Goal: Task Accomplishment & Management: Manage account settings

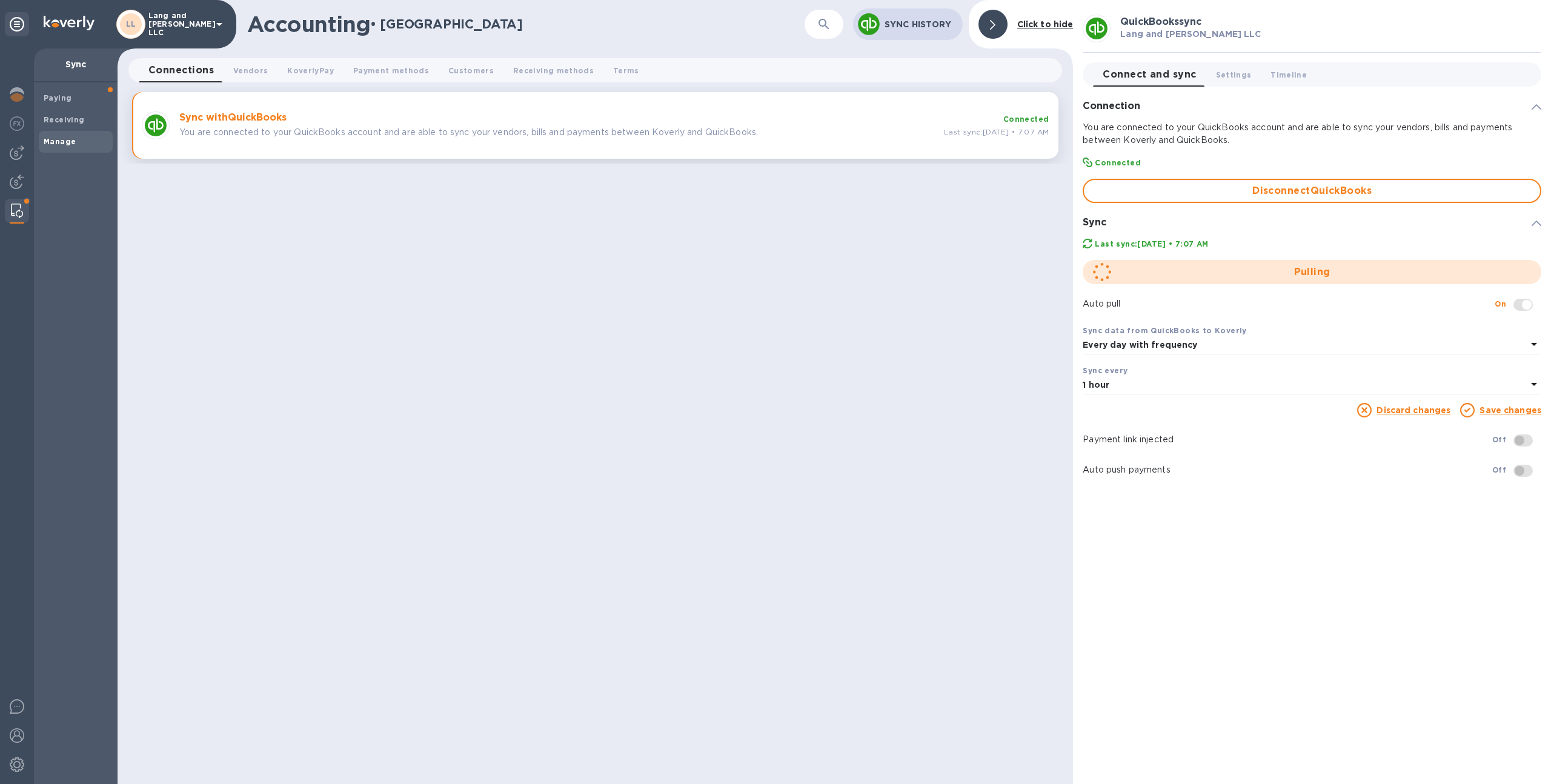
click at [184, 36] on div "LL Lang and Schwander LLC" at bounding box center [171, 25] width 110 height 29
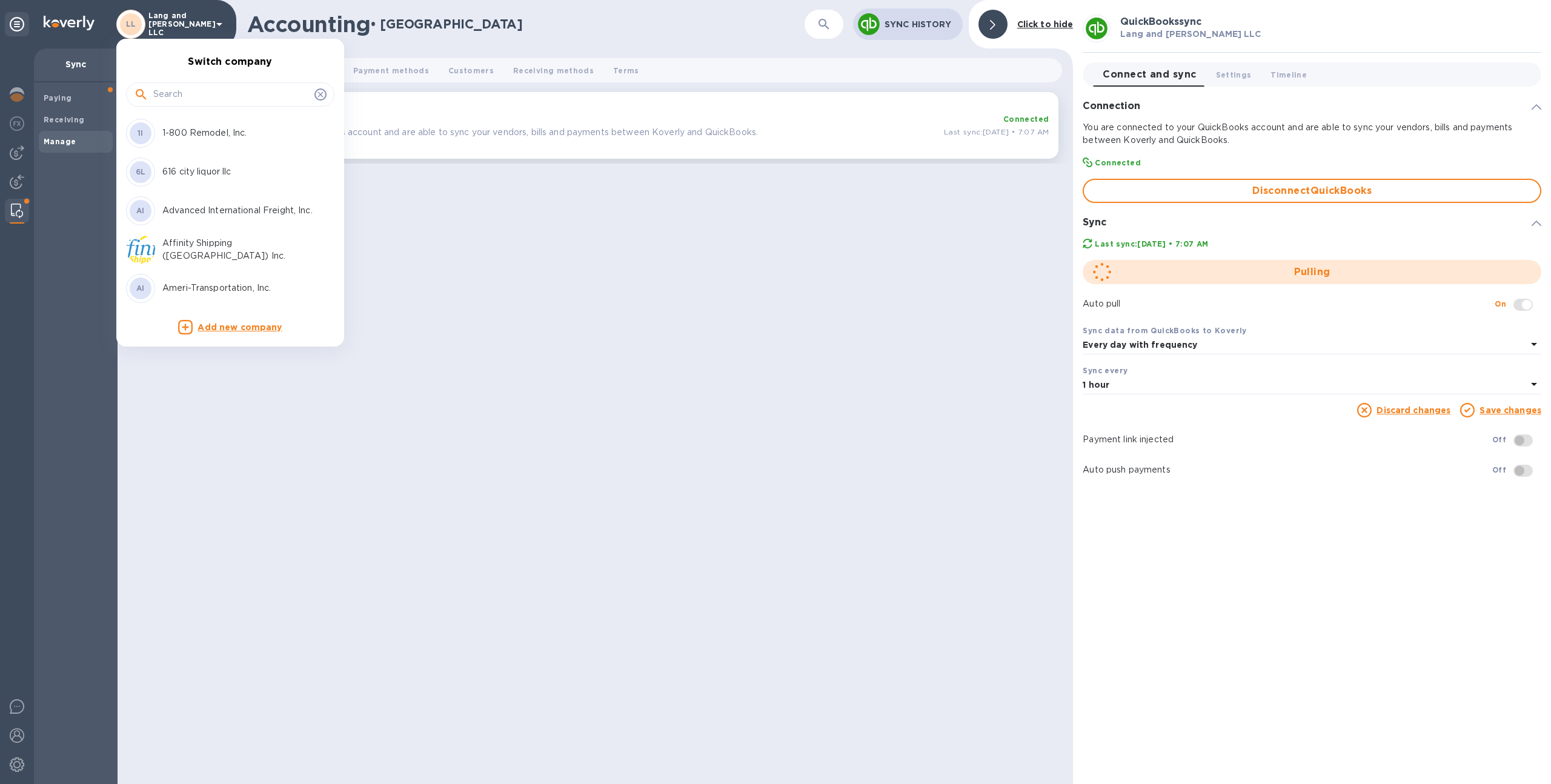
click at [193, 97] on input "text" at bounding box center [231, 94] width 157 height 18
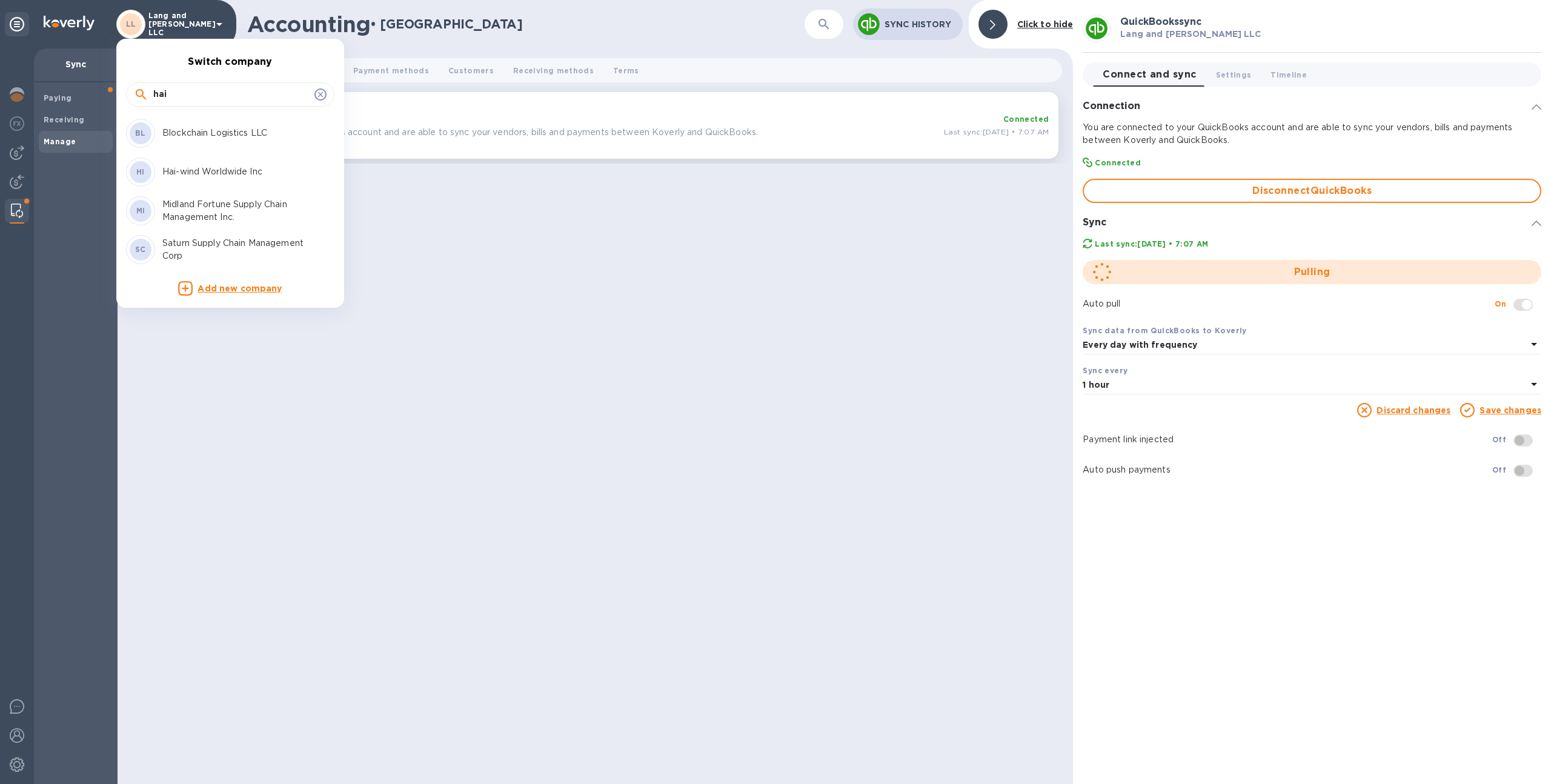
type input "hai"
click at [205, 182] on div "HI Hai-wind Worldwide Inc" at bounding box center [221, 172] width 189 height 29
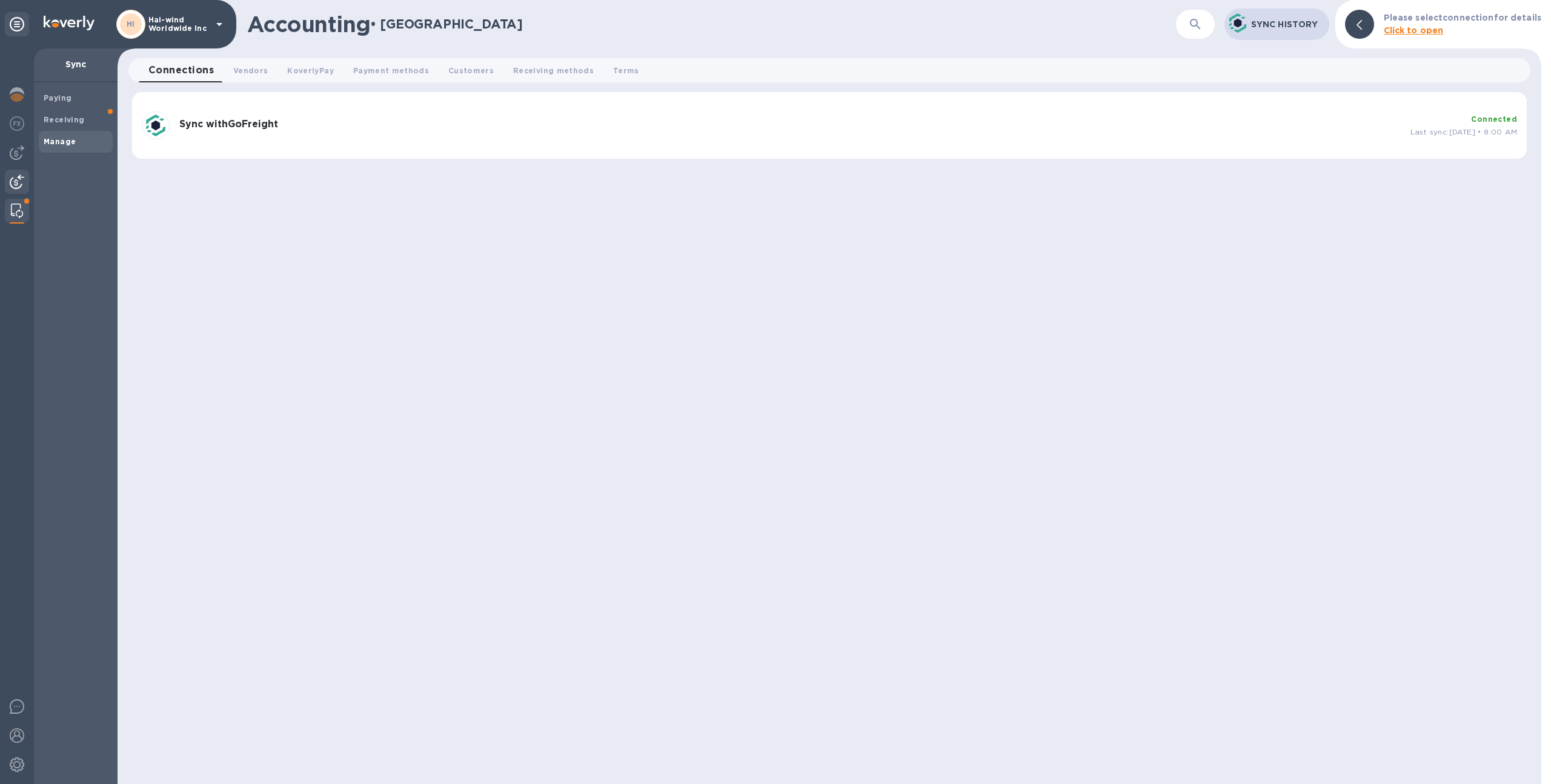
click at [19, 179] on img at bounding box center [17, 182] width 15 height 15
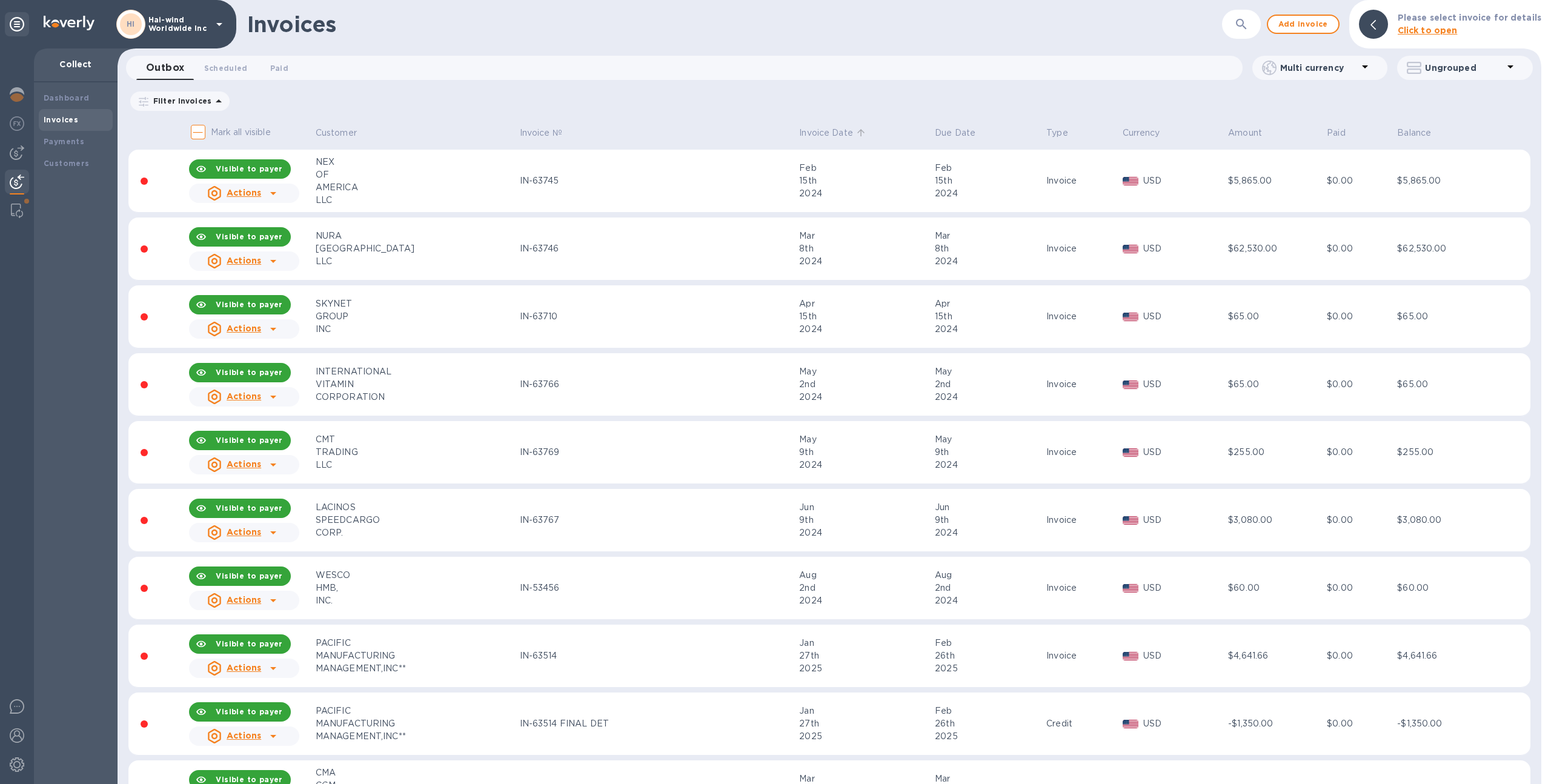
click at [799, 130] on p "Invoice Date" at bounding box center [825, 133] width 54 height 13
click at [799, 132] on p "Invoice Date" at bounding box center [825, 133] width 54 height 13
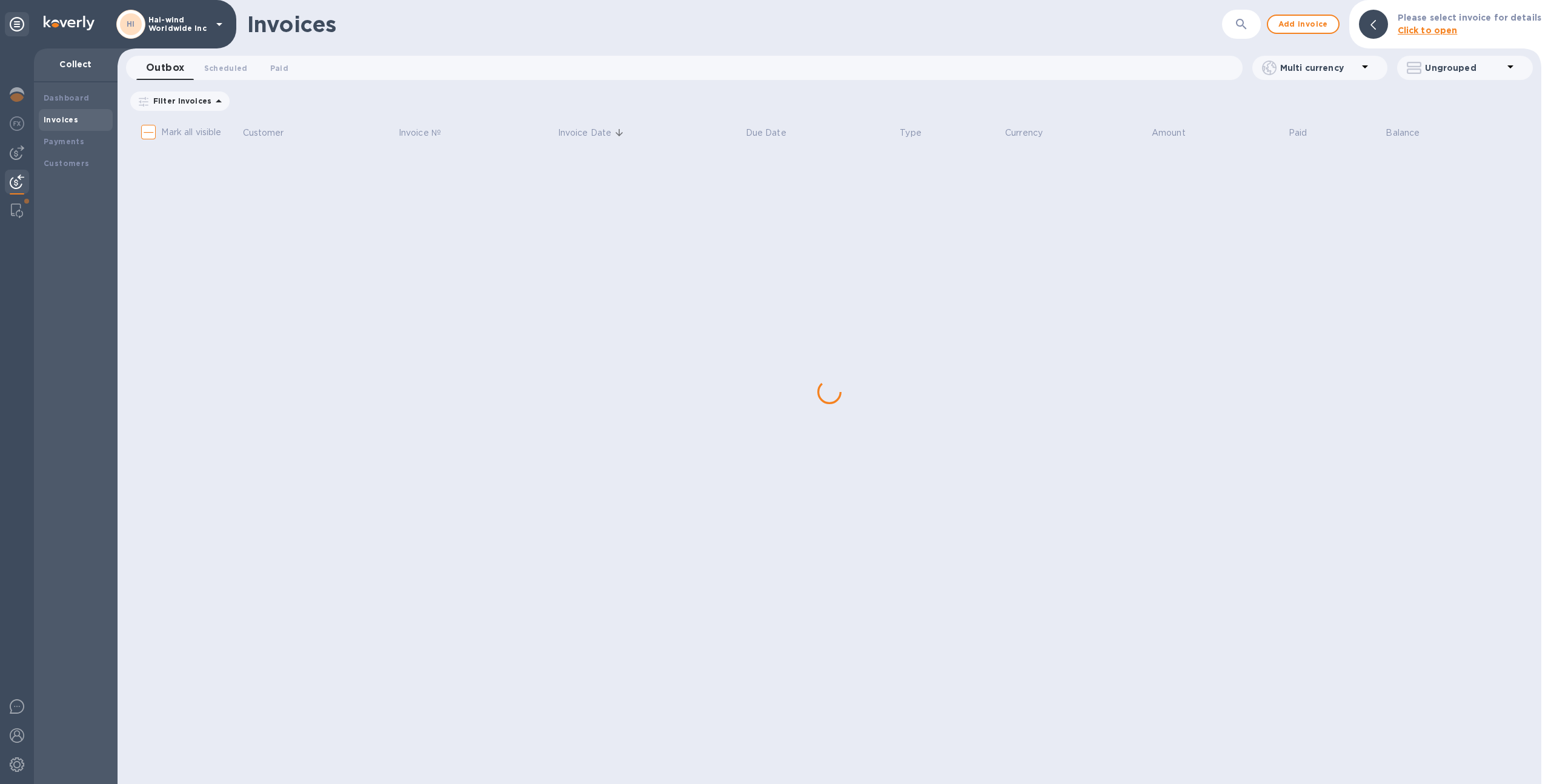
checkbox input "true"
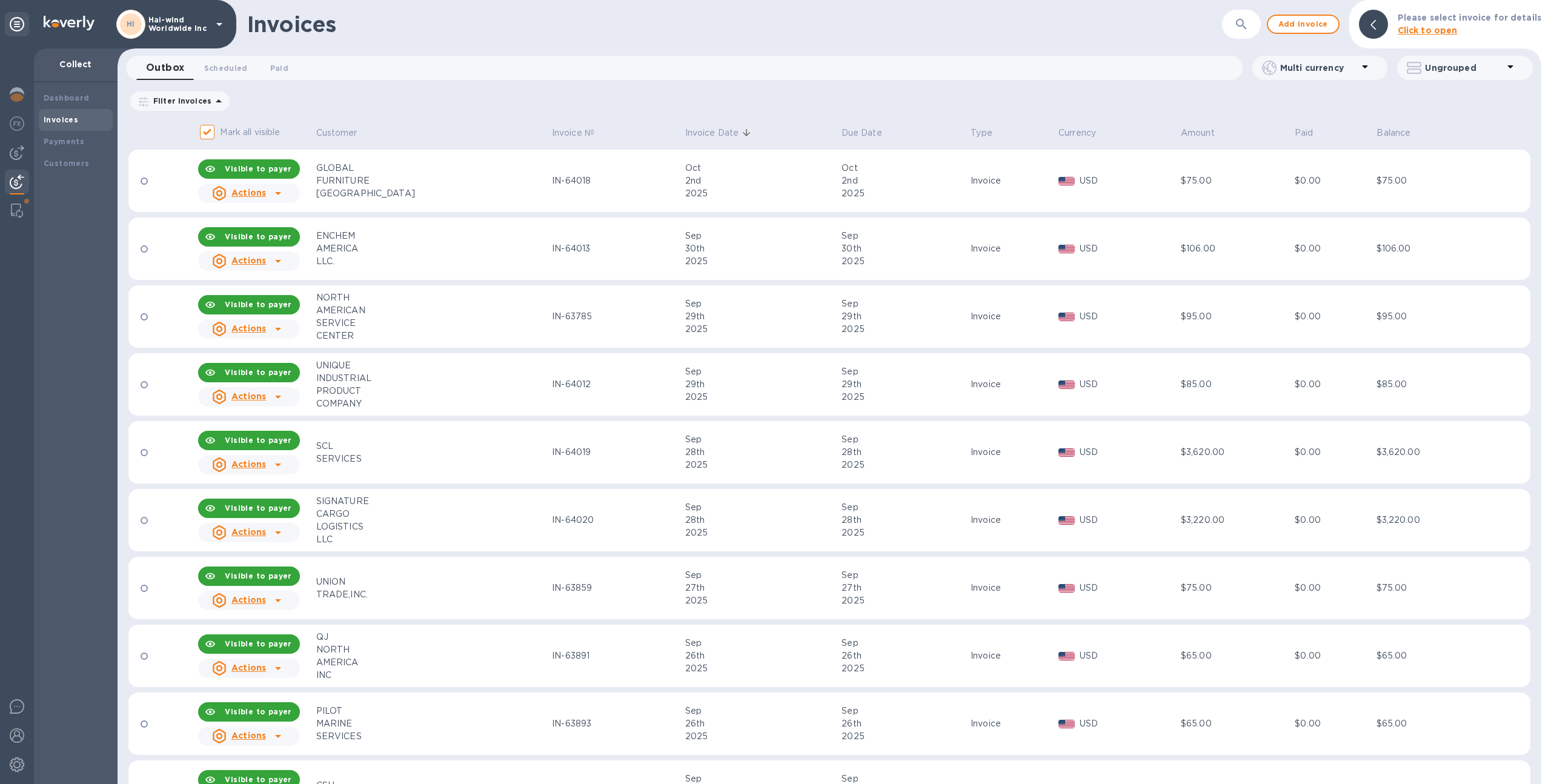
click at [703, 185] on div "2nd" at bounding box center [762, 181] width 153 height 13
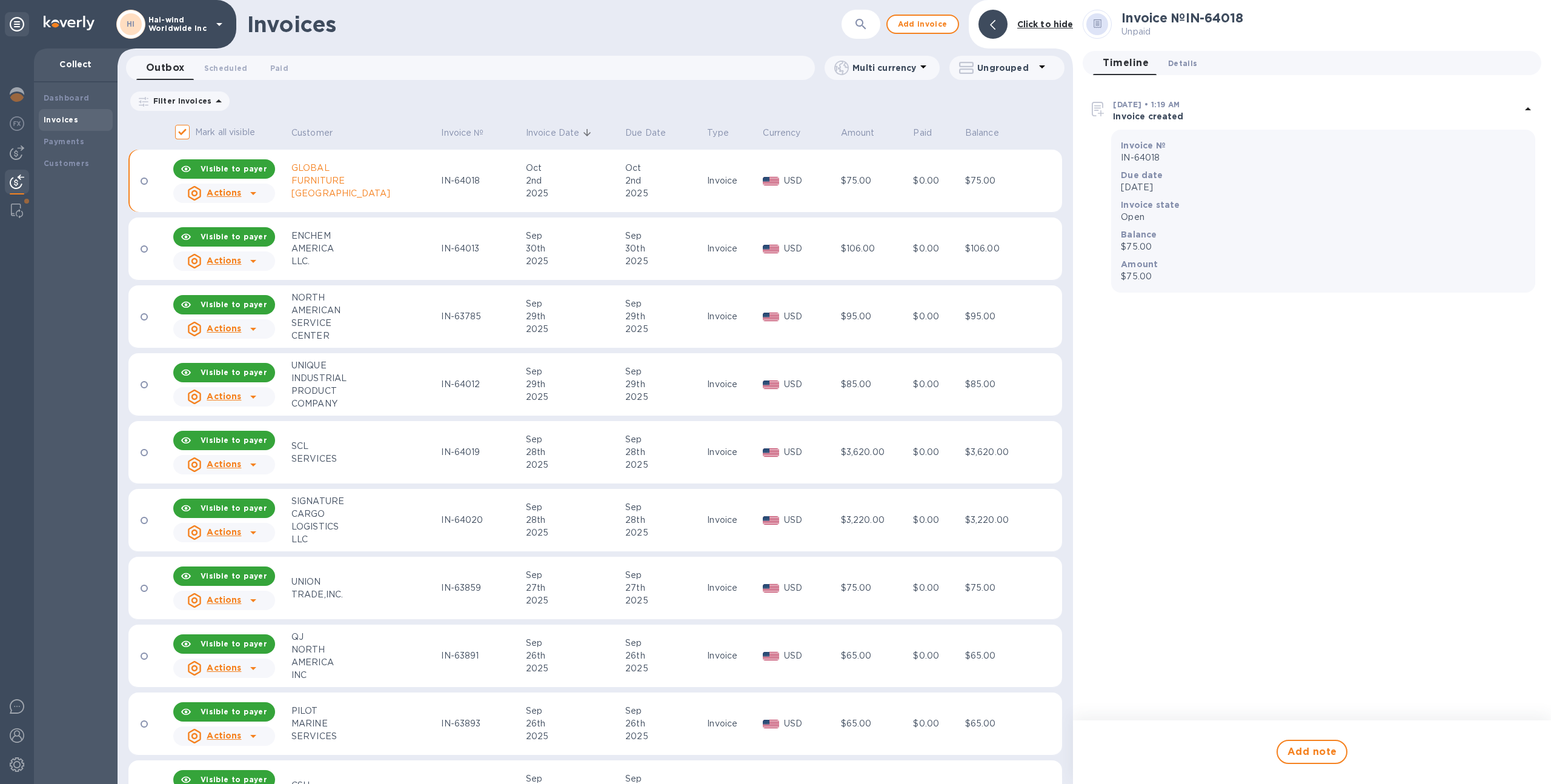
click at [1180, 60] on span "Details 0" at bounding box center [1183, 63] width 29 height 13
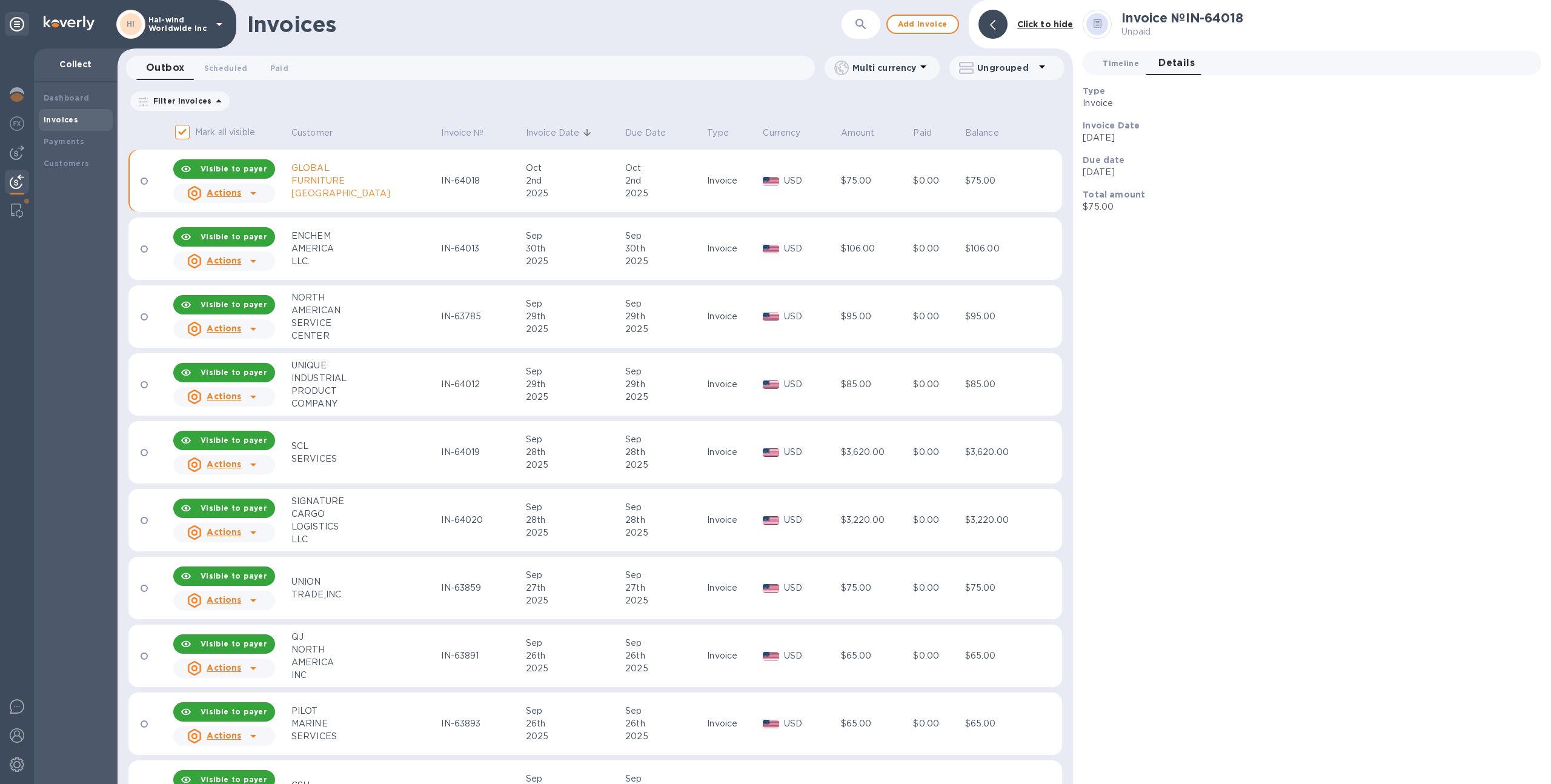
click at [1127, 66] on span "Timeline 0" at bounding box center [1121, 63] width 37 height 13
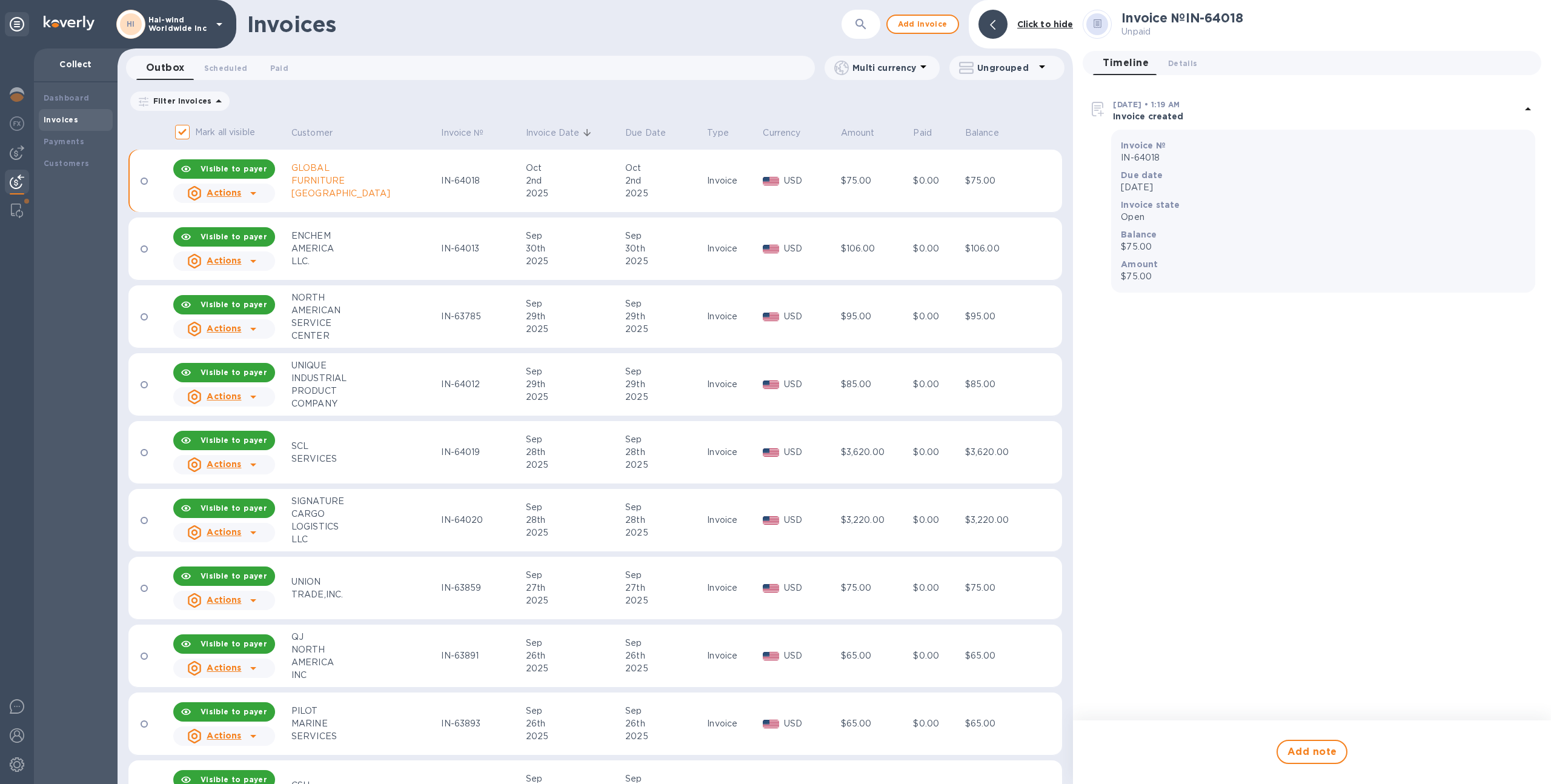
click at [705, 261] on td "Invoice" at bounding box center [733, 248] width 56 height 63
click at [1192, 63] on span "Details 0" at bounding box center [1183, 63] width 29 height 13
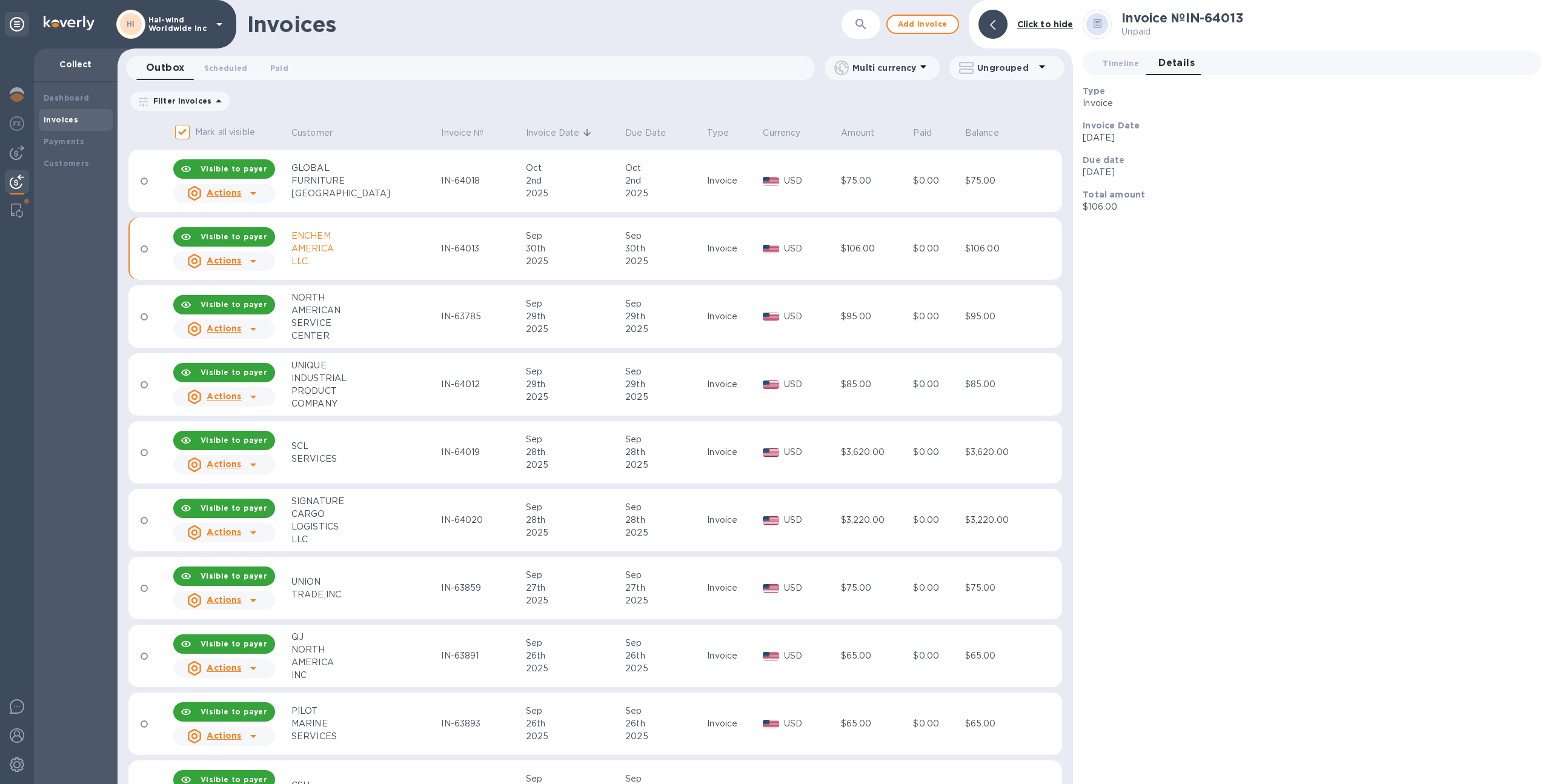
click at [562, 406] on td "Sep 29th 2025" at bounding box center [573, 384] width 99 height 63
click at [560, 465] on div "2025" at bounding box center [574, 464] width 96 height 13
click at [548, 530] on div "2025" at bounding box center [574, 532] width 96 height 13
click at [550, 588] on div "27th" at bounding box center [574, 588] width 96 height 13
click at [1315, 251] on div at bounding box center [1312, 242] width 458 height 19
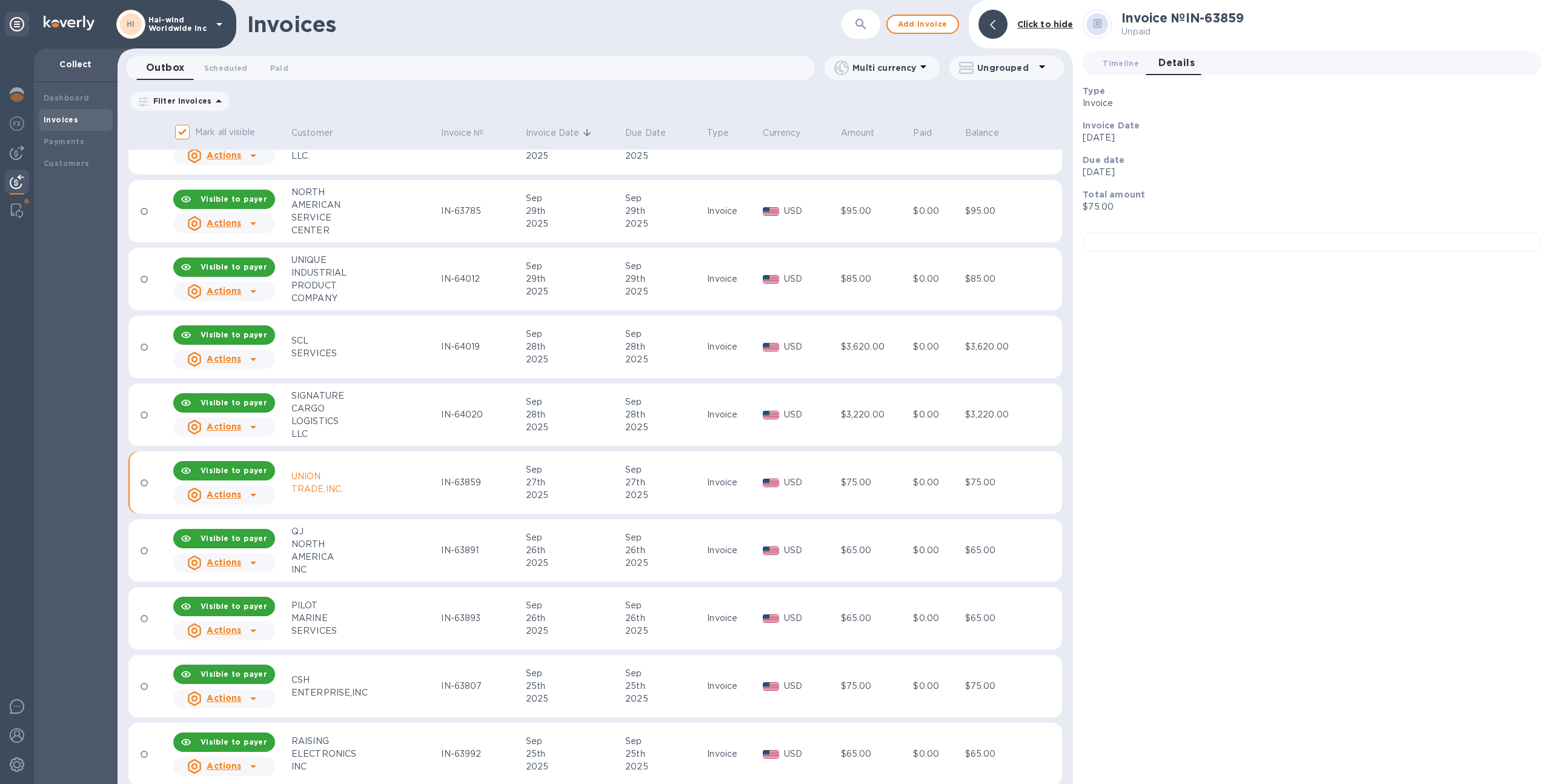
scroll to position [107, 0]
click at [563, 549] on div "26th" at bounding box center [574, 549] width 96 height 13
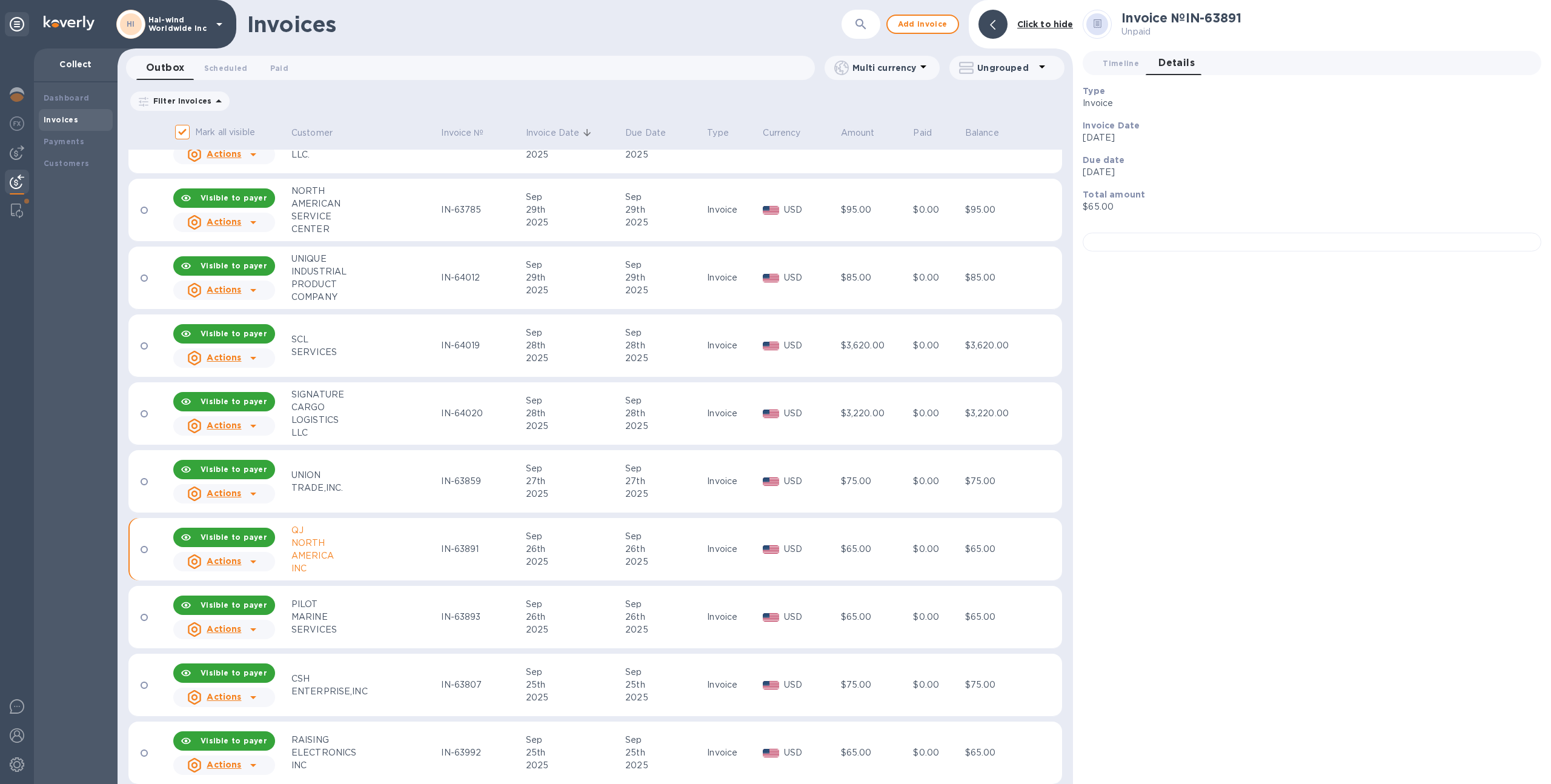
click at [537, 631] on div "2025" at bounding box center [574, 629] width 96 height 13
click at [546, 701] on div "2025" at bounding box center [574, 697] width 96 height 13
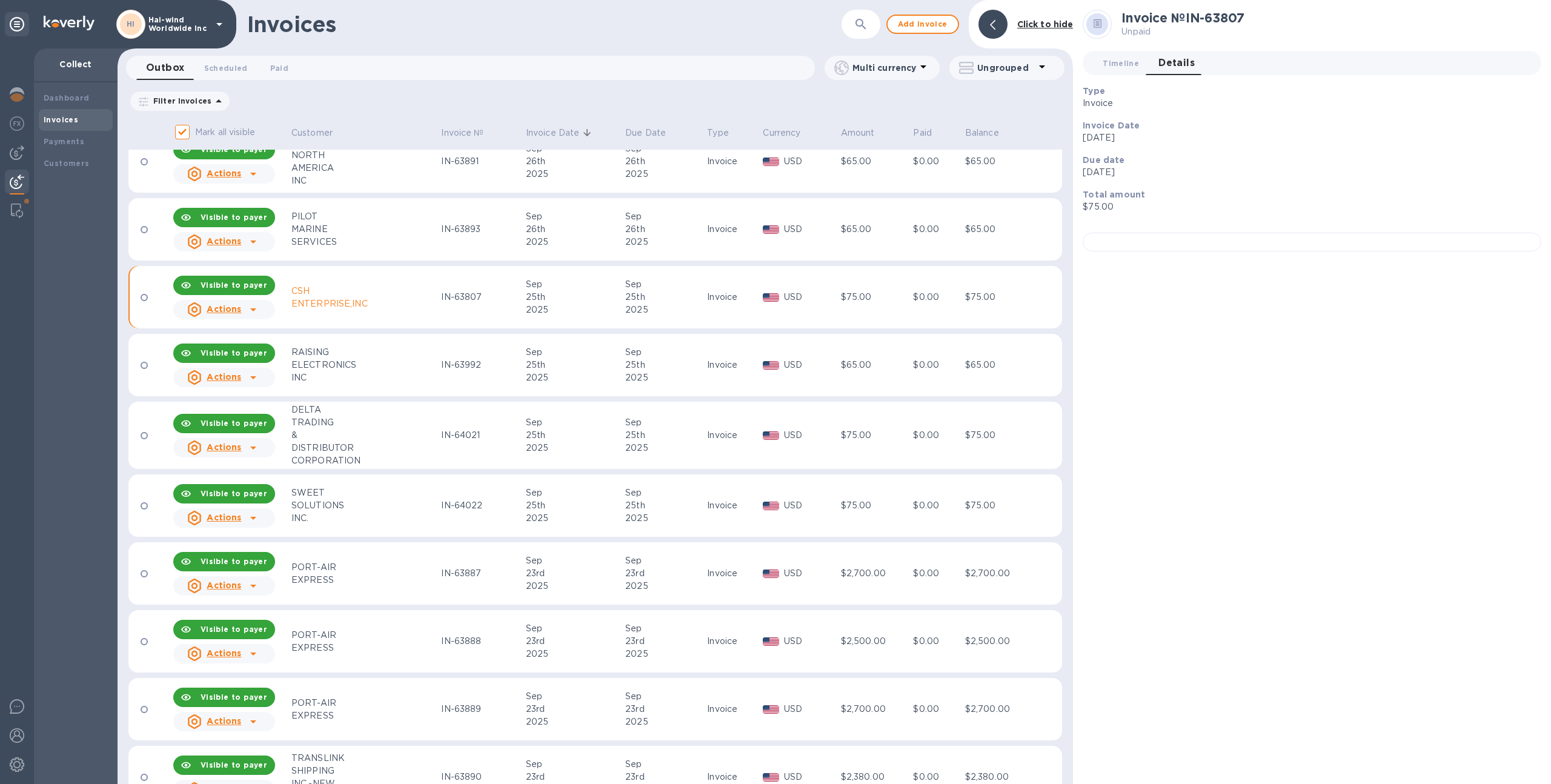
scroll to position [553, 0]
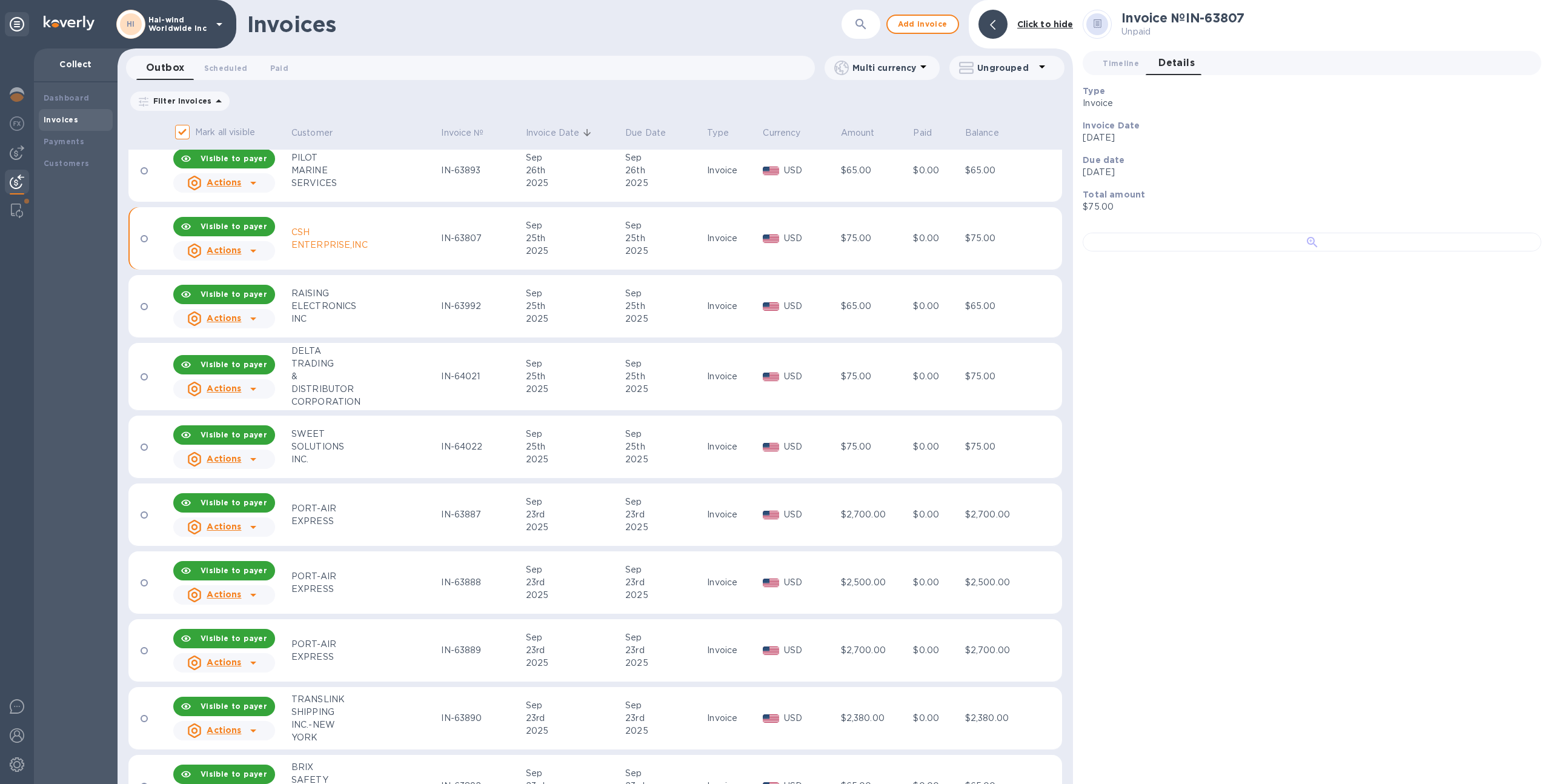
click at [1226, 251] on div at bounding box center [1312, 242] width 458 height 19
click at [1130, 67] on span "Timeline 0" at bounding box center [1121, 63] width 37 height 13
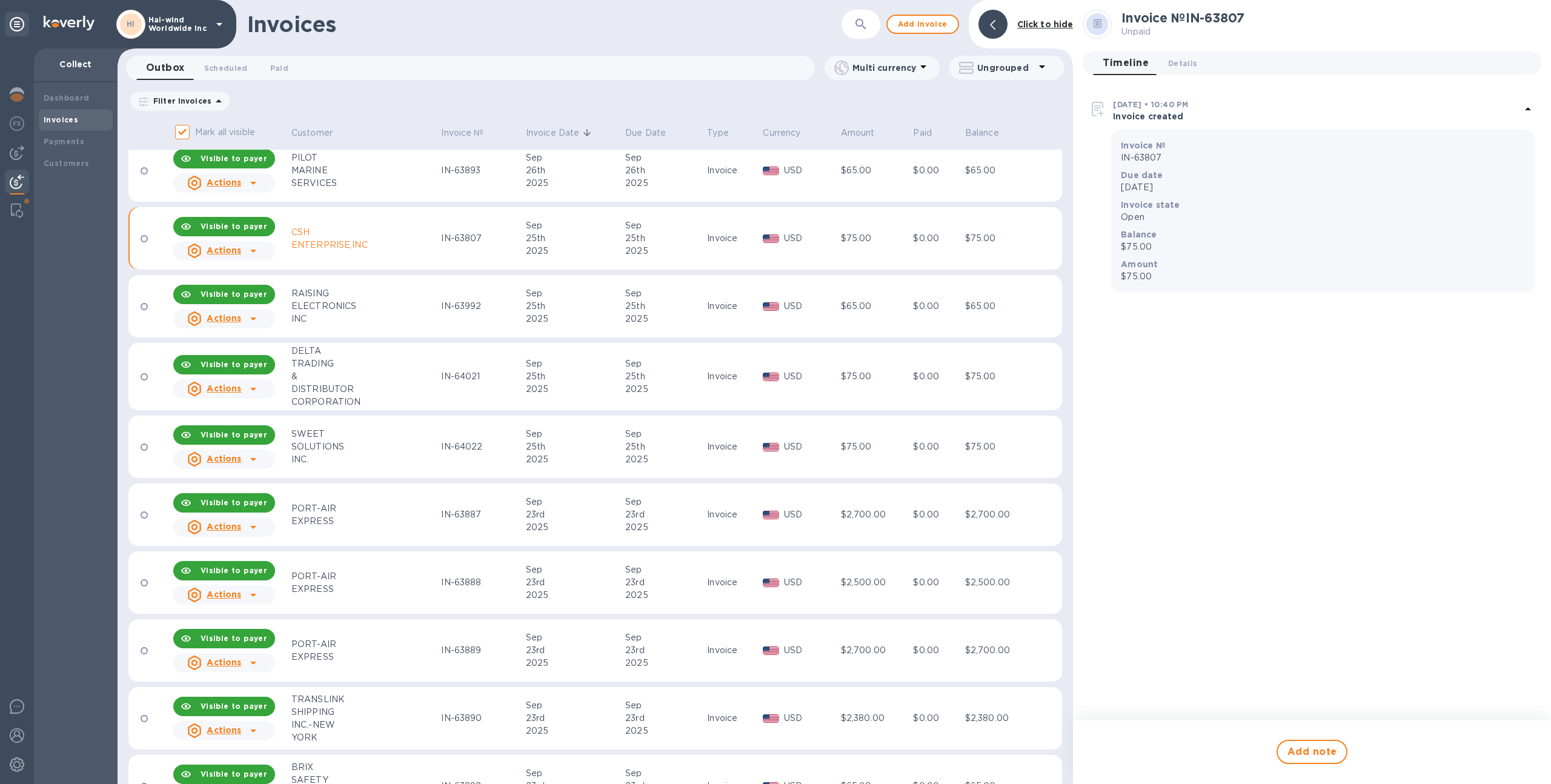
click at [177, 26] on p "Hai-wind Worldwide Inc" at bounding box center [179, 24] width 61 height 17
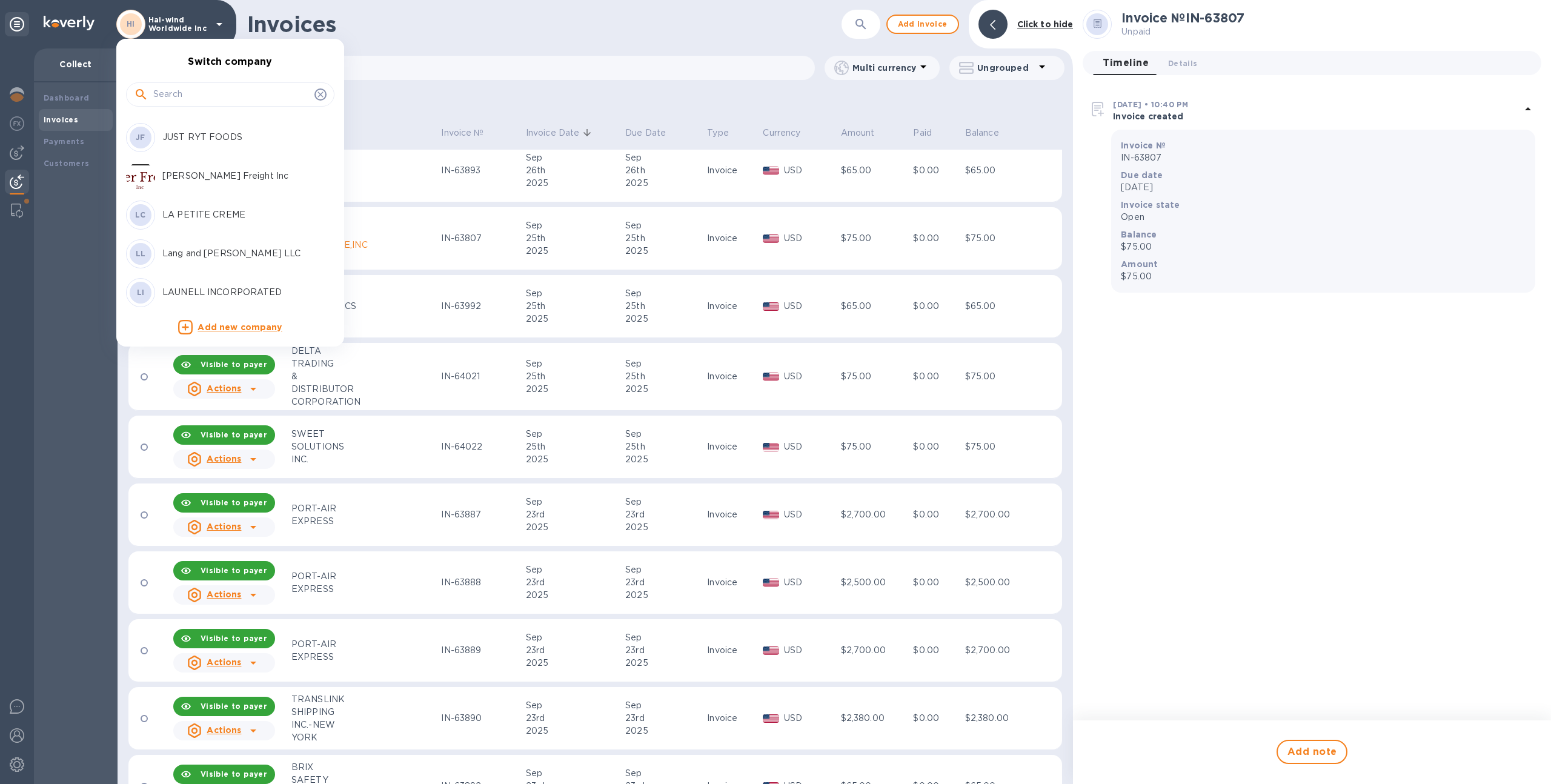
scroll to position [2626, 0]
click at [474, 83] on div at bounding box center [776, 392] width 1551 height 784
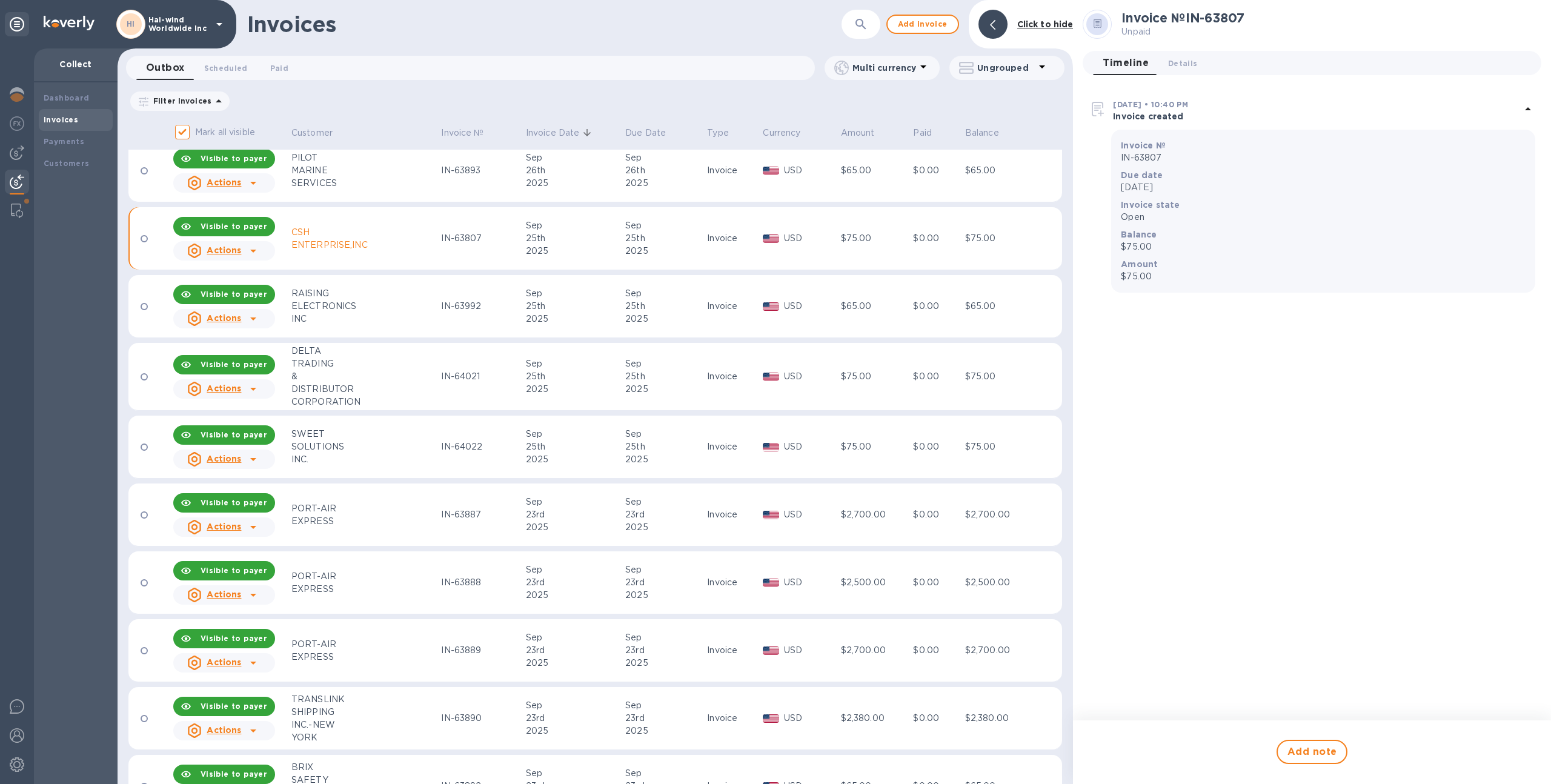
click at [175, 30] on p "Hai-wind Worldwide Inc" at bounding box center [179, 24] width 61 height 17
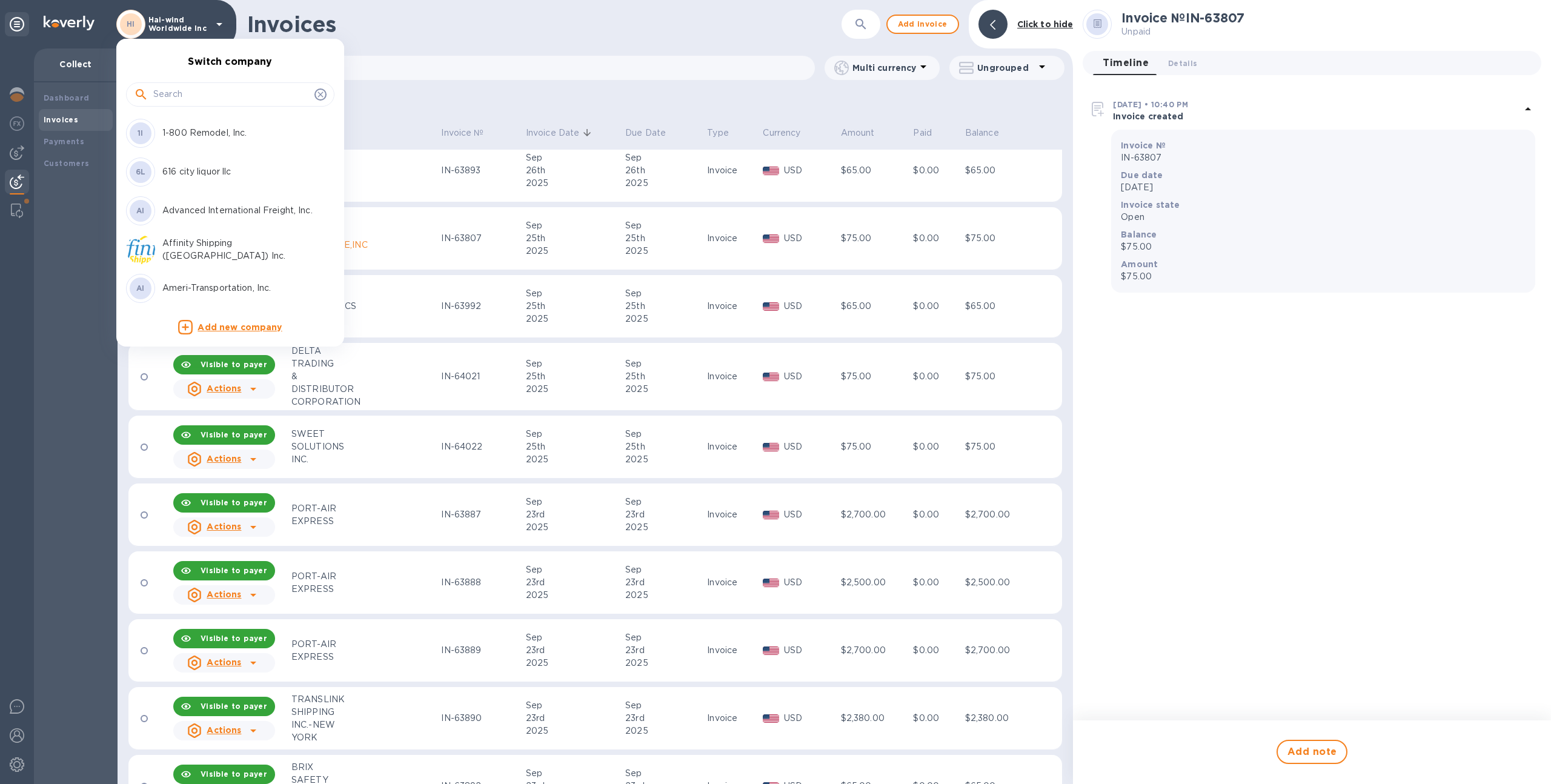
click at [172, 92] on input "text" at bounding box center [231, 94] width 157 height 18
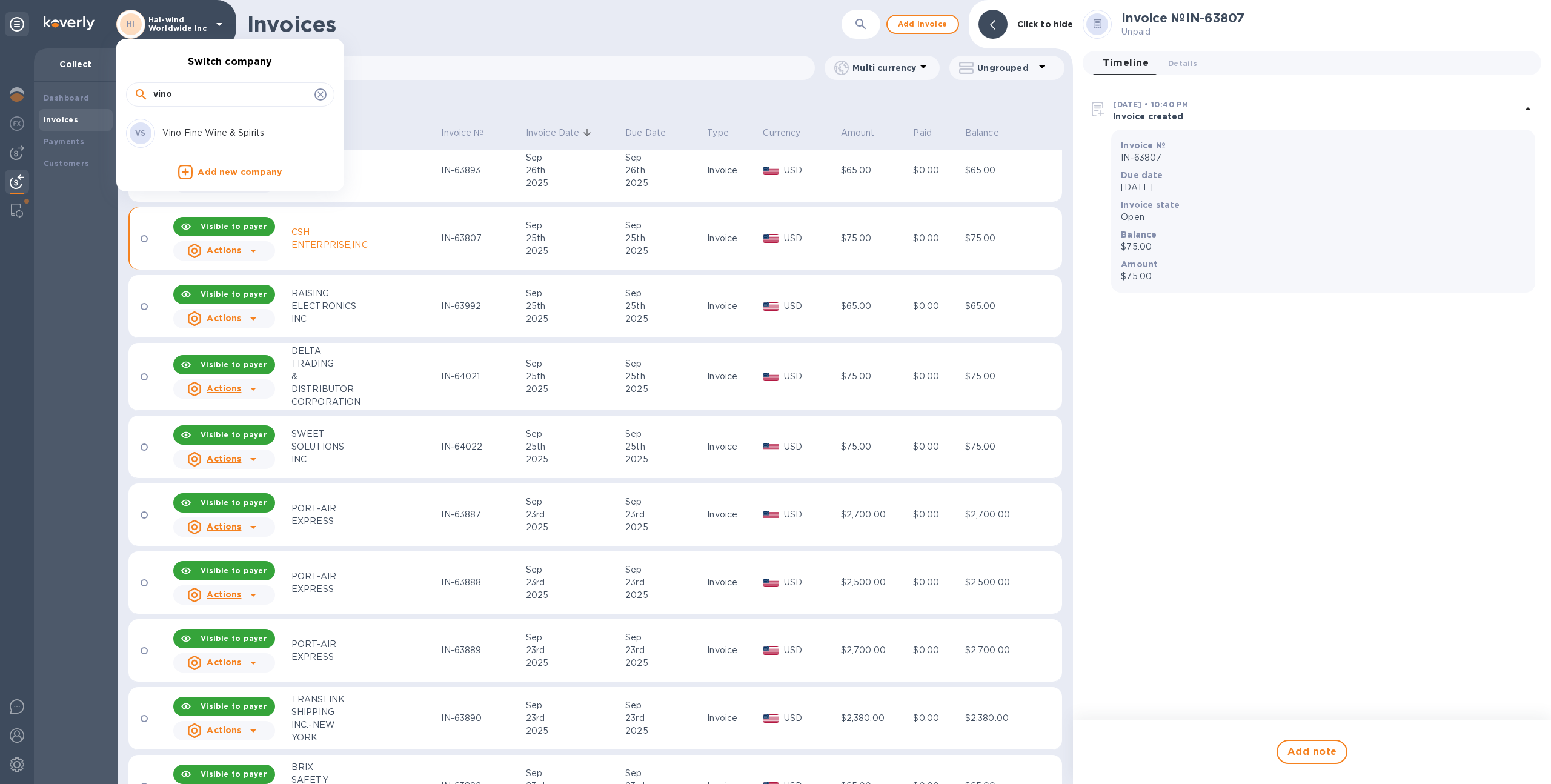
type input "vino"
click at [173, 132] on p "Vino Fine Wine & Spirits" at bounding box center [239, 133] width 153 height 13
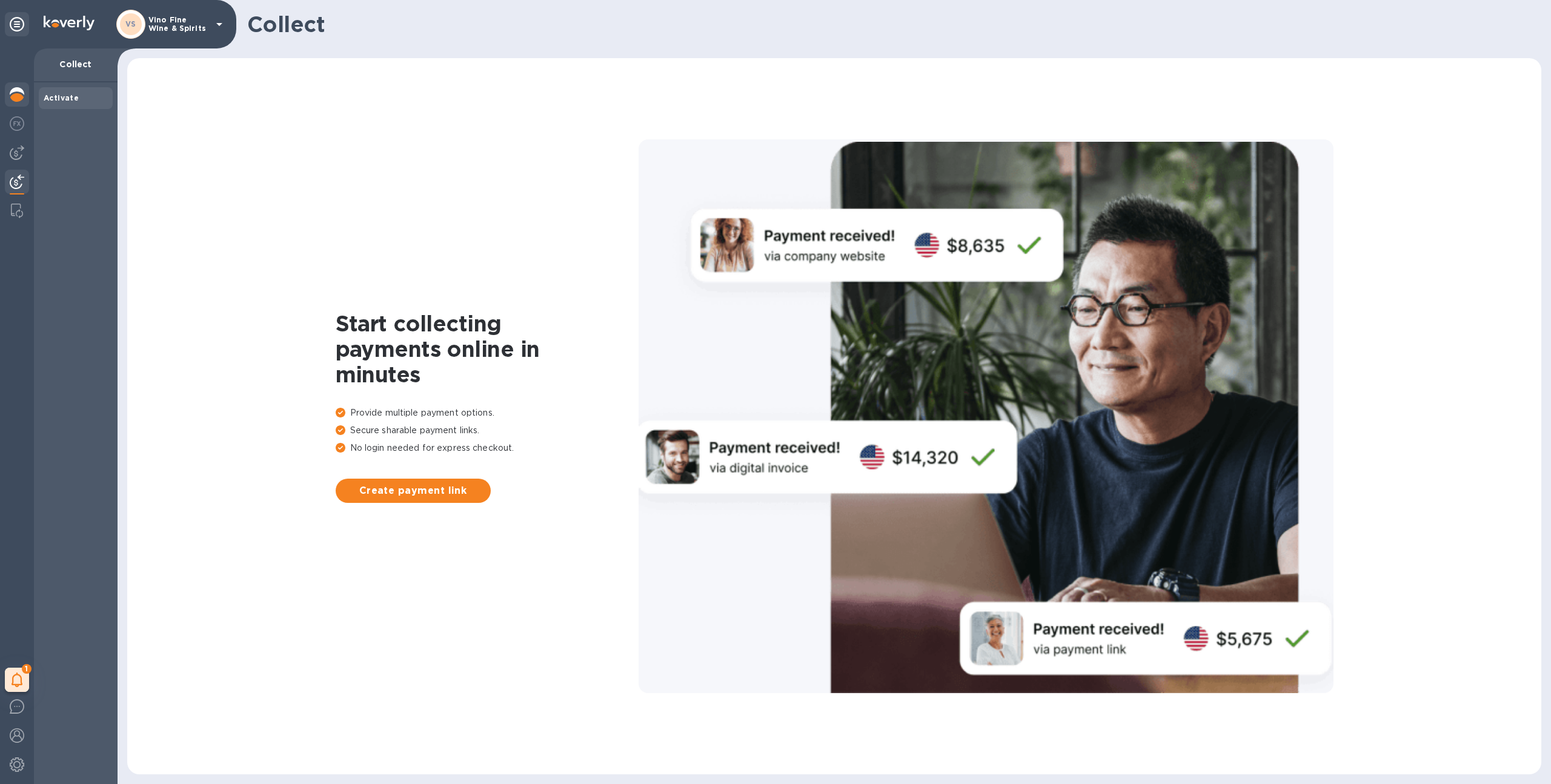
click at [11, 95] on img at bounding box center [17, 95] width 15 height 15
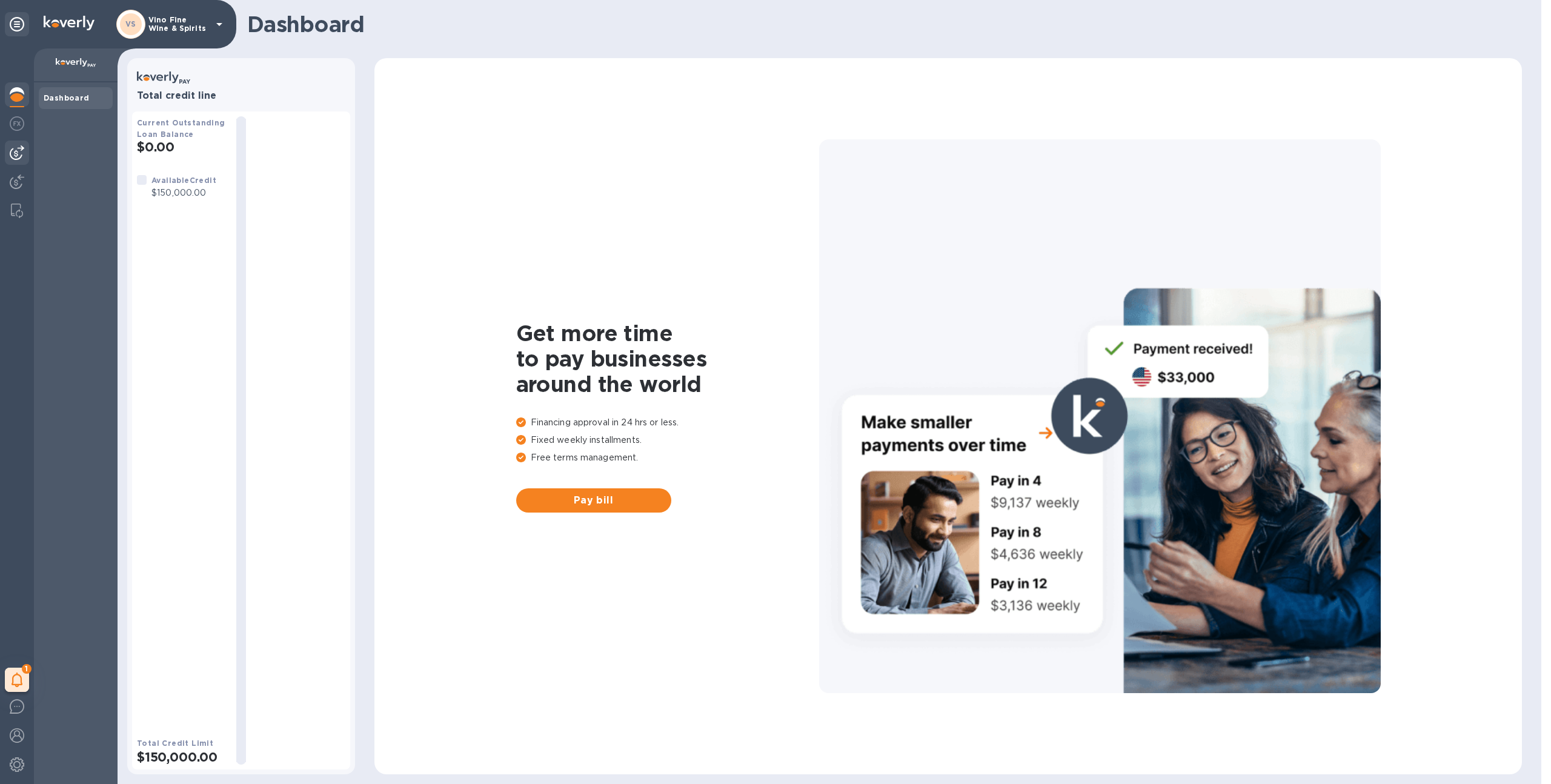
click at [21, 147] on img at bounding box center [17, 153] width 15 height 15
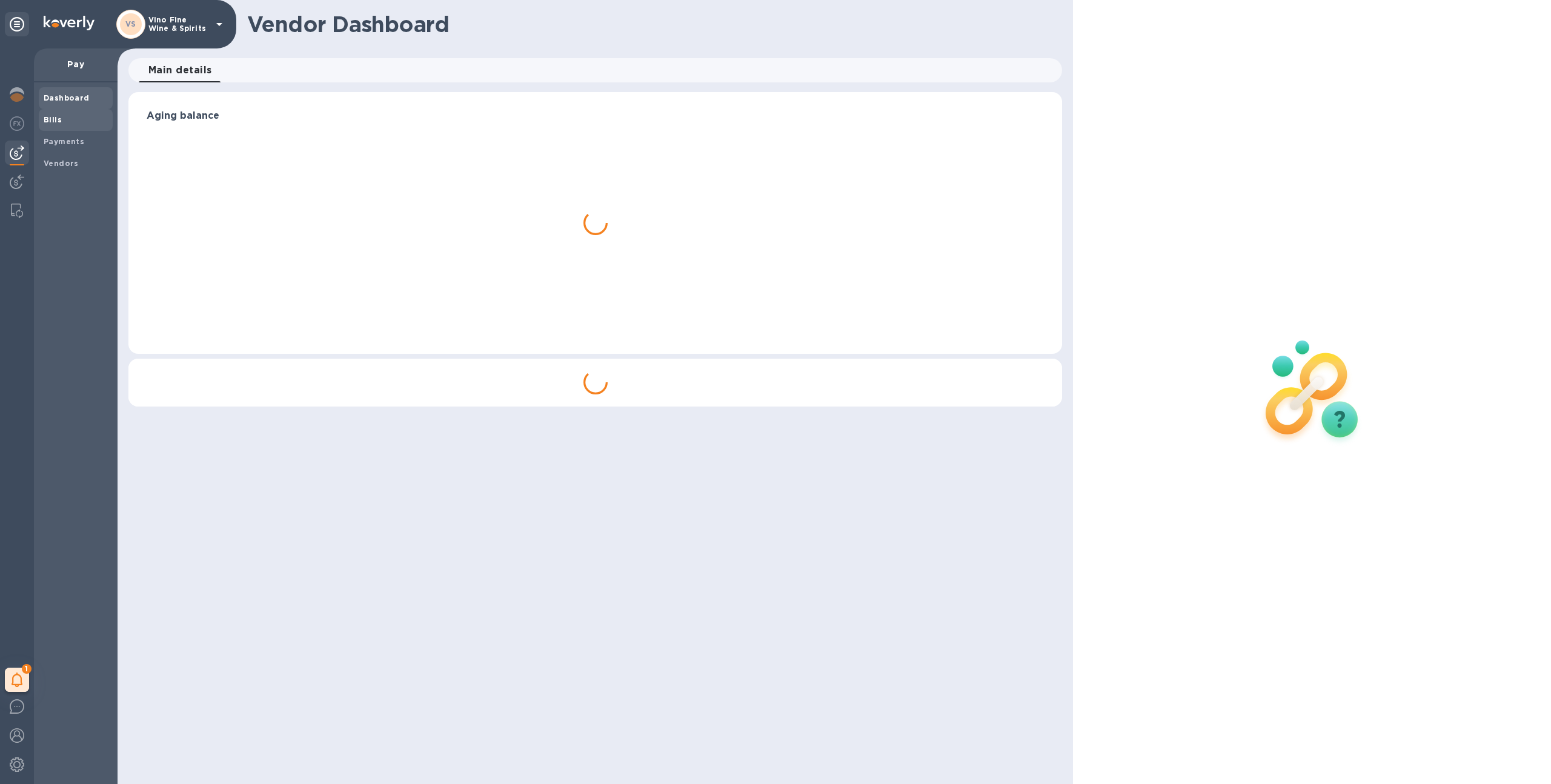
click at [51, 123] on b "Bills" at bounding box center [52, 120] width 18 height 9
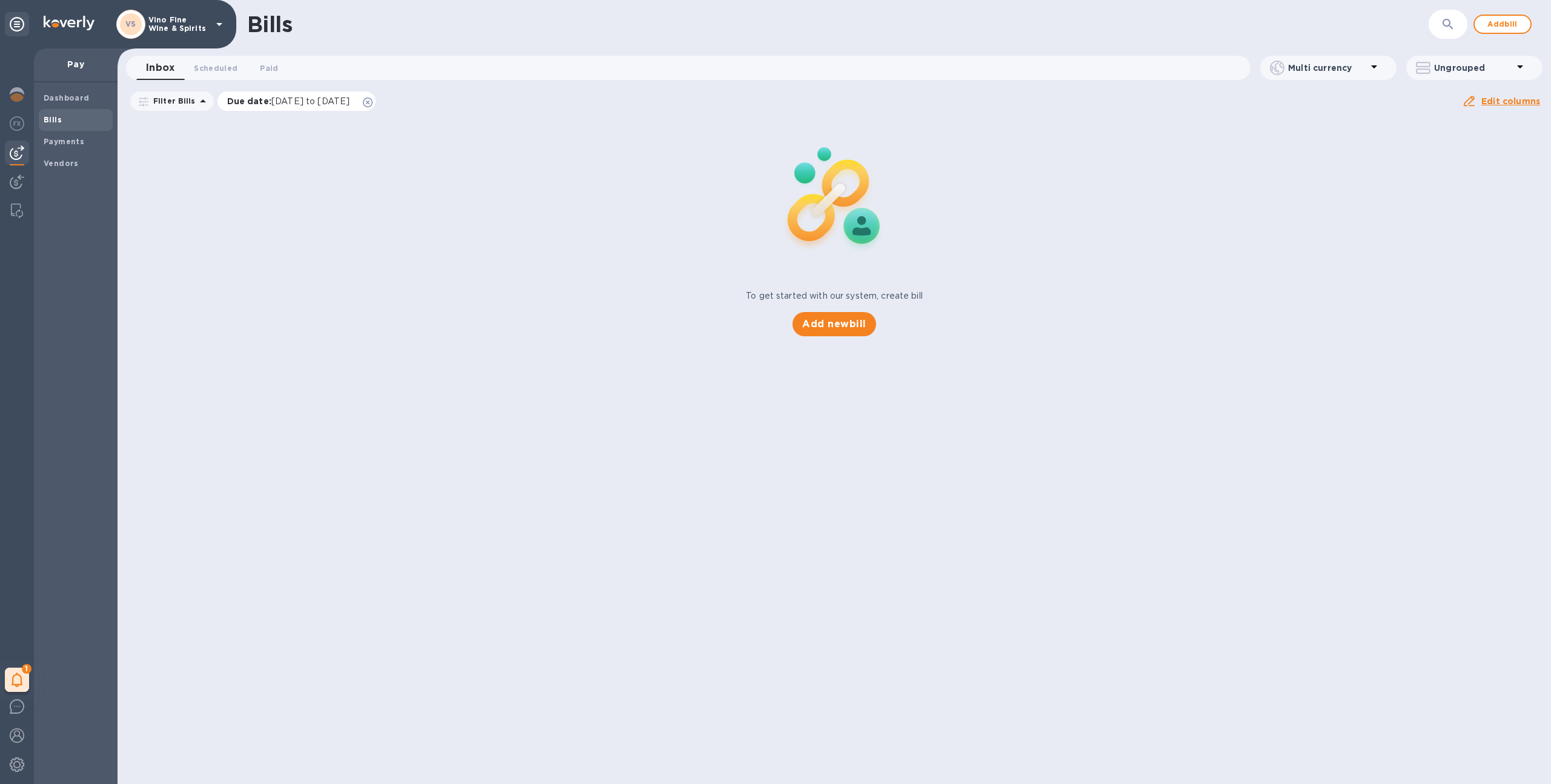
click at [372, 100] on icon at bounding box center [368, 102] width 10 height 10
click at [266, 67] on span "Paid 0" at bounding box center [268, 68] width 18 height 13
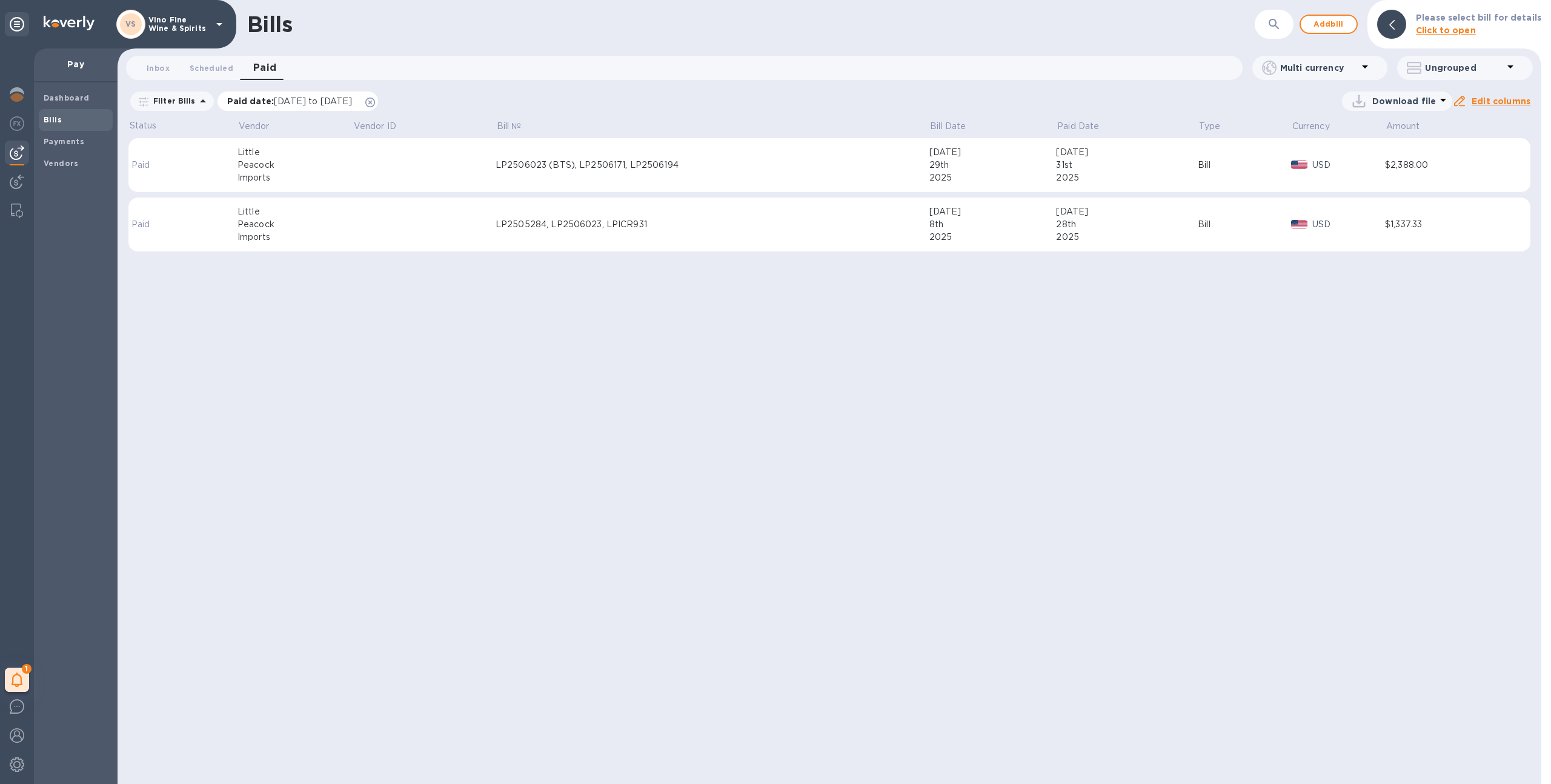
click at [375, 101] on icon at bounding box center [370, 102] width 10 height 10
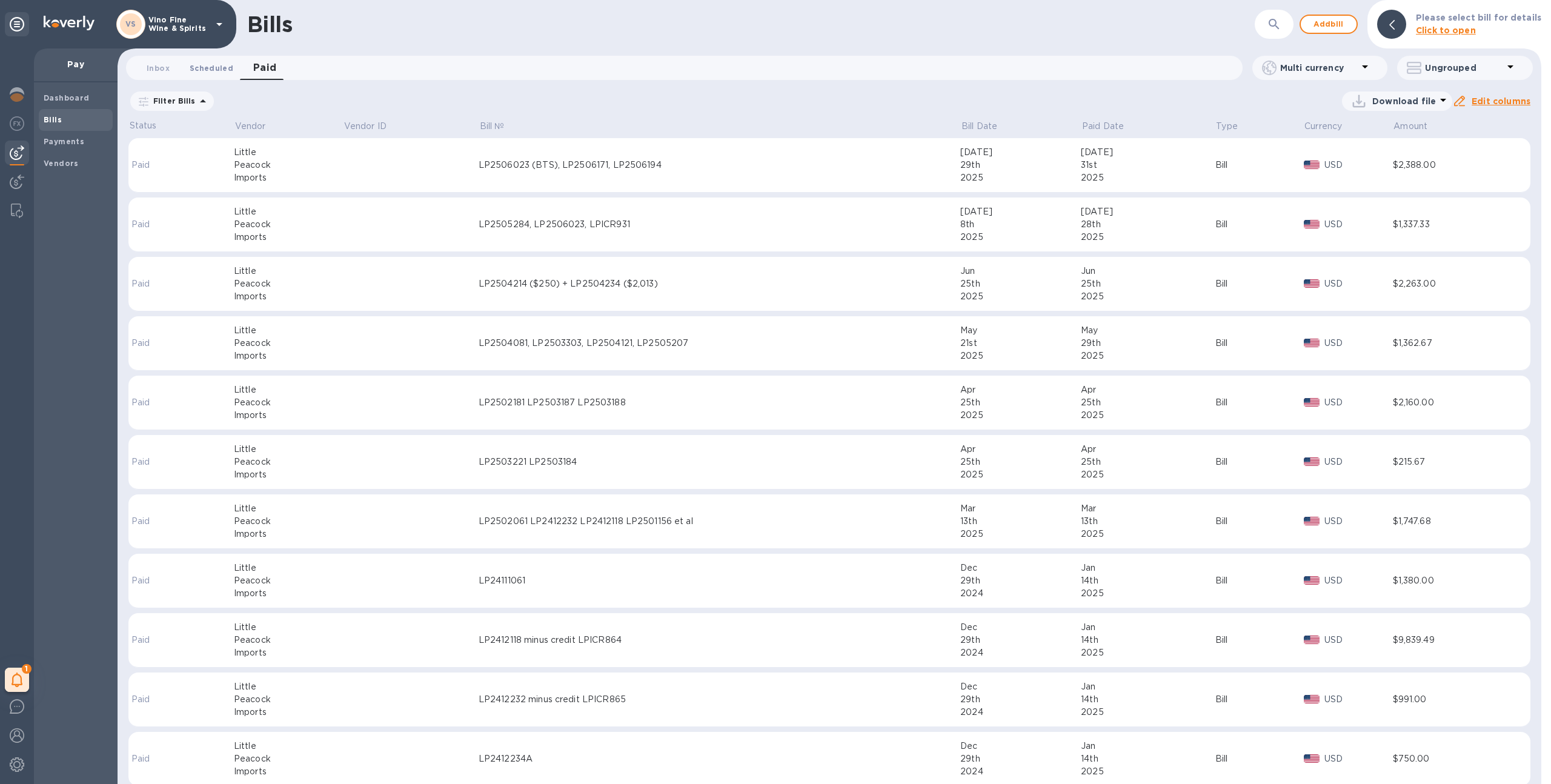
click at [210, 67] on span "Scheduled 0" at bounding box center [211, 68] width 43 height 13
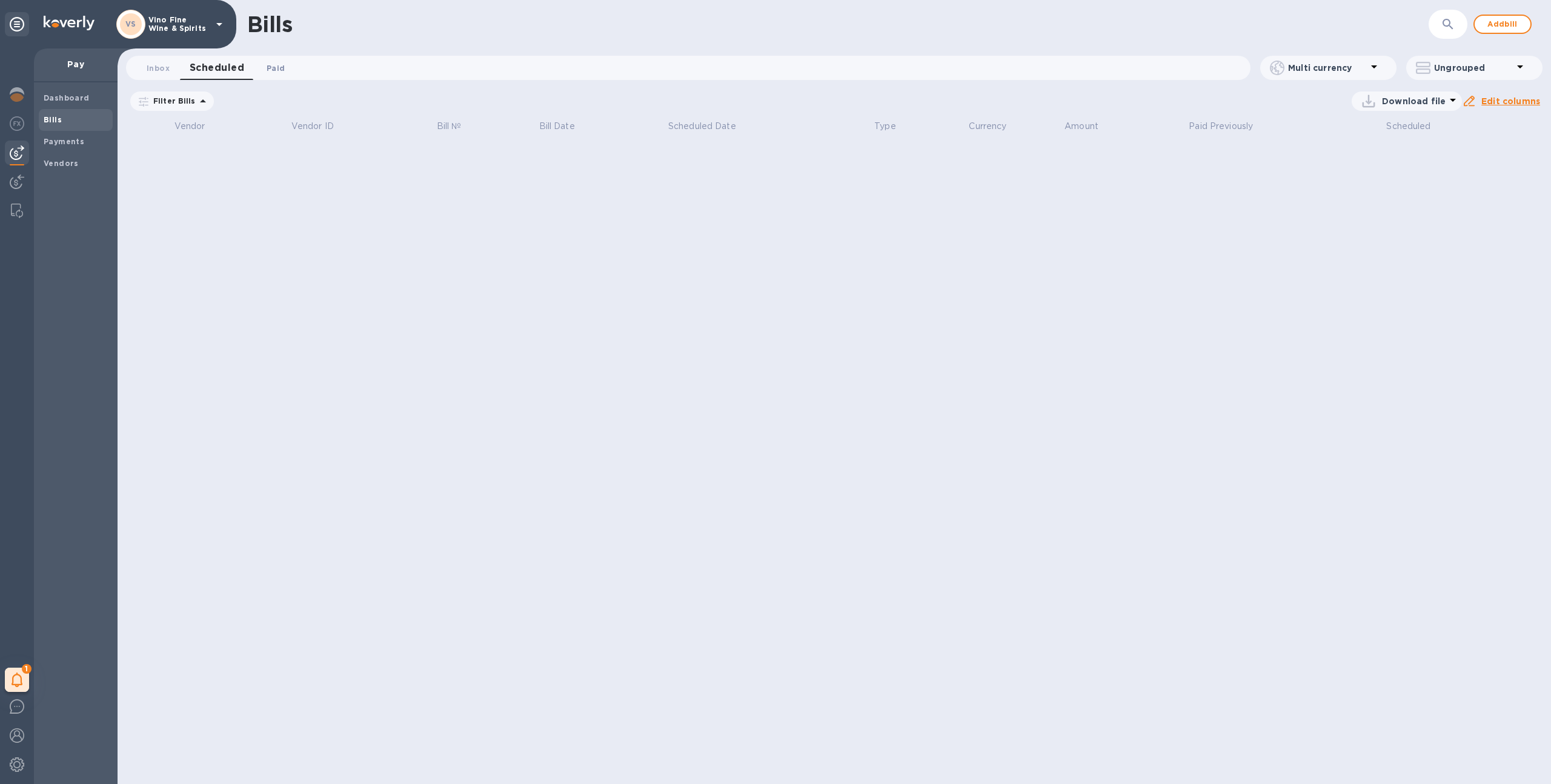
click at [280, 59] on button "Paid 0" at bounding box center [275, 68] width 43 height 24
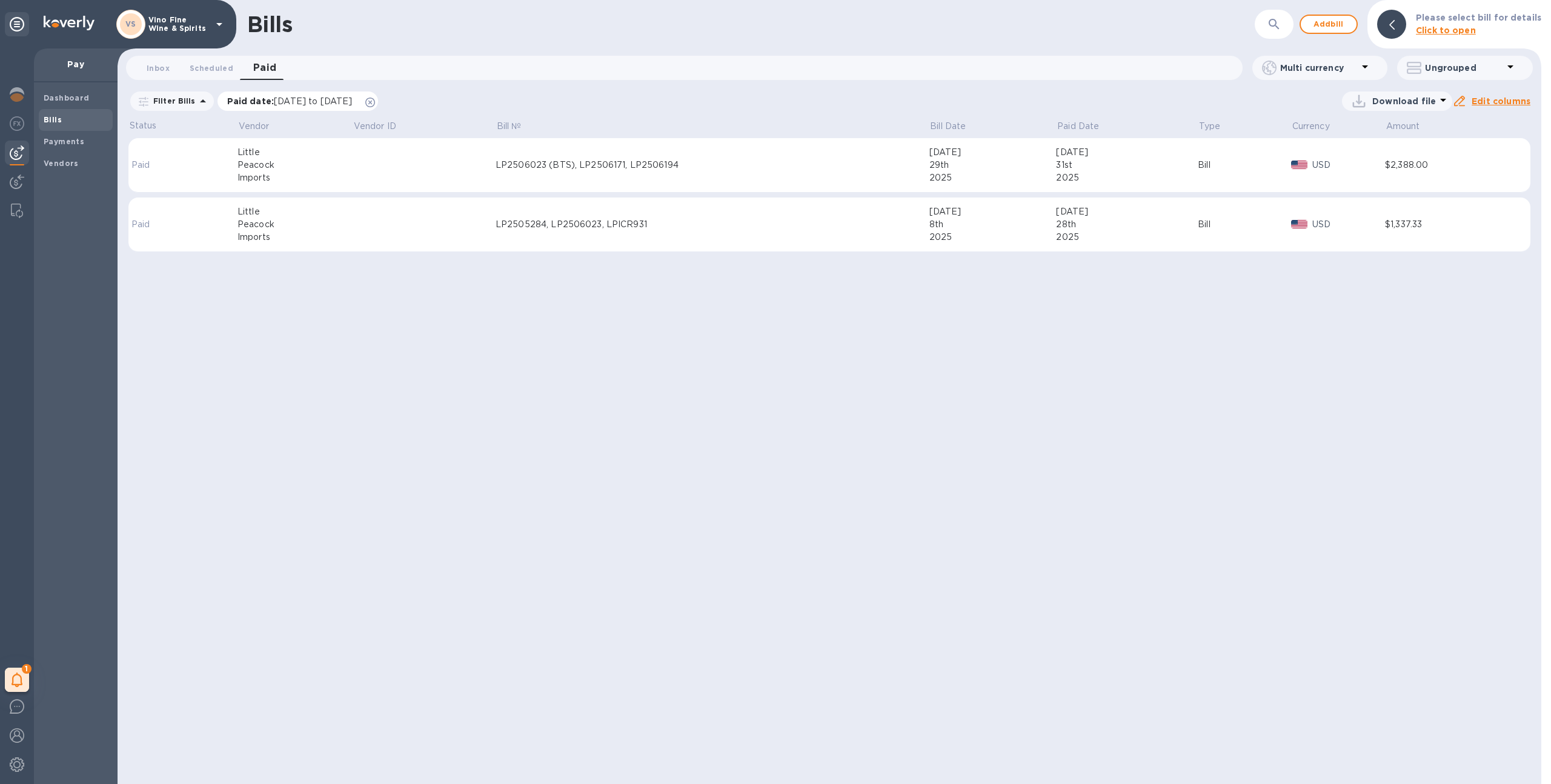
click at [375, 102] on icon at bounding box center [370, 102] width 10 height 10
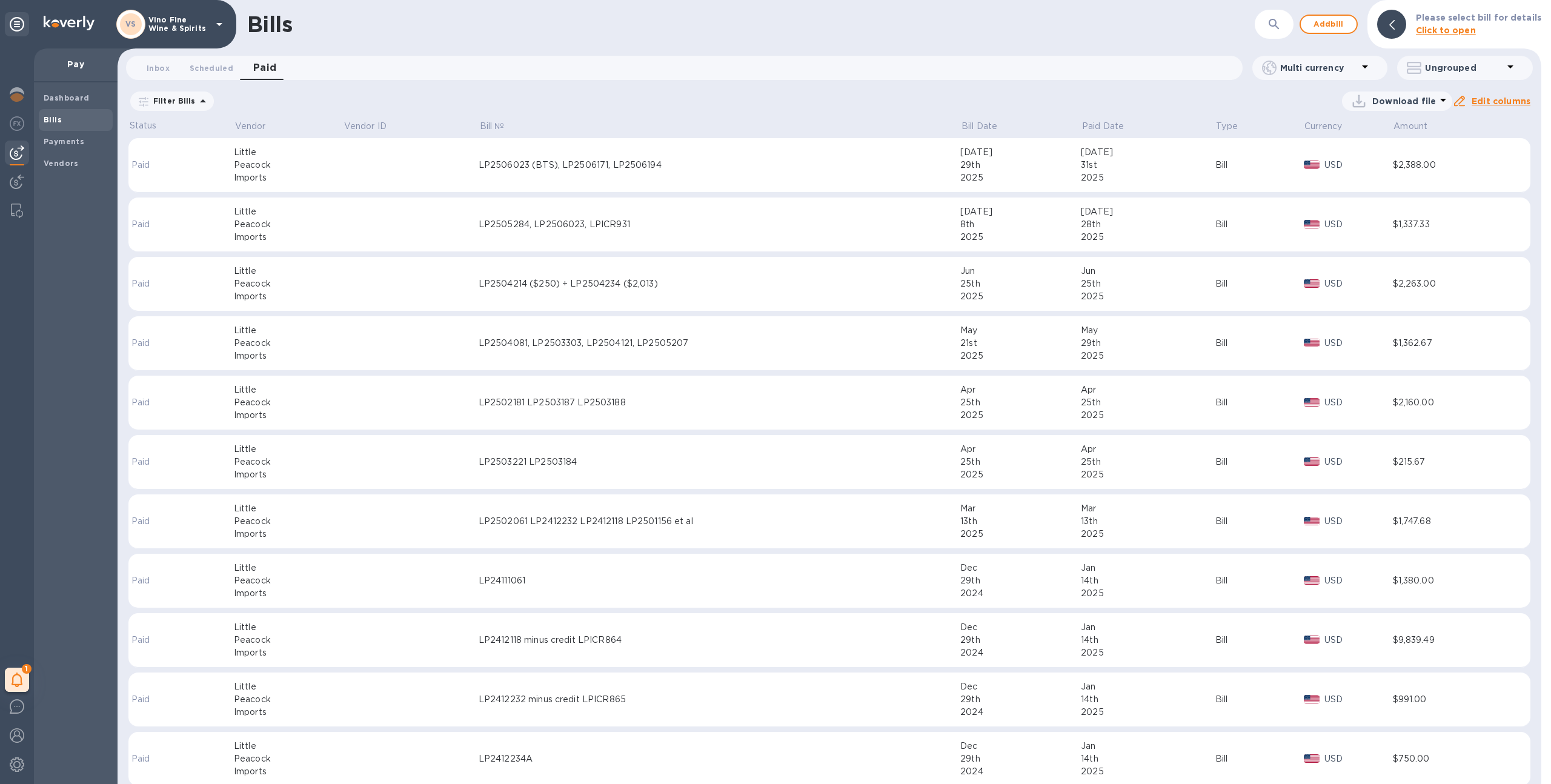
scroll to position [77, 0]
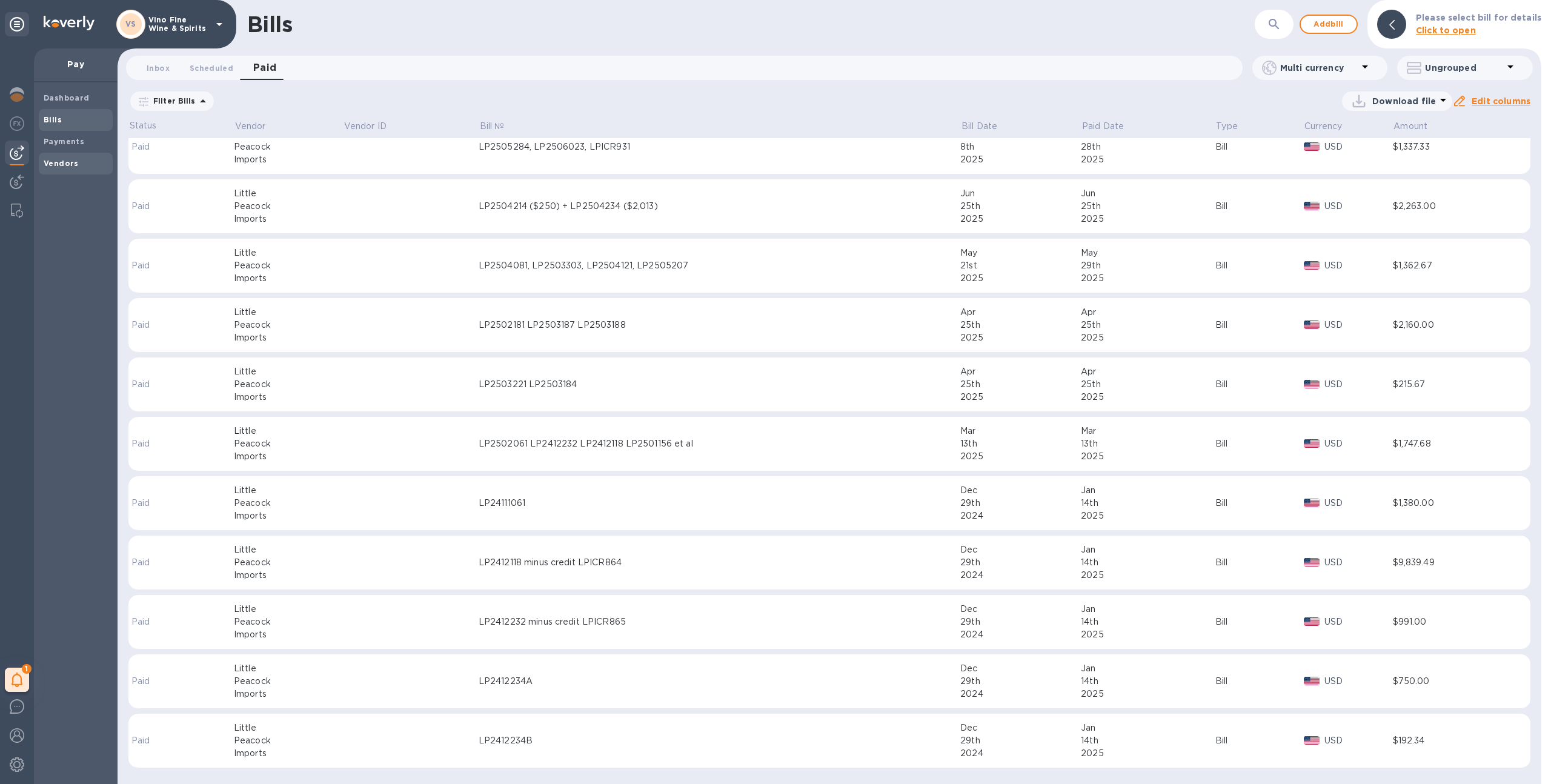
click at [74, 169] on span "Vendors" at bounding box center [61, 163] width 35 height 12
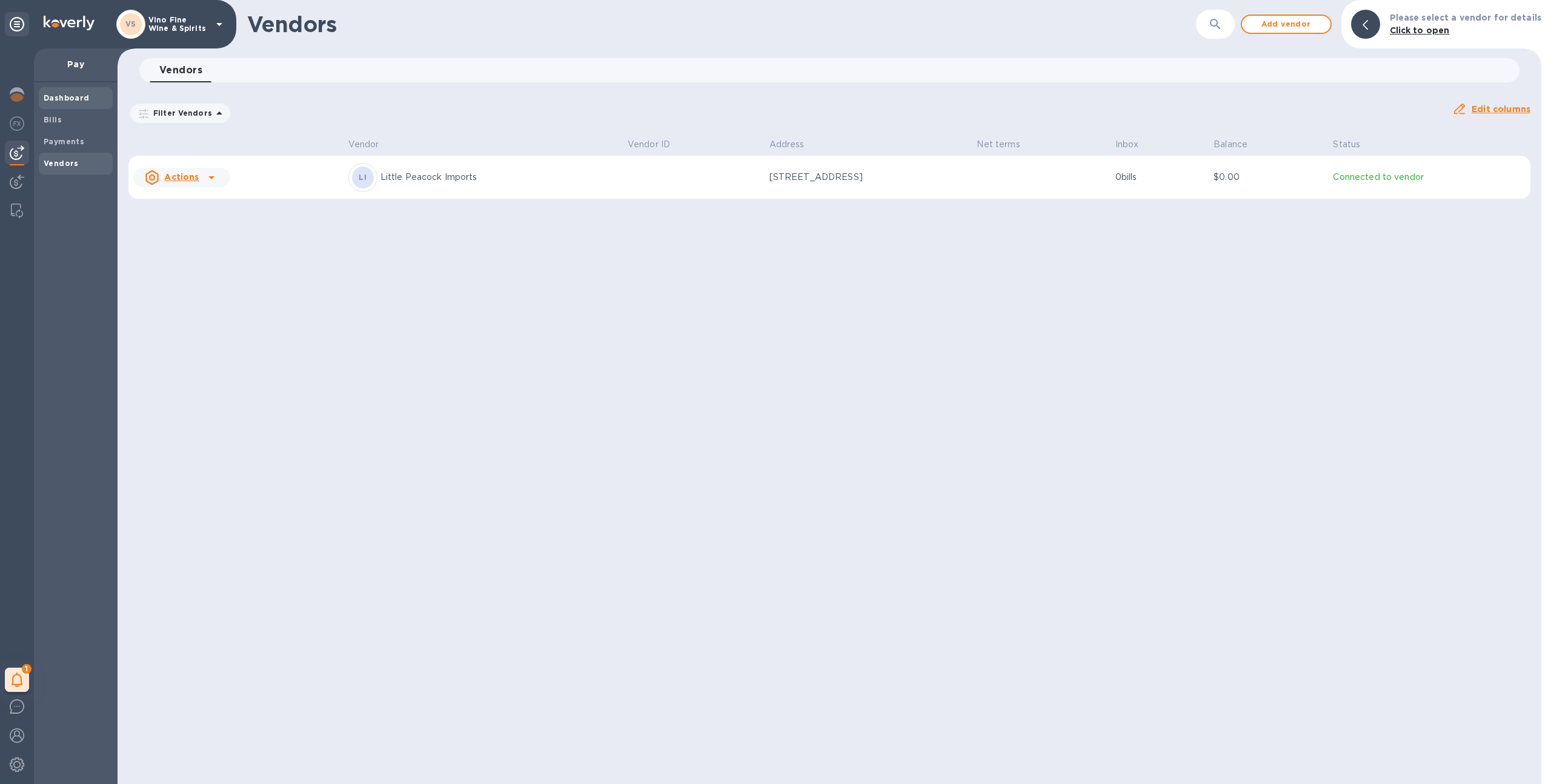
click at [69, 91] on div "Dashboard" at bounding box center [75, 98] width 74 height 22
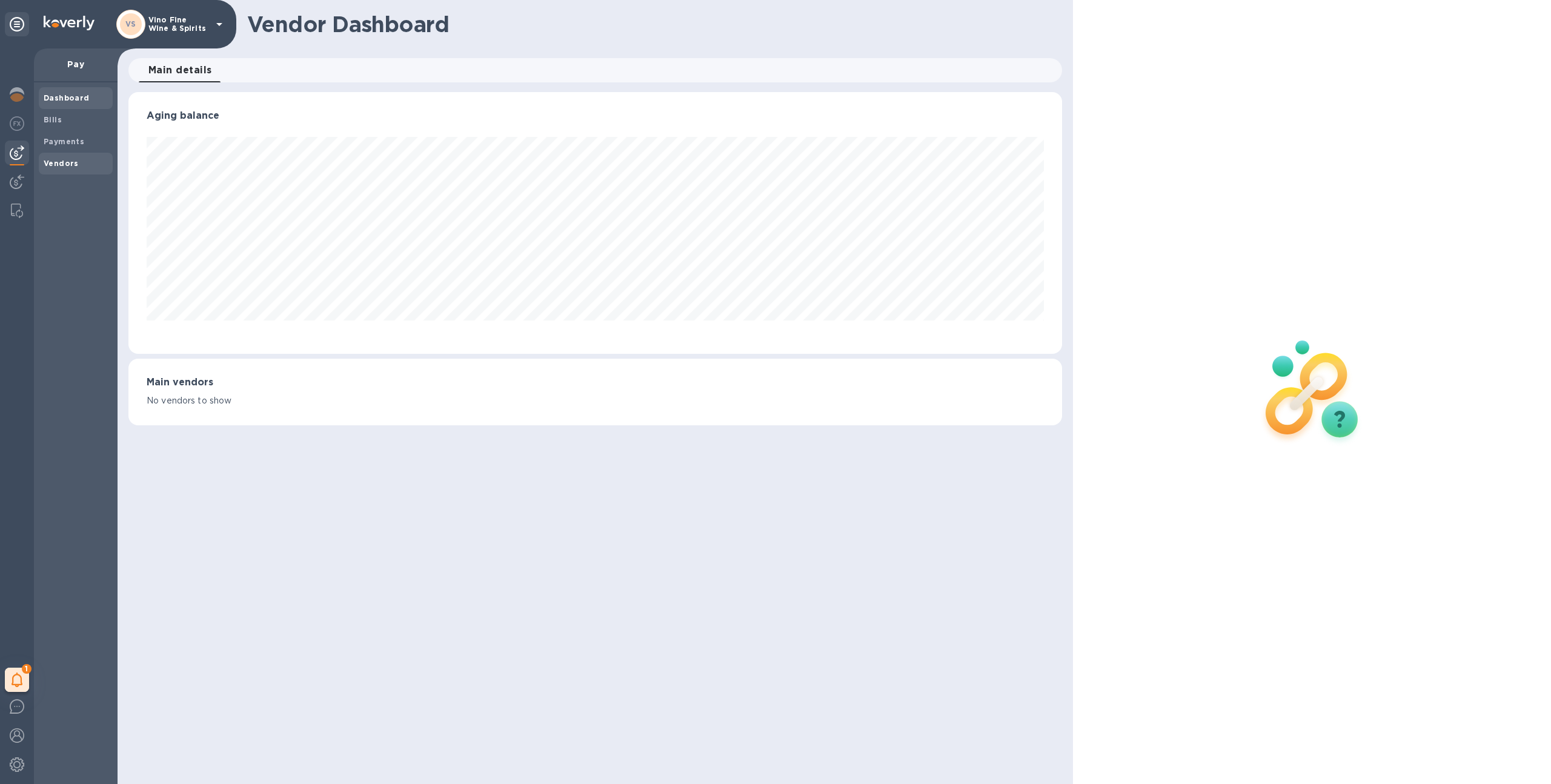
scroll to position [262, 934]
click at [159, 25] on p "Vino Fine Wine & Spirits" at bounding box center [179, 24] width 61 height 17
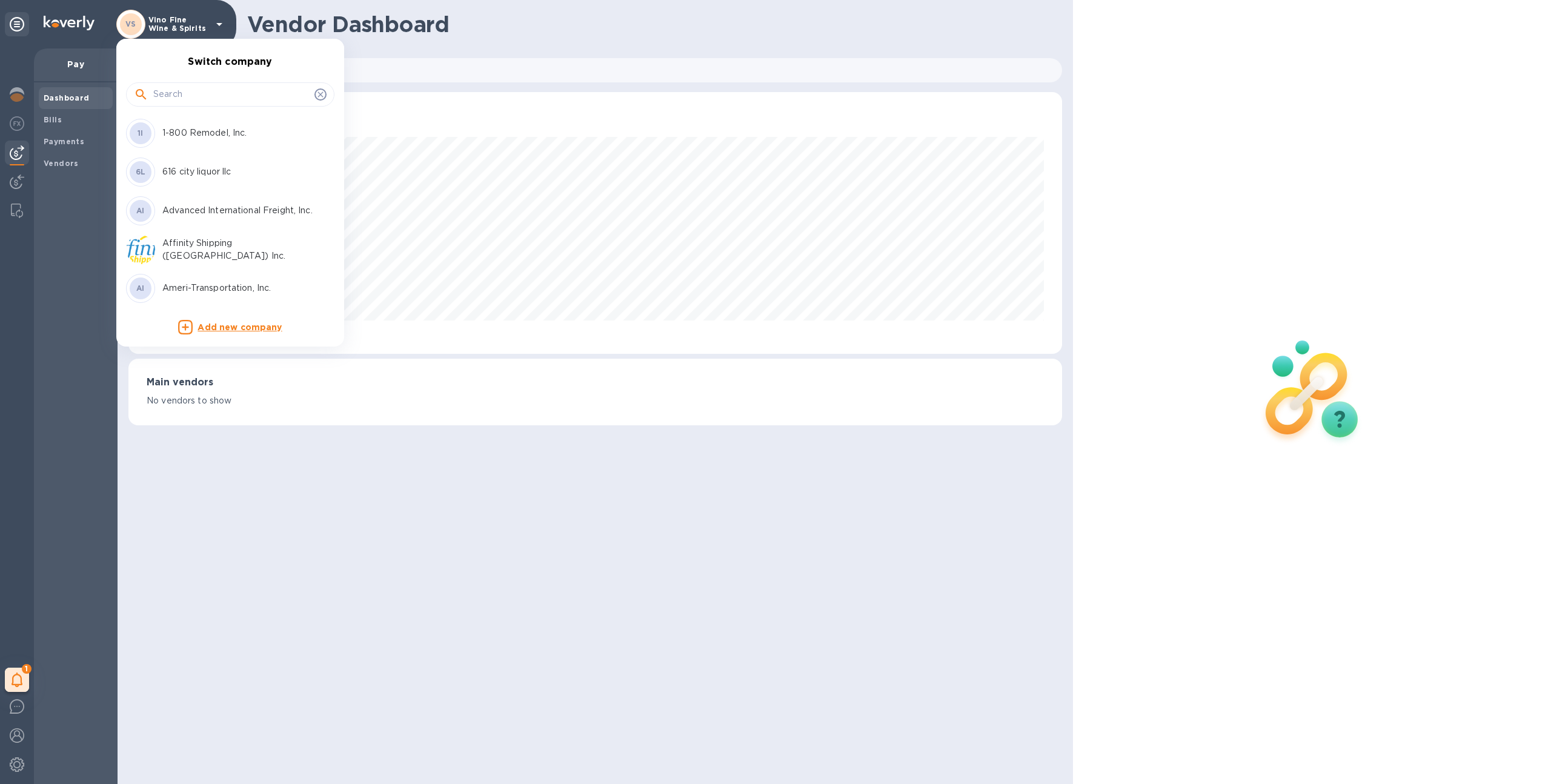
click at [198, 97] on input "text" at bounding box center [231, 94] width 157 height 18
type input "hai-wind"
click at [188, 135] on p "Hai-wind Worldwide Inc" at bounding box center [239, 133] width 153 height 13
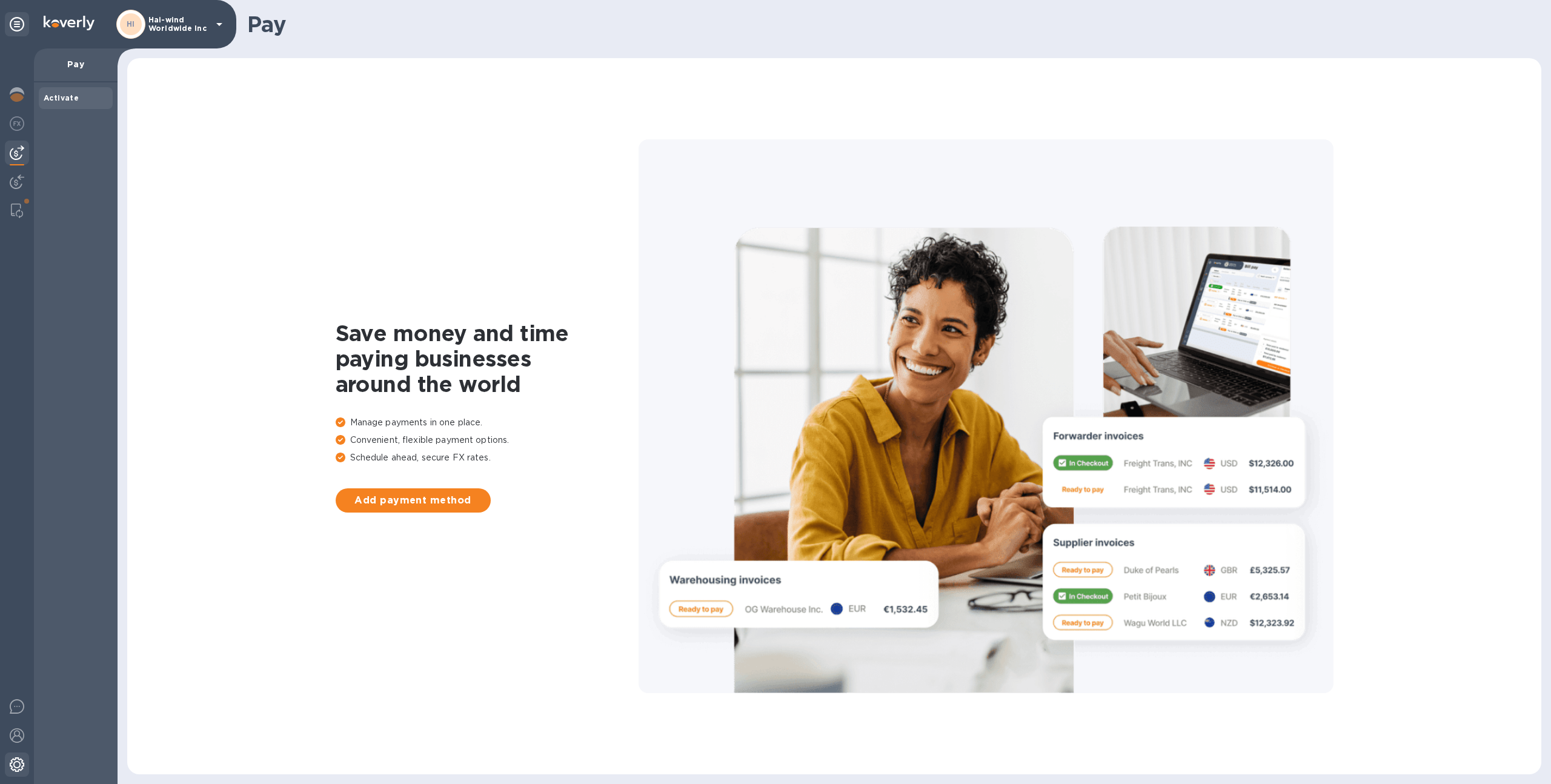
click at [20, 763] on img at bounding box center [17, 765] width 15 height 15
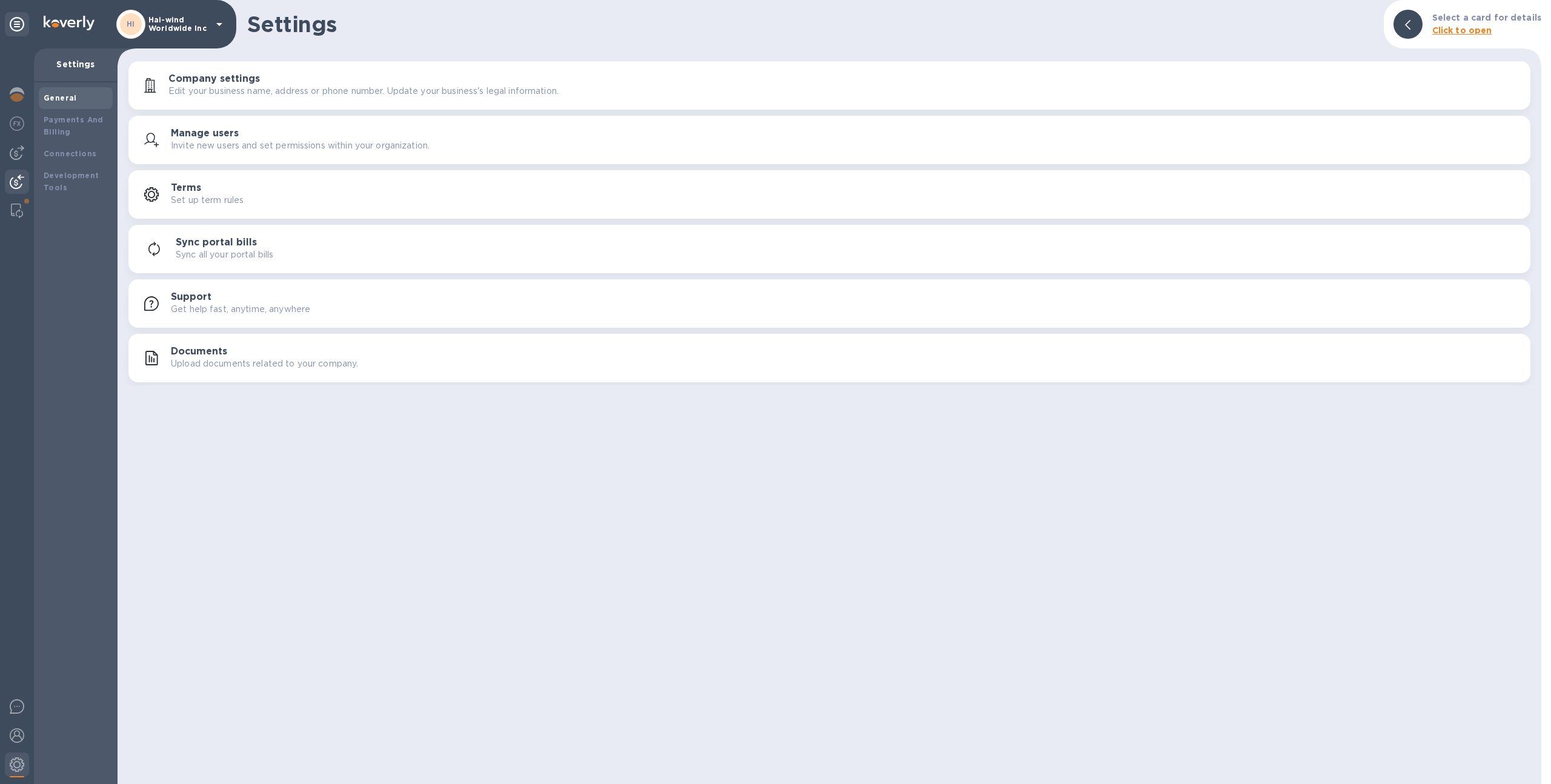
click at [18, 173] on div at bounding box center [17, 183] width 24 height 27
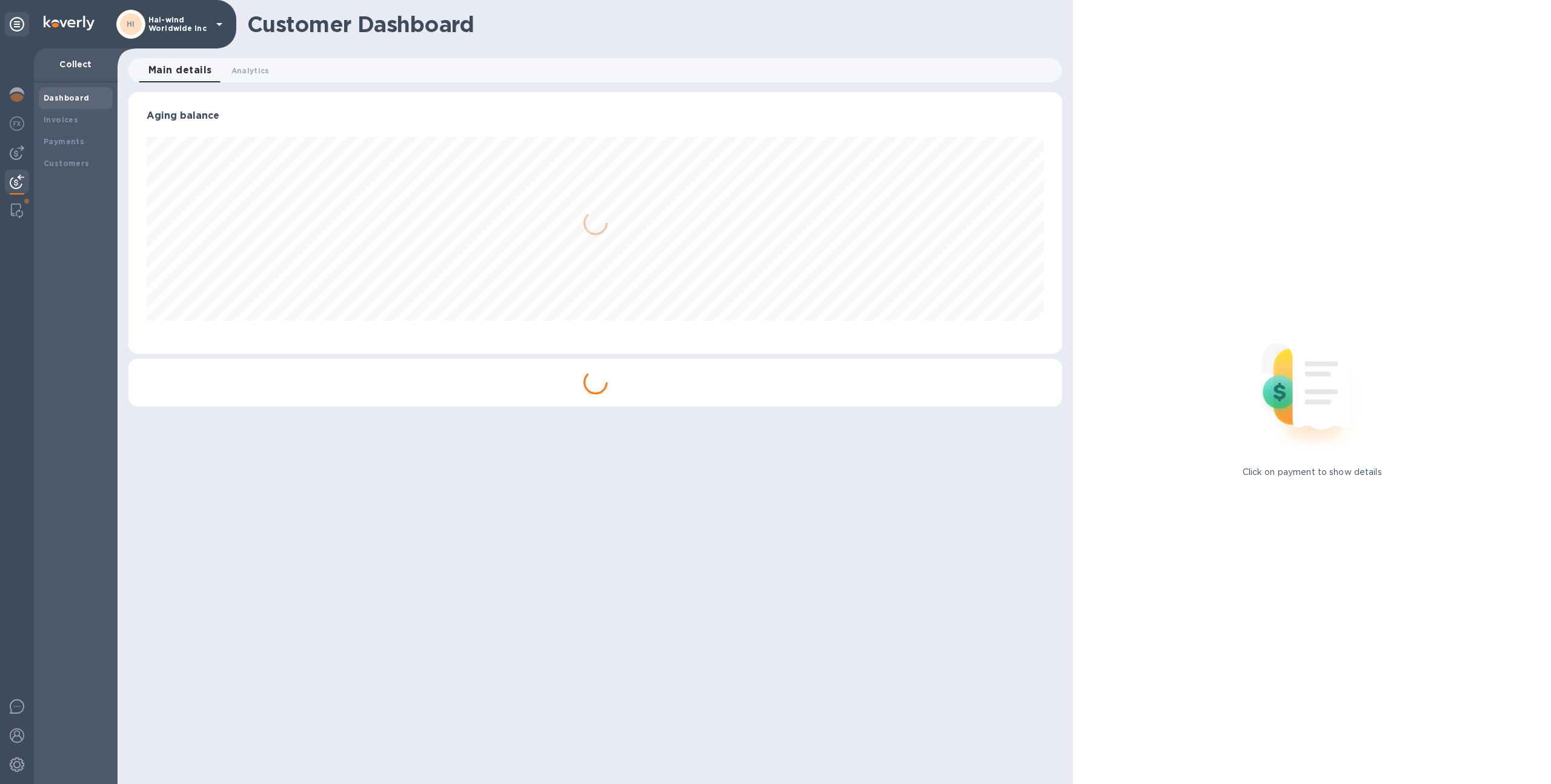
scroll to position [262, 934]
click at [82, 137] on div "Payments" at bounding box center [75, 142] width 64 height 12
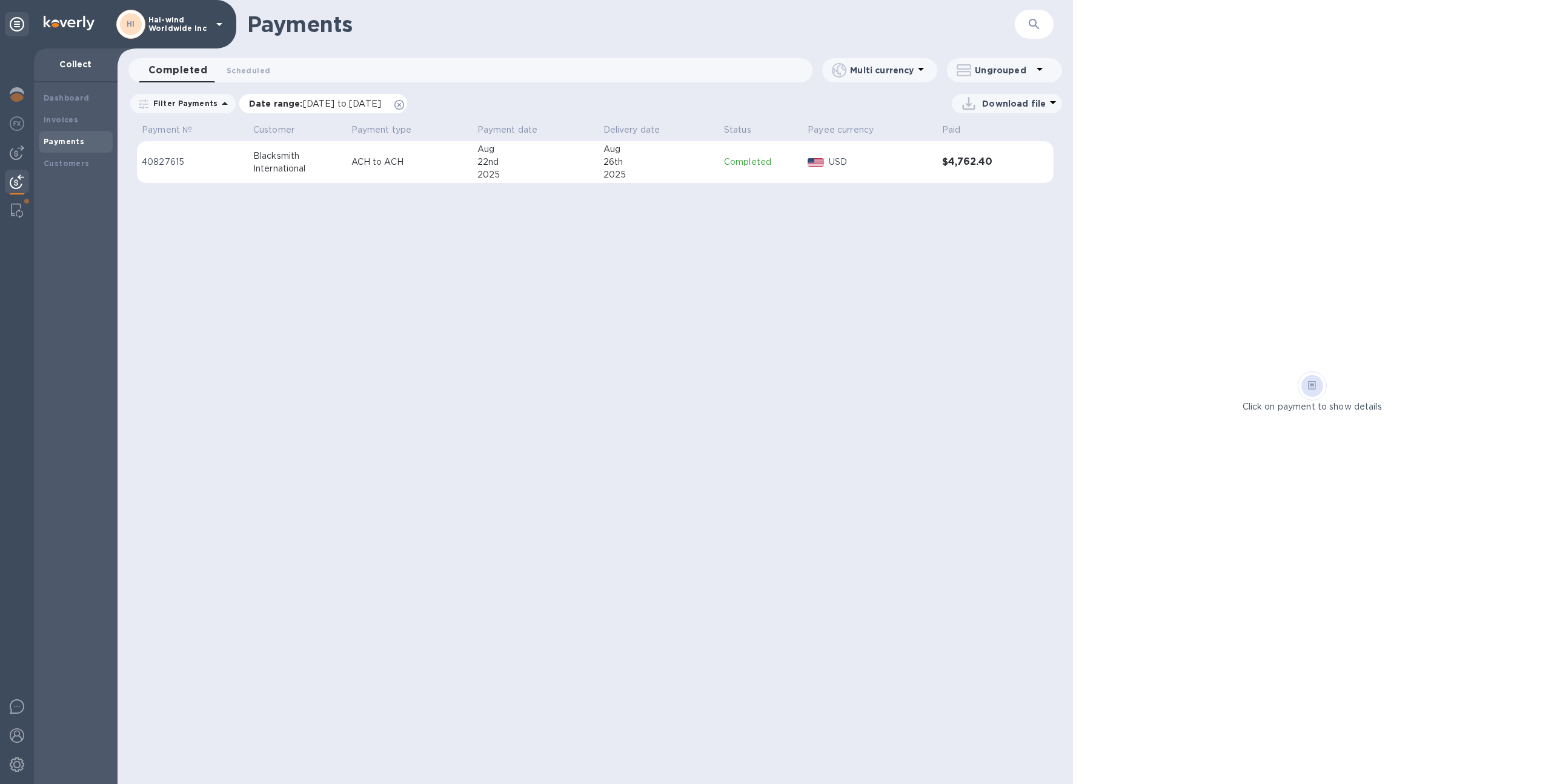
click at [404, 106] on icon at bounding box center [399, 105] width 10 height 10
click at [17, 761] on img at bounding box center [17, 765] width 15 height 15
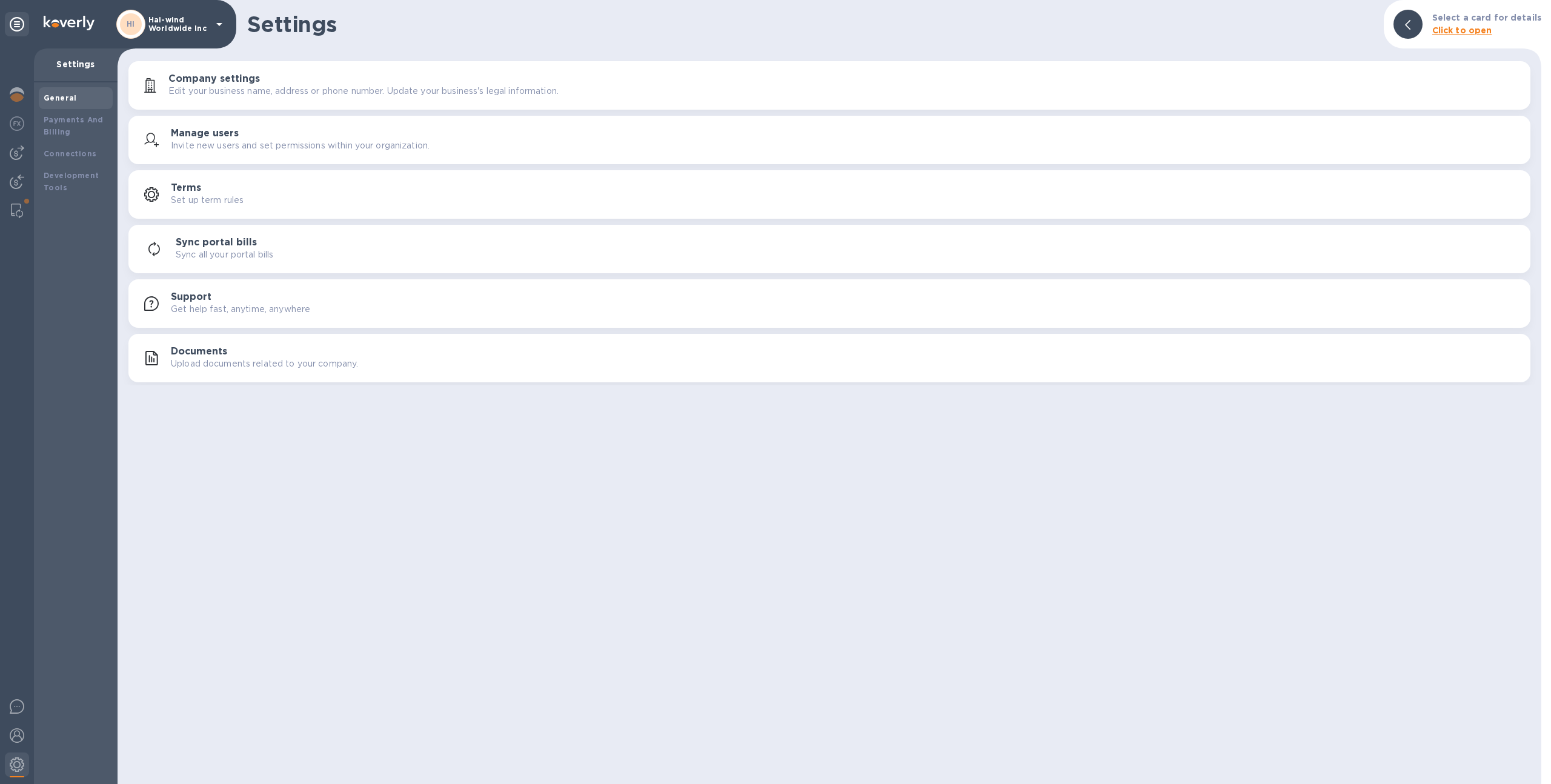
click at [198, 23] on p "Hai-wind Worldwide Inc" at bounding box center [179, 24] width 61 height 17
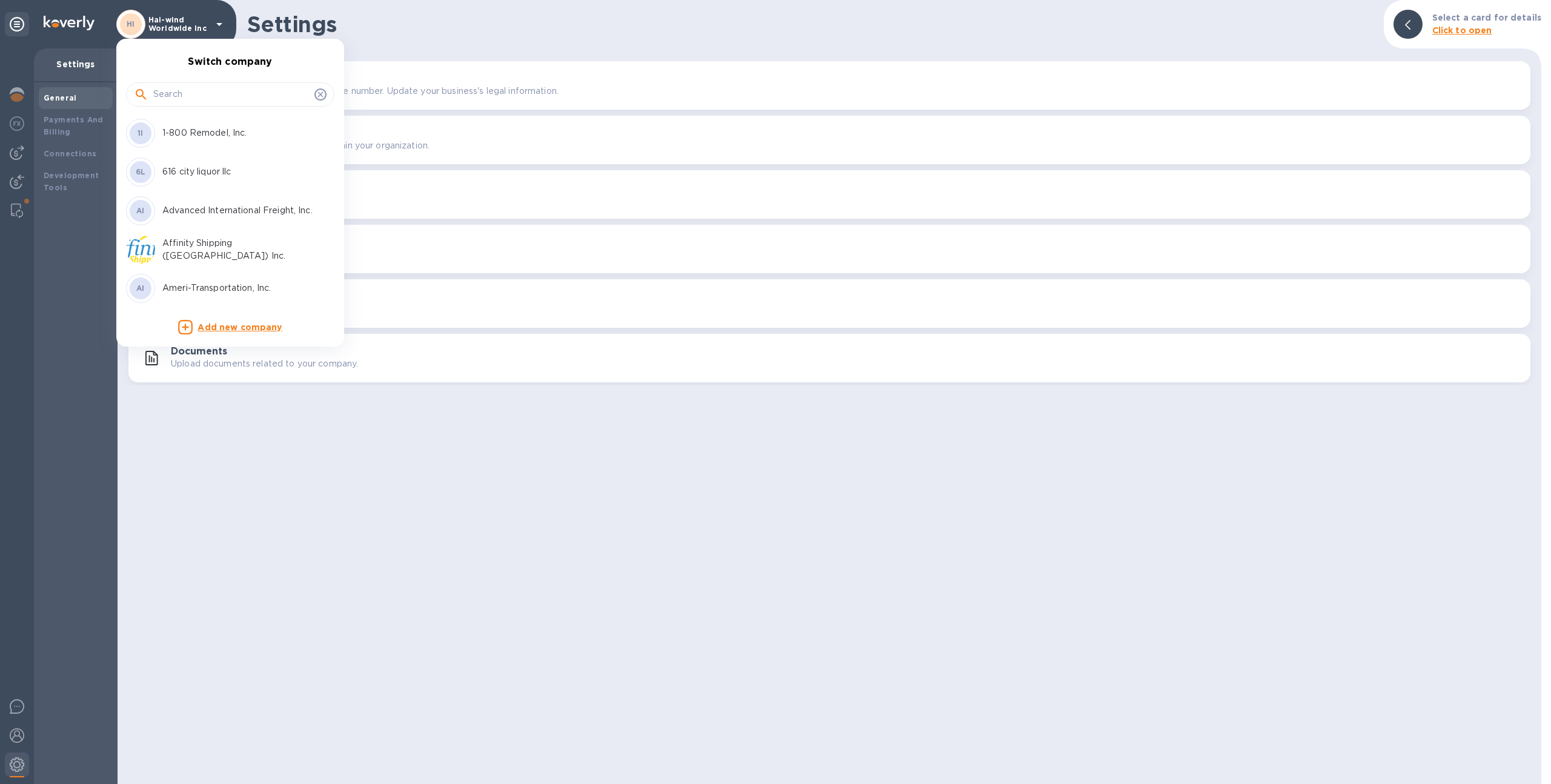
click at [408, 35] on div at bounding box center [776, 392] width 1551 height 784
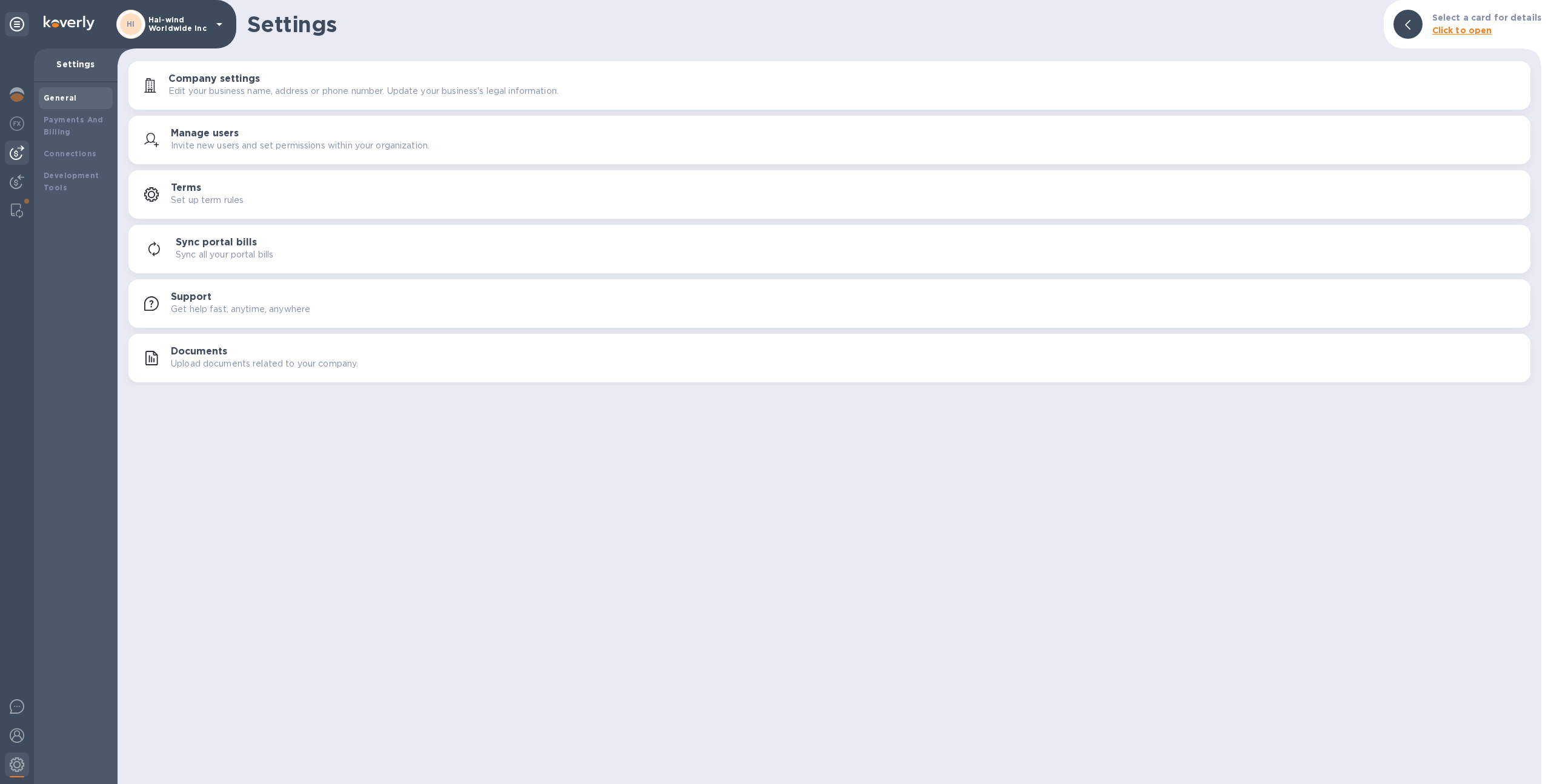
click at [13, 164] on div at bounding box center [17, 153] width 24 height 24
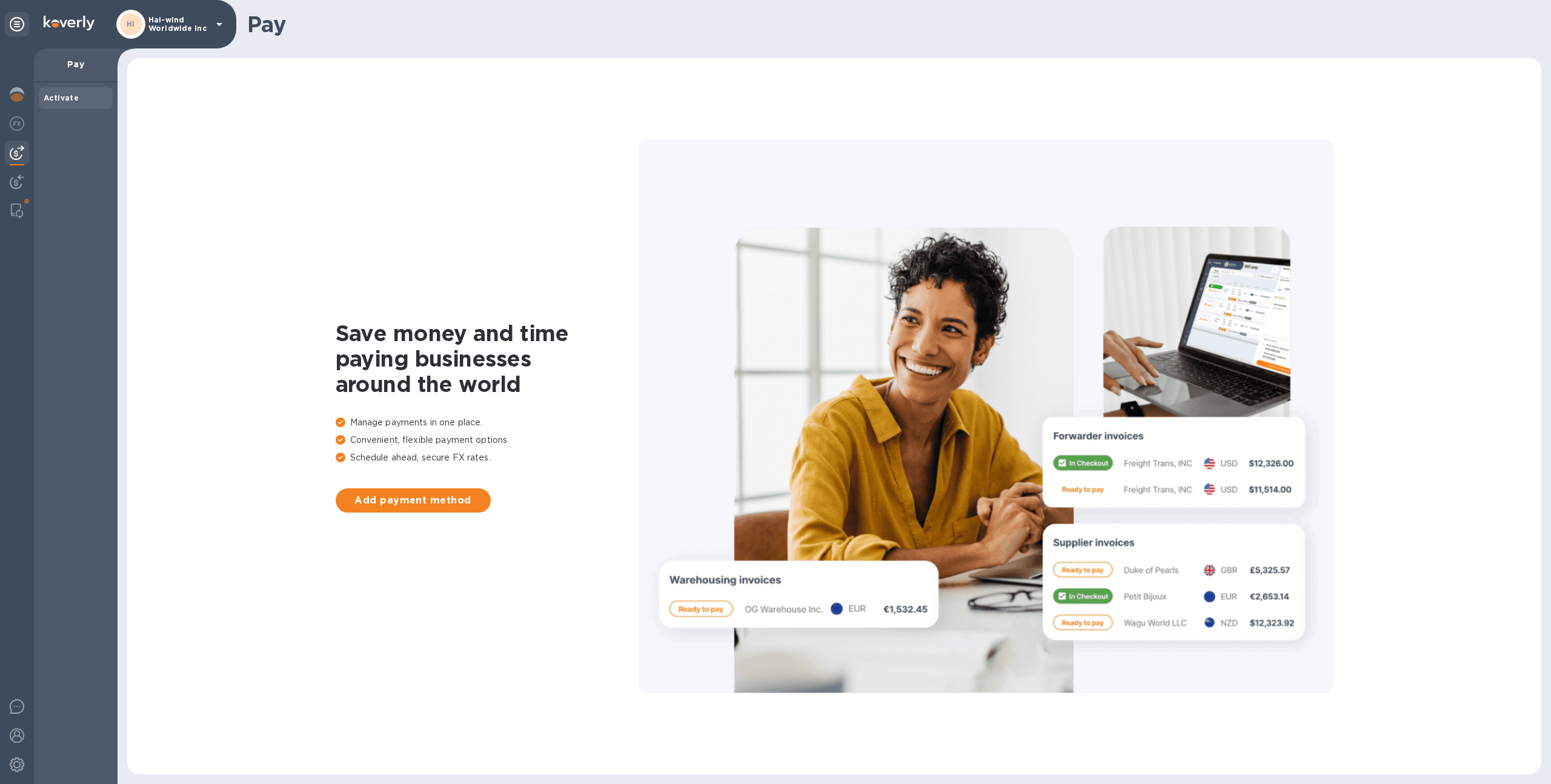
click at [170, 33] on div "HI Hai-wind Worldwide Inc" at bounding box center [171, 25] width 110 height 29
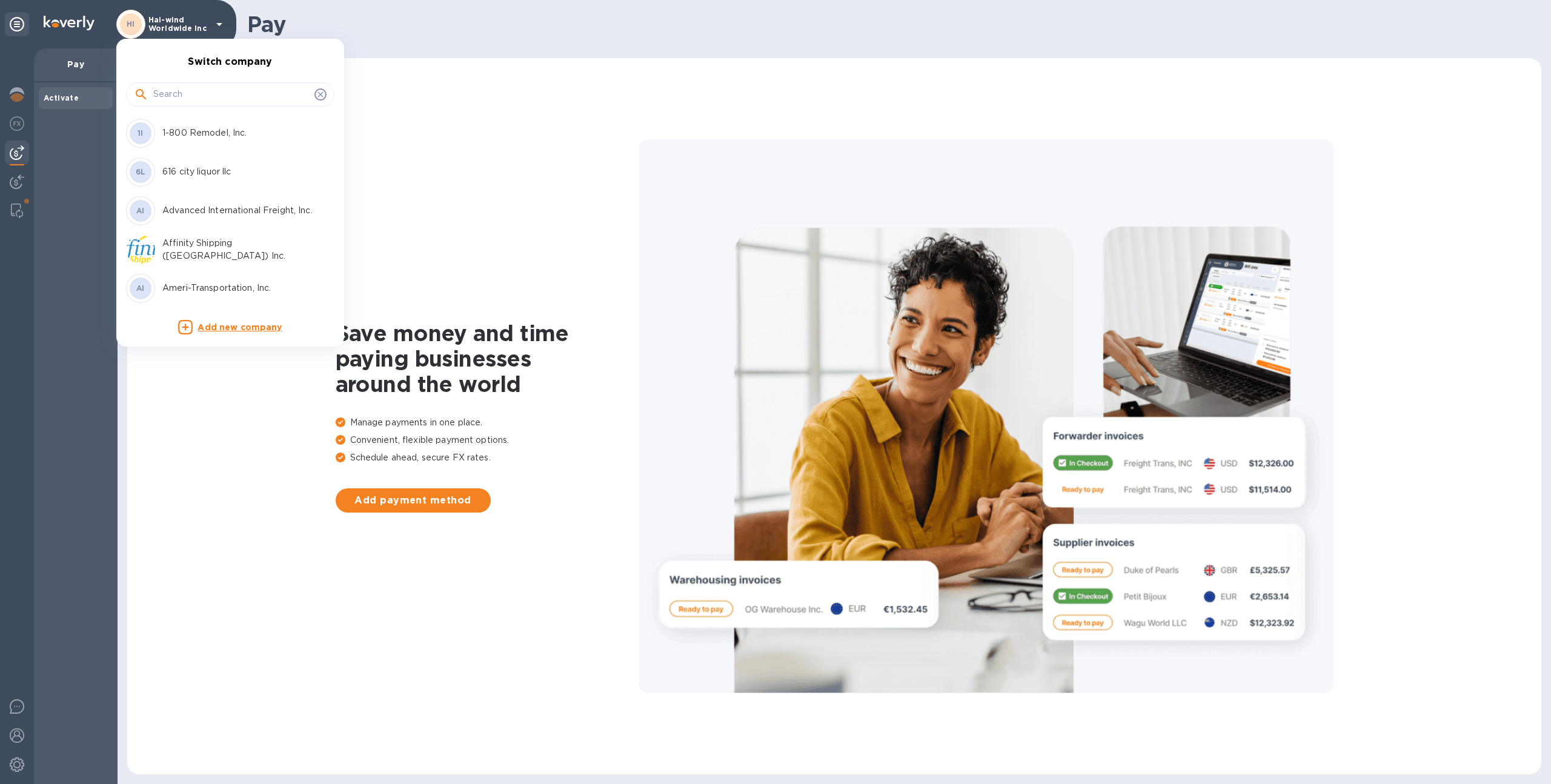
click at [217, 95] on input "text" at bounding box center [231, 94] width 157 height 18
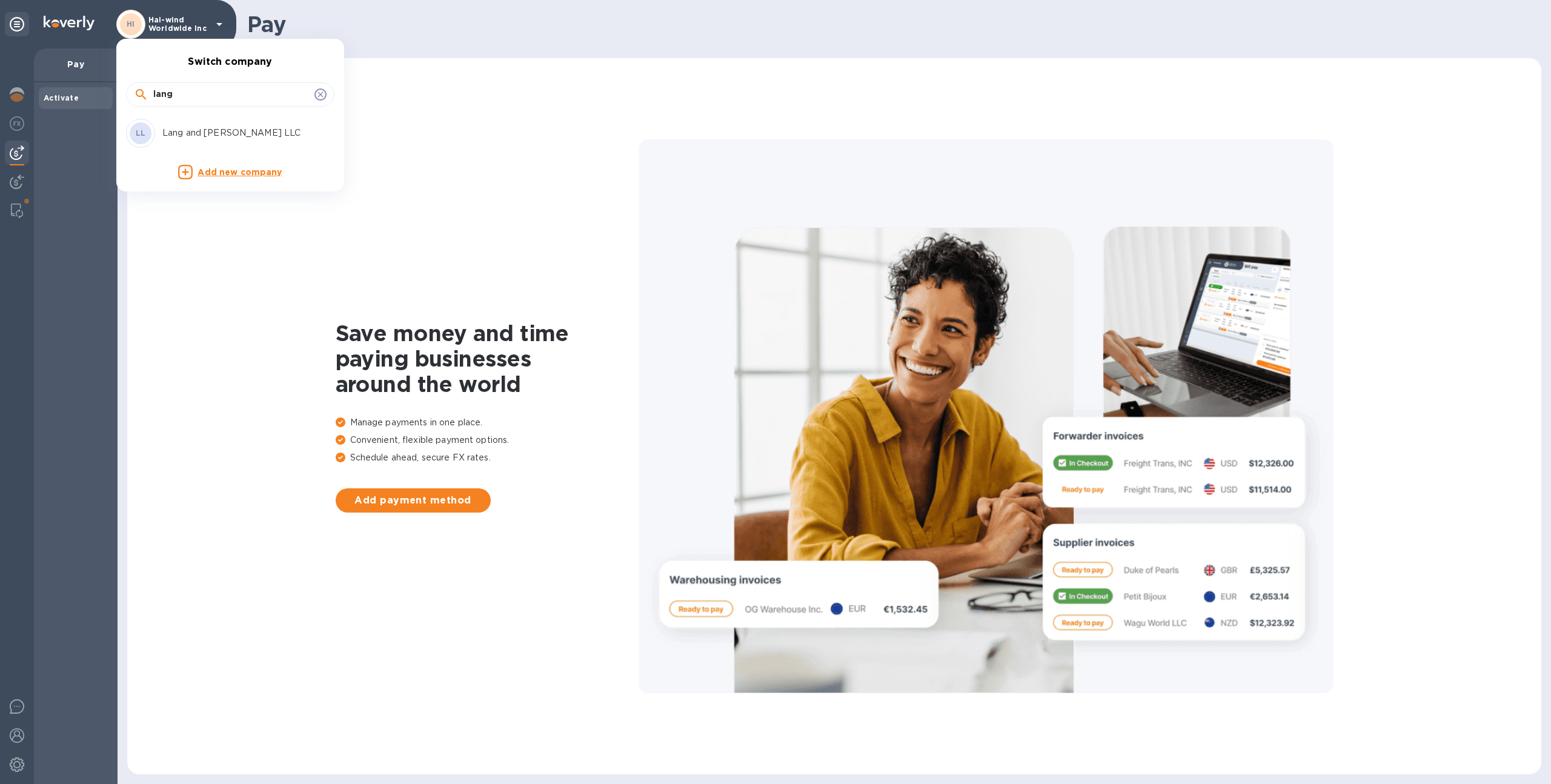
type input "lang"
click at [215, 127] on p "Lang and [PERSON_NAME] LLC" at bounding box center [239, 133] width 153 height 13
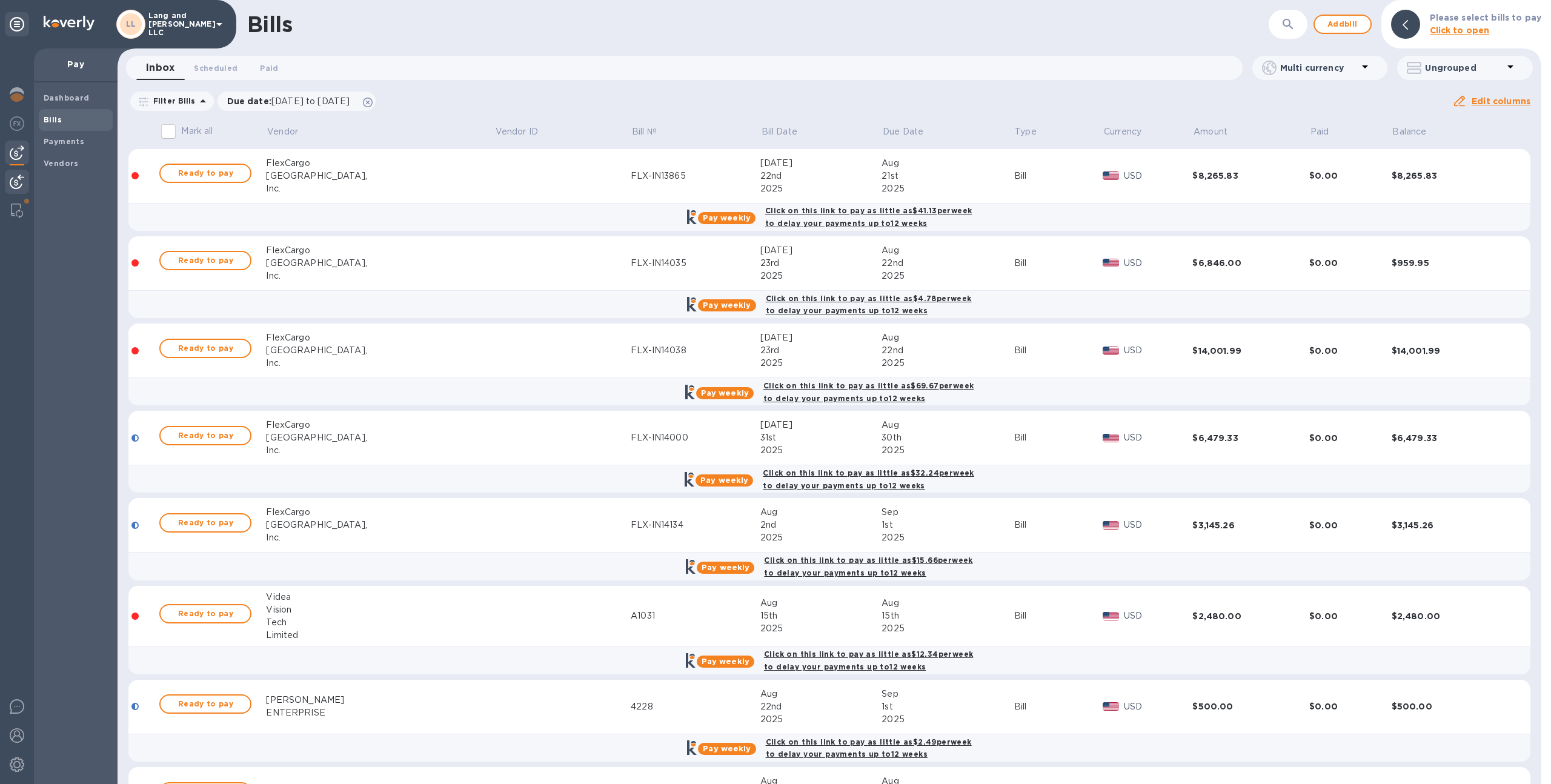
click at [19, 181] on img at bounding box center [17, 182] width 15 height 15
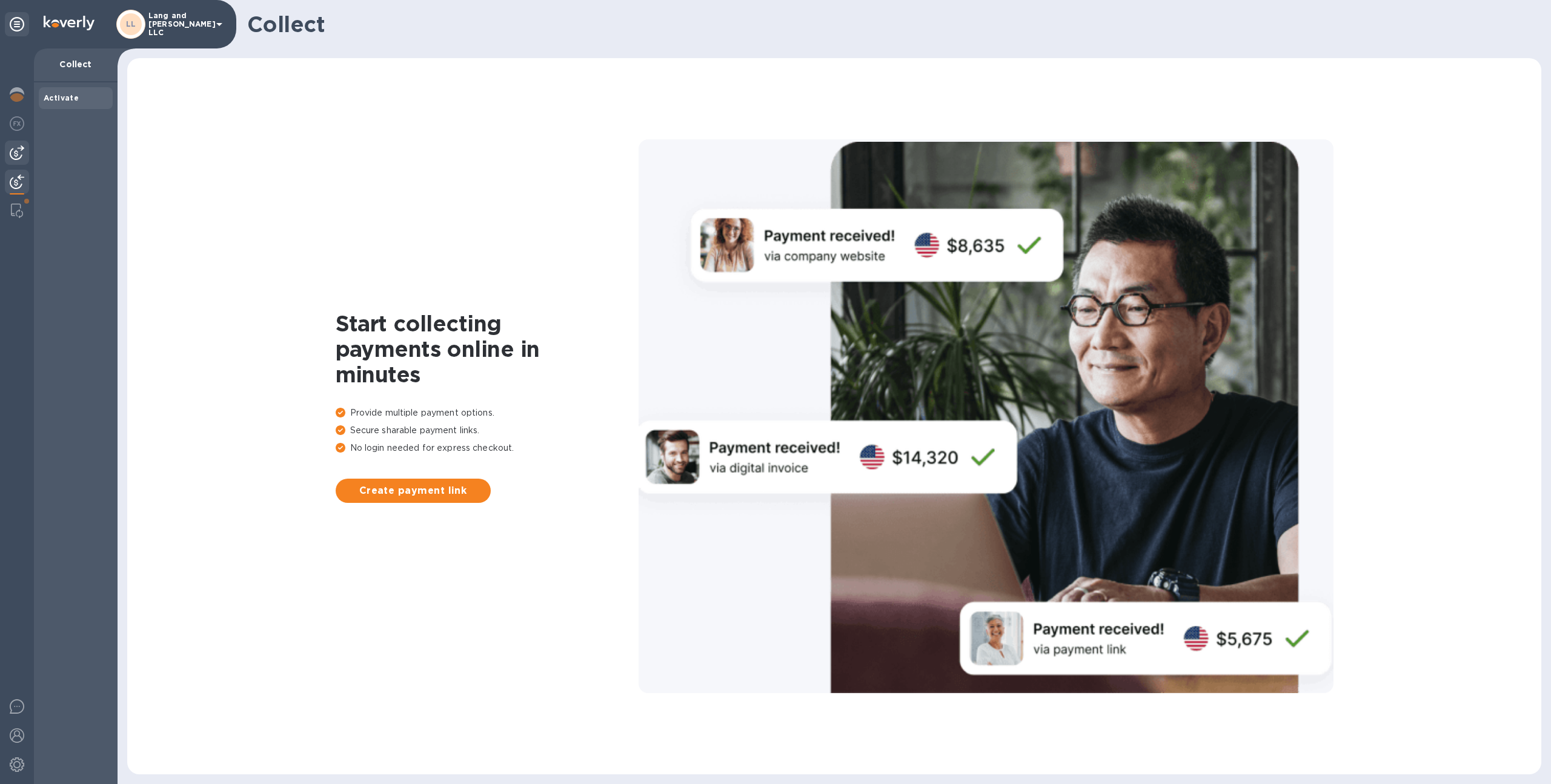
click at [11, 153] on img at bounding box center [17, 153] width 15 height 15
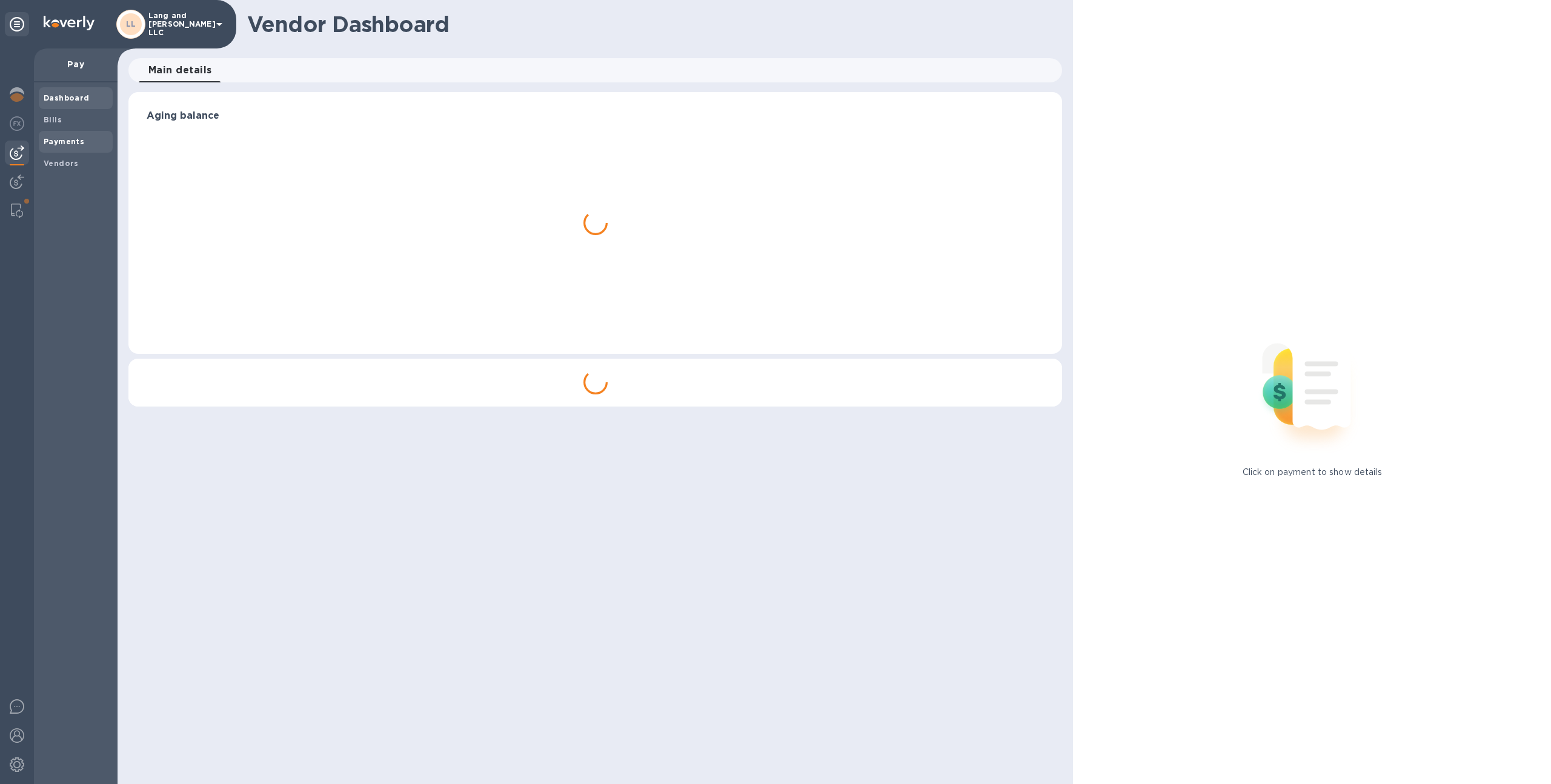
click at [80, 149] on div "Payments" at bounding box center [75, 141] width 74 height 22
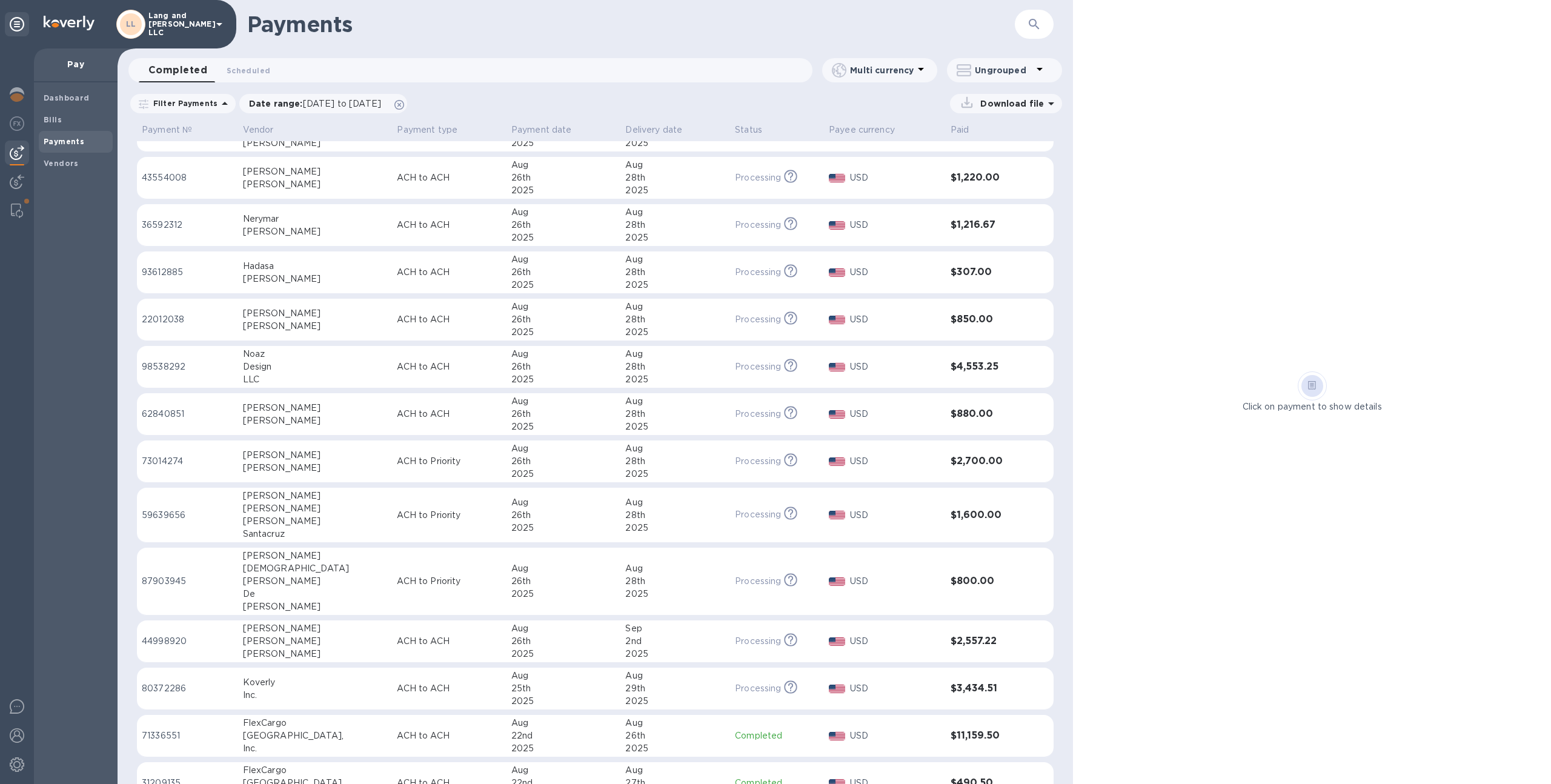
scroll to position [430, 0]
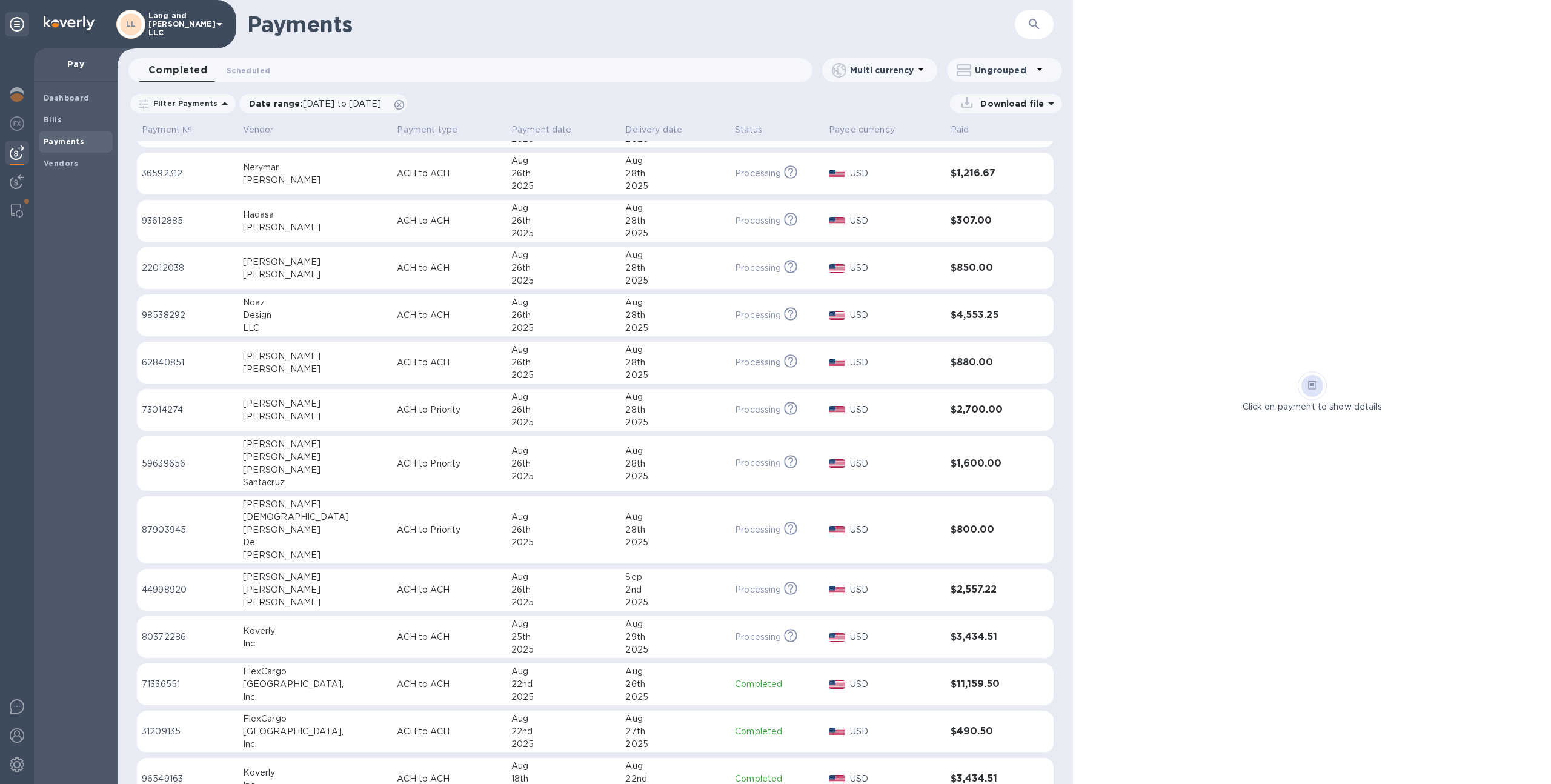
click at [637, 593] on div "2nd" at bounding box center [675, 589] width 100 height 13
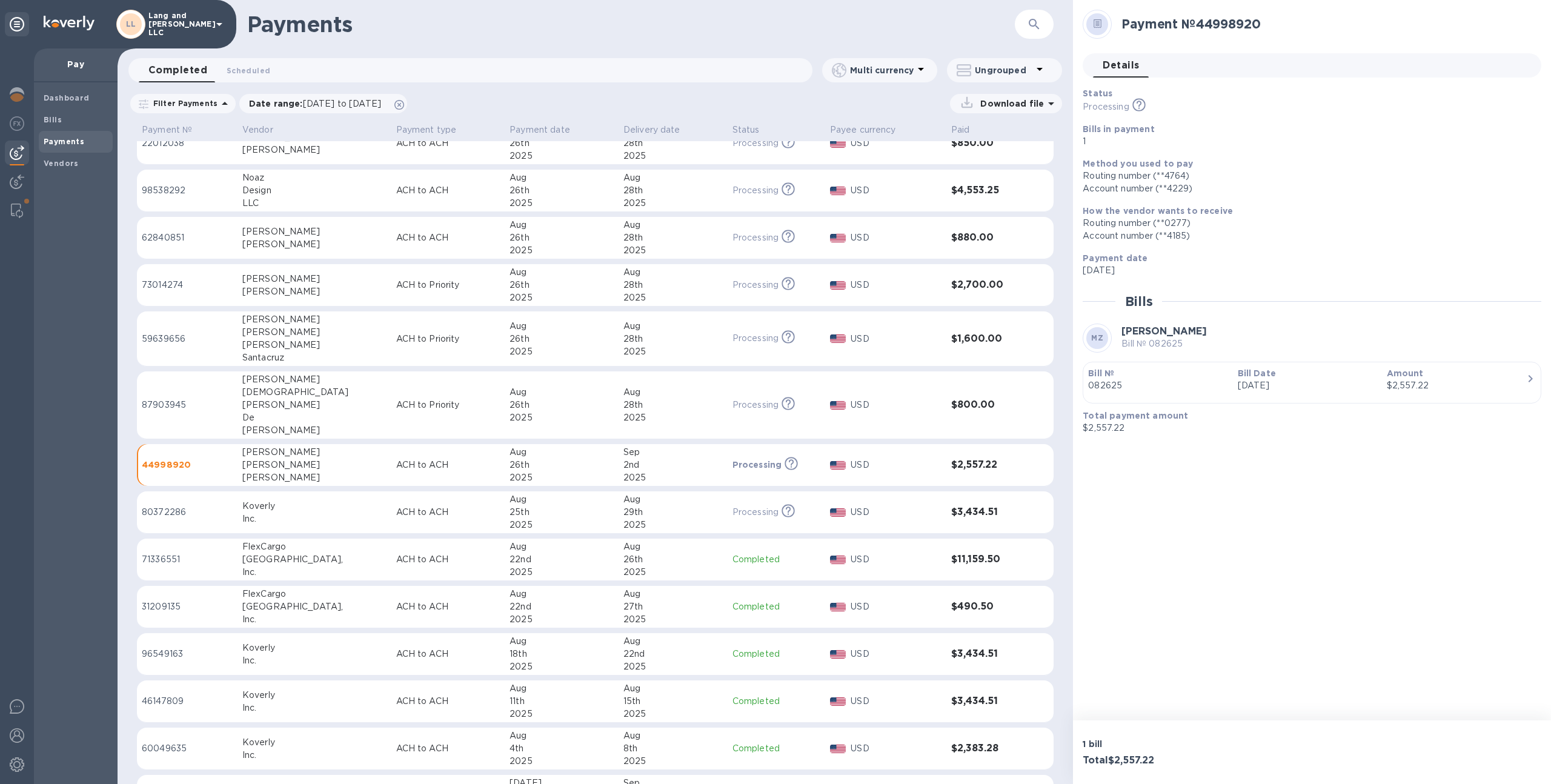
scroll to position [599, 0]
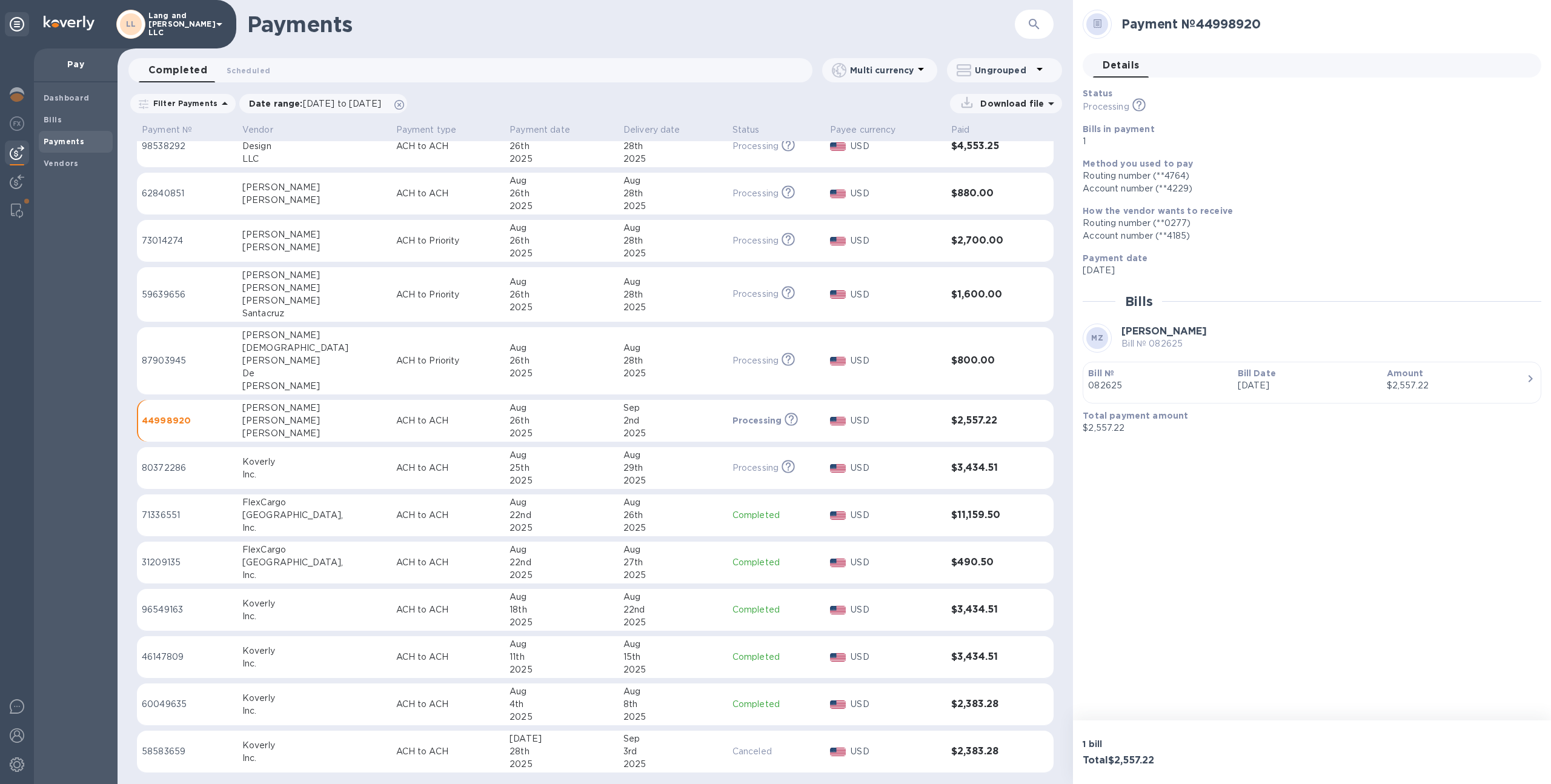
click at [1170, 377] on p "Bill №" at bounding box center [1157, 373] width 139 height 12
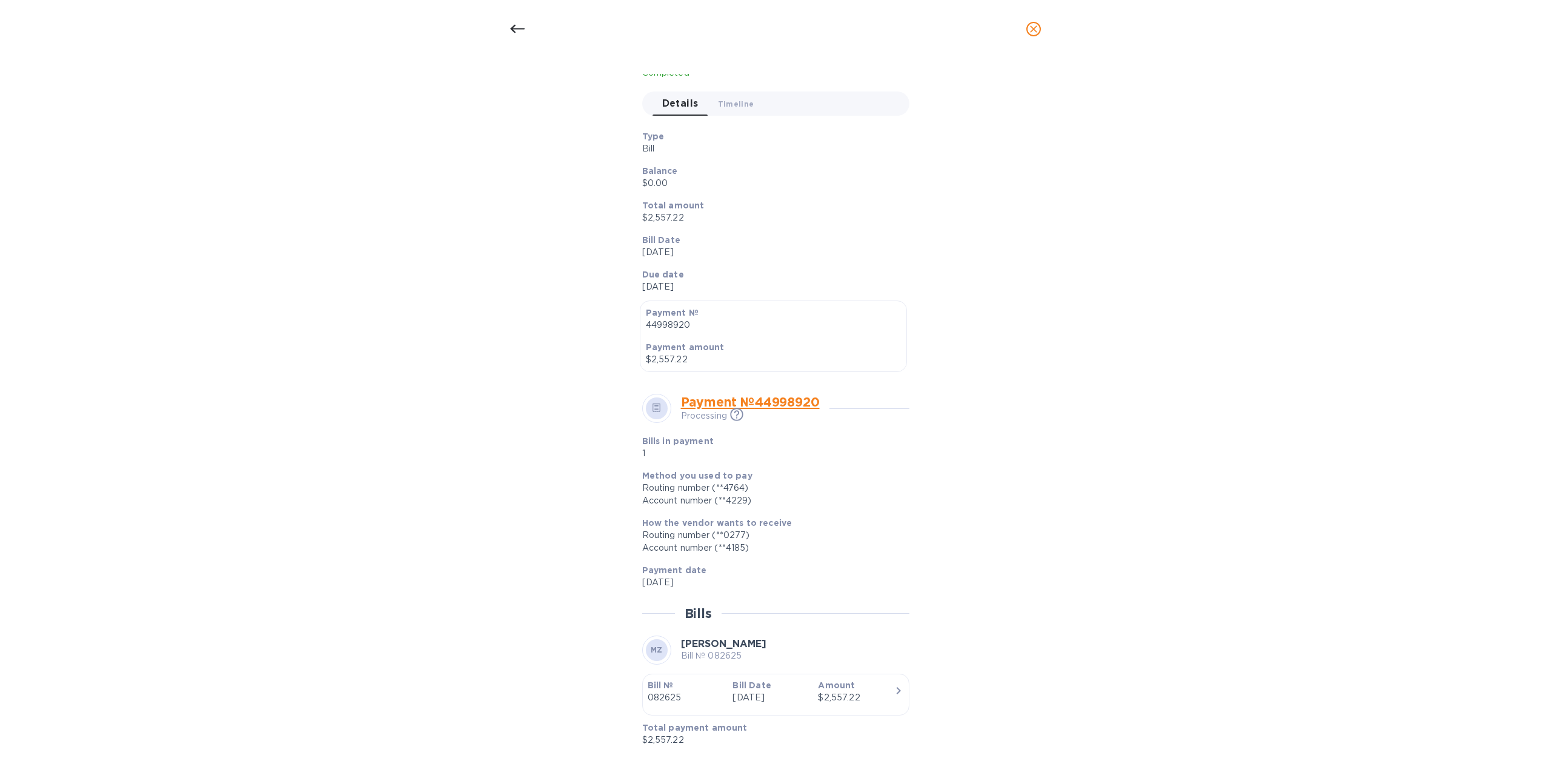
scroll to position [0, 0]
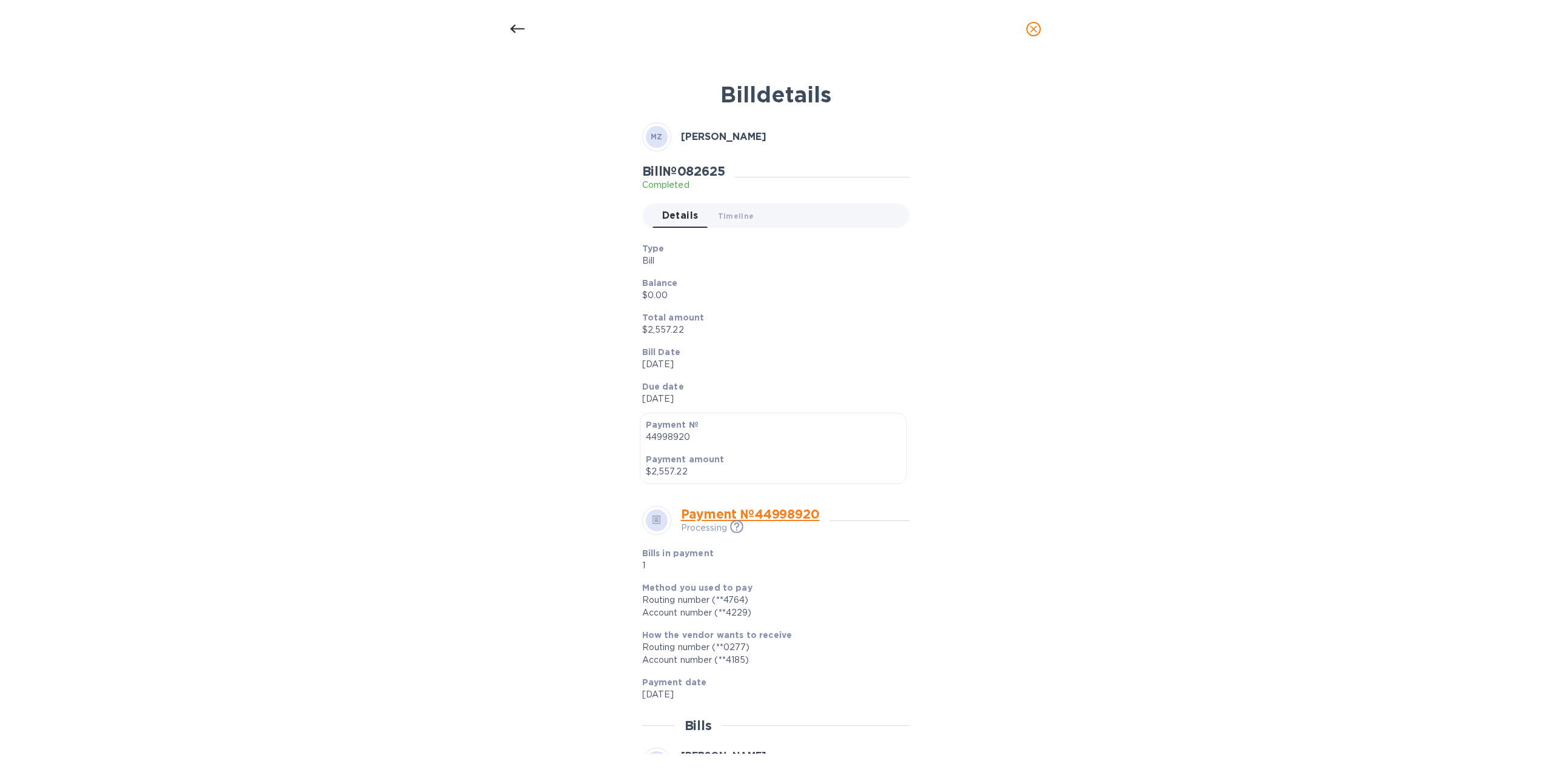
click at [1024, 31] on button "close" at bounding box center [1033, 29] width 29 height 29
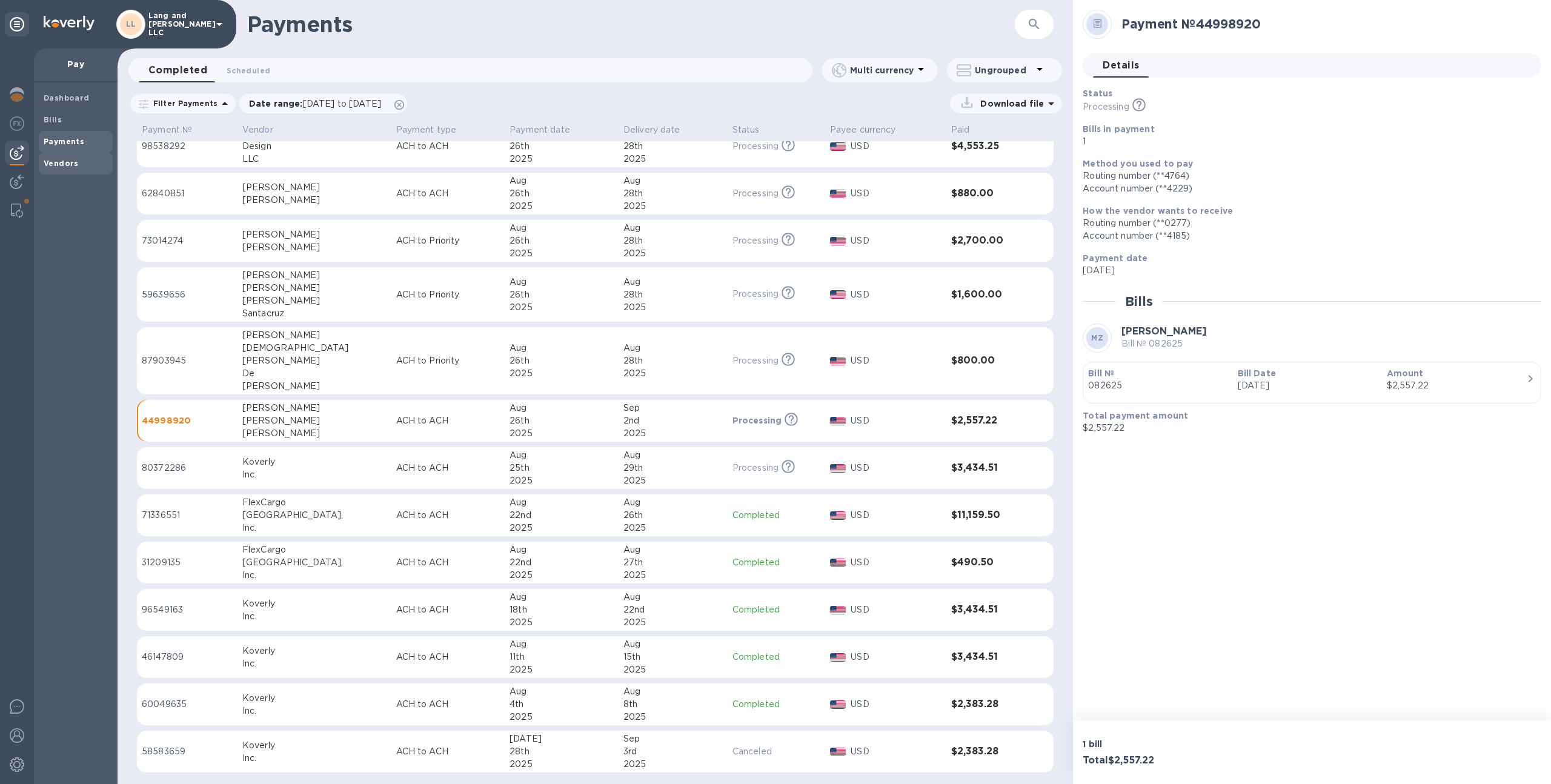
click at [54, 170] on div "Vendors" at bounding box center [75, 163] width 74 height 22
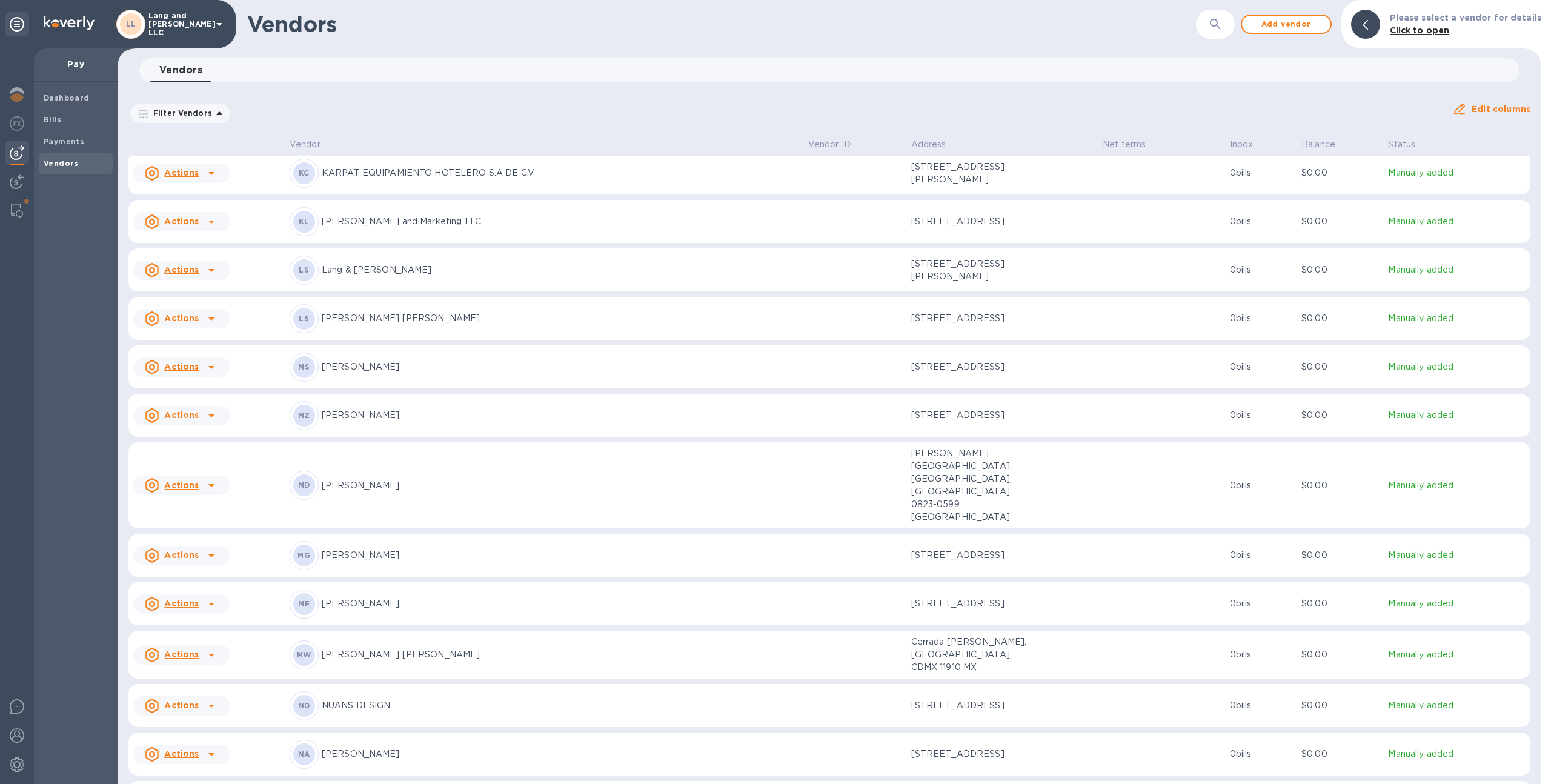
scroll to position [983, 0]
click at [470, 405] on p "[PERSON_NAME]" at bounding box center [560, 411] width 477 height 13
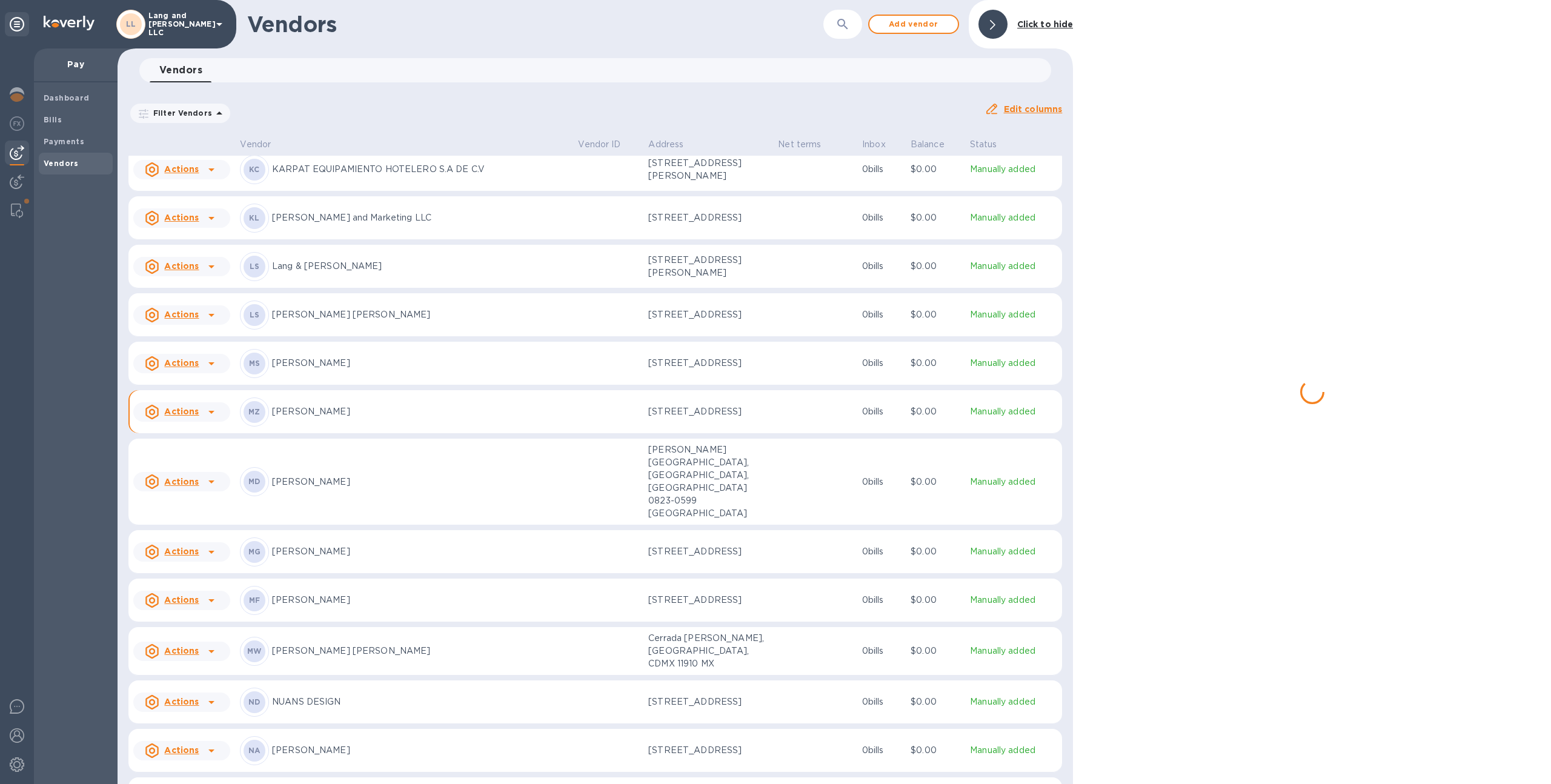
scroll to position [983, 0]
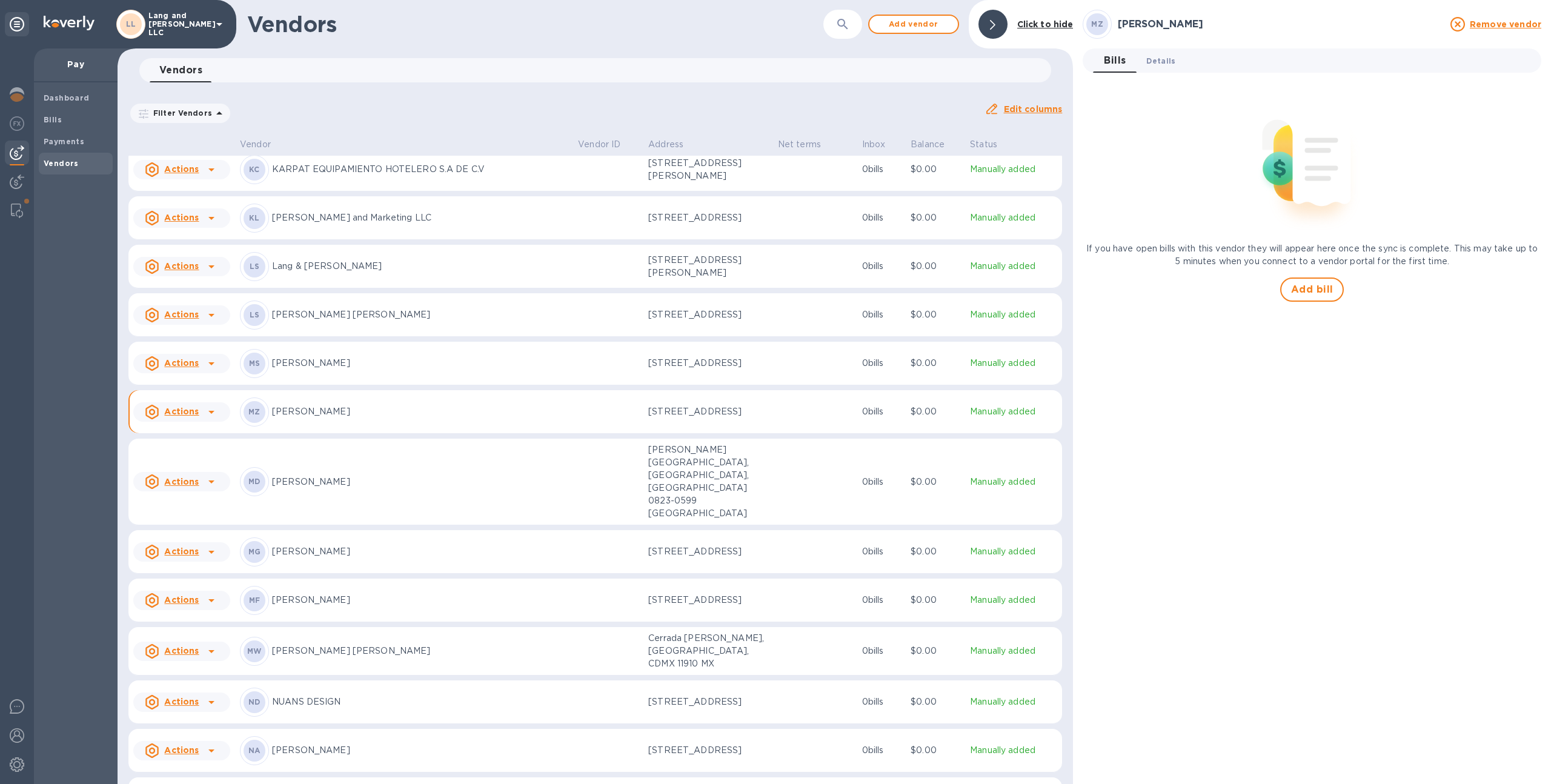
click at [1168, 63] on span "Details 0" at bounding box center [1161, 61] width 29 height 13
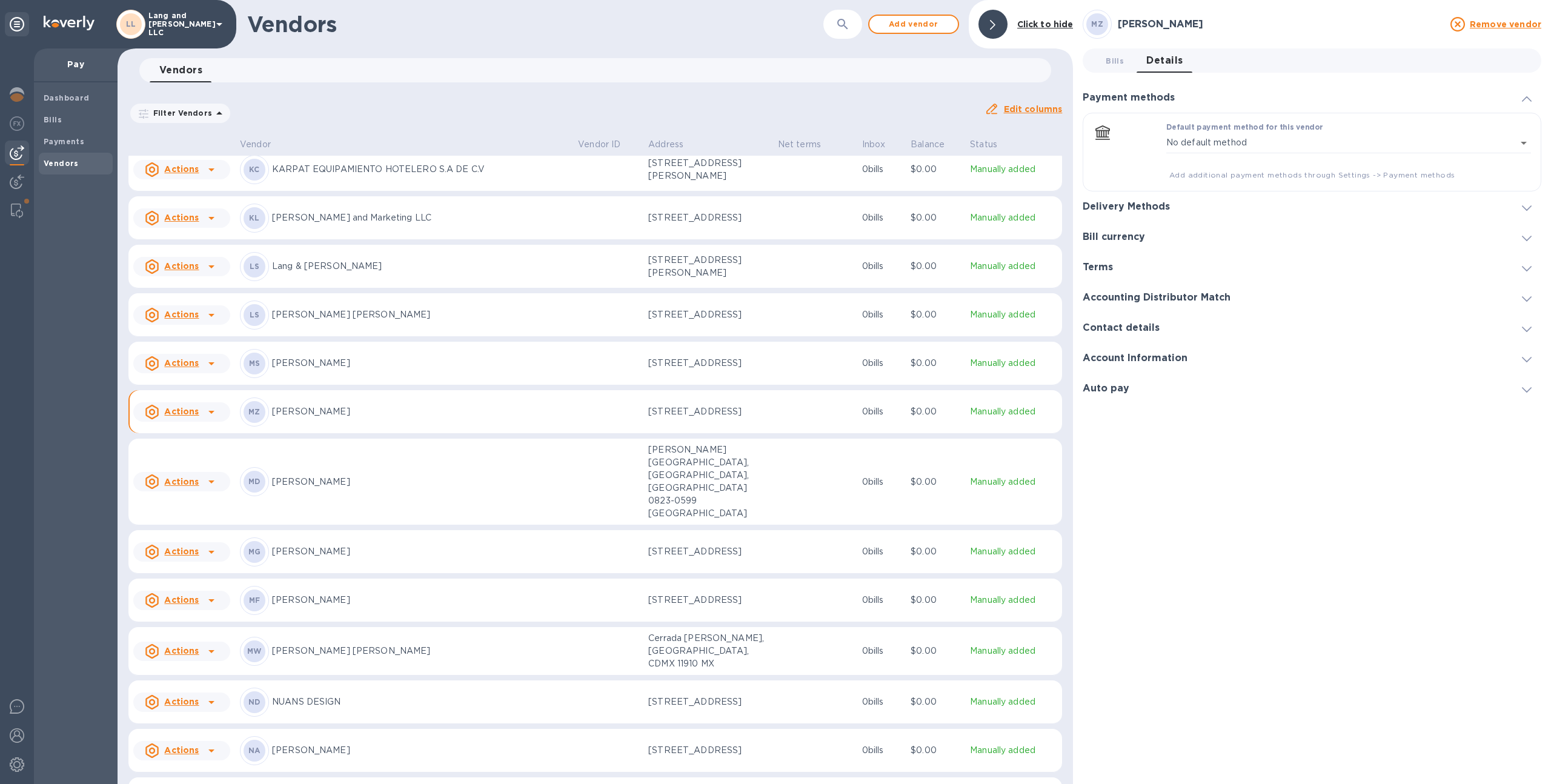
click at [1205, 198] on div "Delivery Methods" at bounding box center [1312, 206] width 458 height 30
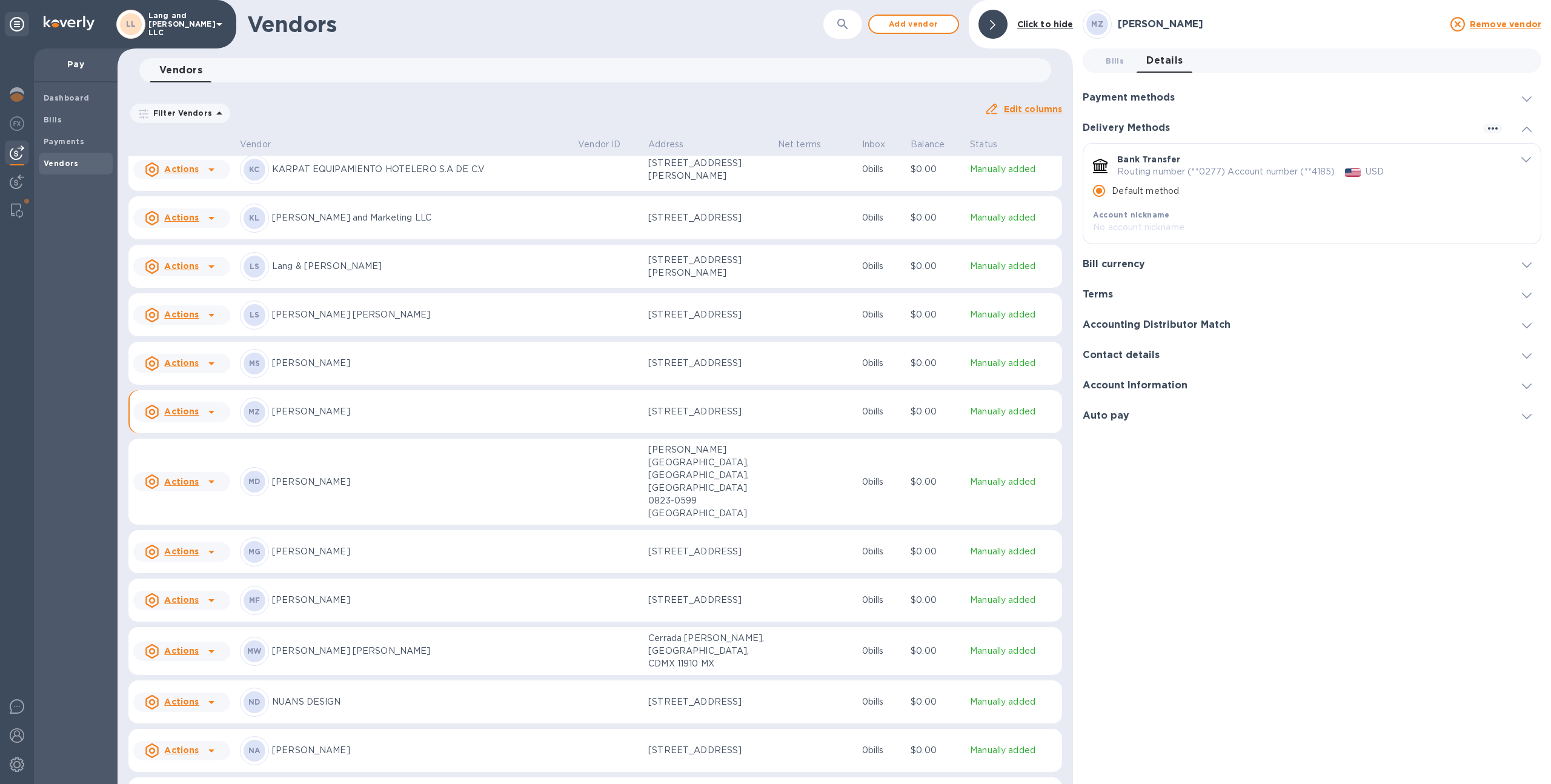
click at [1151, 103] on h3 "Payment methods" at bounding box center [1129, 97] width 92 height 11
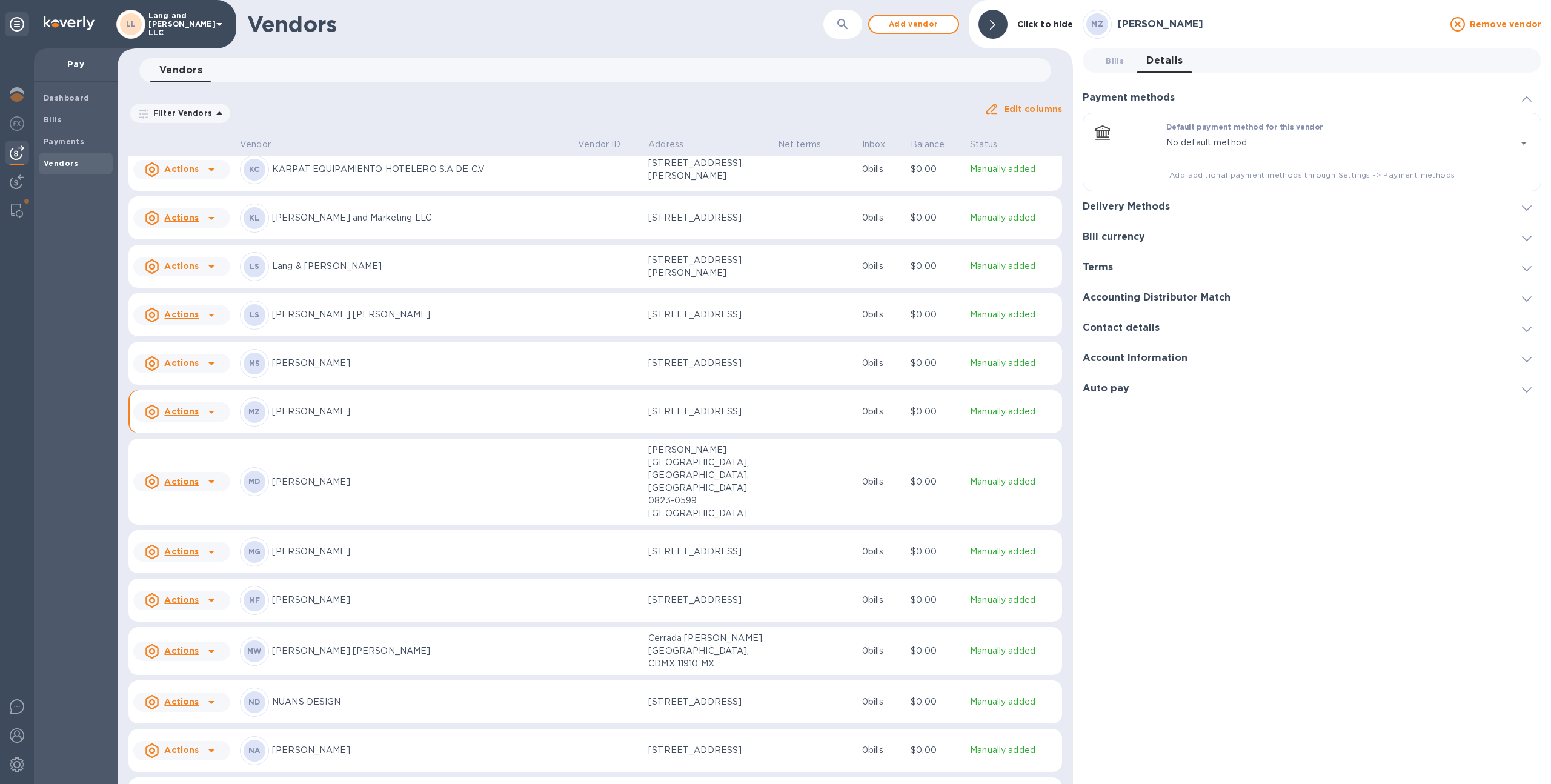
click at [1225, 140] on body "LL Lang and Schwander LLC Pay Dashboard Bills Payments Vendors Vendors ​ Add ve…" at bounding box center [776, 392] width 1551 height 784
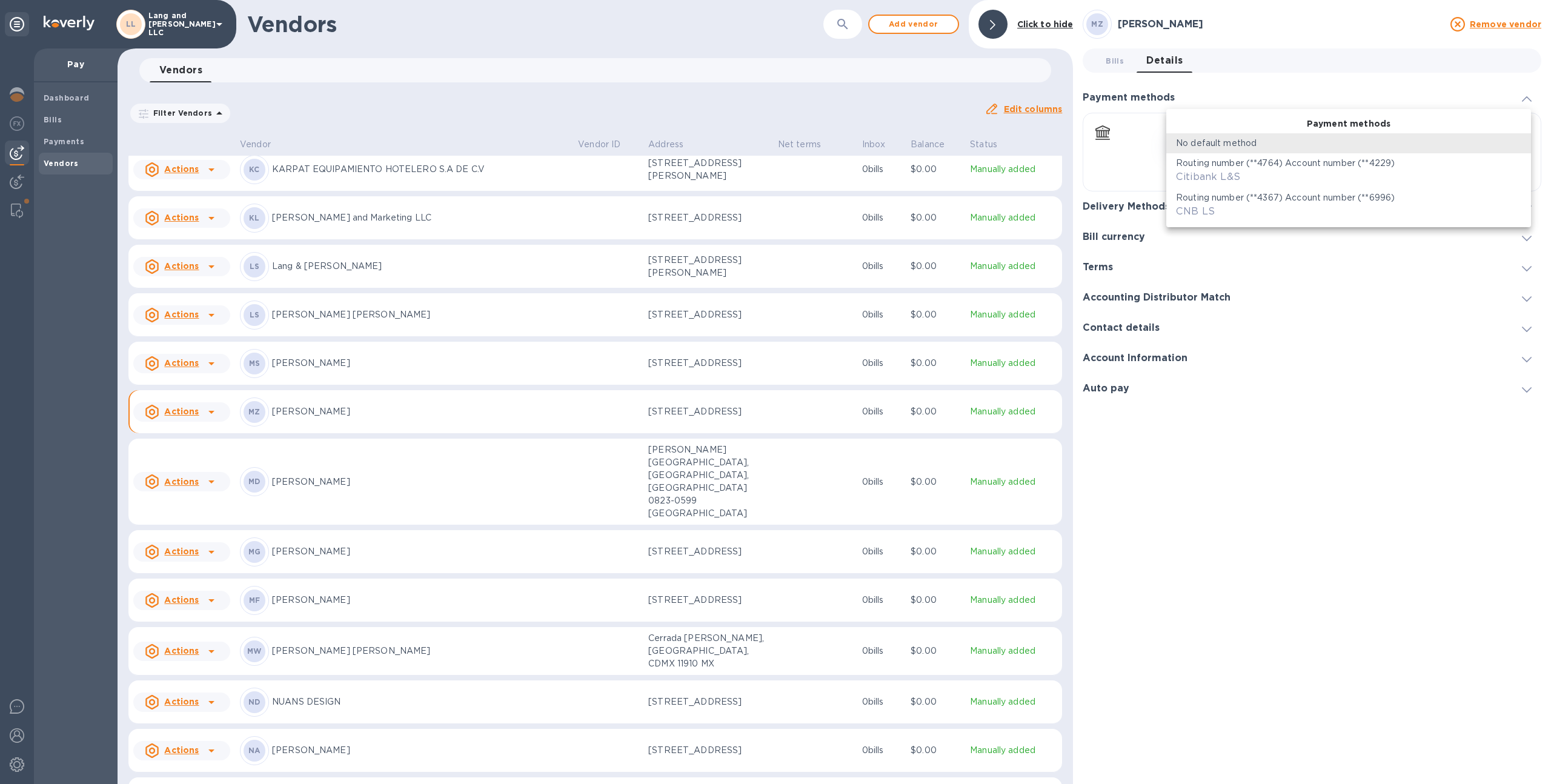
click at [1240, 80] on div at bounding box center [776, 392] width 1551 height 784
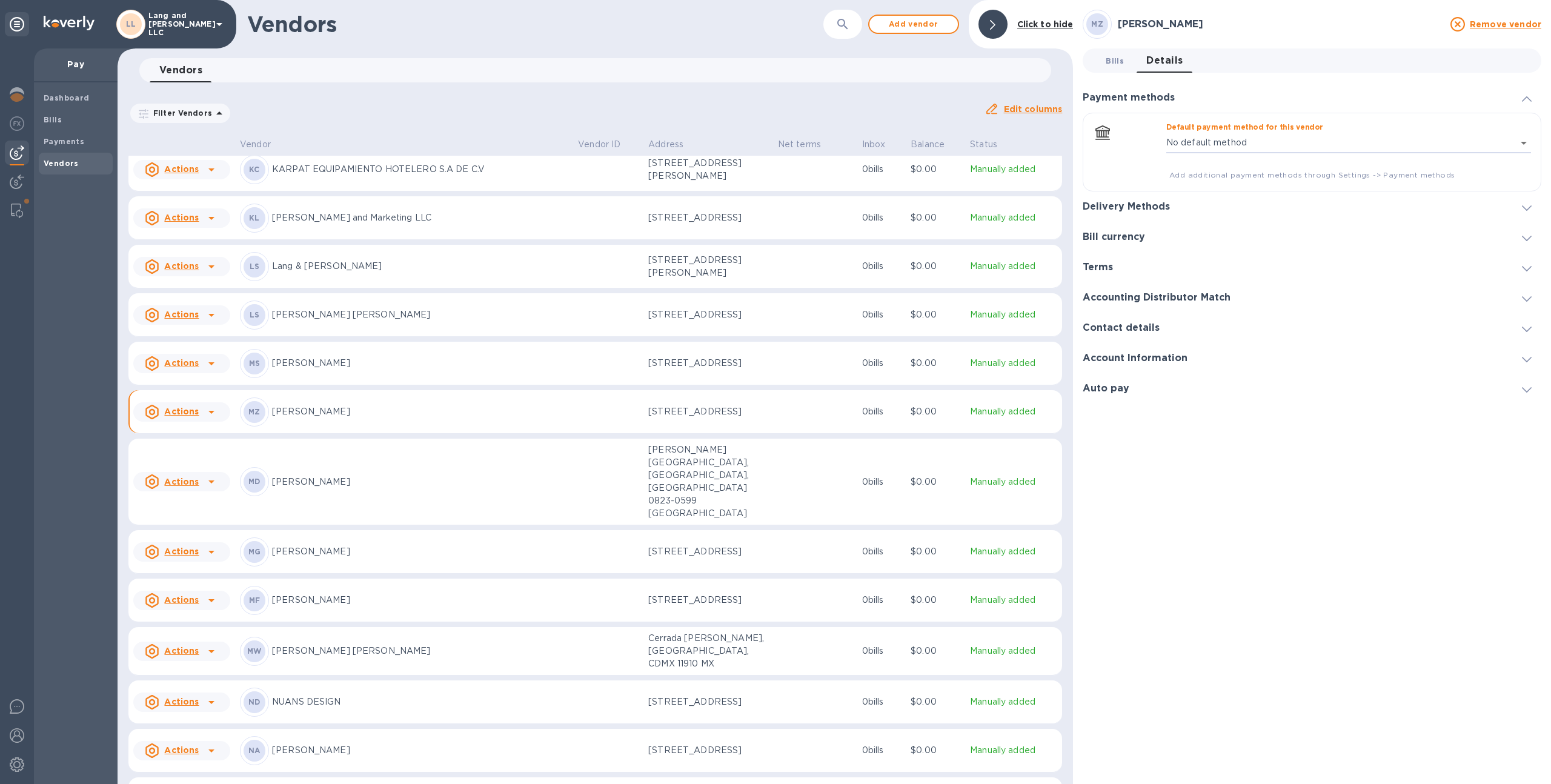
click at [1127, 57] on button "Bills 0" at bounding box center [1114, 61] width 43 height 24
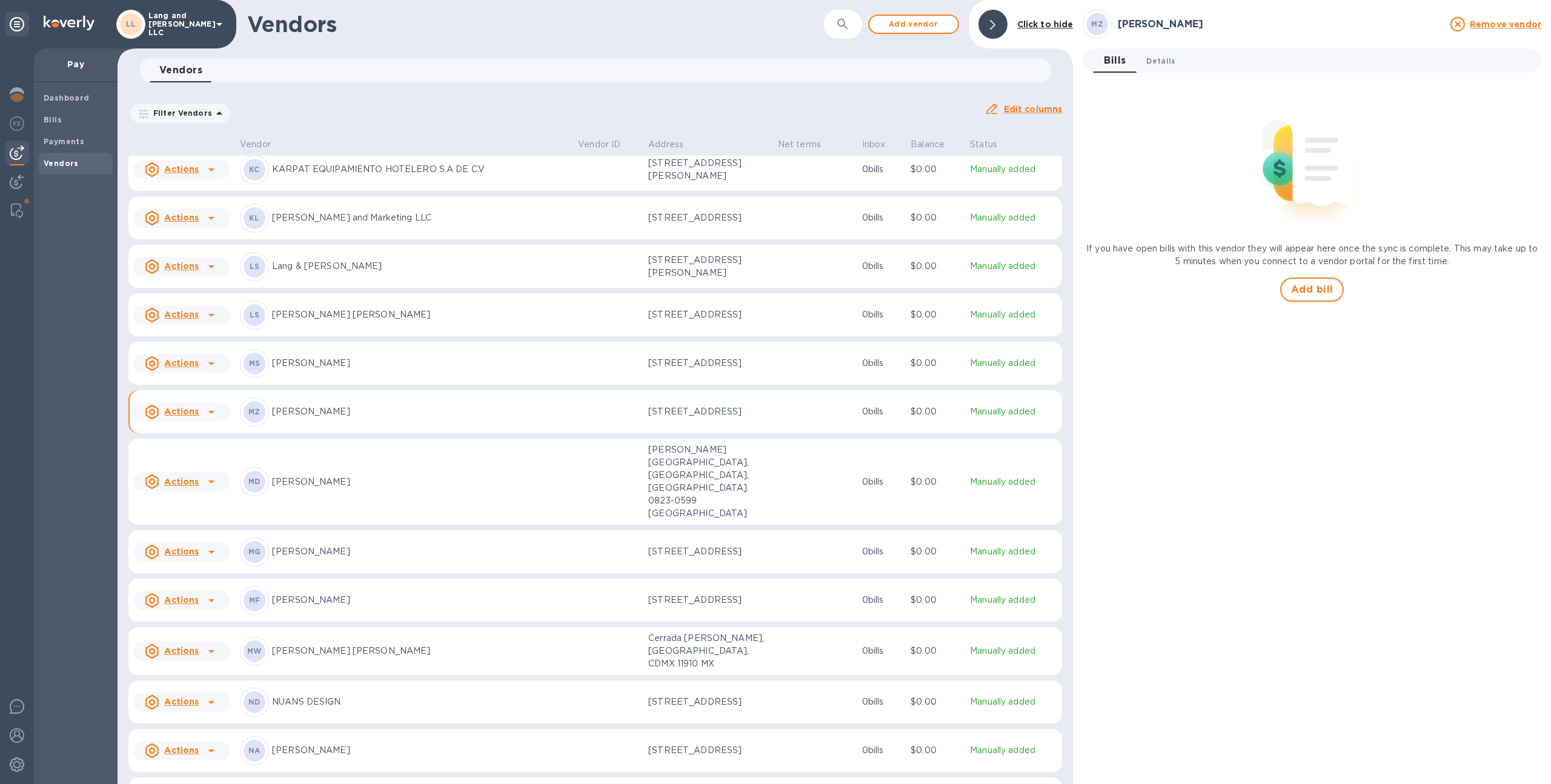
click at [1156, 59] on span "Details 0" at bounding box center [1161, 61] width 29 height 13
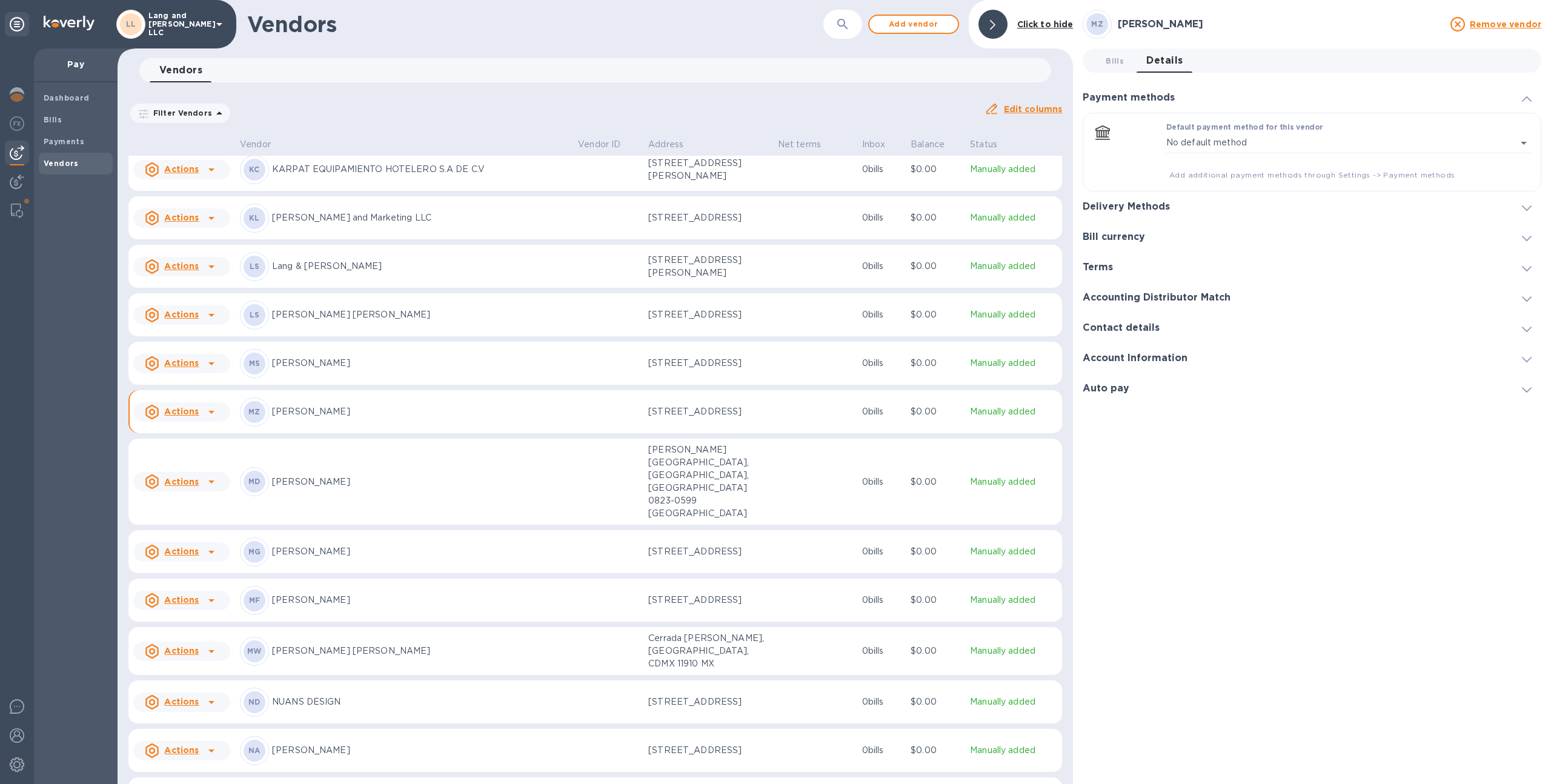
click at [1133, 324] on h3 "Contact details" at bounding box center [1121, 328] width 77 height 11
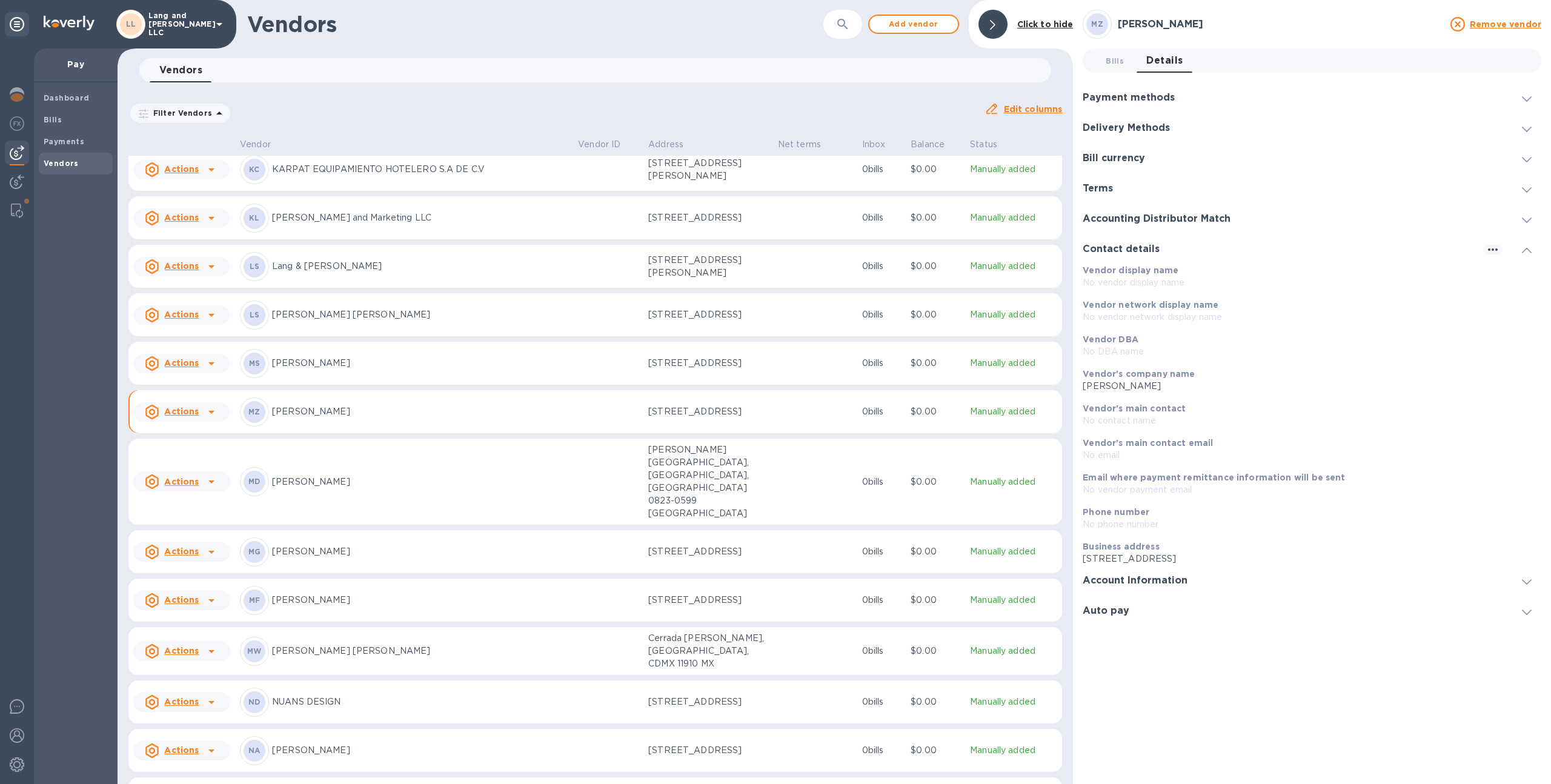
click at [1158, 575] on h3 "Account Information" at bounding box center [1135, 580] width 105 height 11
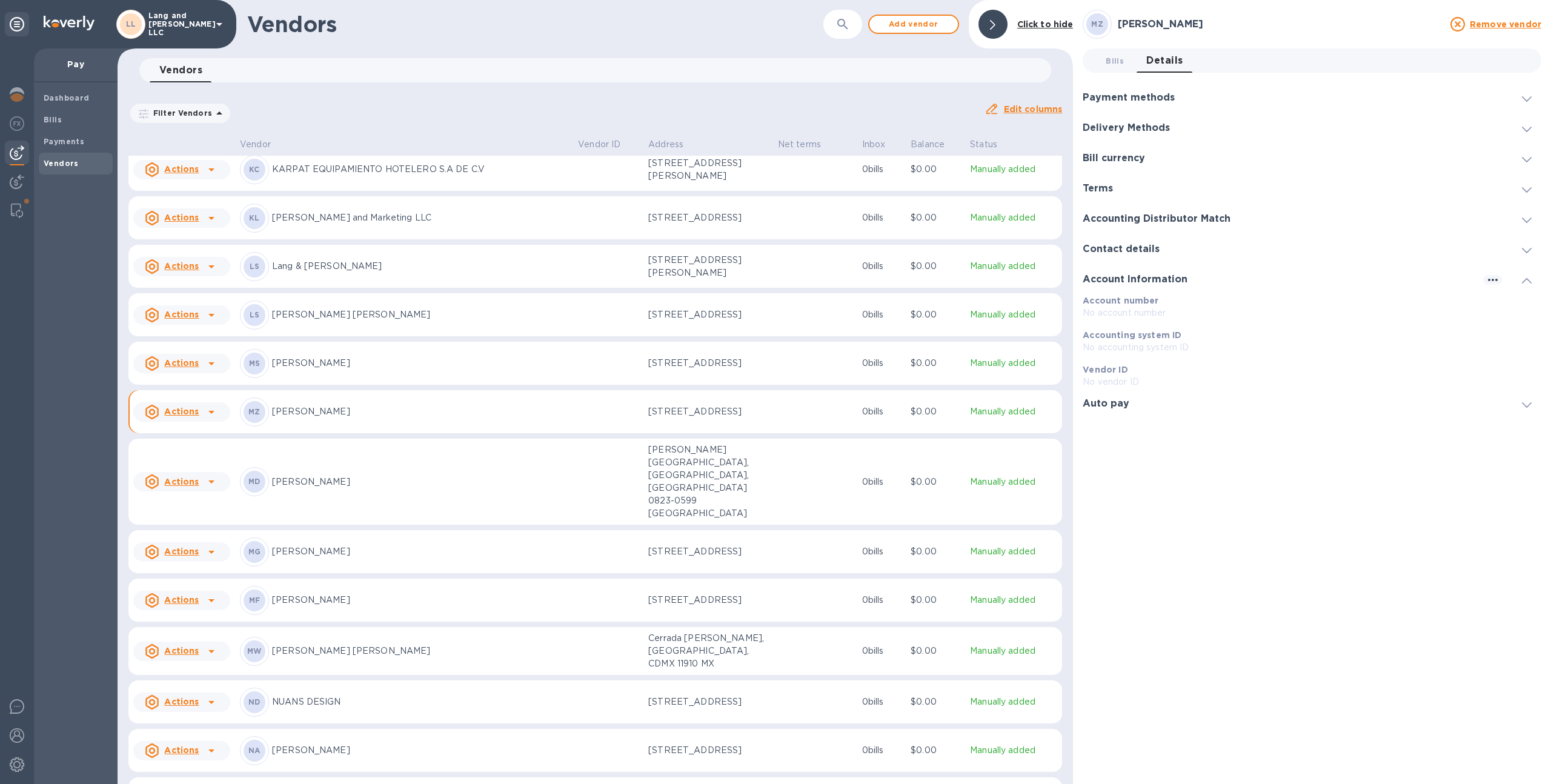
click at [1130, 252] on h3 "Contact details" at bounding box center [1121, 249] width 77 height 11
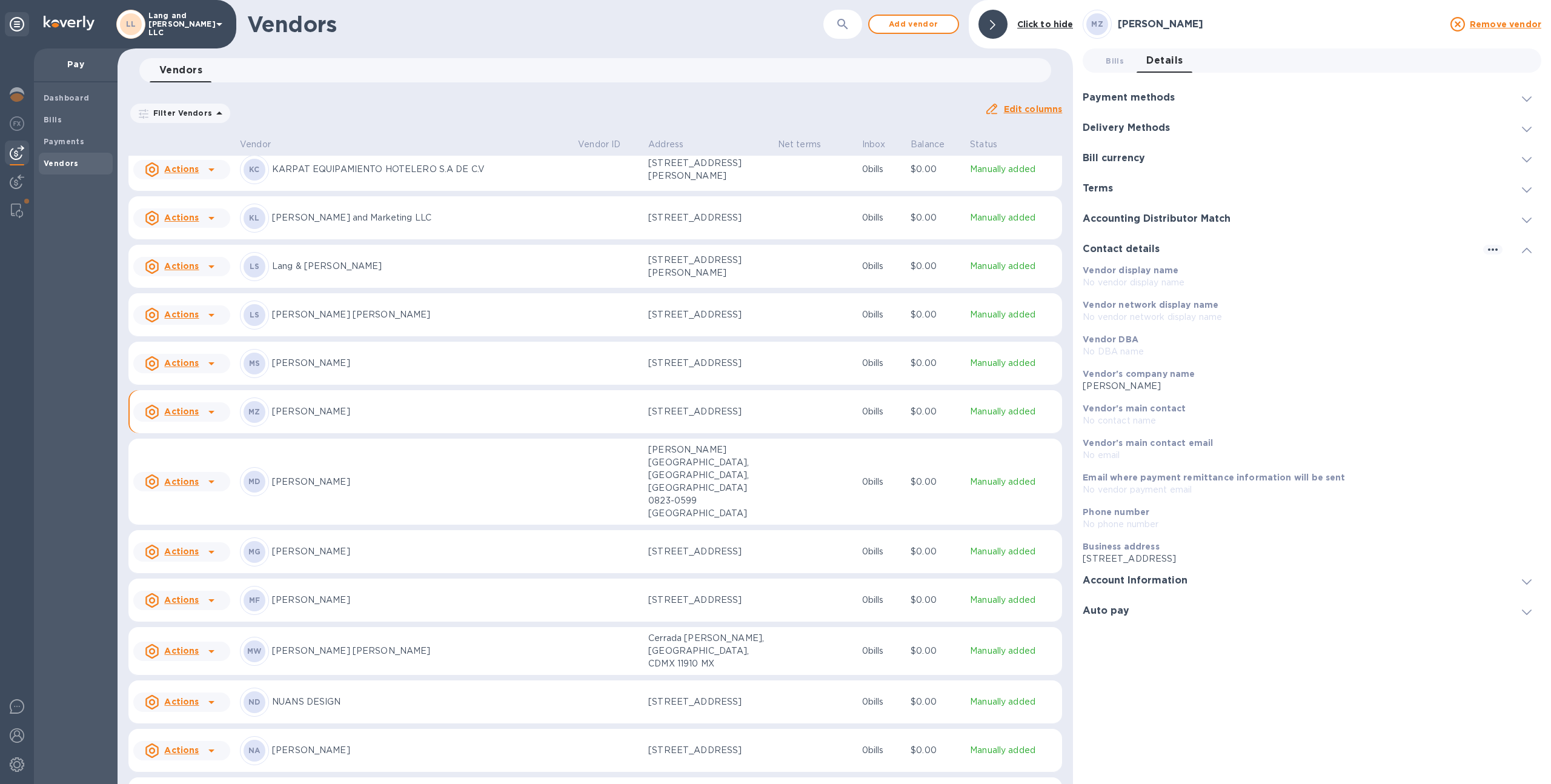
click at [1123, 221] on h3 "Accounting Distributor Match" at bounding box center [1157, 218] width 148 height 11
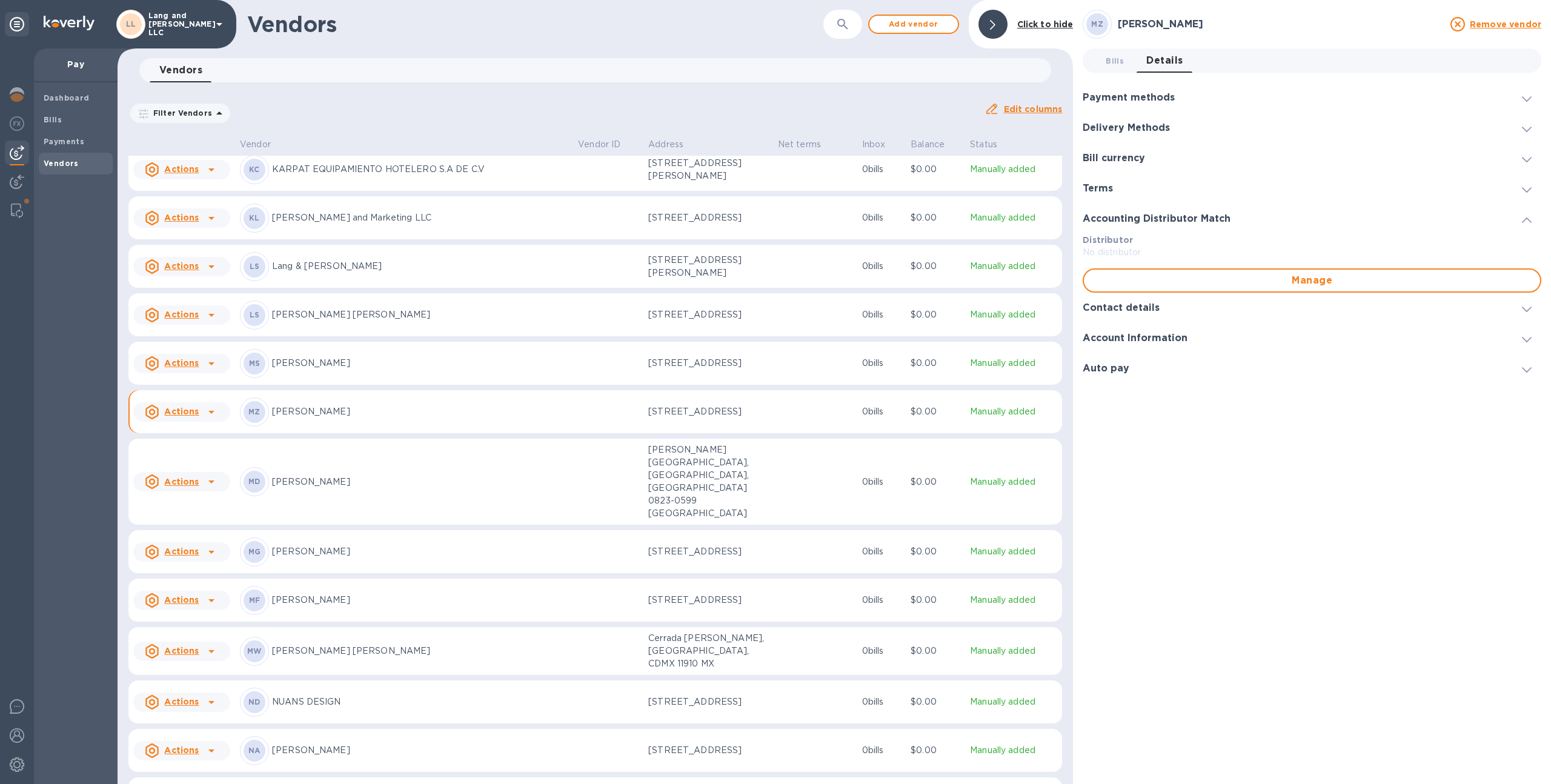
click at [1109, 196] on div "Terms" at bounding box center [1312, 188] width 458 height 30
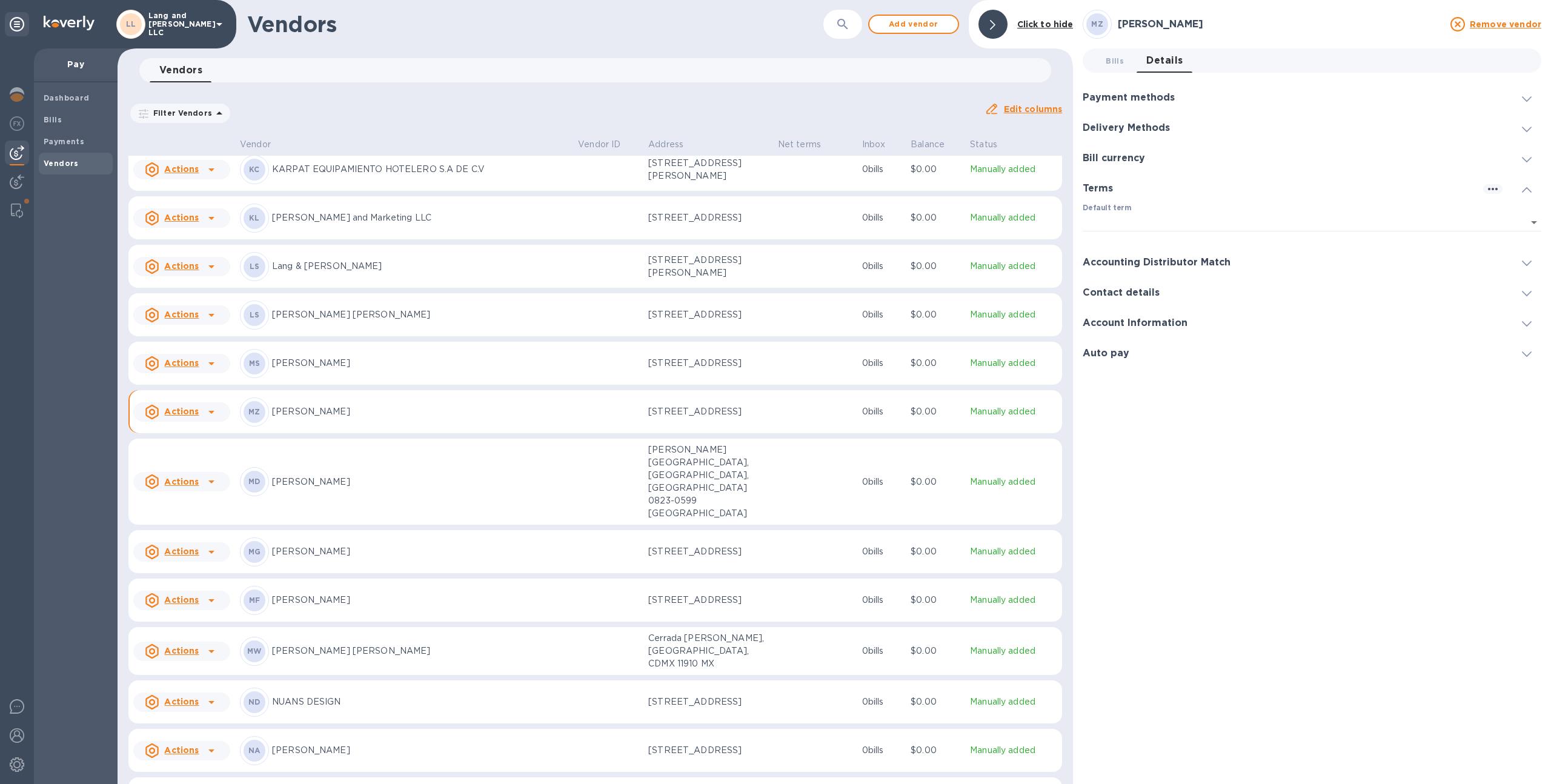
click at [1101, 161] on h3 "Bill currency" at bounding box center [1114, 158] width 63 height 11
click at [1105, 125] on h3 "Delivery Methods" at bounding box center [1126, 128] width 87 height 11
click at [1107, 97] on h3 "Payment methods" at bounding box center [1129, 97] width 92 height 11
click at [1110, 192] on div "Delivery Methods" at bounding box center [1312, 206] width 458 height 30
click at [1486, 131] on icon "button" at bounding box center [1492, 129] width 15 height 15
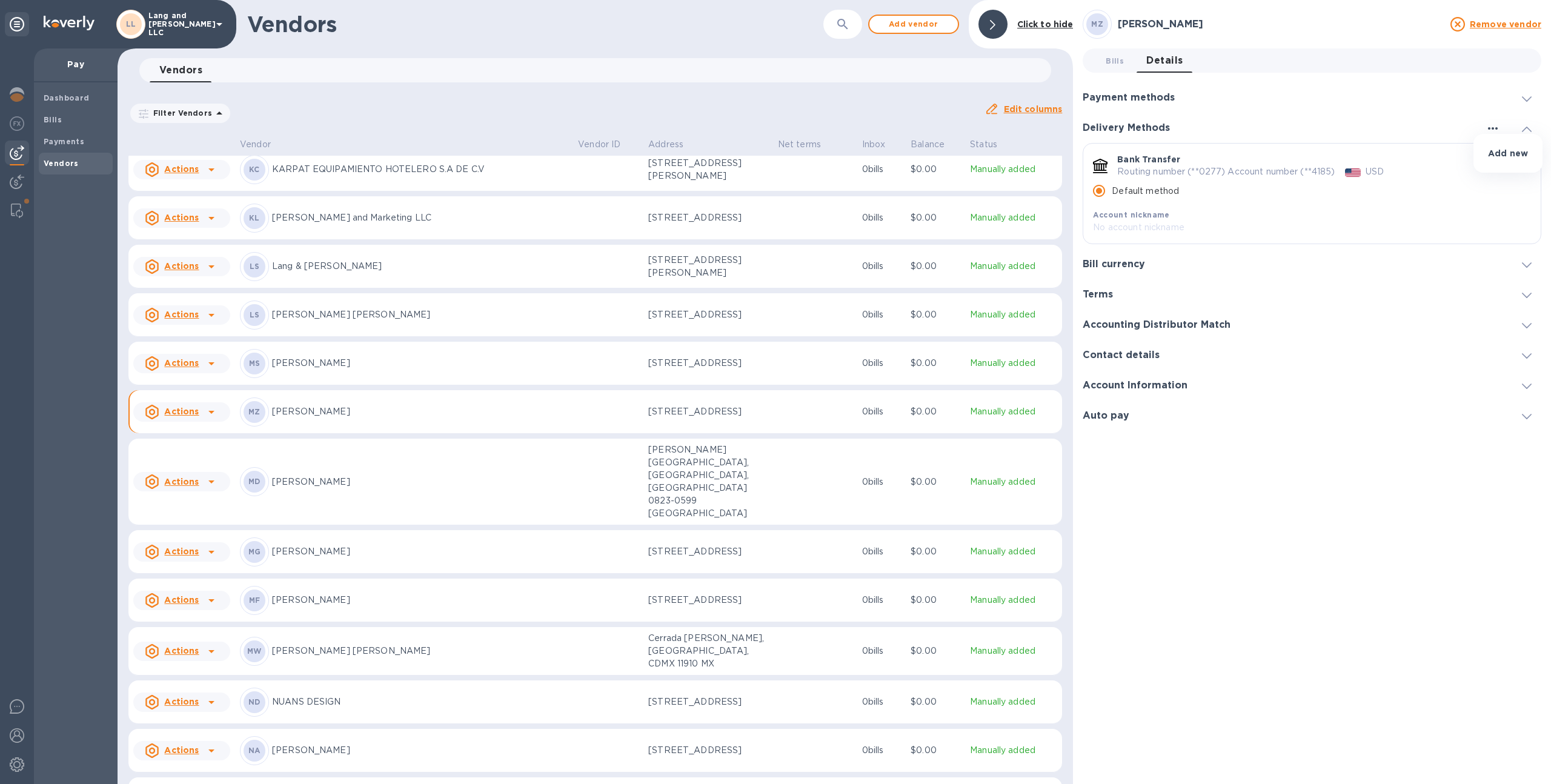
click at [1486, 131] on div at bounding box center [776, 392] width 1551 height 784
click at [1524, 161] on icon "default-method" at bounding box center [1526, 159] width 10 height 5
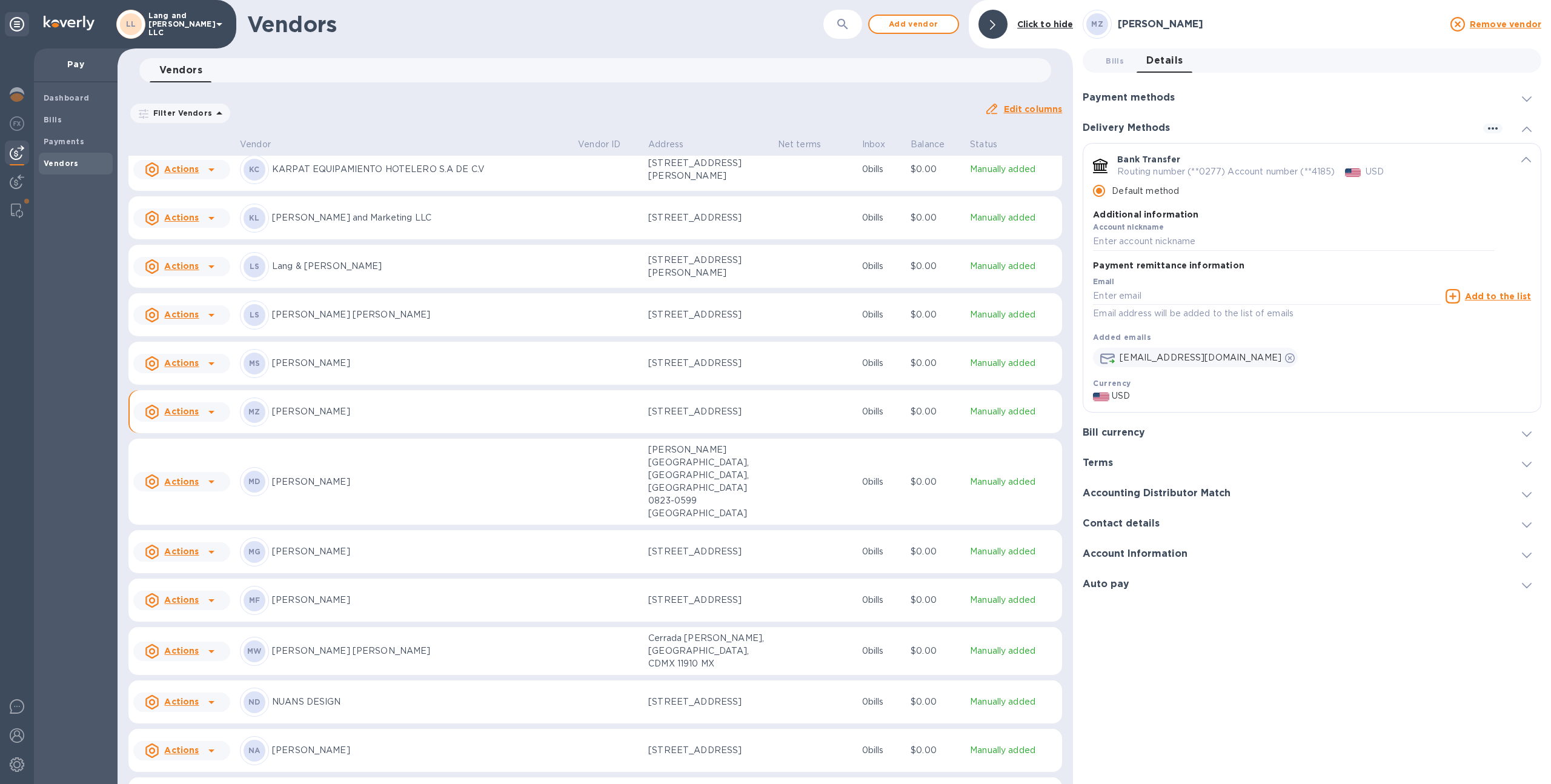
click at [1140, 370] on div "Payment remittance information Email Email address will be added to the list of…" at bounding box center [1311, 328] width 438 height 150
click at [1138, 90] on div "Payment methods" at bounding box center [1312, 97] width 458 height 30
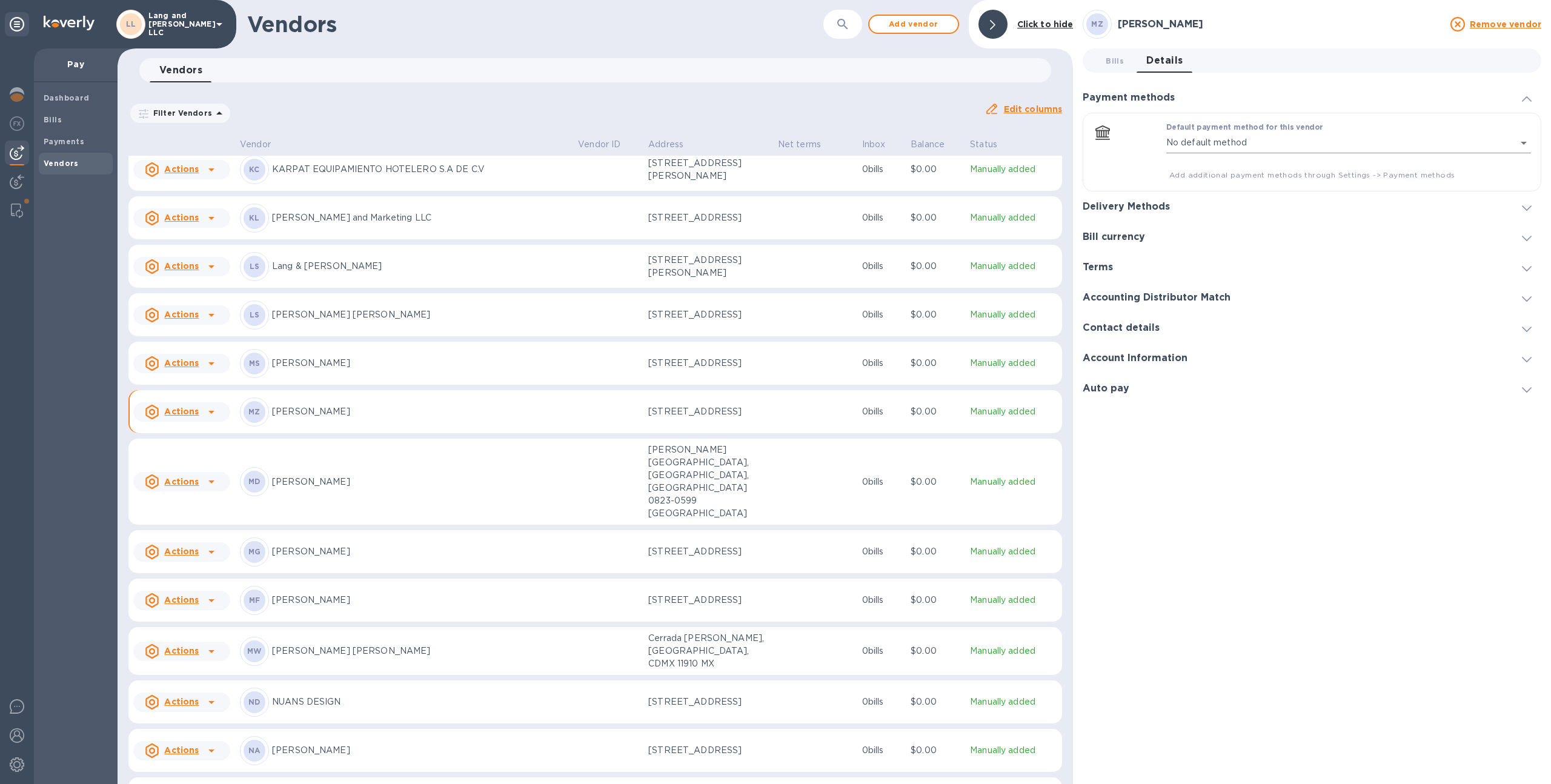
click at [1207, 143] on body "LL Lang and Schwander LLC Pay Dashboard Bills Payments Vendors Vendors ​ Add ve…" at bounding box center [776, 392] width 1551 height 784
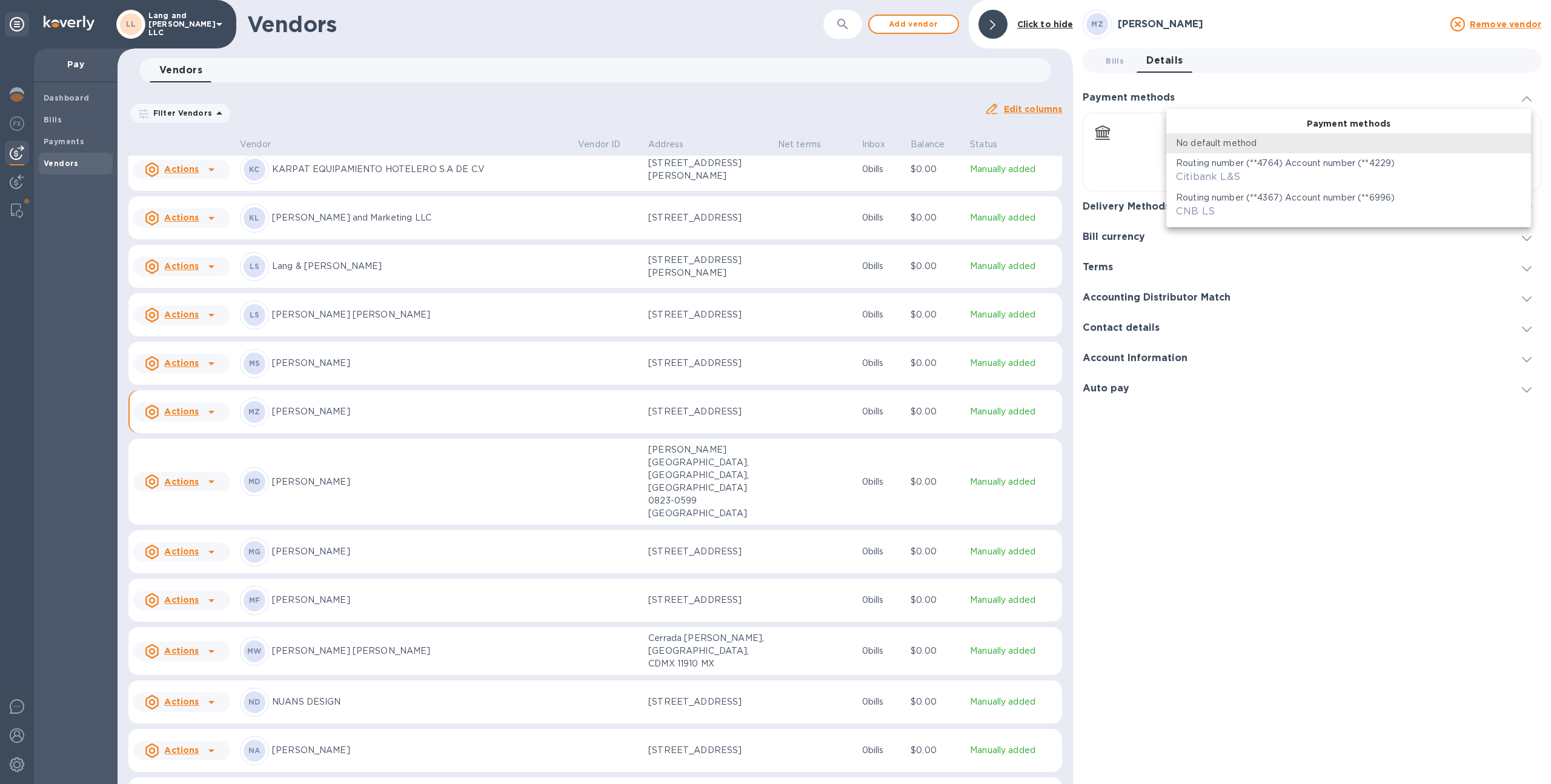
click at [1131, 466] on div at bounding box center [776, 392] width 1551 height 784
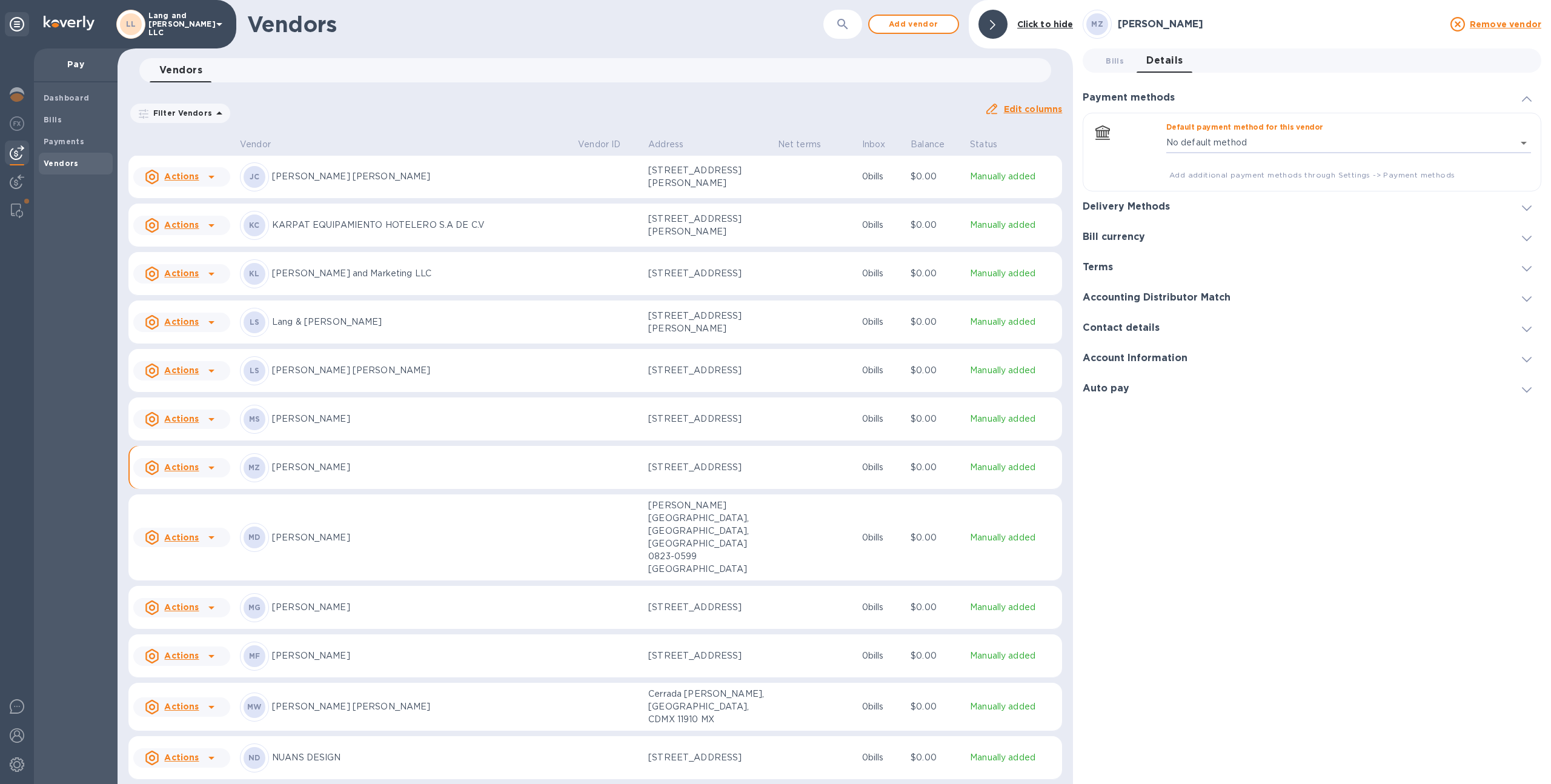
scroll to position [923, 0]
click at [561, 466] on p "[PERSON_NAME]" at bounding box center [420, 472] width 296 height 13
click at [1135, 205] on h3 "Delivery Methods" at bounding box center [1126, 206] width 87 height 11
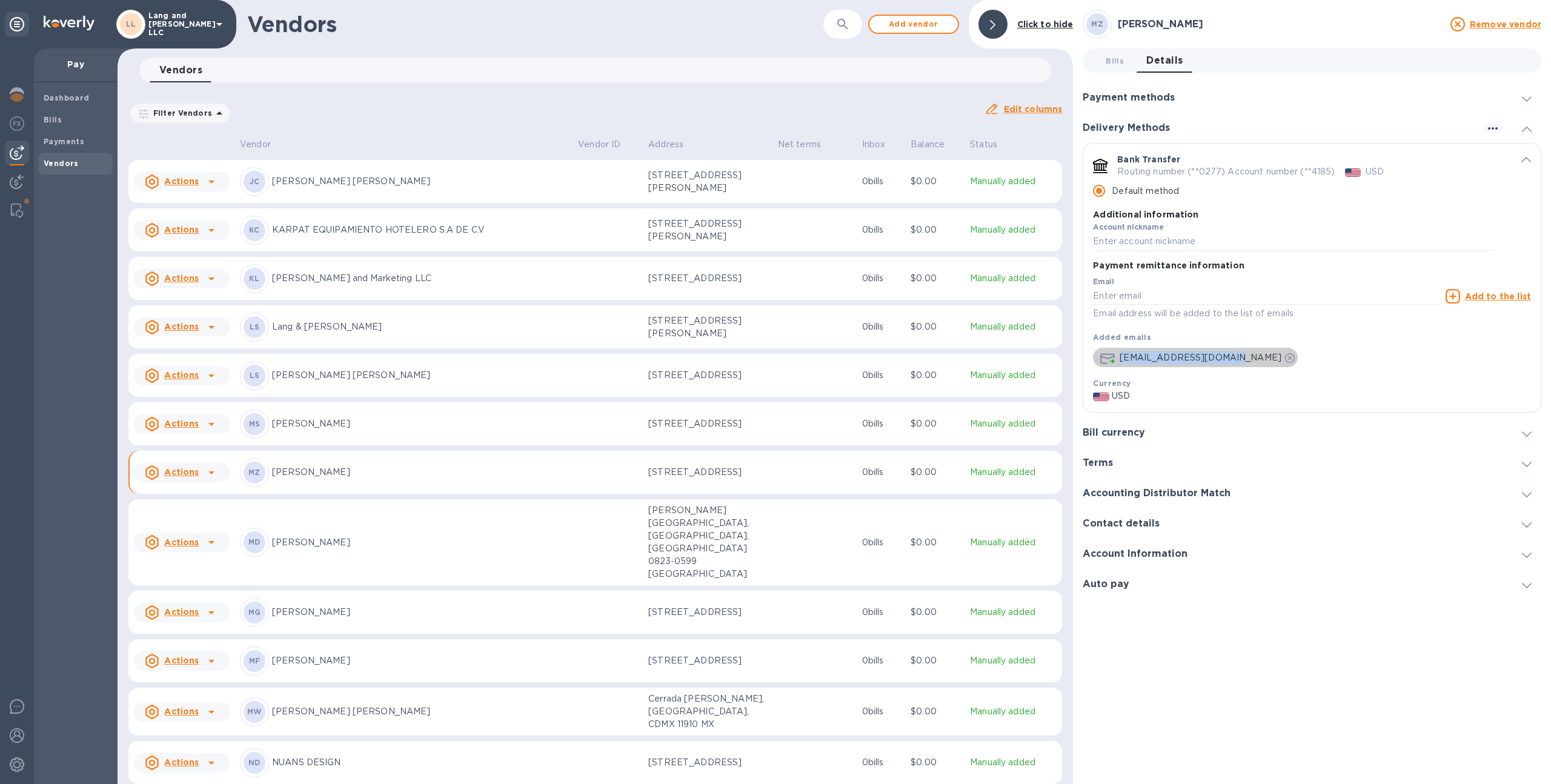
drag, startPoint x: 1121, startPoint y: 358, endPoint x: 1239, endPoint y: 360, distance: 118.0
click at [1239, 360] on span "mgzambrano85@gmail.com" at bounding box center [1191, 357] width 196 height 13
click at [1287, 351] on div "mgzambrano85@gmail.com" at bounding box center [1311, 355] width 438 height 24
click at [659, 466] on p "[STREET_ADDRESS]" at bounding box center [708, 472] width 120 height 13
click at [73, 137] on b "Payments" at bounding box center [63, 141] width 41 height 9
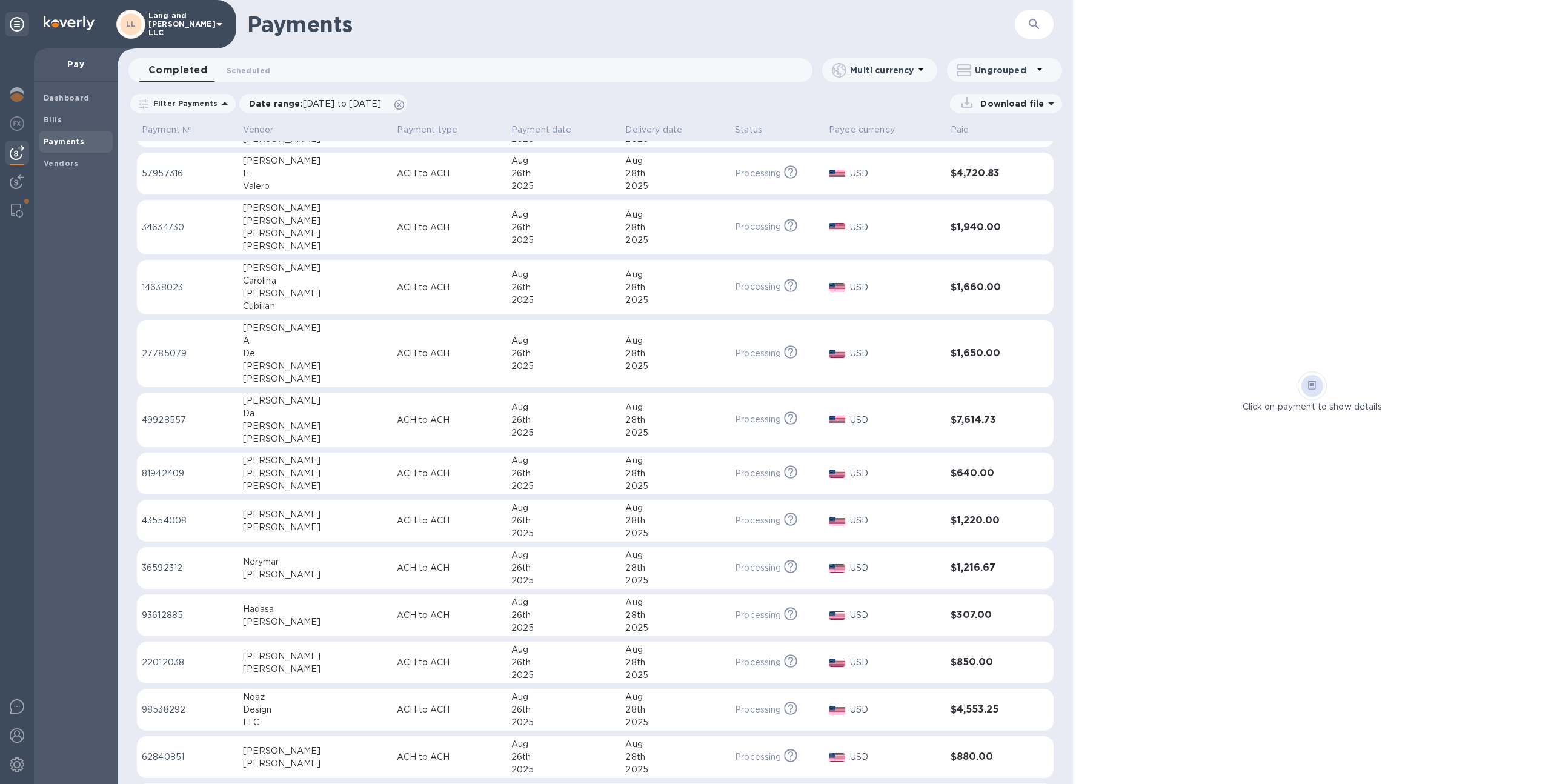
scroll to position [41, 0]
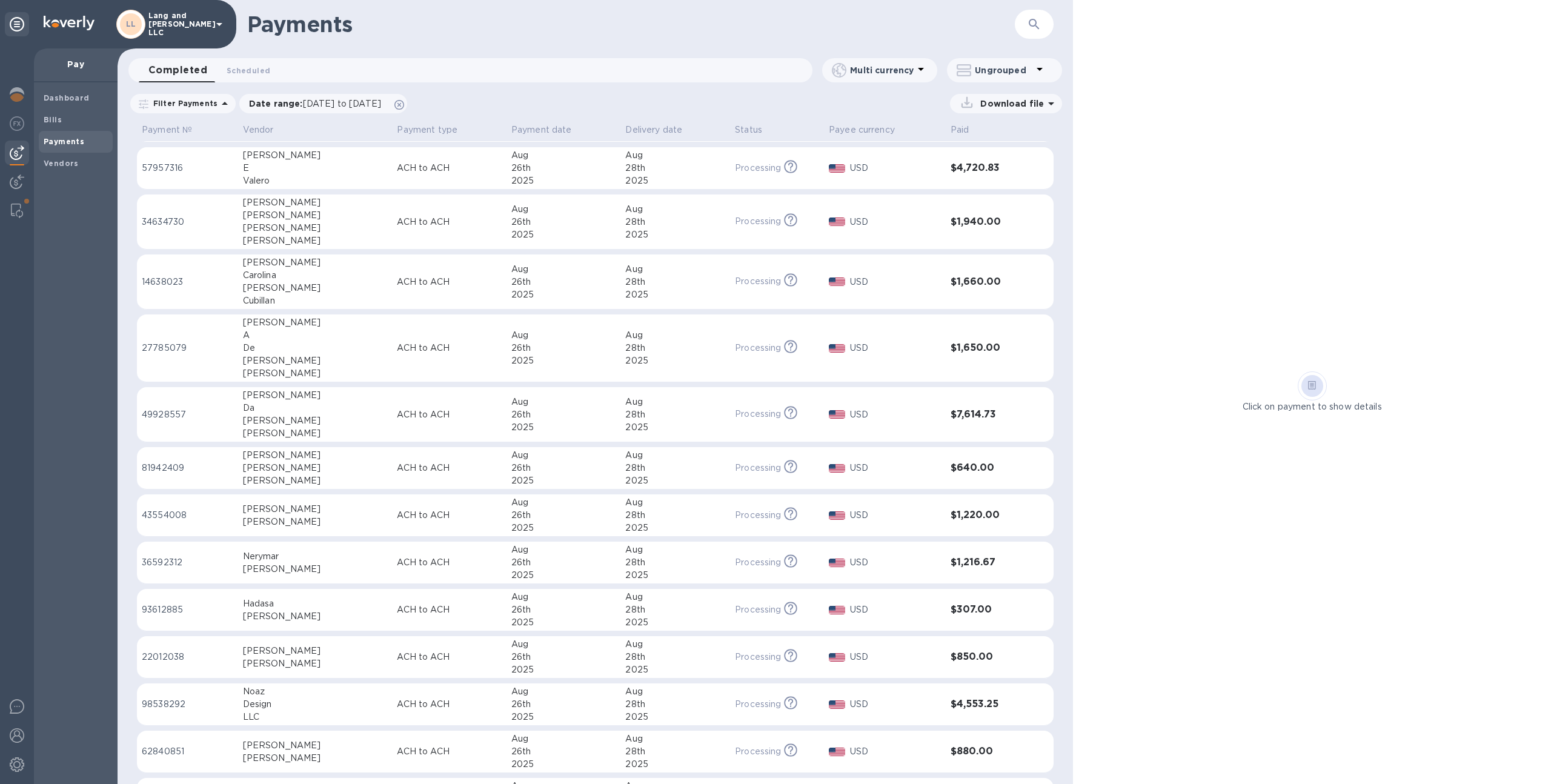
click at [562, 470] on div "26th" at bounding box center [563, 468] width 105 height 13
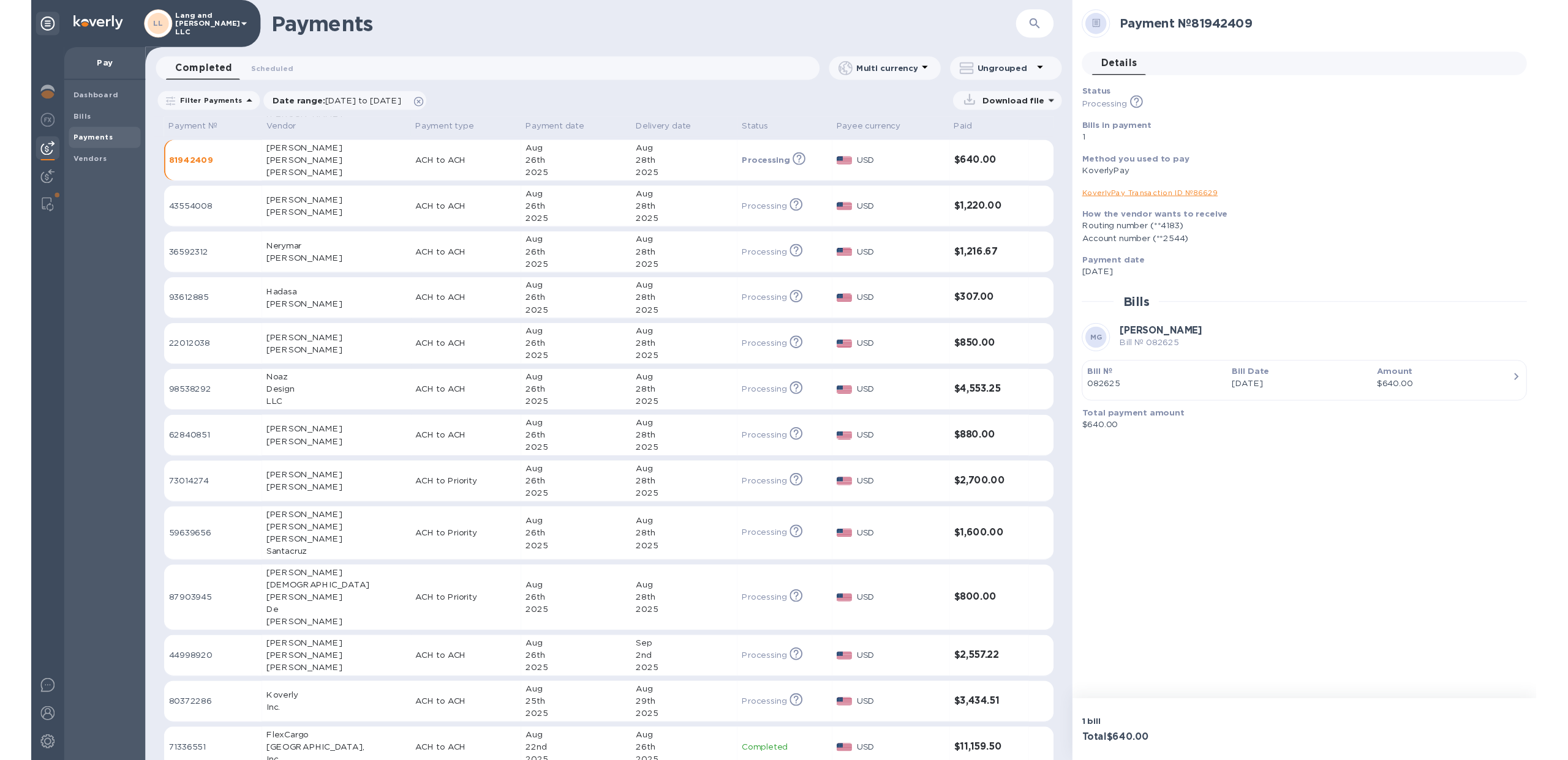
scroll to position [349, 0]
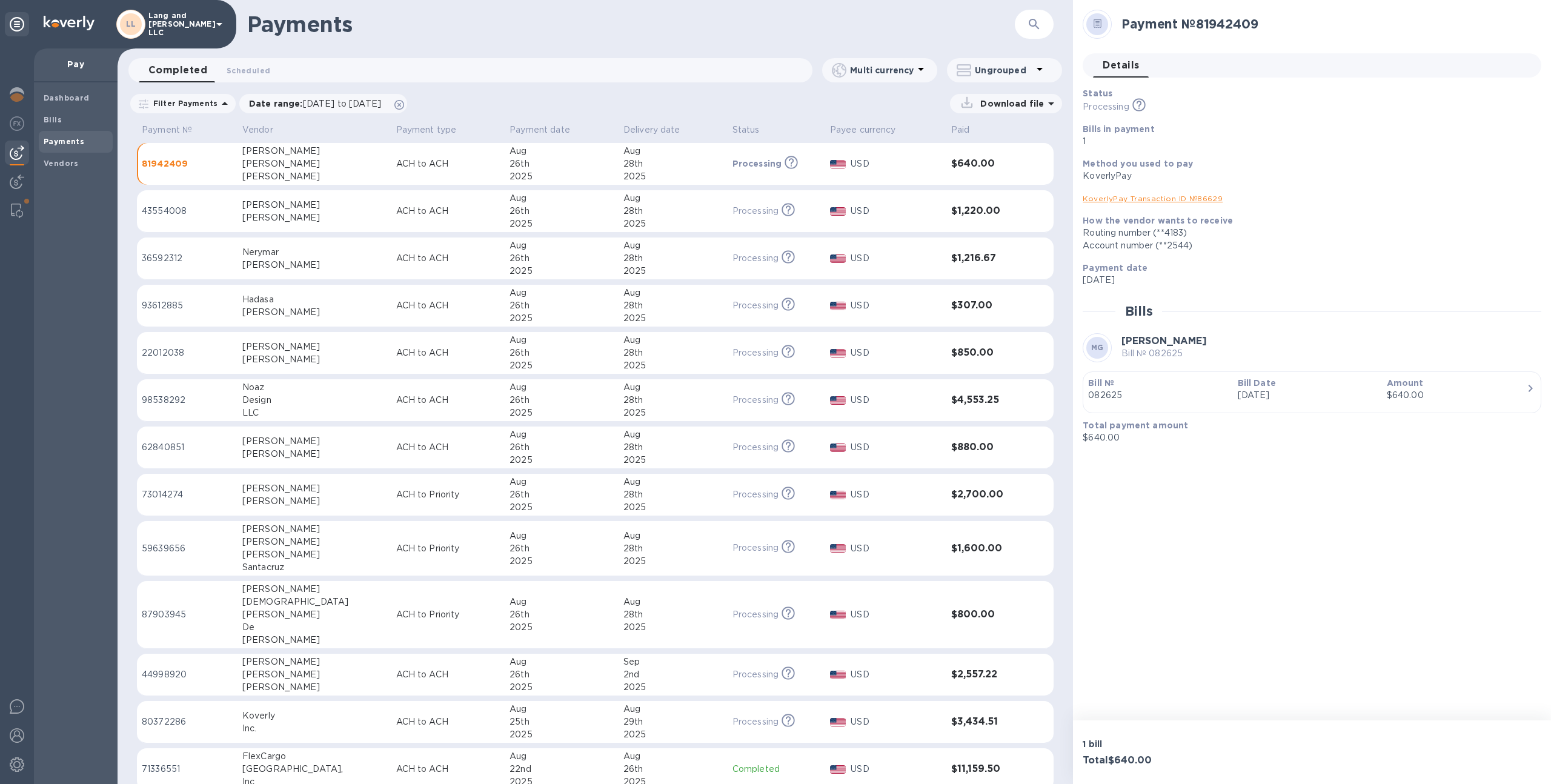
click at [562, 676] on div "26th" at bounding box center [562, 674] width 104 height 13
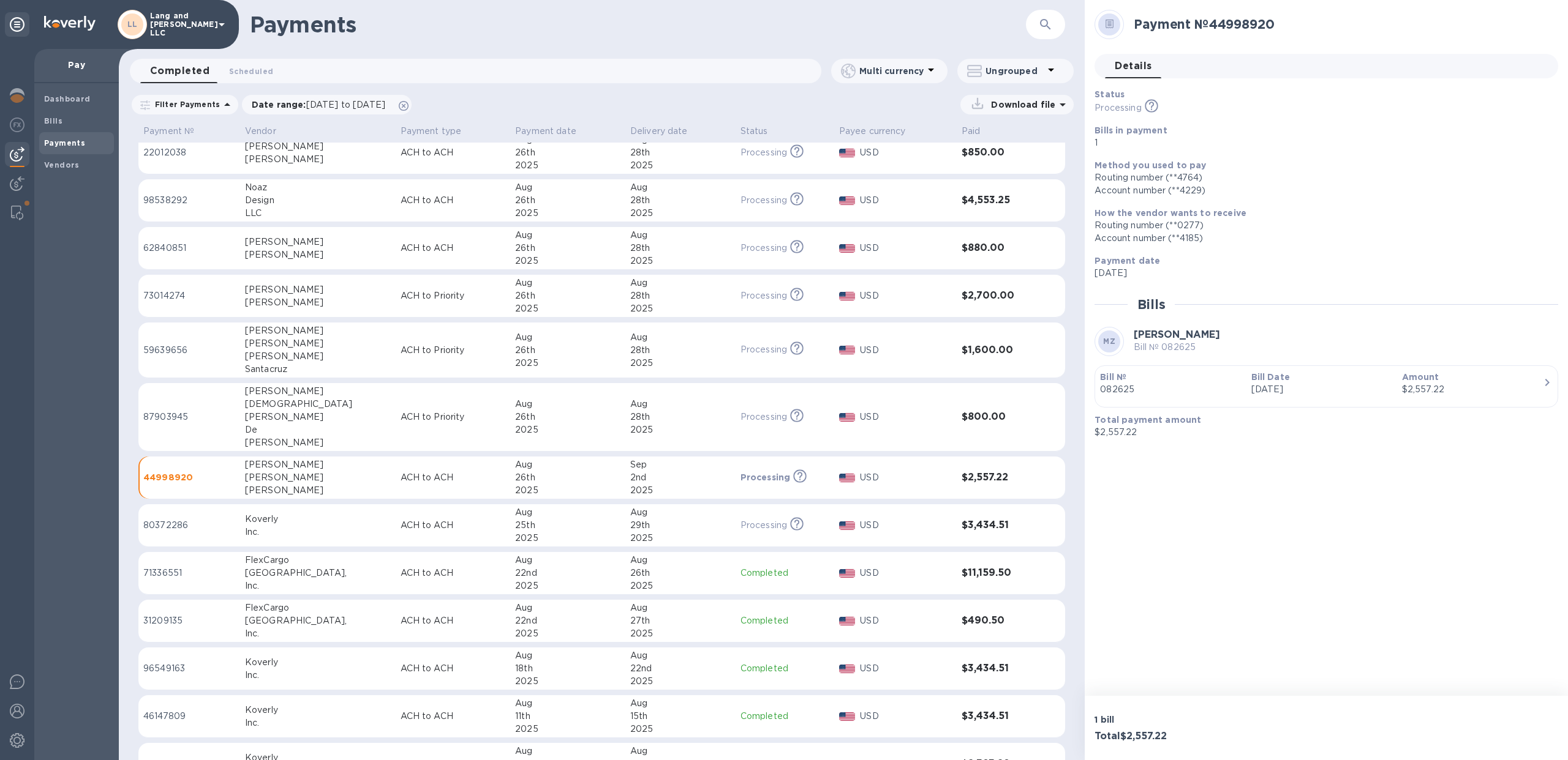
scroll to position [576, 0]
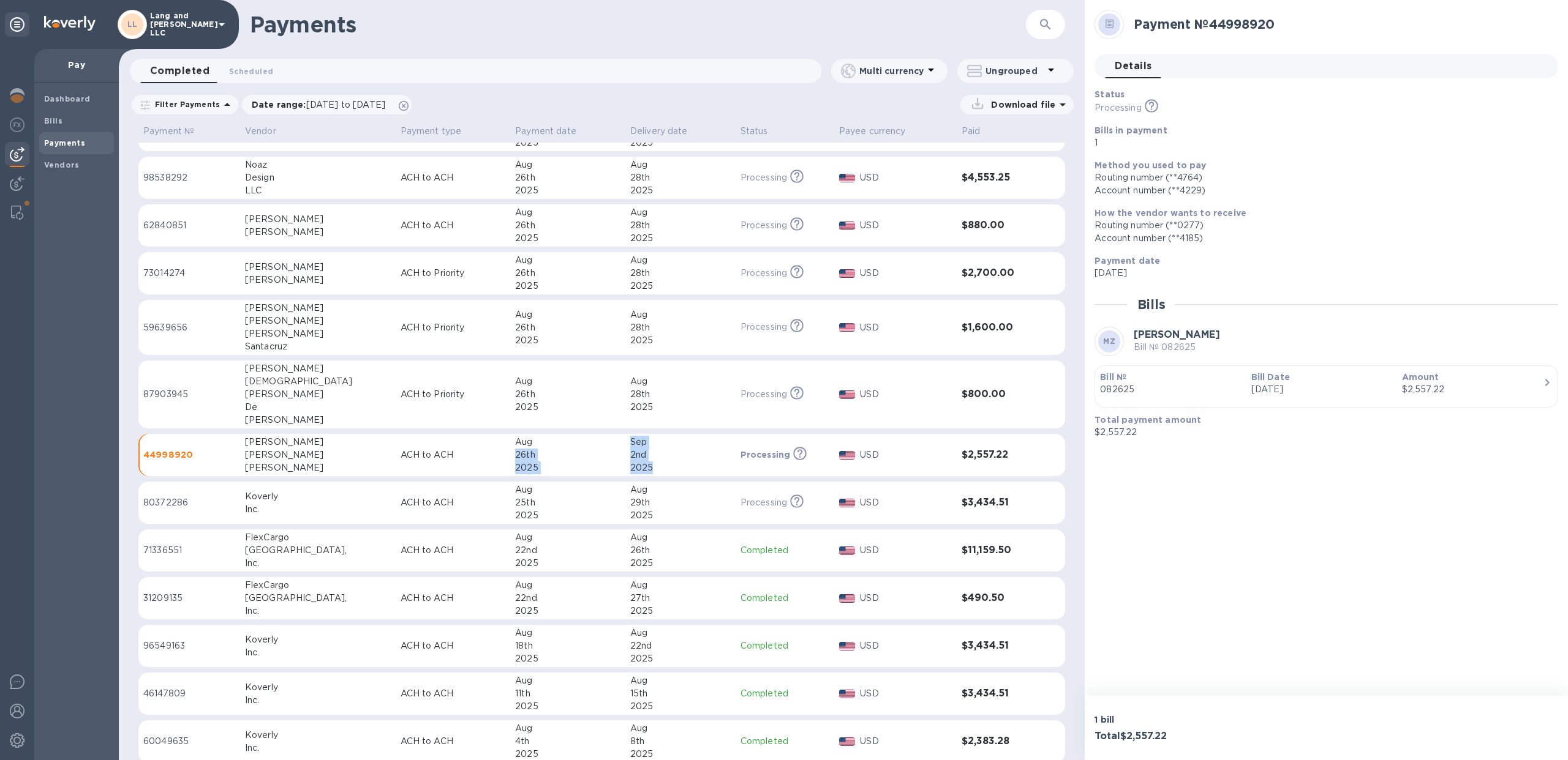
drag, startPoint x: 617, startPoint y: 468, endPoint x: 583, endPoint y: 448, distance: 39.4
click at [583, 448] on tr "44998920 Maria Gabriela Zambrano ACH to ACH Aug 26th 2025 Sep 2nd 2025 Processi…" at bounding box center [601, 456] width 927 height 43
click at [630, 466] on div "2025" at bounding box center [680, 468] width 100 height 13
drag, startPoint x: 620, startPoint y: 469, endPoint x: 593, endPoint y: 442, distance: 38.2
click at [630, 442] on div "Sep 2nd 2025" at bounding box center [680, 454] width 100 height 38
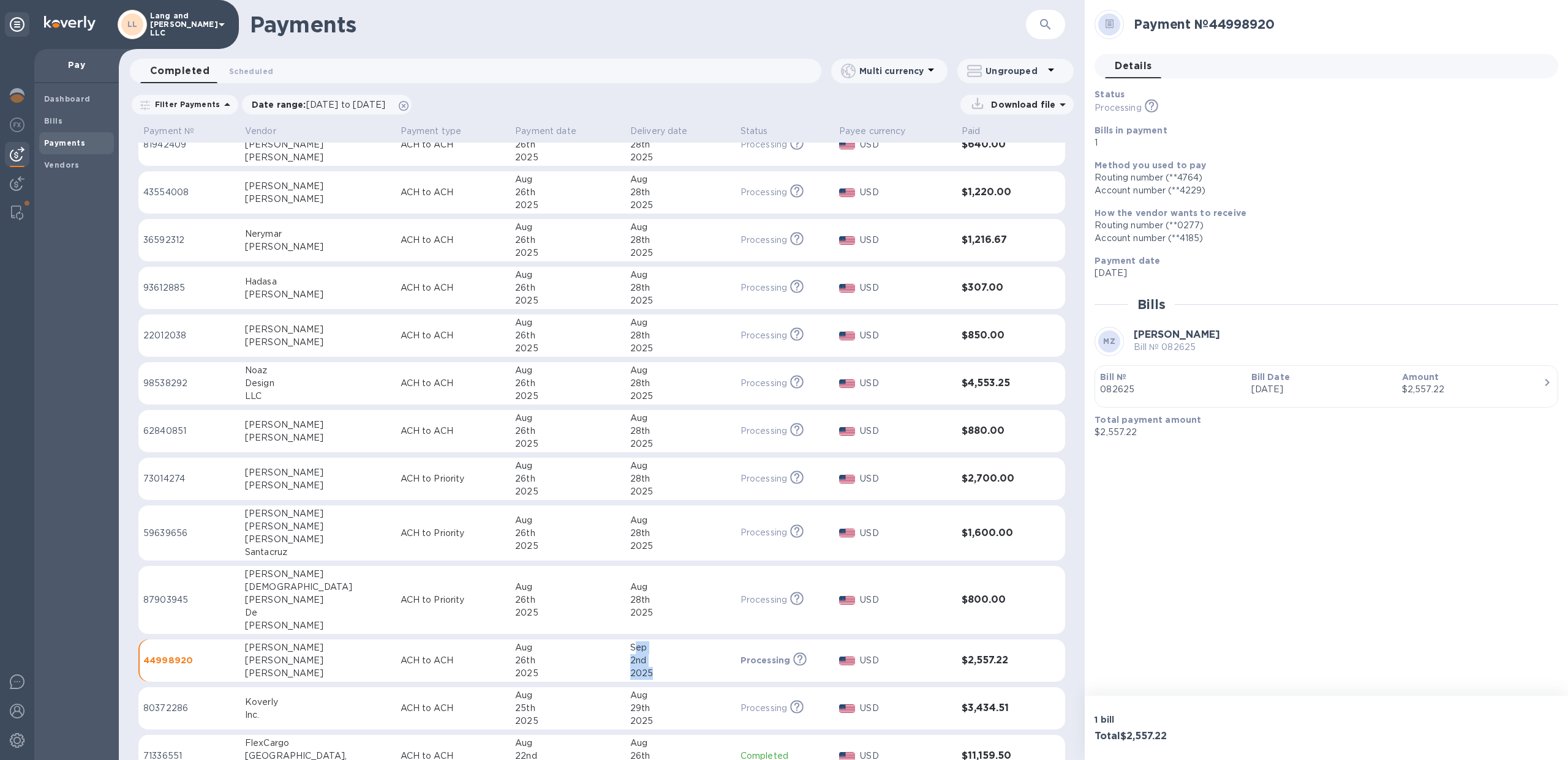
scroll to position [368, 0]
click at [920, 658] on p "USD" at bounding box center [905, 662] width 91 height 13
click at [81, 164] on span "Vendors" at bounding box center [76, 165] width 65 height 12
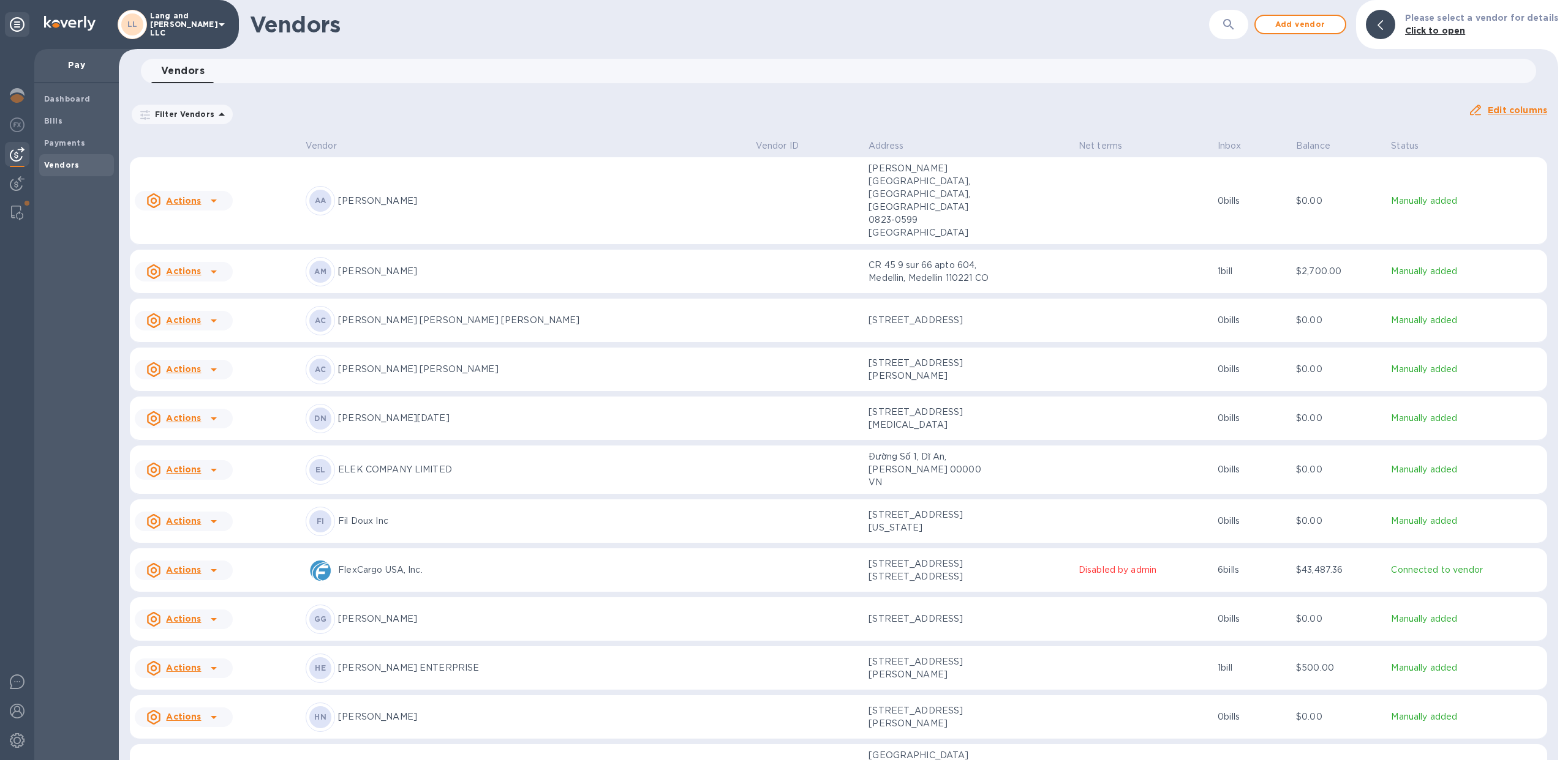
click at [508, 250] on td "AM Angelo Mora" at bounding box center [525, 271] width 450 height 44
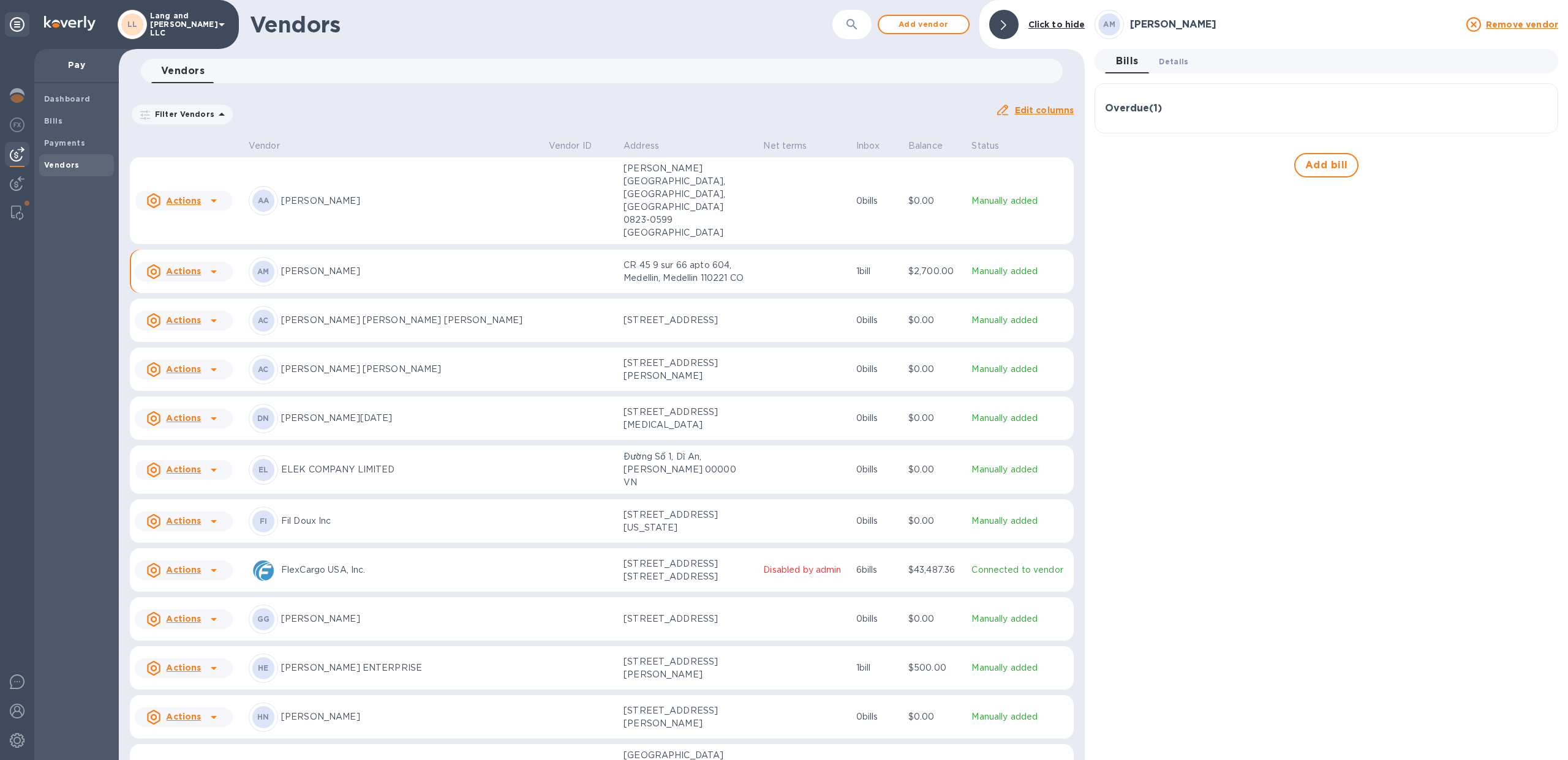
click at [1170, 69] on button "Details 0" at bounding box center [1173, 61] width 49 height 24
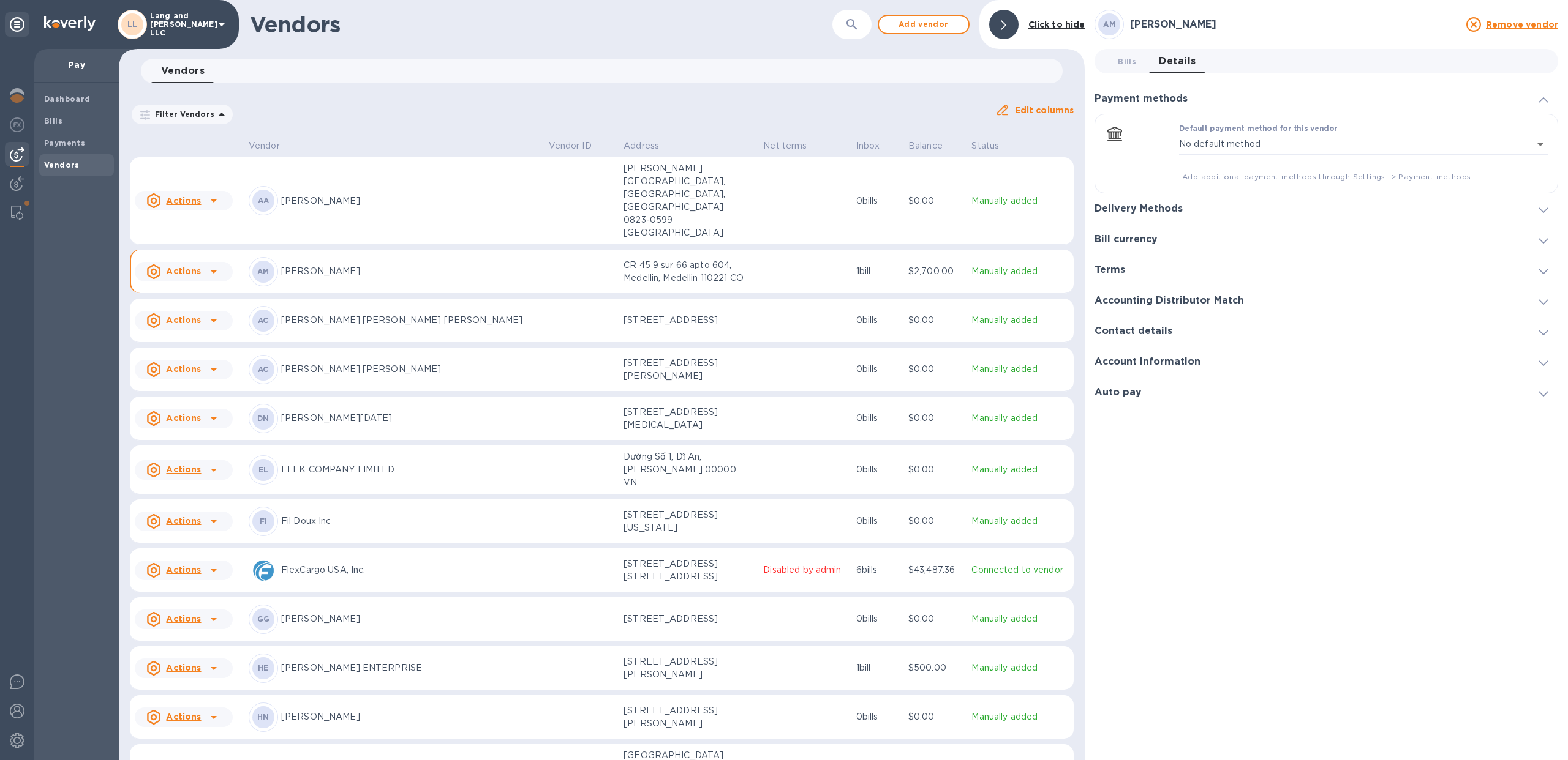
click at [1183, 201] on div "Delivery Methods" at bounding box center [1326, 208] width 463 height 30
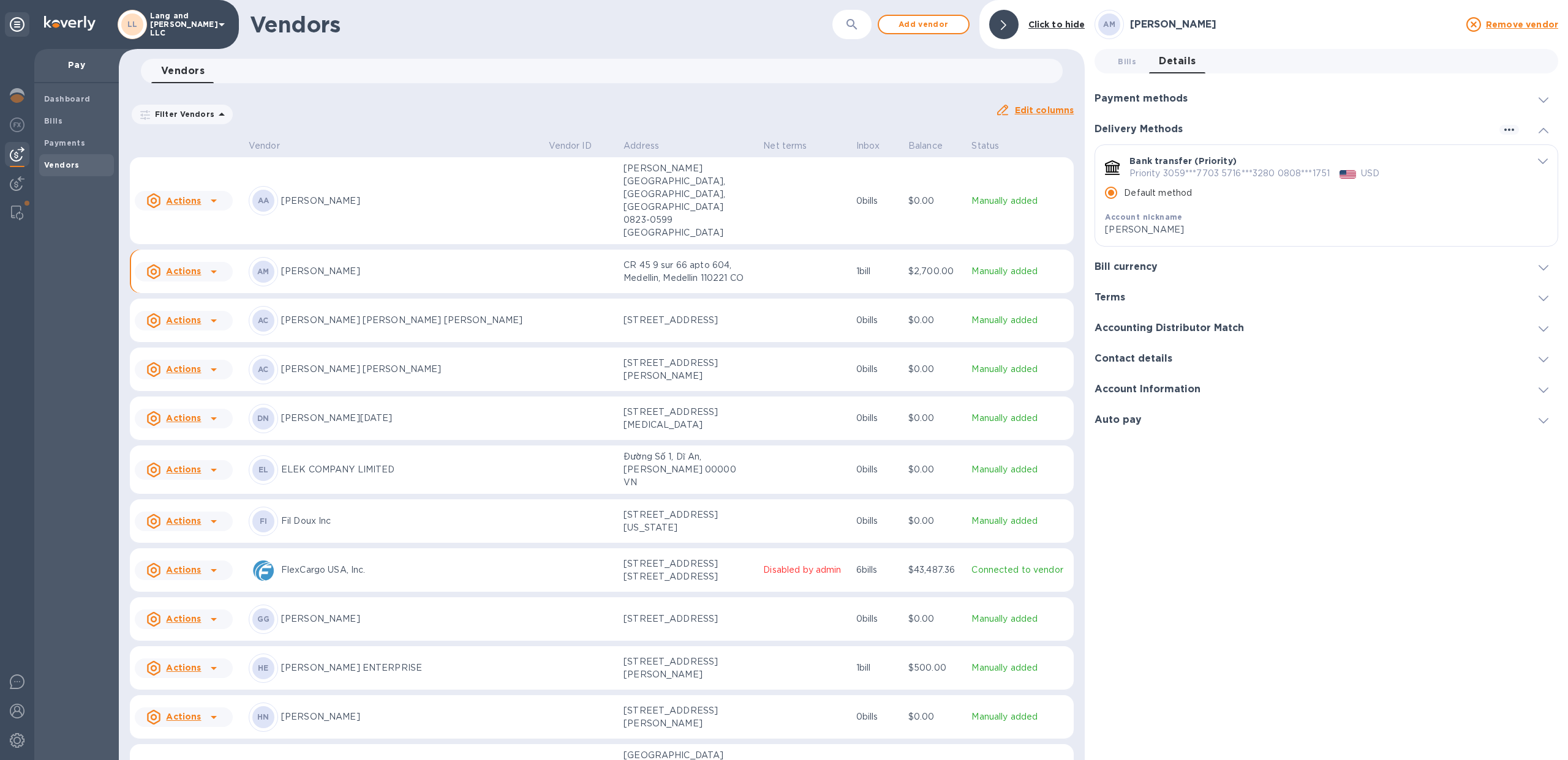
click at [1544, 158] on icon "default-method" at bounding box center [1542, 161] width 10 height 5
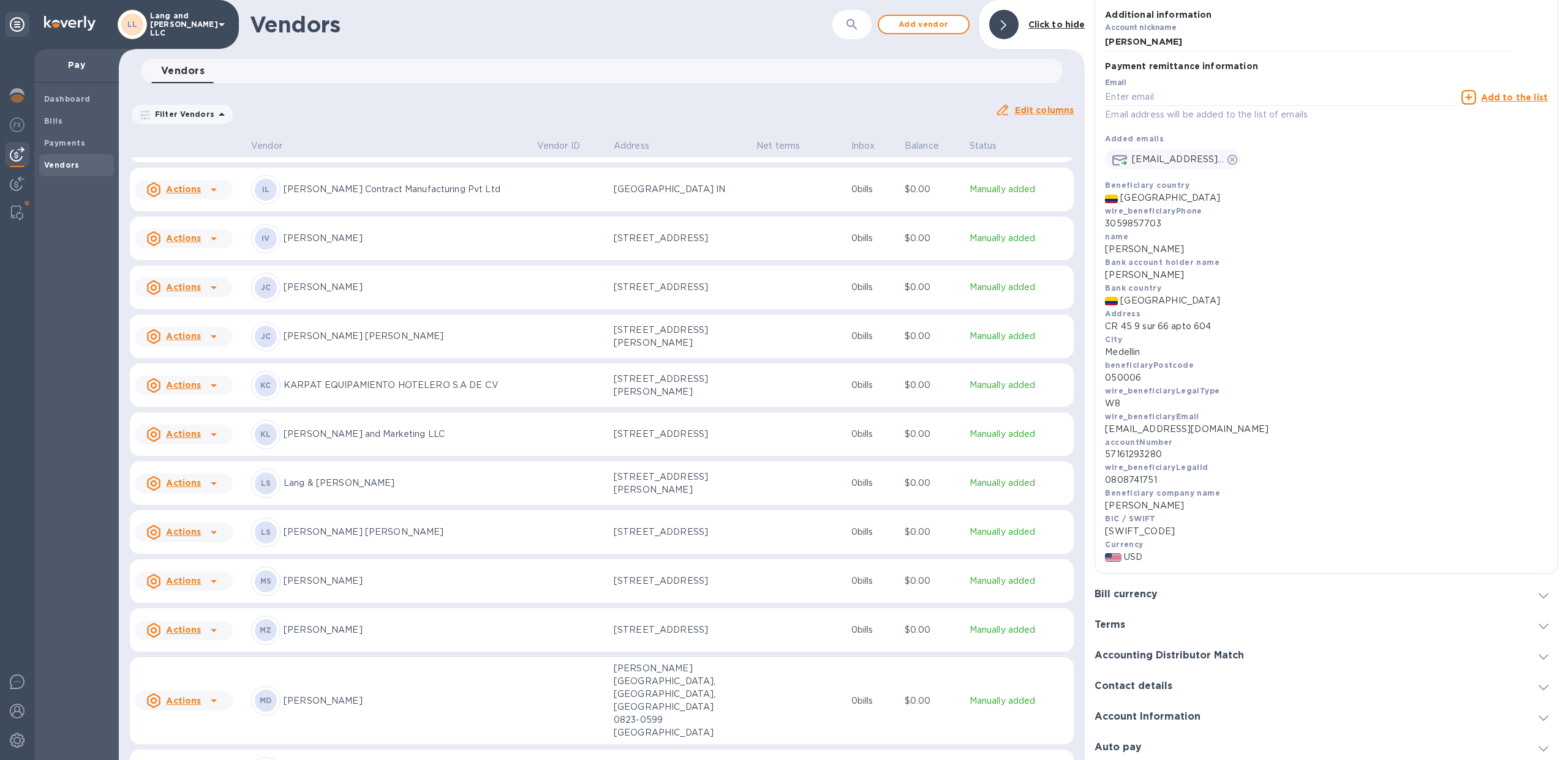
scroll to position [203, 0]
click at [1161, 590] on div "Bill currency" at bounding box center [1131, 594] width 73 height 11
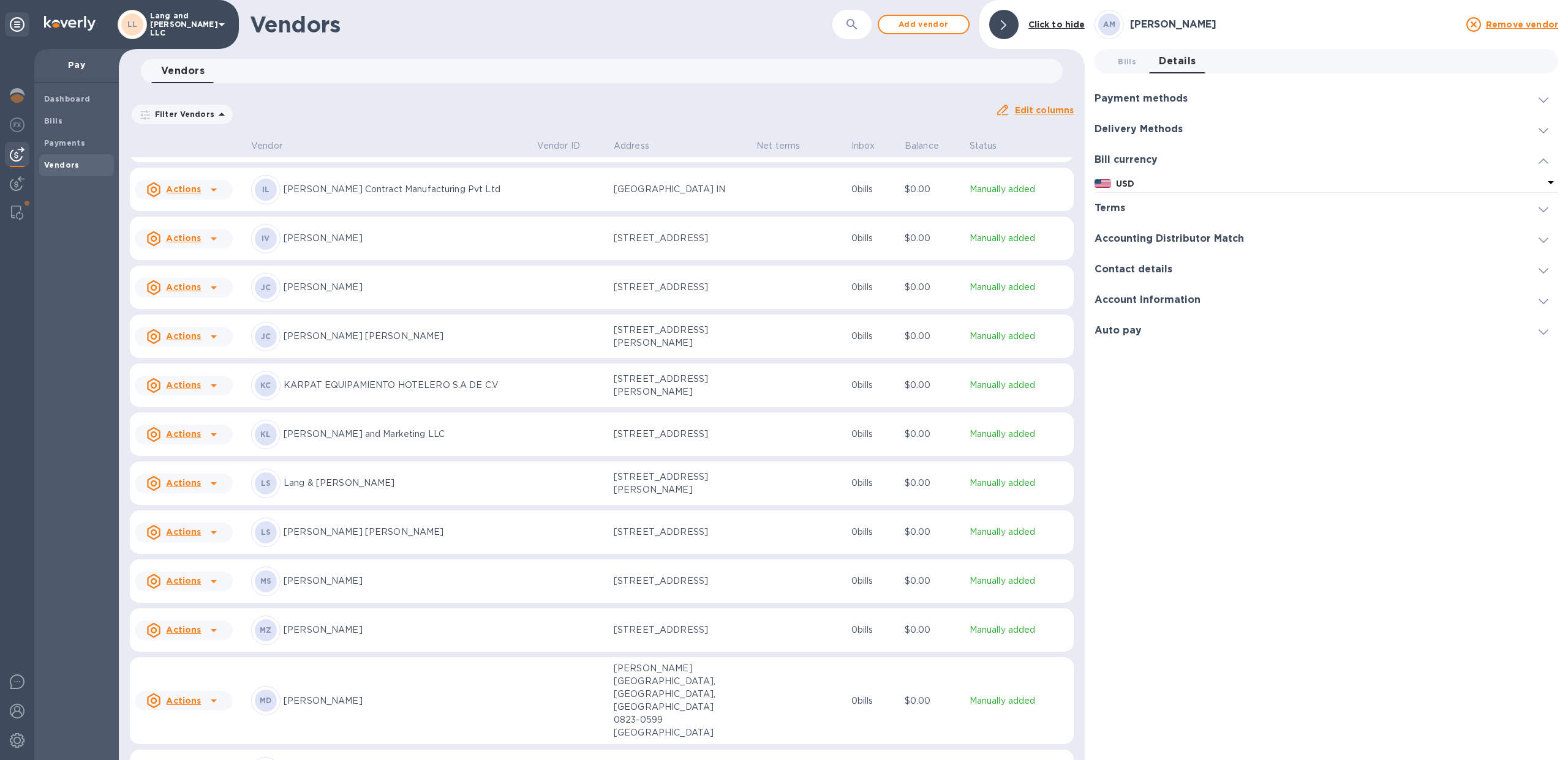
click at [1145, 124] on h3 "Delivery Methods" at bounding box center [1138, 129] width 88 height 11
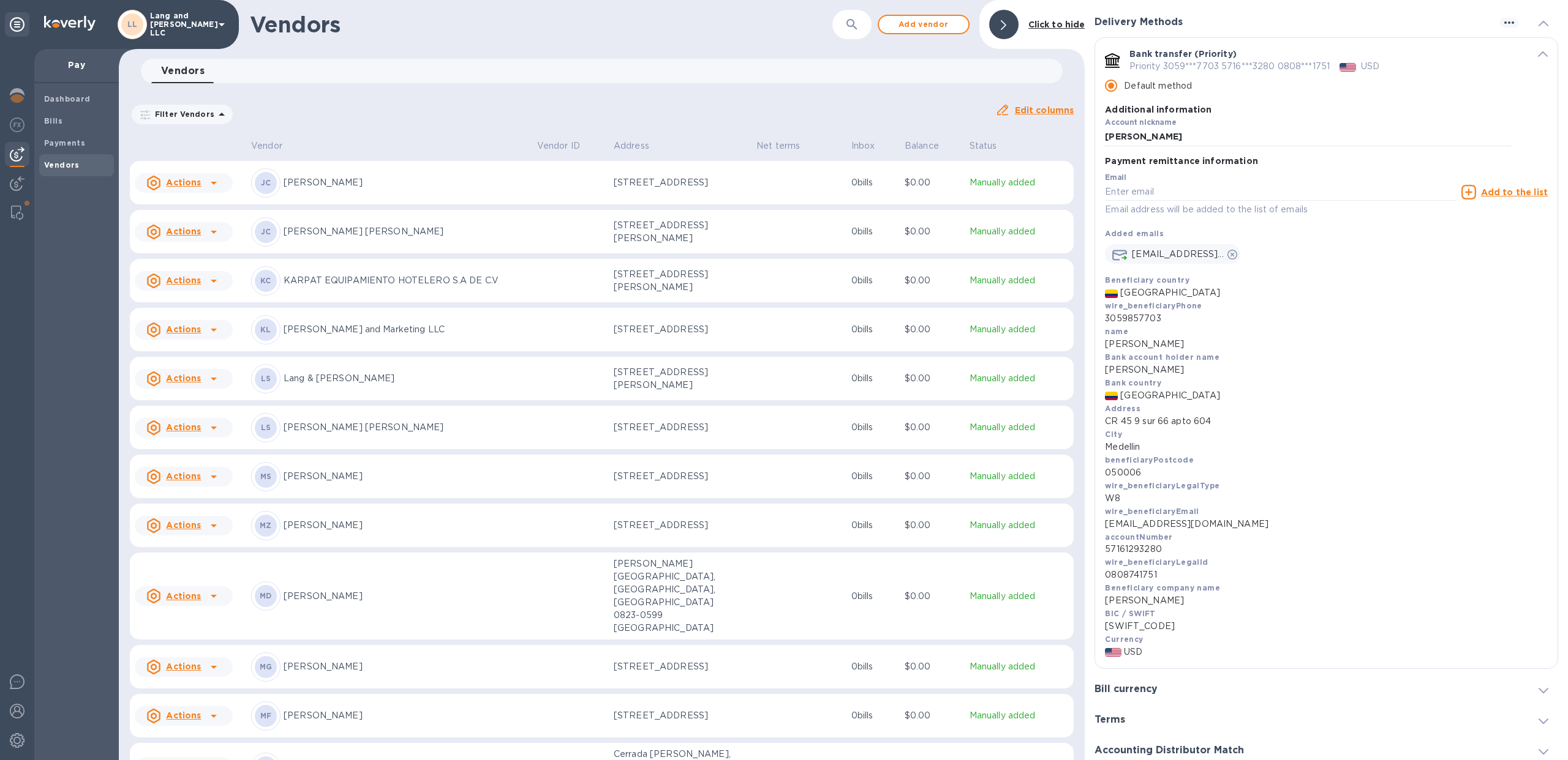
scroll to position [973, 0]
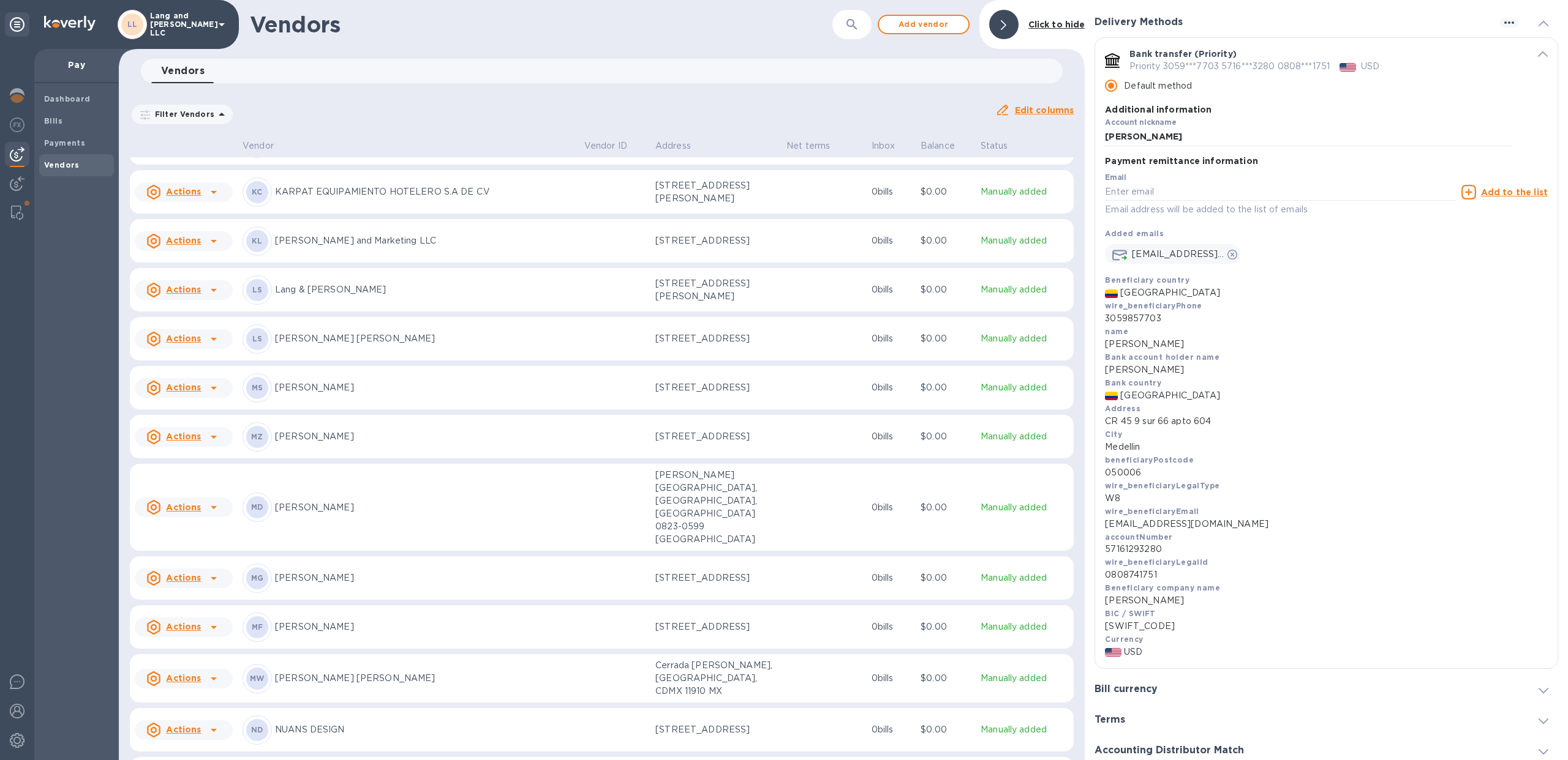
click at [463, 672] on p "[PERSON_NAME] [PERSON_NAME]" at bounding box center [424, 678] width 300 height 13
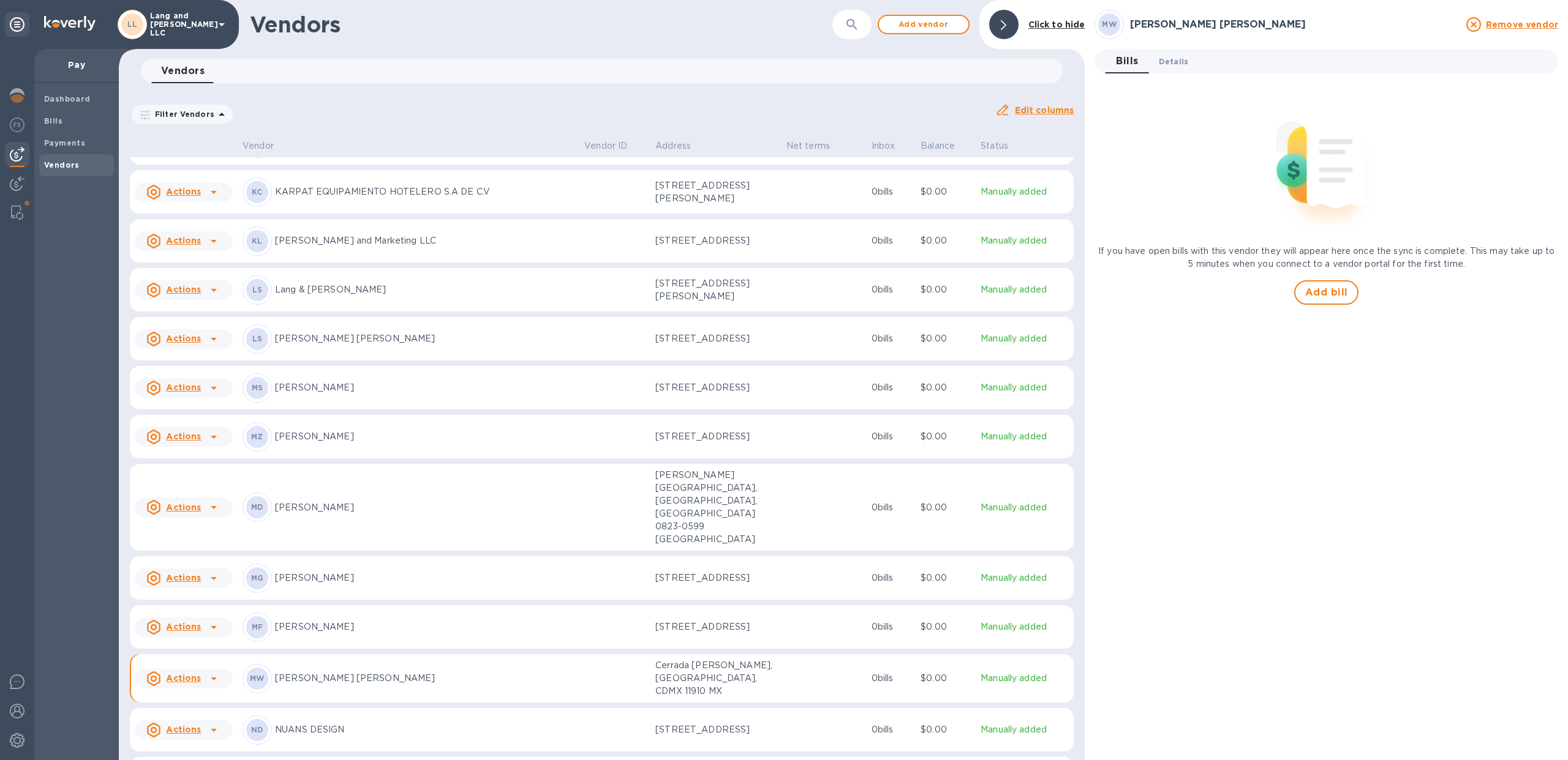
click at [1178, 64] on span "Details 0" at bounding box center [1173, 61] width 30 height 13
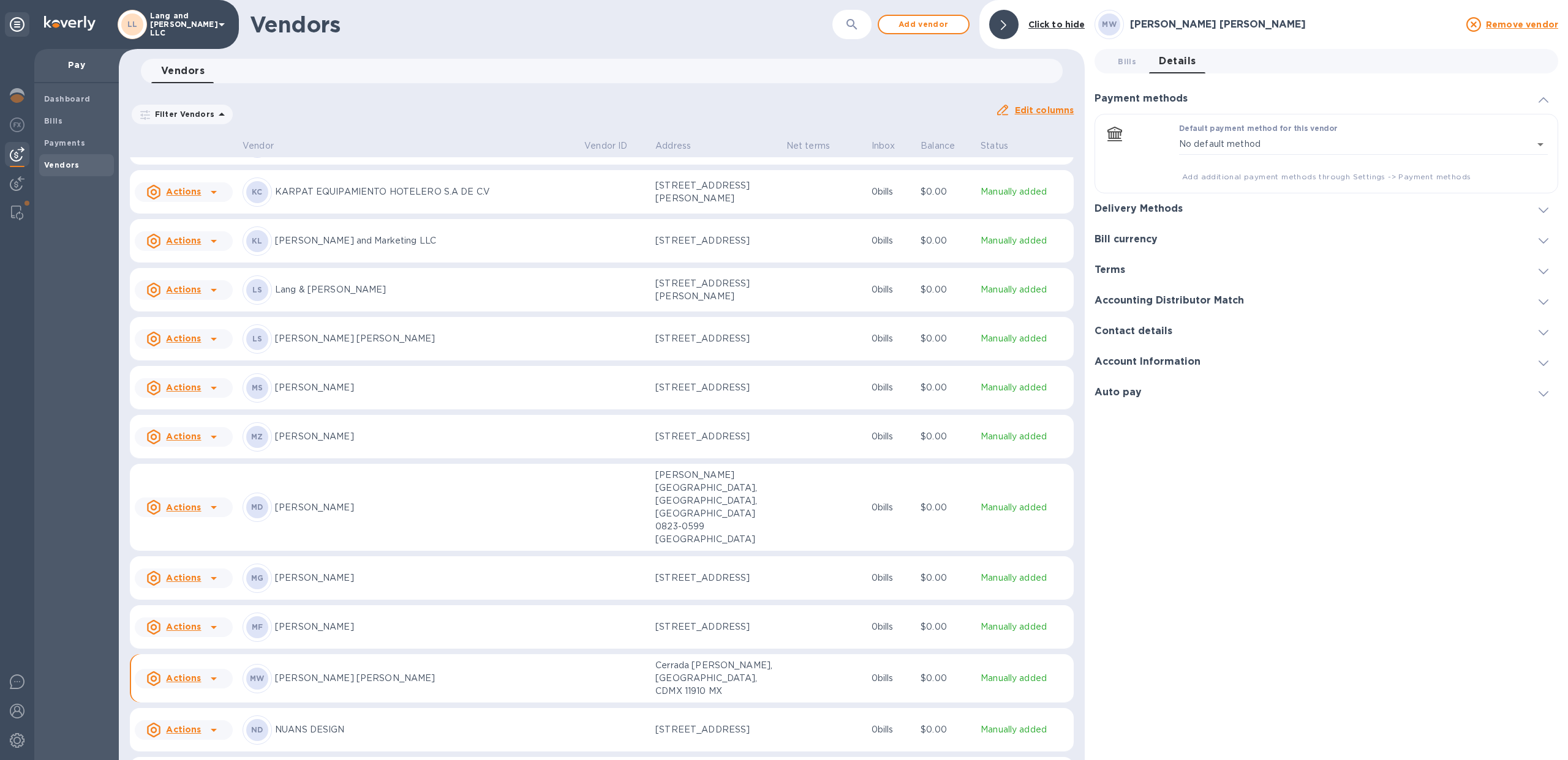
click at [1181, 211] on h3 "Delivery Methods" at bounding box center [1138, 209] width 88 height 11
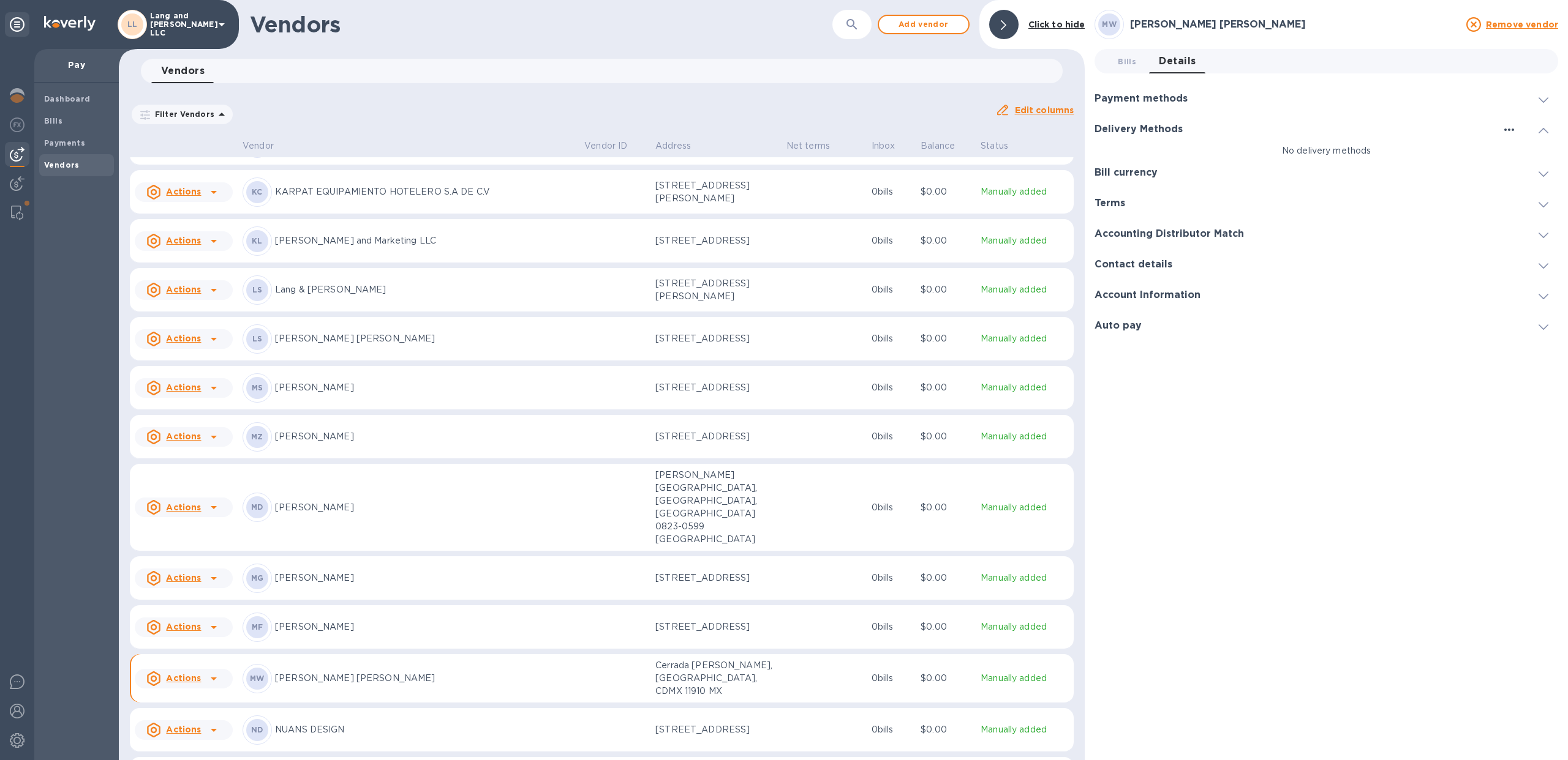
click at [1514, 127] on icon "button" at bounding box center [1509, 130] width 15 height 15
click at [1505, 162] on li "Add new" at bounding box center [1524, 155] width 70 height 39
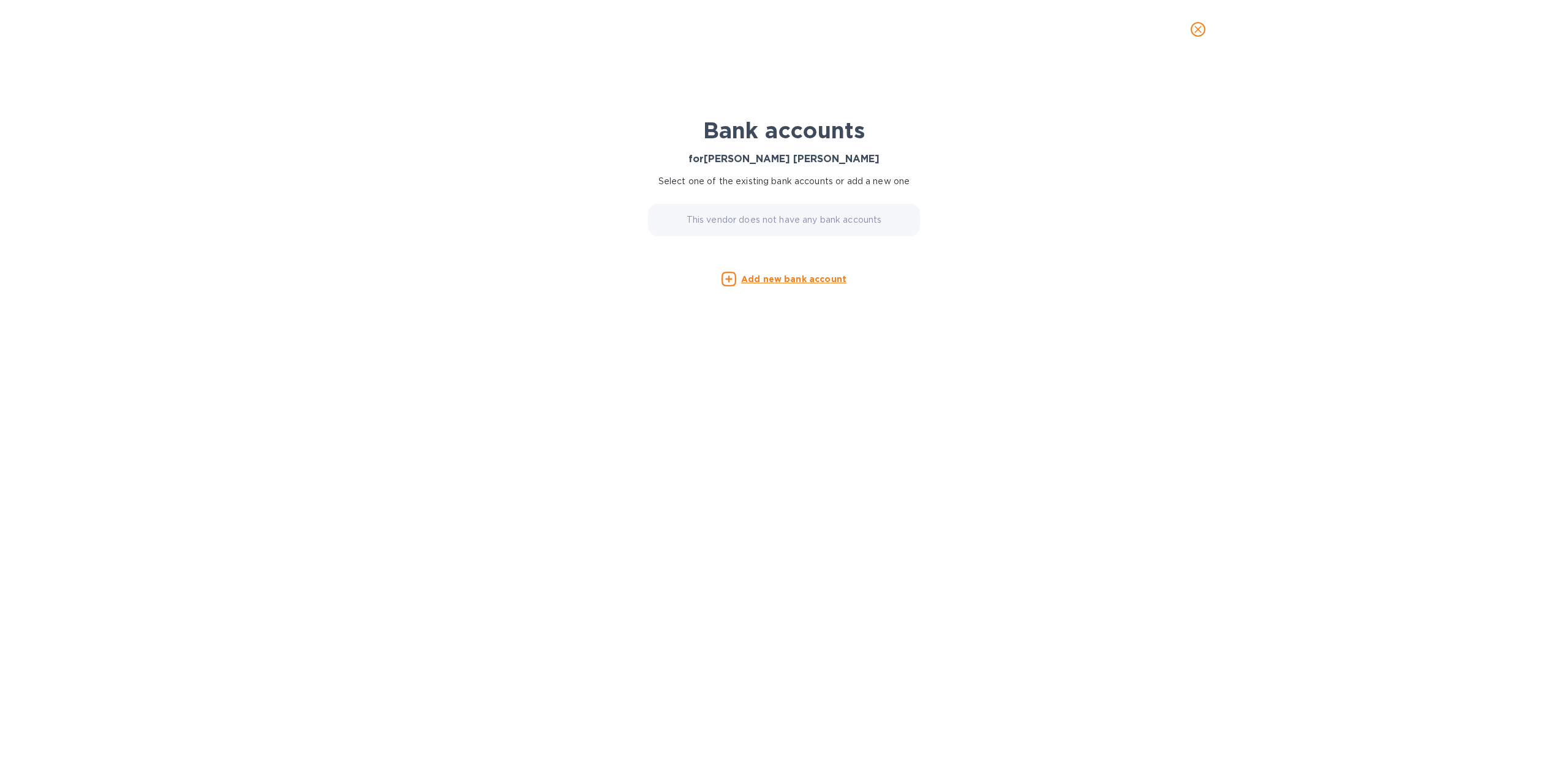
click at [820, 284] on p "Add new bank account" at bounding box center [793, 279] width 105 height 12
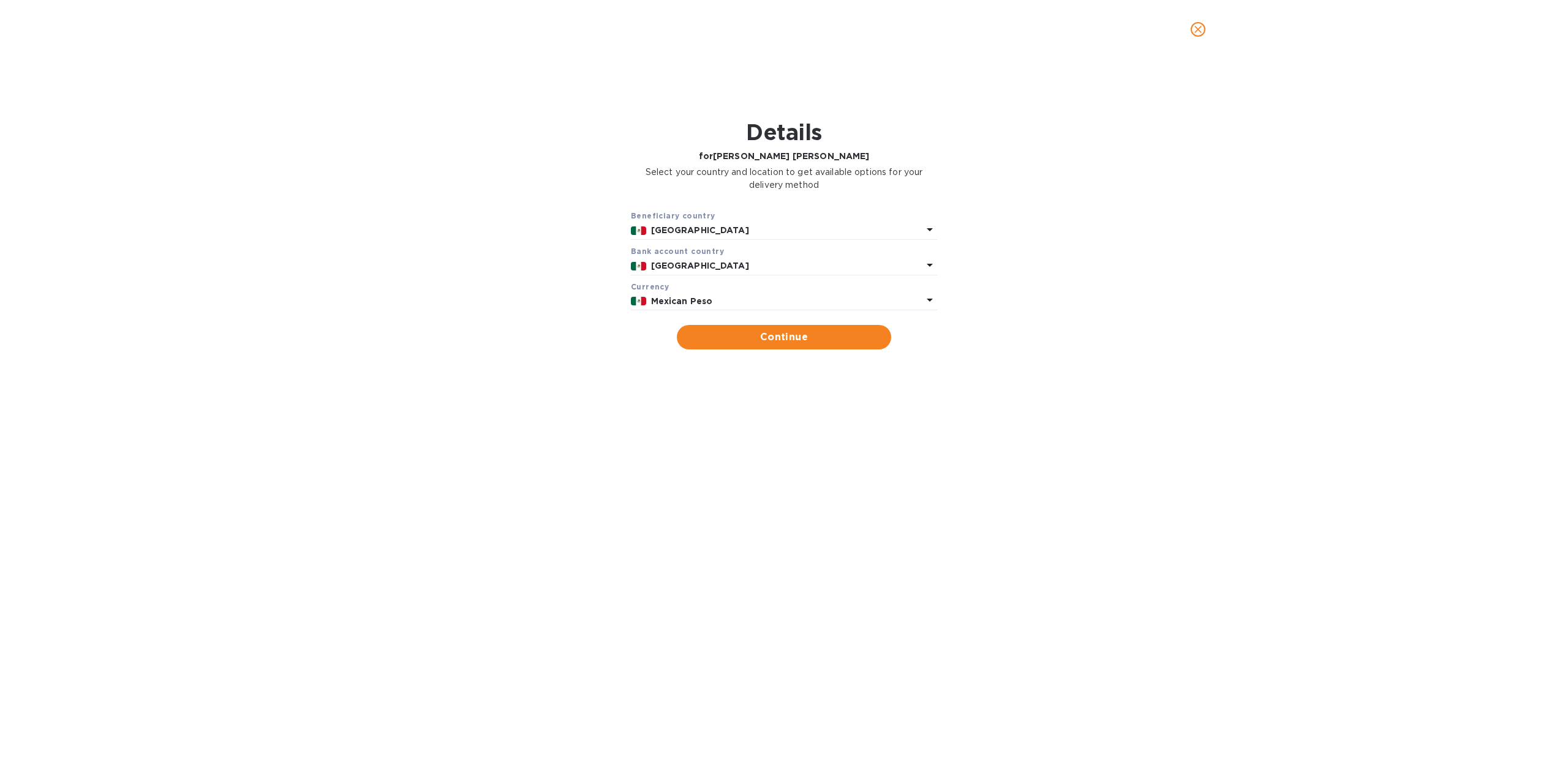
click at [806, 305] on p "Mexican Peso" at bounding box center [787, 301] width 272 height 13
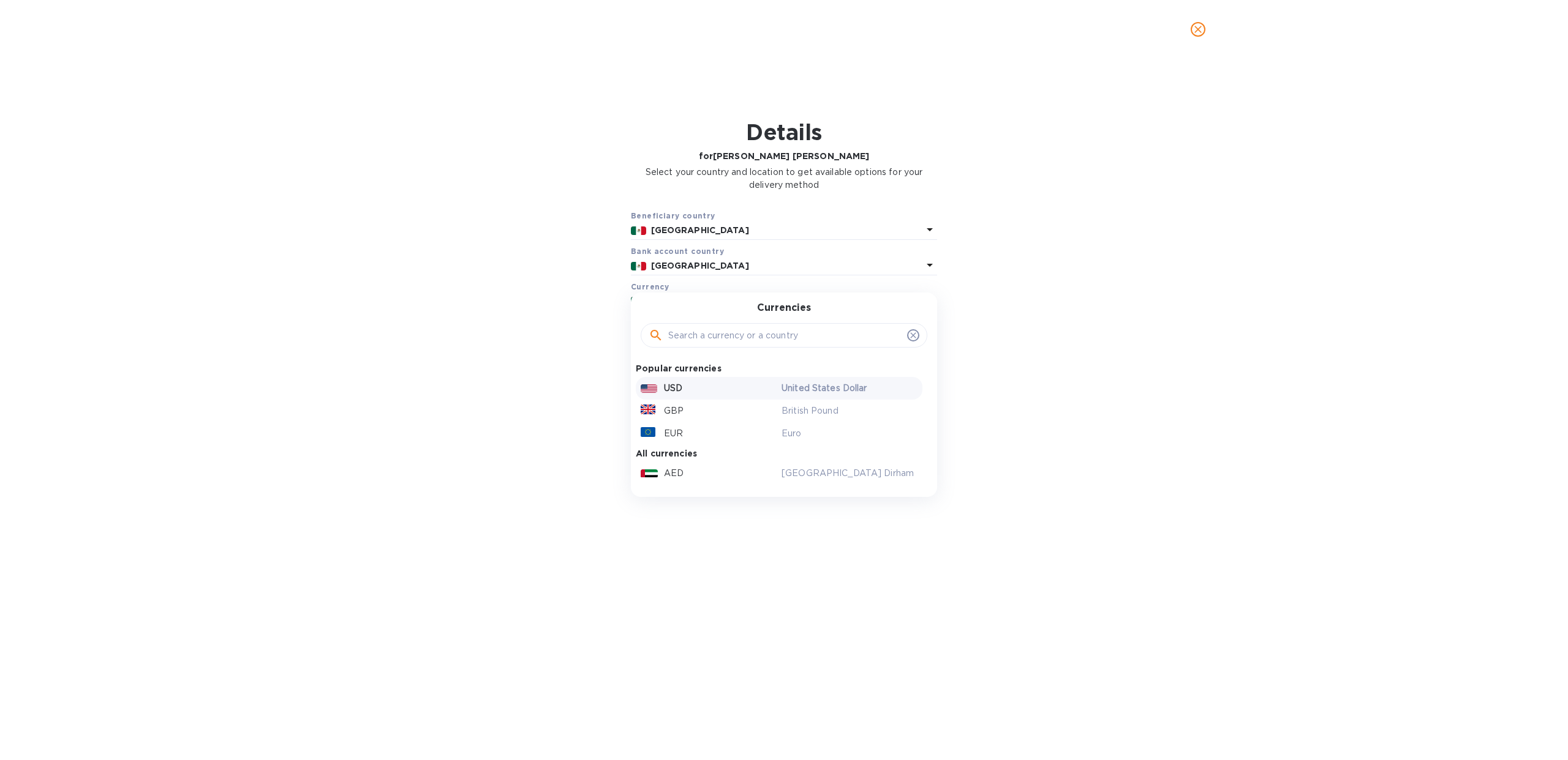
click at [773, 382] on div "USD" at bounding box center [708, 388] width 141 height 18
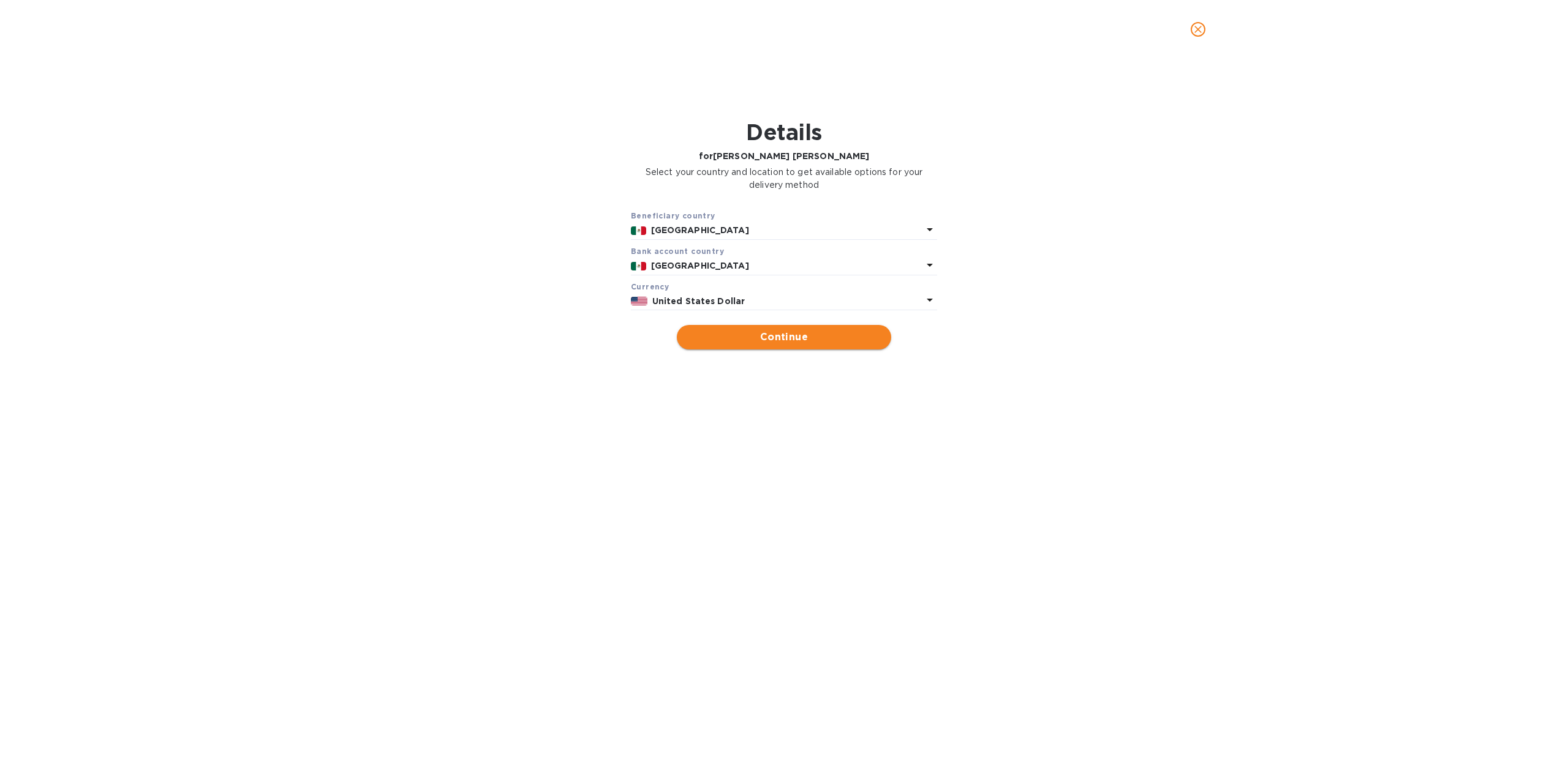
click at [781, 338] on span "Continue" at bounding box center [783, 337] width 195 height 15
type input "[PERSON_NAME] [PERSON_NAME]"
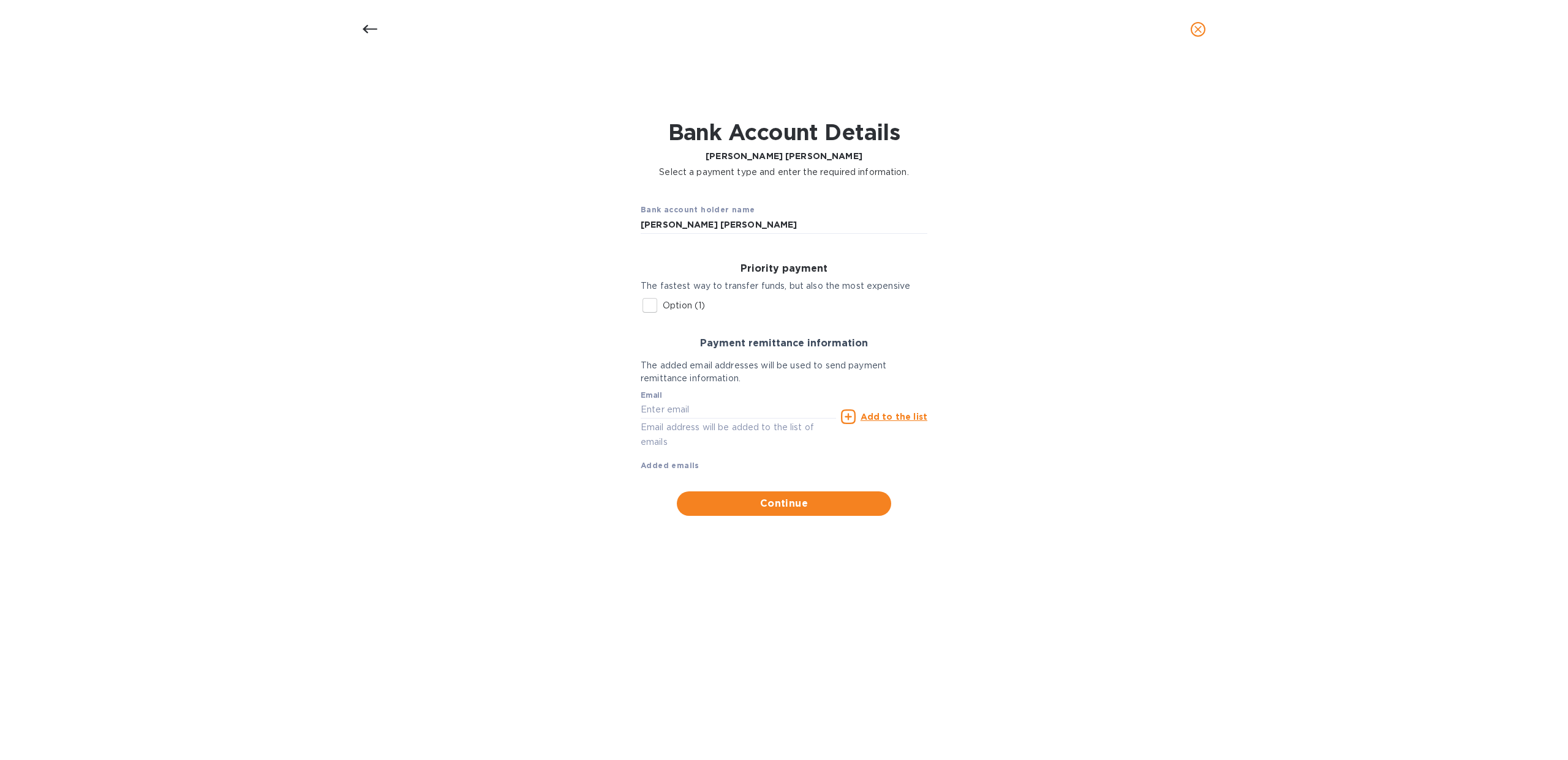
drag, startPoint x: 639, startPoint y: 285, endPoint x: 843, endPoint y: 275, distance: 204.2
click at [843, 275] on div "Priority payment The fastest way to transfer funds, but also the most expensive…" at bounding box center [783, 290] width 306 height 75
drag, startPoint x: 742, startPoint y: 262, endPoint x: 892, endPoint y: 297, distance: 154.0
click at [892, 297] on div "Priority payment The fastest way to transfer funds, but also the most expensive…" at bounding box center [783, 290] width 306 height 75
click at [787, 302] on div "Priority payment The fastest way to transfer funds, but also the most expensive…" at bounding box center [783, 290] width 306 height 75
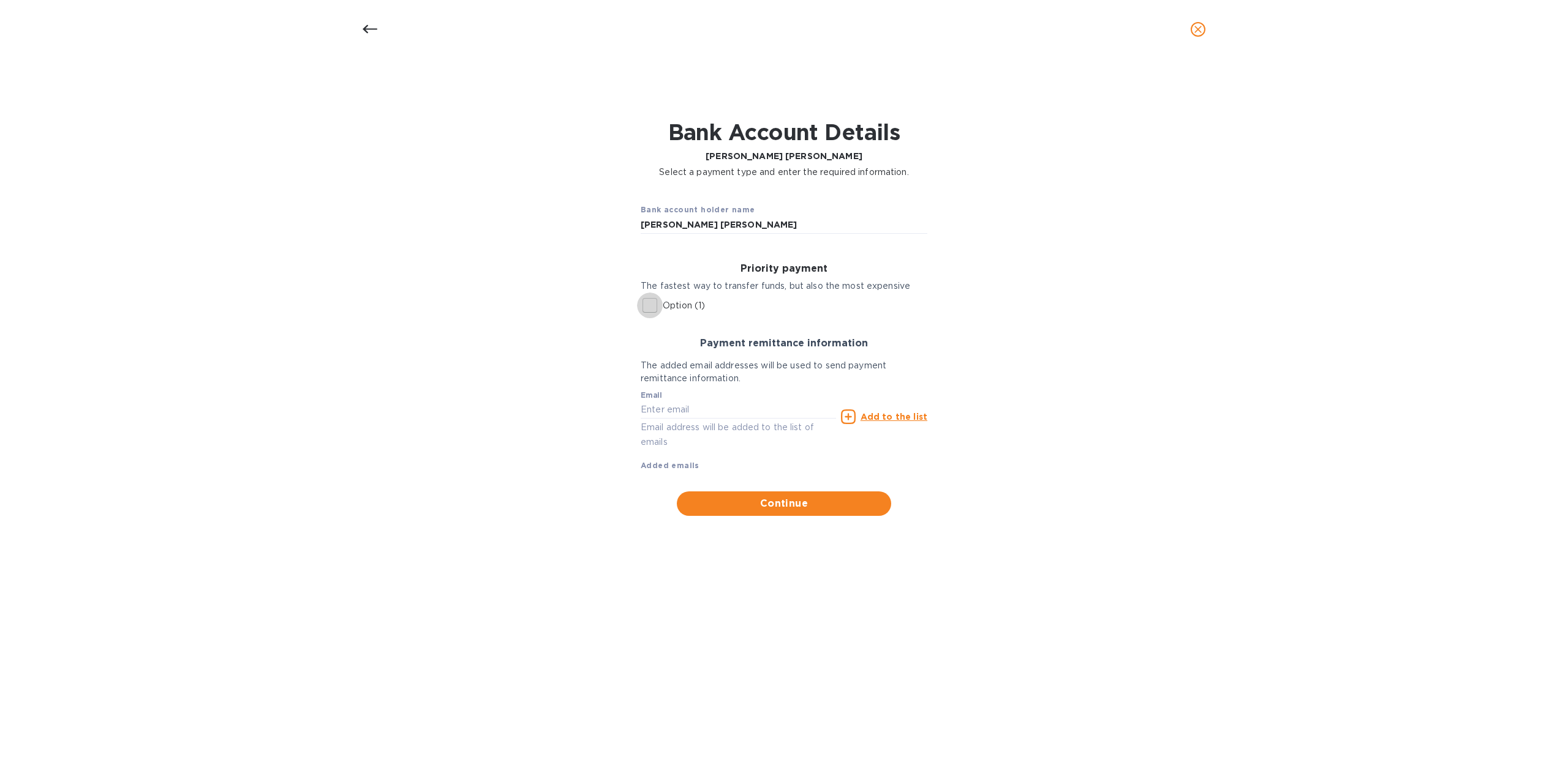
click at [652, 308] on input "Option (1)" at bounding box center [650, 306] width 26 height 26
checkbox input "true"
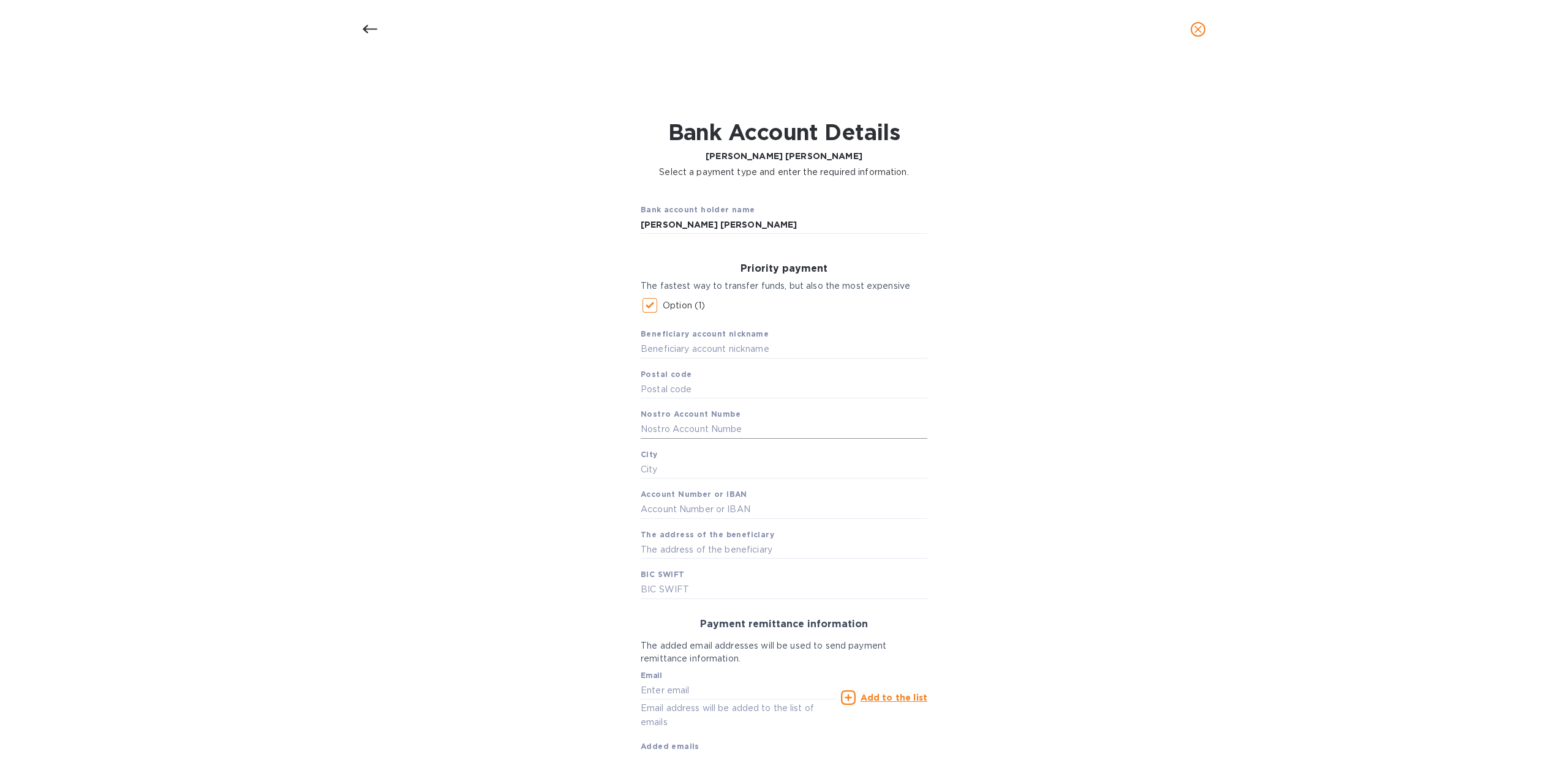
click at [687, 433] on input "text" at bounding box center [784, 429] width 287 height 18
click at [723, 429] on input "text" at bounding box center [784, 429] width 287 height 18
drag, startPoint x: 789, startPoint y: 223, endPoint x: 634, endPoint y: 228, distance: 155.1
click at [634, 228] on div "Bank account holder name Monica Cecilia Artigas Walther" at bounding box center [783, 218] width 306 height 50
click at [683, 427] on input "text" at bounding box center [784, 429] width 287 height 18
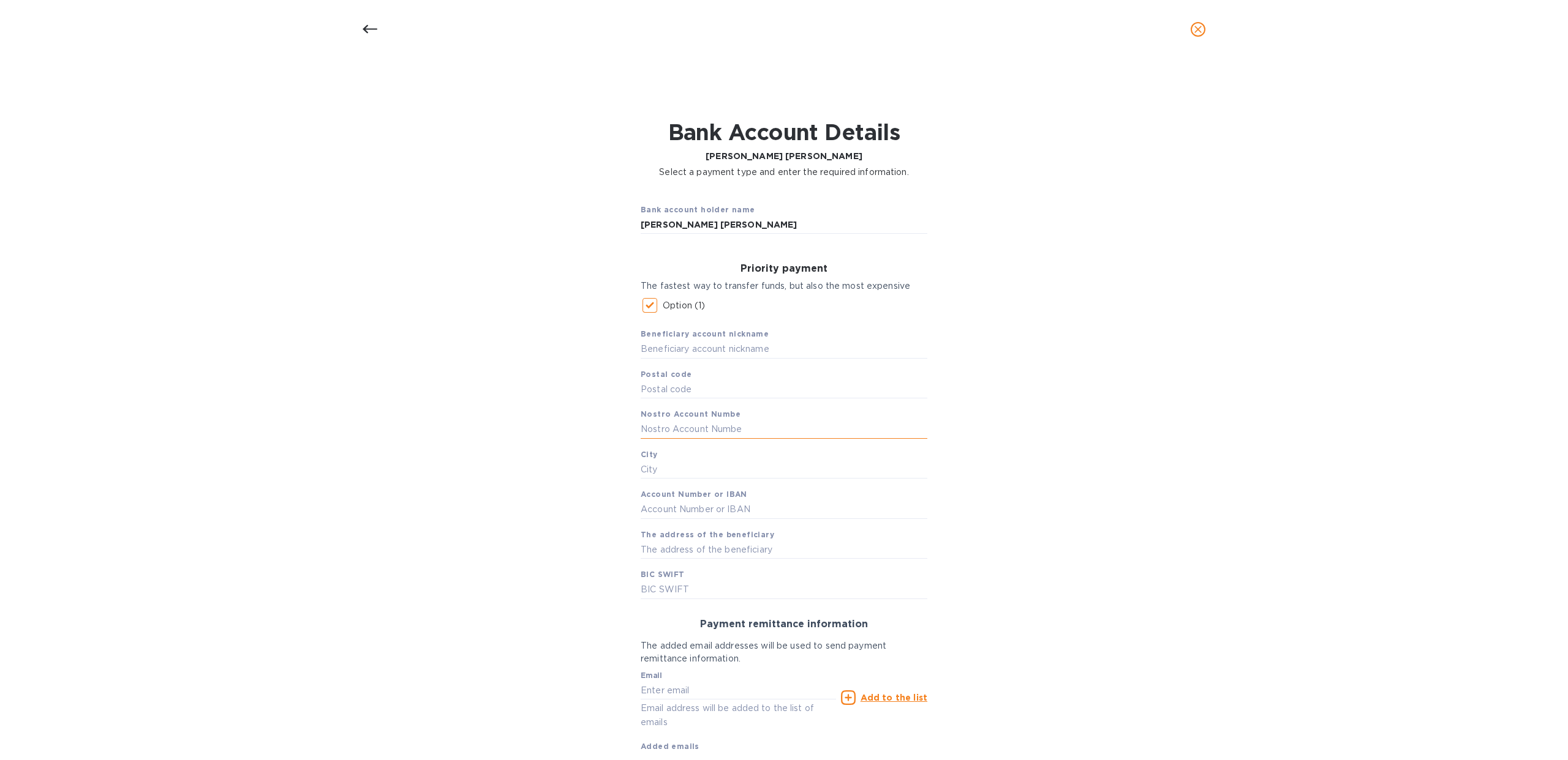
paste input "[PERSON_NAME] [PERSON_NAME]"
type input "[PERSON_NAME] [PERSON_NAME]"
drag, startPoint x: 736, startPoint y: 413, endPoint x: 630, endPoint y: 414, distance: 106.0
click at [630, 414] on div "Priority payment The fastest way to transfer funds, but also the most expensive…" at bounding box center [783, 430] width 306 height 355
click at [702, 411] on b "Nostro Account Numbe" at bounding box center [690, 414] width 100 height 9
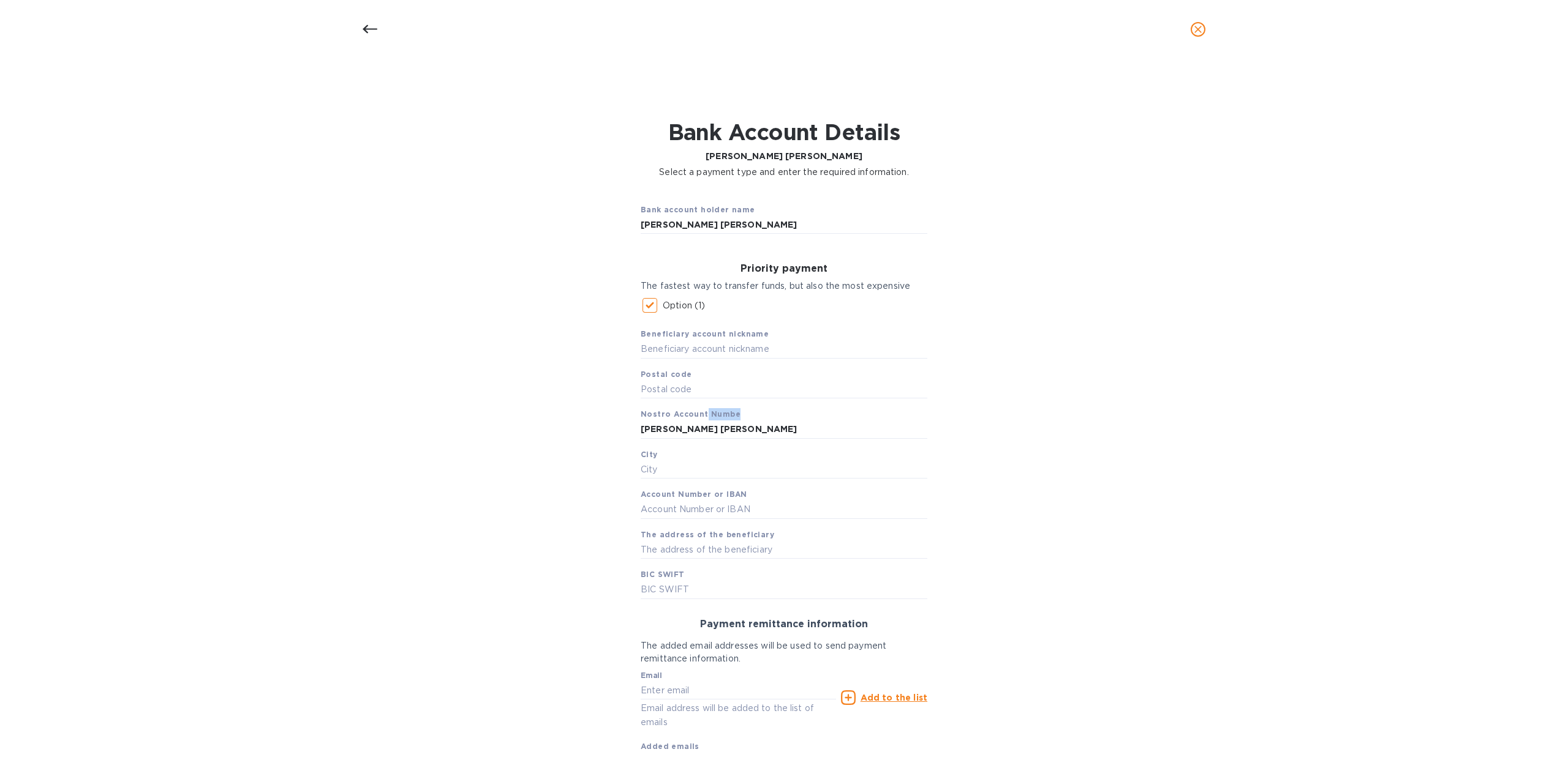
drag, startPoint x: 700, startPoint y: 415, endPoint x: 740, endPoint y: 414, distance: 40.0
click at [740, 414] on div "Beneficiary account nickname Postal code Nostro Account Numbe Monica Cecilia Ar…" at bounding box center [784, 458] width 287 height 281
drag, startPoint x: 781, startPoint y: 428, endPoint x: 629, endPoint y: 431, distance: 152.0
click at [630, 431] on div "Priority payment The fastest way to transfer funds, but also the most expensive…" at bounding box center [783, 430] width 306 height 355
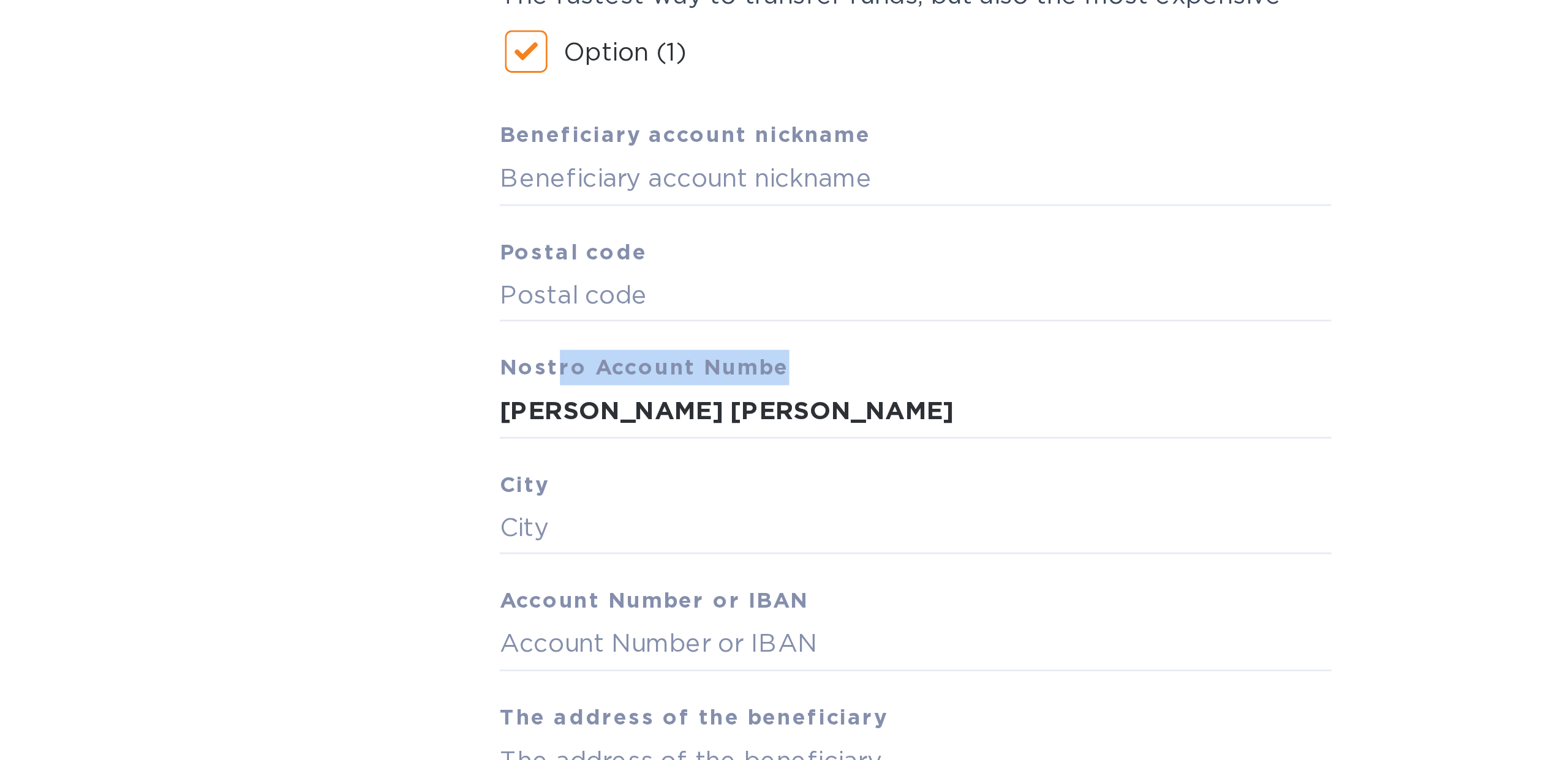
drag, startPoint x: 729, startPoint y: 414, endPoint x: 655, endPoint y: 413, distance: 74.0
click at [655, 413] on b "Nostro Account Numbe" at bounding box center [690, 414] width 100 height 9
click at [641, 419] on span "Nostro Account Numbe" at bounding box center [690, 414] width 100 height 12
drag, startPoint x: 634, startPoint y: 415, endPoint x: 760, endPoint y: 417, distance: 126.0
click at [760, 417] on div "Priority payment The fastest way to transfer funds, but also the most expensive…" at bounding box center [783, 430] width 306 height 355
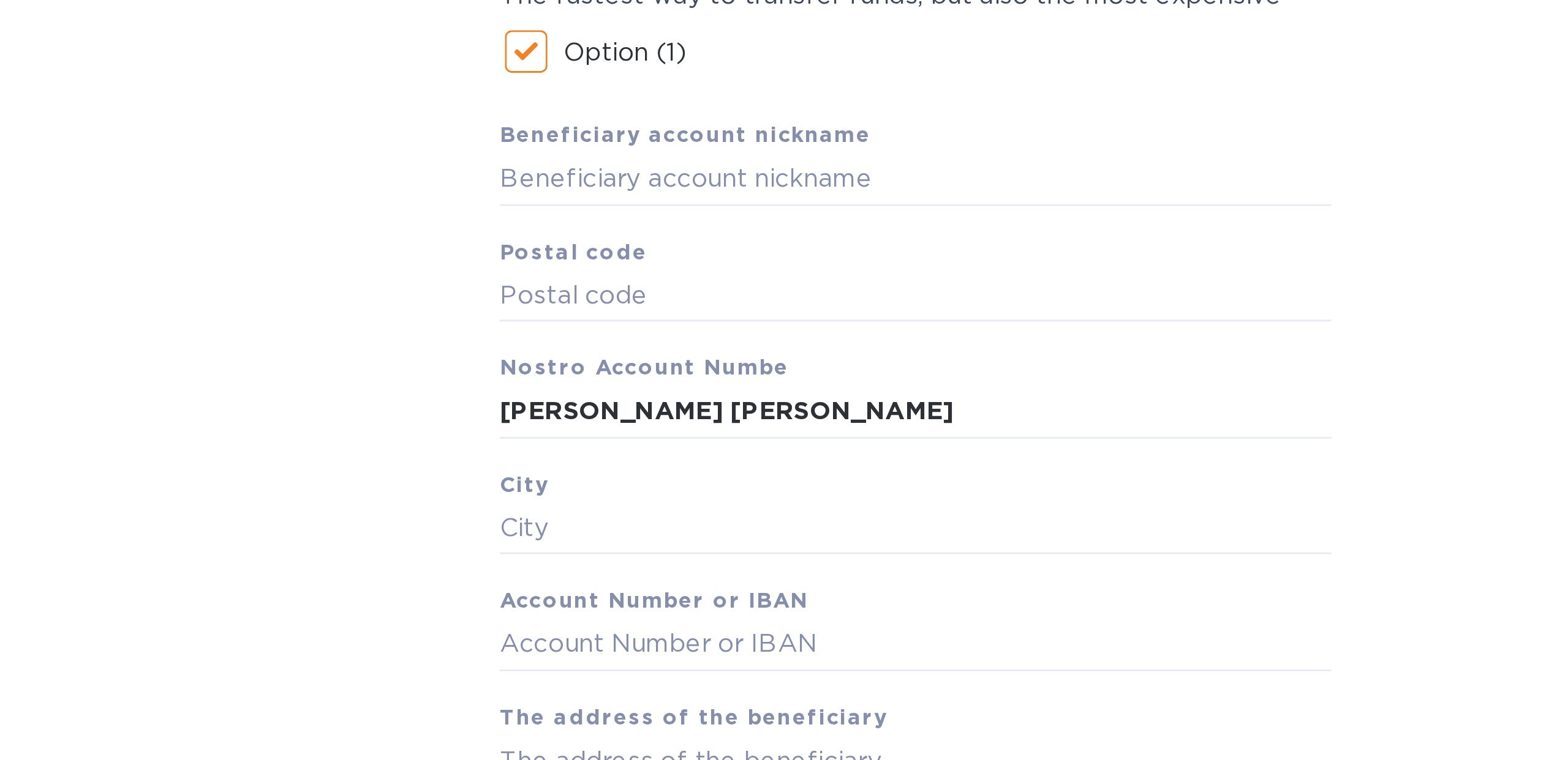
click at [766, 408] on div "Beneficiary account nickname Postal code Nostro Account Numbe Monica Cecilia Ar…" at bounding box center [784, 458] width 287 height 281
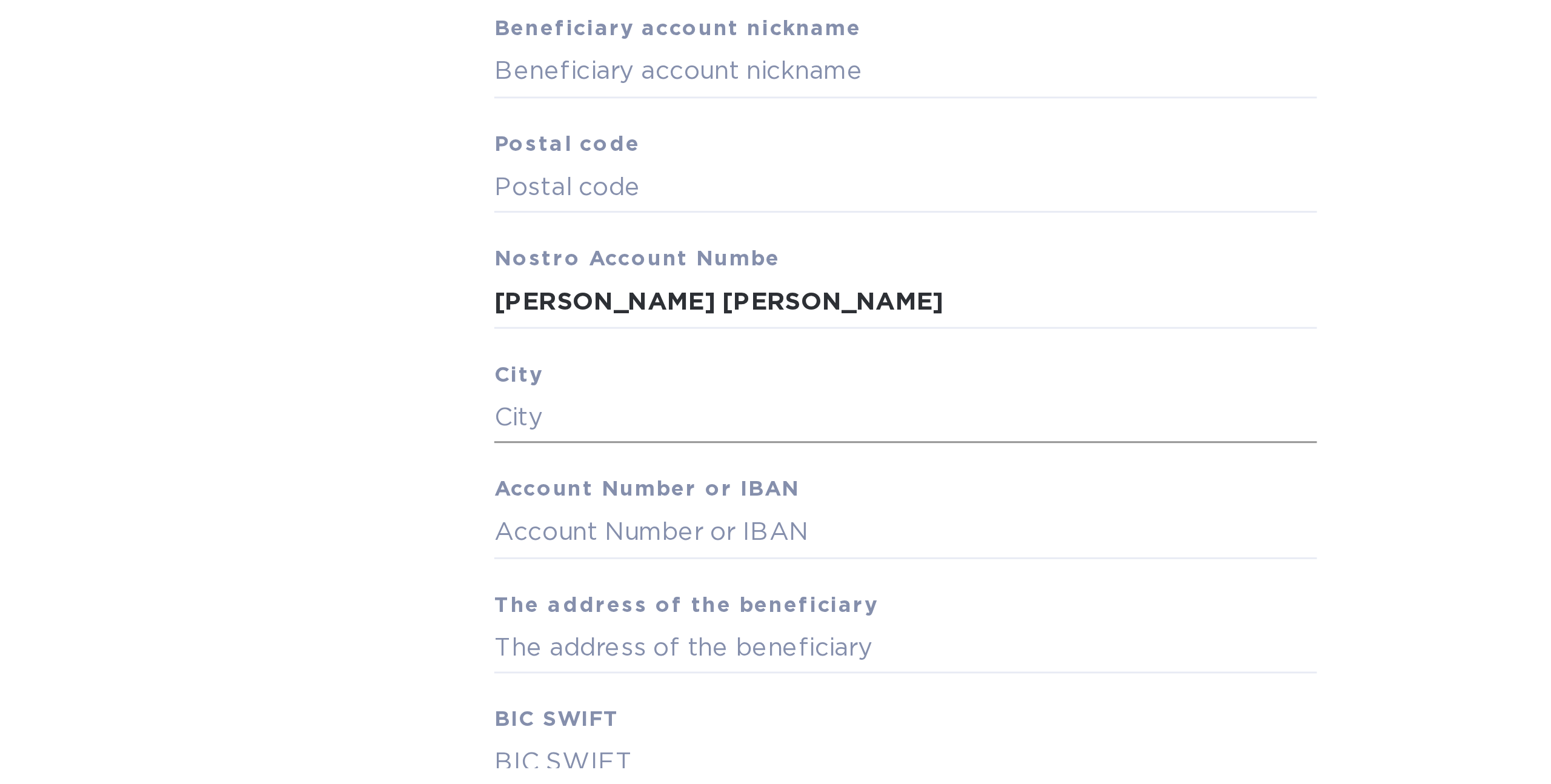
scroll to position [43, 0]
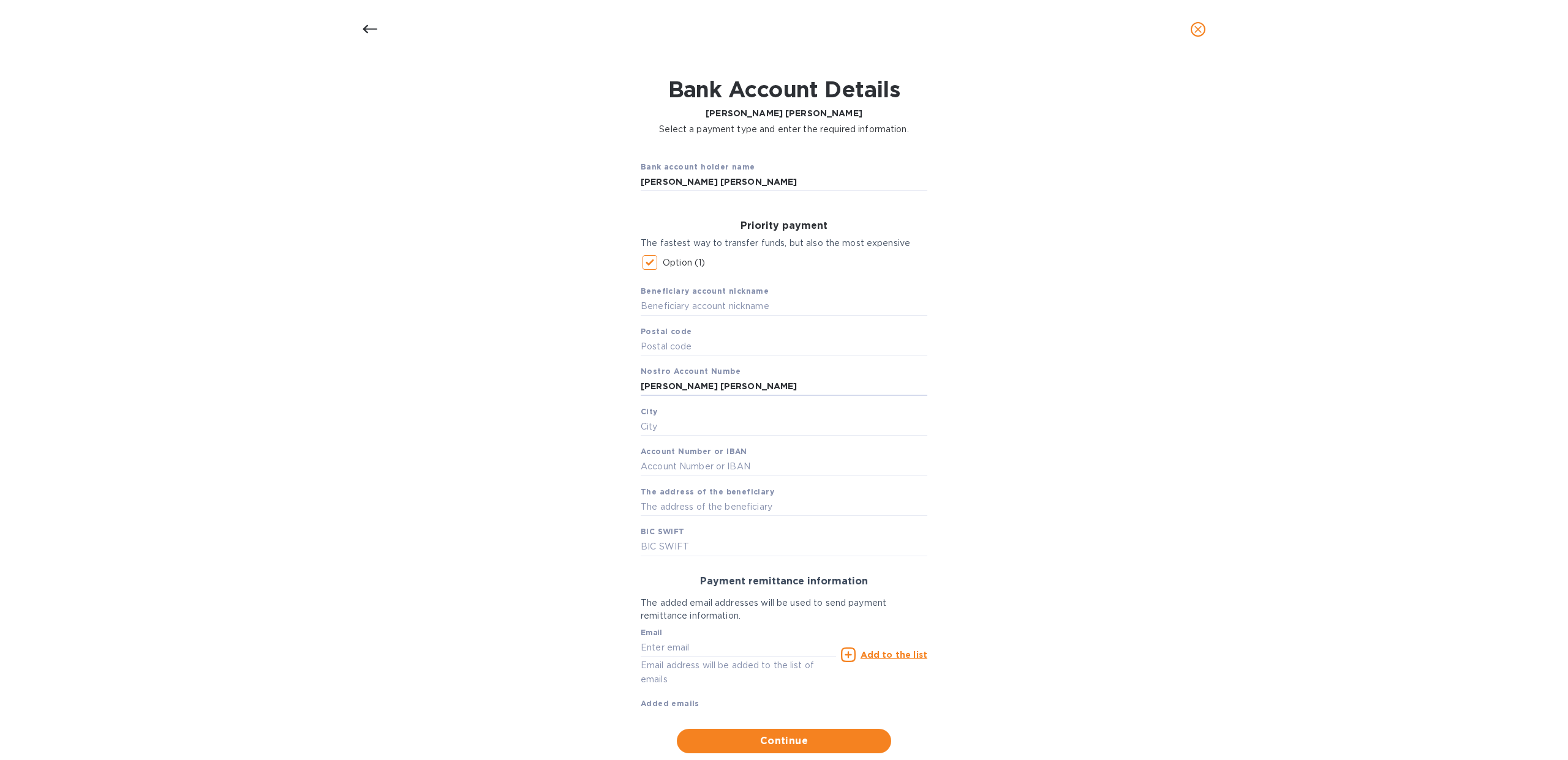
drag, startPoint x: 783, startPoint y: 384, endPoint x: 589, endPoint y: 386, distance: 194.0
click at [589, 386] on div "Bank account holder name Monica Cecilia Artigas Walther Priority payment The fa…" at bounding box center [784, 452] width 1536 height 618
drag, startPoint x: 636, startPoint y: 368, endPoint x: 782, endPoint y: 387, distance: 147.2
click at [782, 387] on div "Priority payment The fastest way to transfer funds, but also the most expensive…" at bounding box center [783, 388] width 306 height 355
drag, startPoint x: 633, startPoint y: 452, endPoint x: 762, endPoint y: 469, distance: 130.1
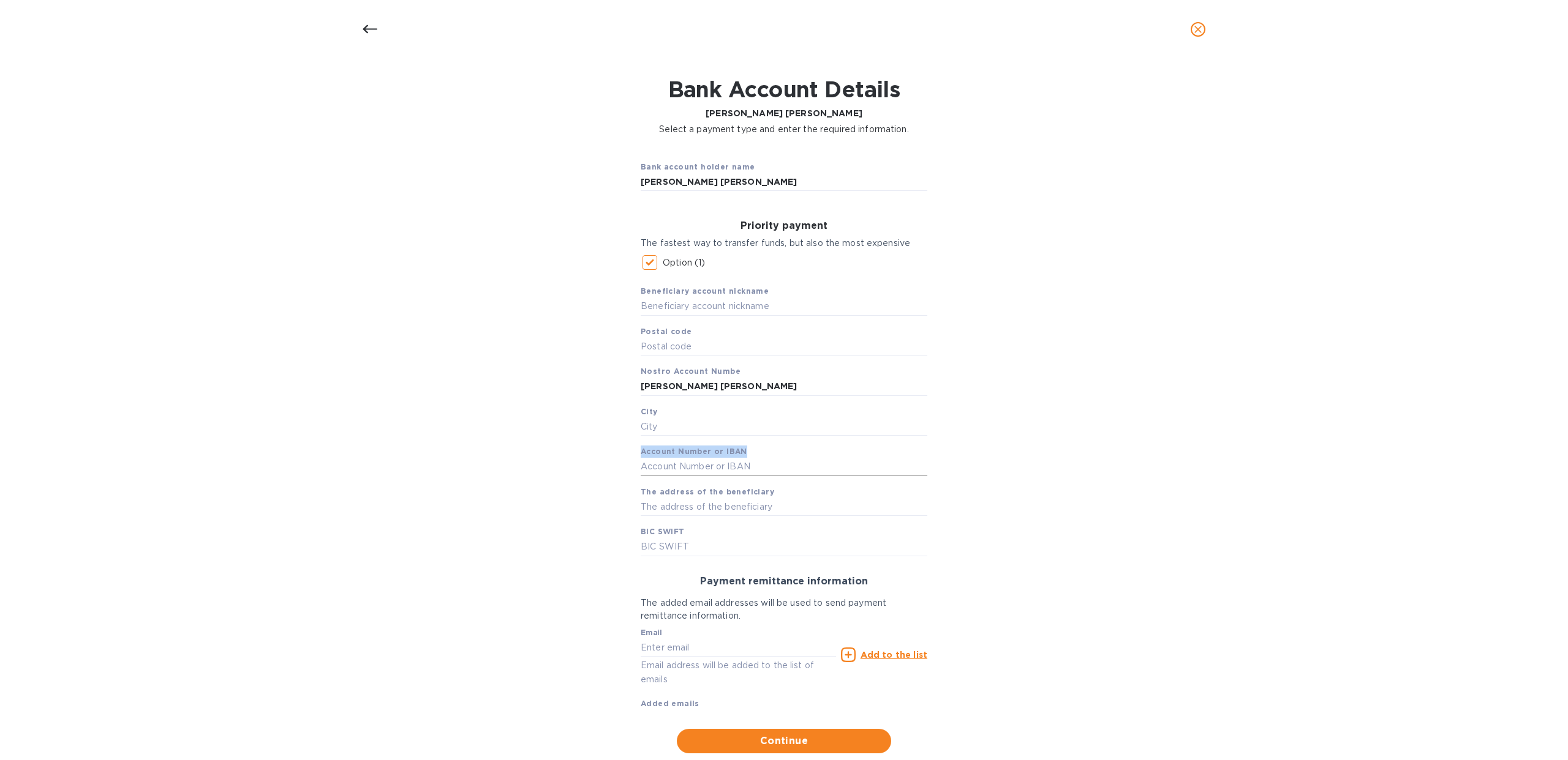
click at [762, 469] on div "Priority payment The fastest way to transfer funds, but also the most expensive…" at bounding box center [783, 388] width 306 height 355
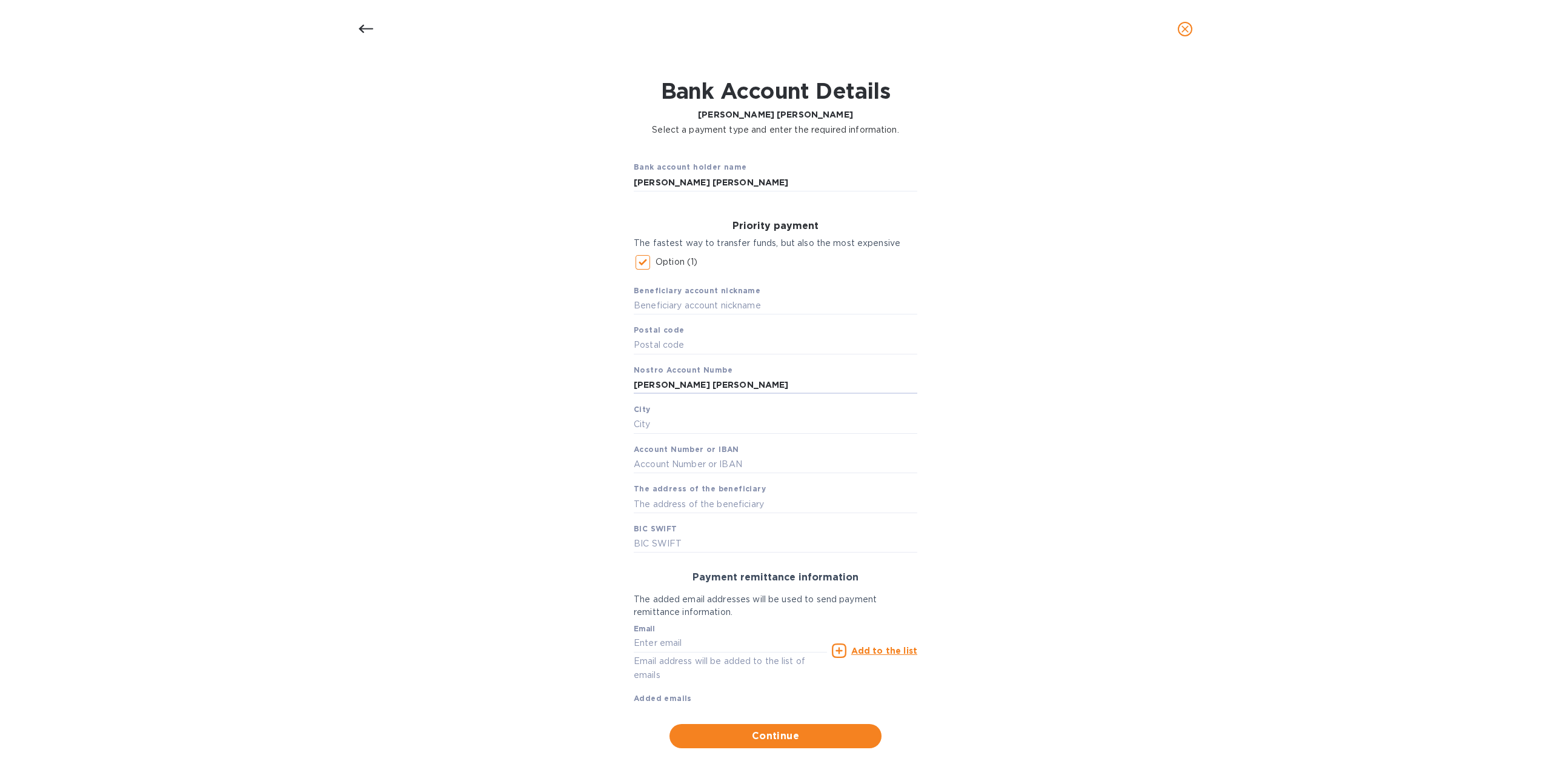
drag, startPoint x: 771, startPoint y: 383, endPoint x: 616, endPoint y: 380, distance: 155.0
click at [616, 381] on div "Bank account holder name Monica Cecilia Artigas Walther Priority payment The fa…" at bounding box center [776, 449] width 1519 height 611
click at [1186, 29] on icon "close" at bounding box center [1185, 29] width 12 height 12
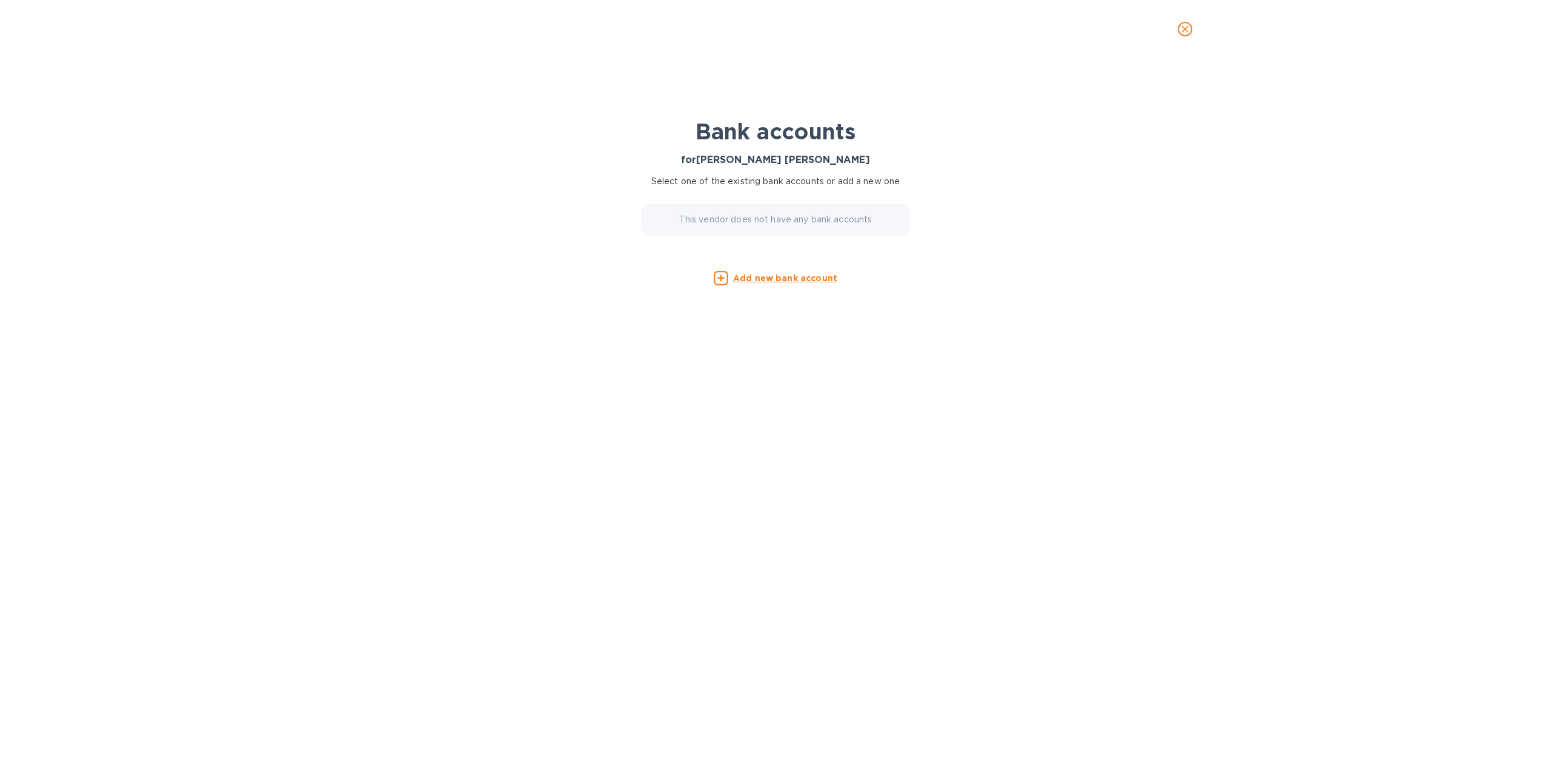
scroll to position [0, 0]
click at [1188, 27] on icon "close" at bounding box center [1185, 29] width 12 height 12
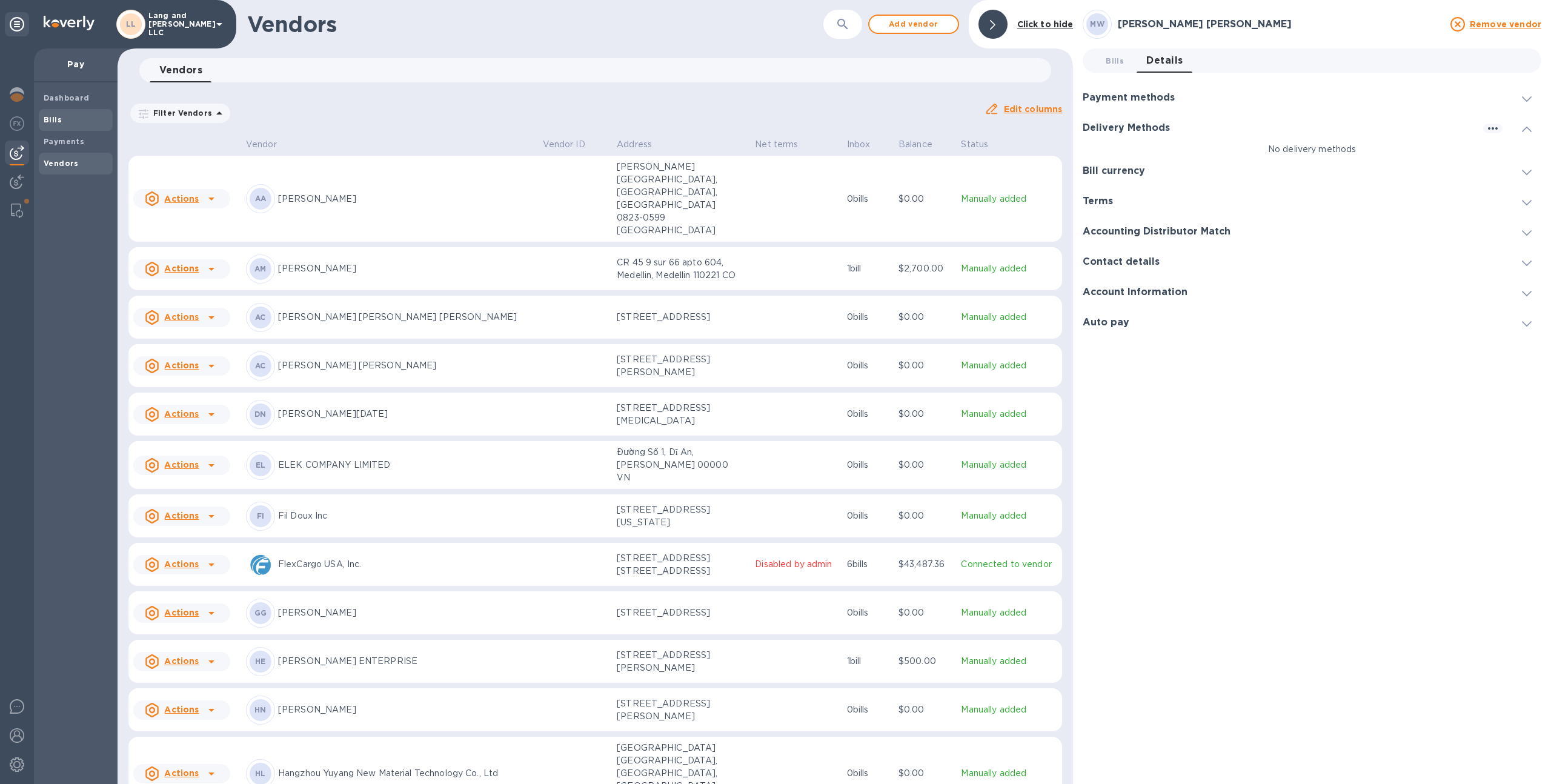
click at [57, 122] on b "Bills" at bounding box center [52, 120] width 18 height 9
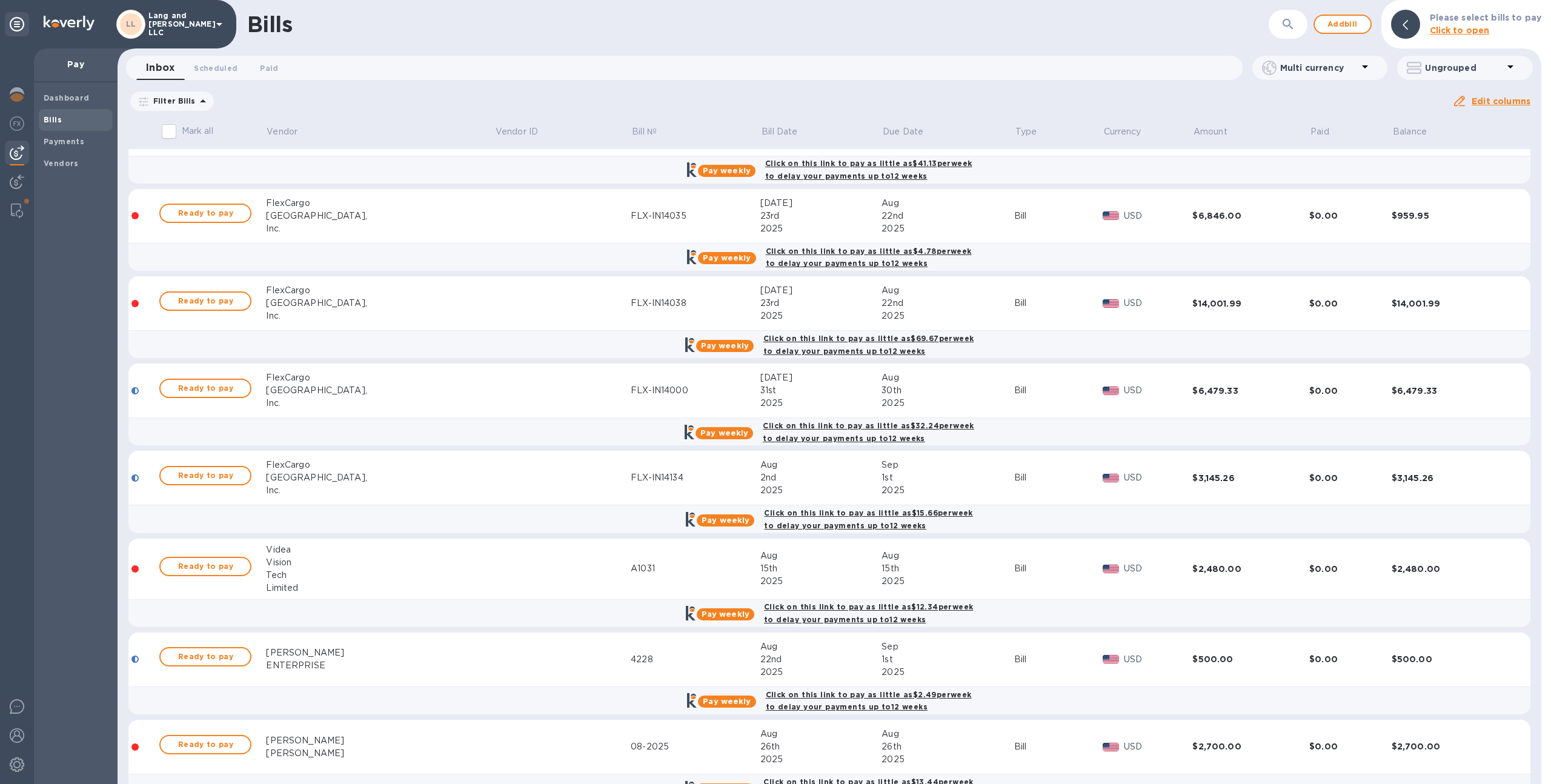
scroll to position [45, 0]
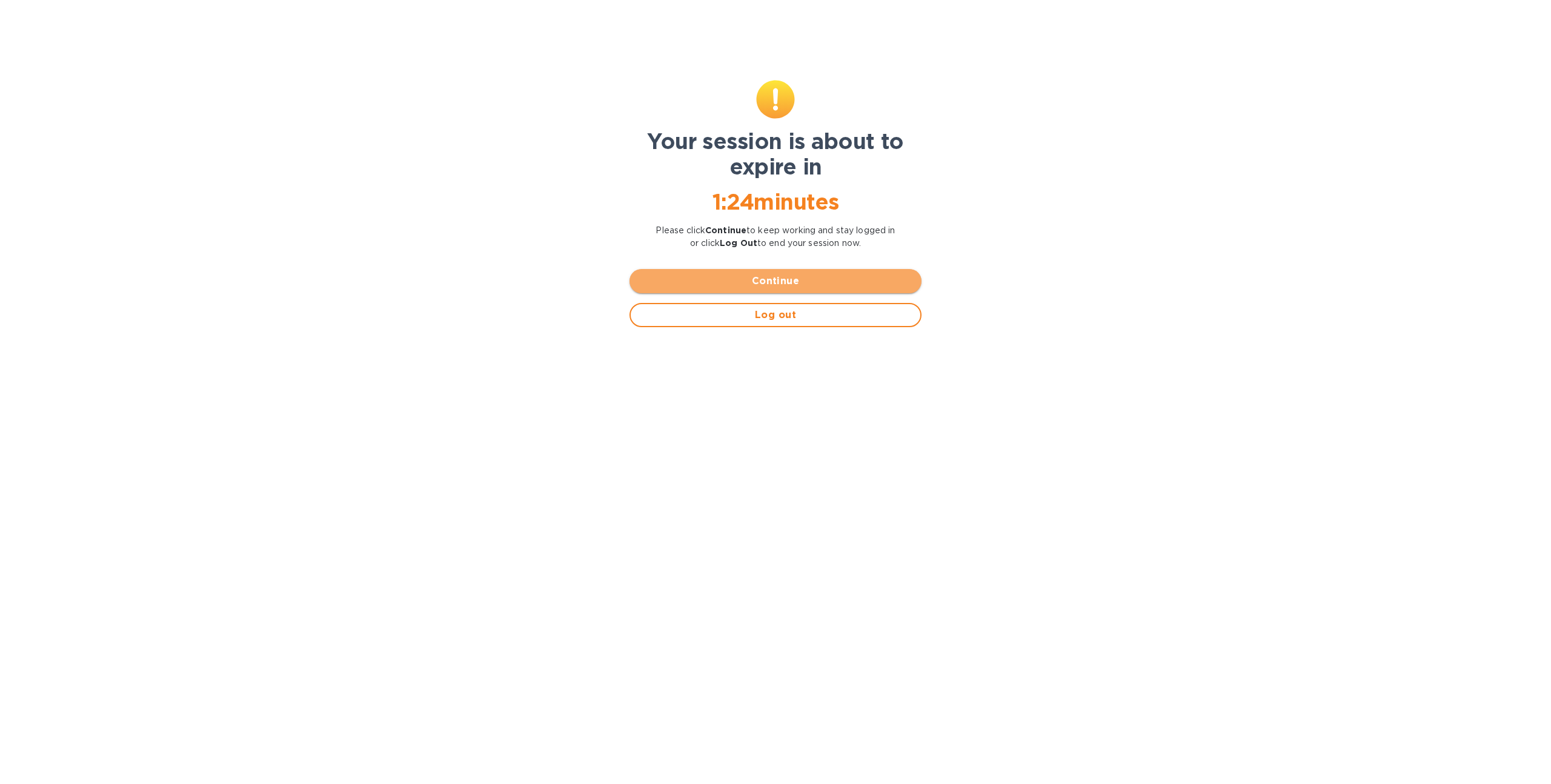
click at [718, 287] on span "Continue" at bounding box center [775, 281] width 272 height 15
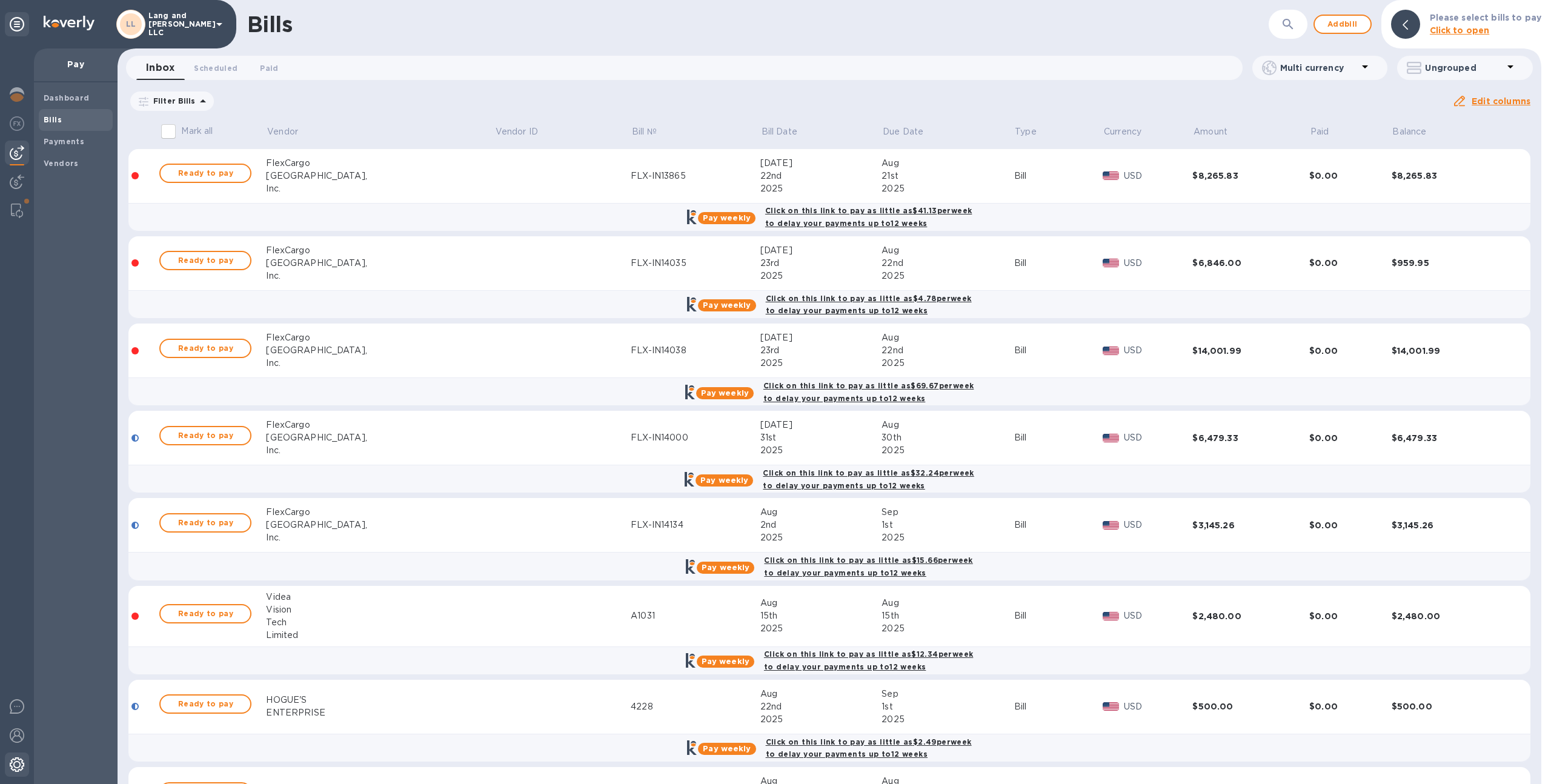
click at [13, 769] on img at bounding box center [17, 765] width 15 height 15
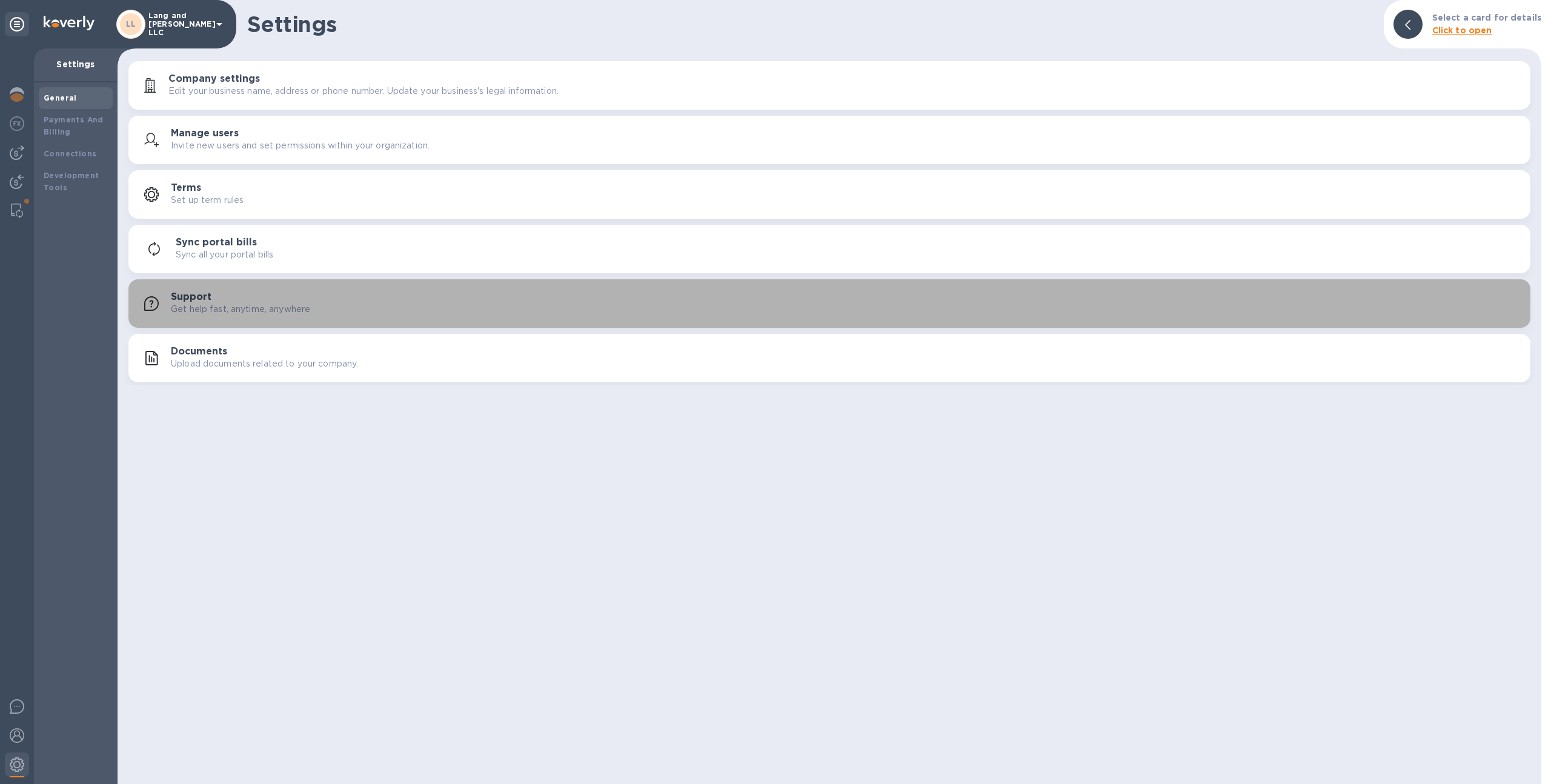
click at [237, 305] on p "Get help fast, anytime, anywhere" at bounding box center [240, 309] width 139 height 13
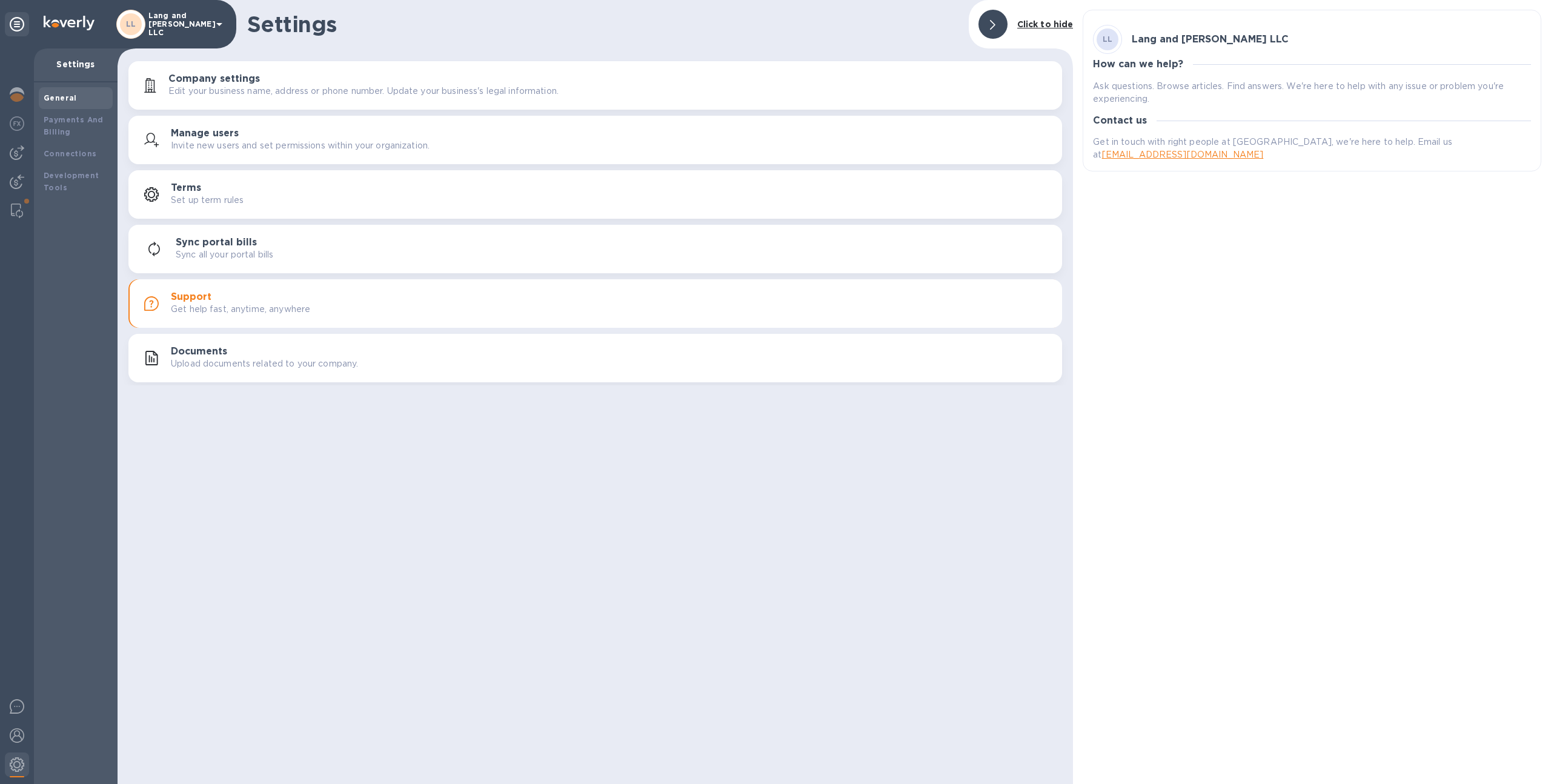
click at [269, 263] on div "Sync portal bills Sync all your portal bills" at bounding box center [595, 249] width 919 height 29
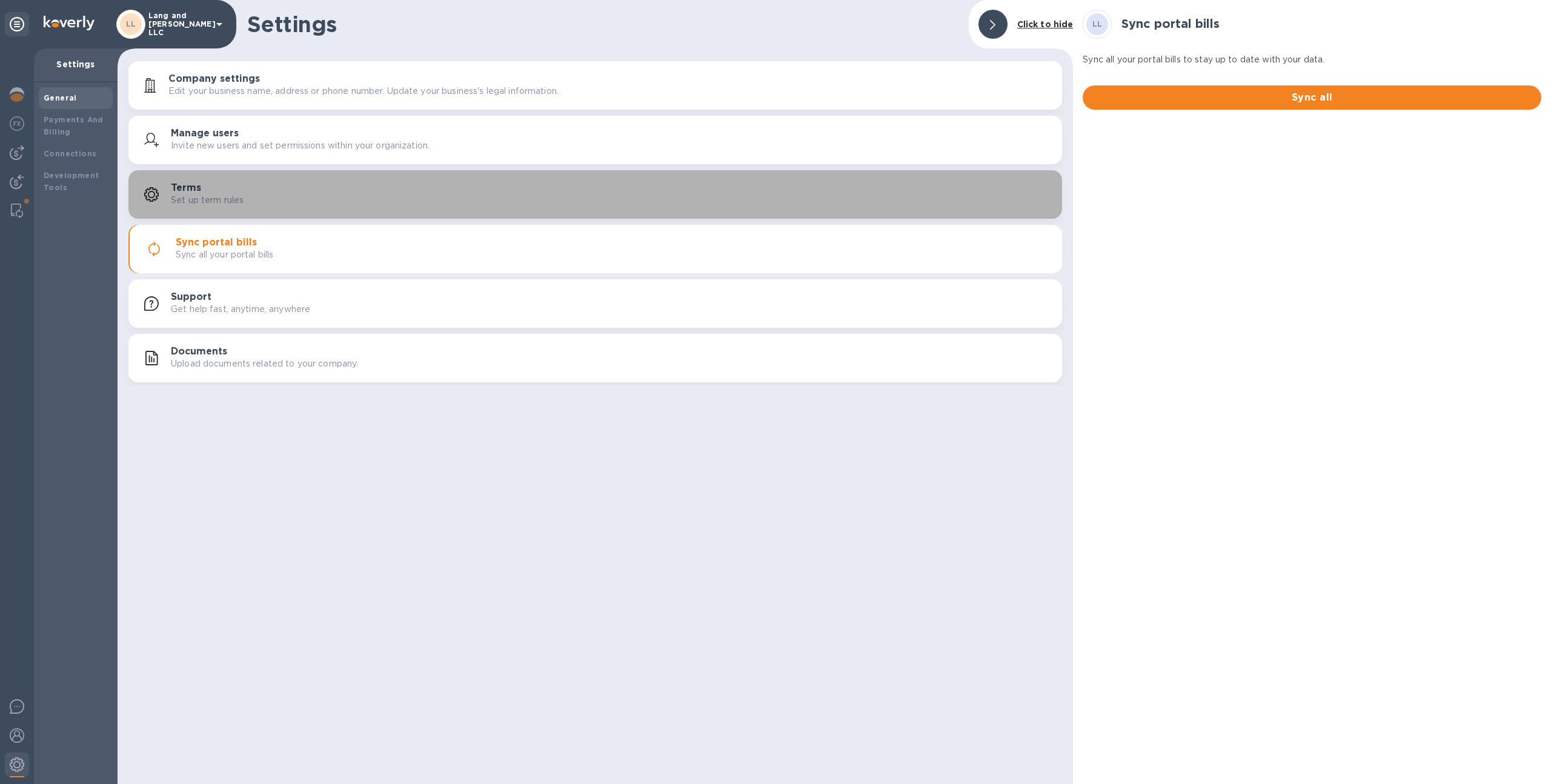
click at [300, 209] on button "Terms Set up term rules" at bounding box center [595, 194] width 933 height 49
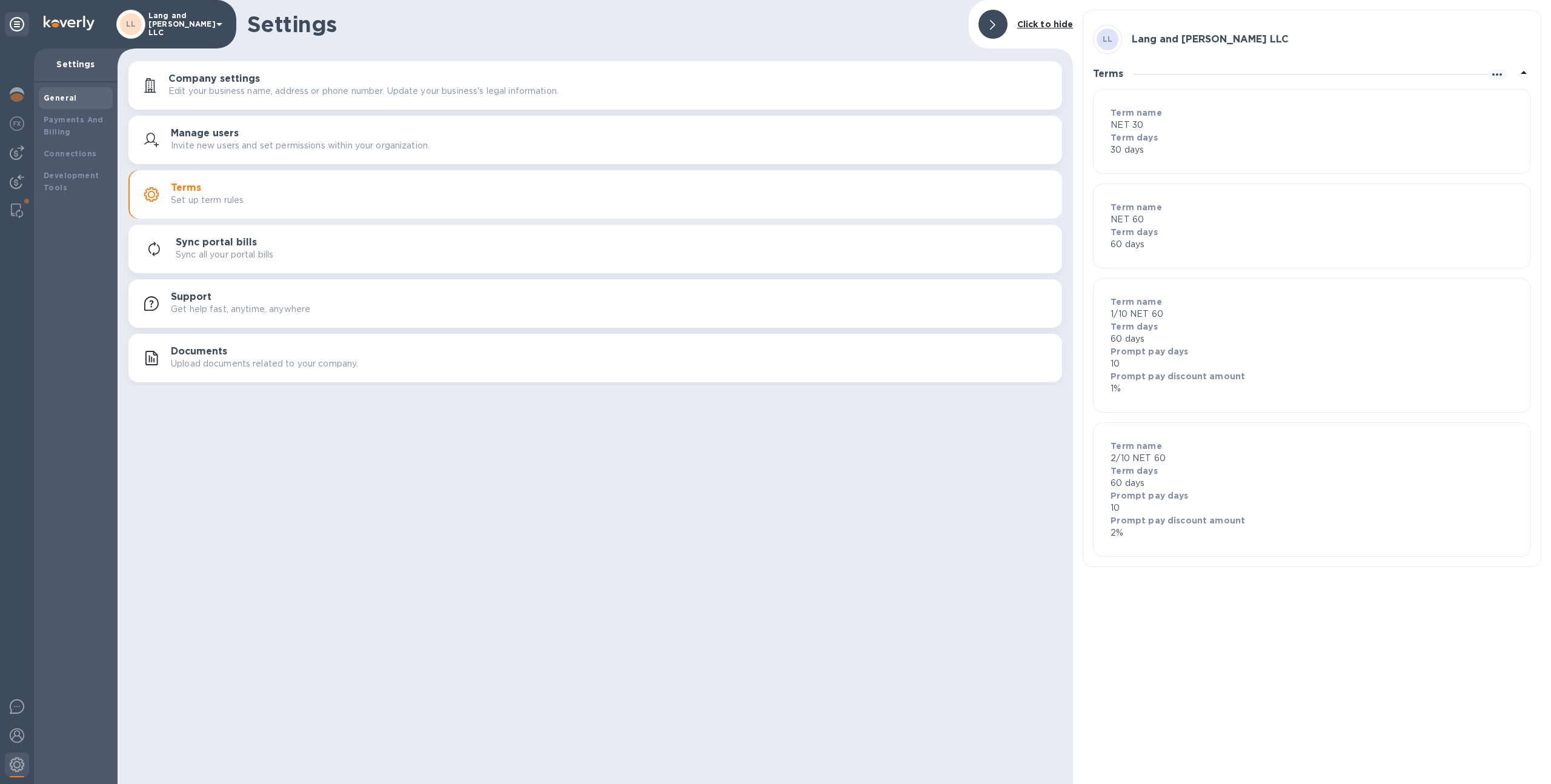
click at [296, 145] on p "Invite new users and set permissions within your organization." at bounding box center [300, 145] width 258 height 13
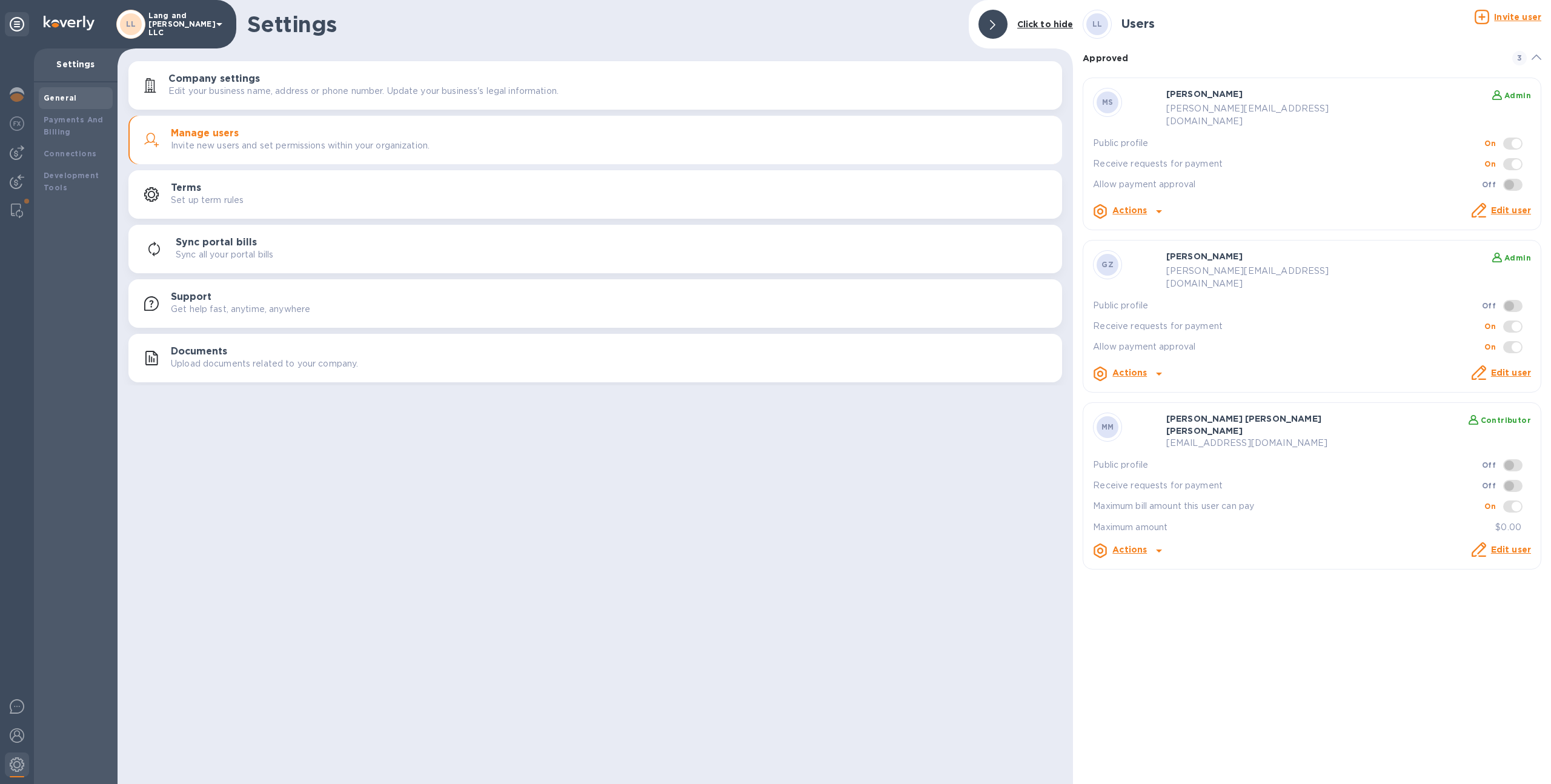
click at [1000, 496] on div "Settings Click to hide Company settings Edit your business name, address or pho…" at bounding box center [595, 392] width 955 height 784
click at [19, 155] on img at bounding box center [17, 153] width 15 height 15
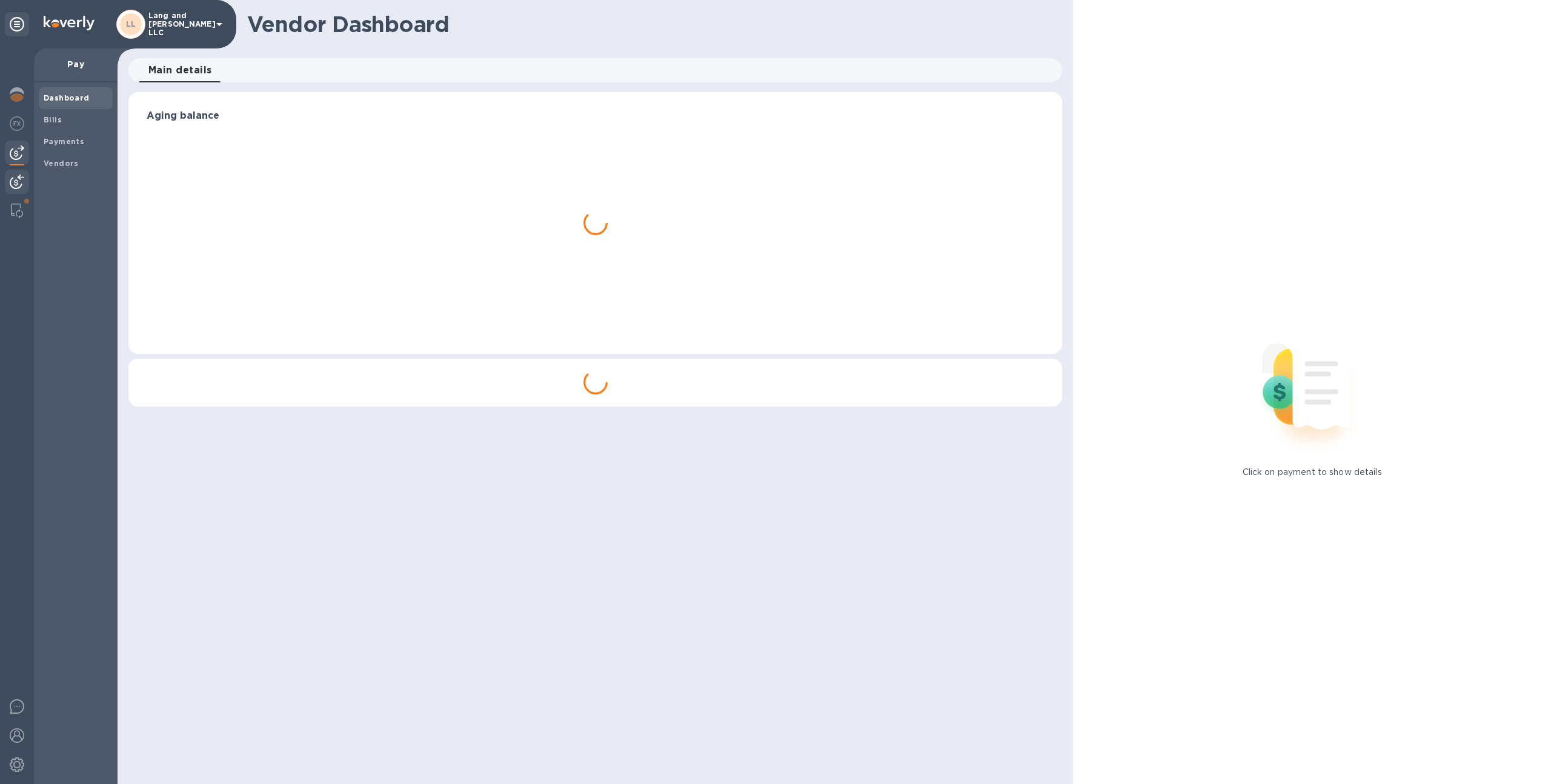
click at [22, 181] on img at bounding box center [17, 182] width 15 height 15
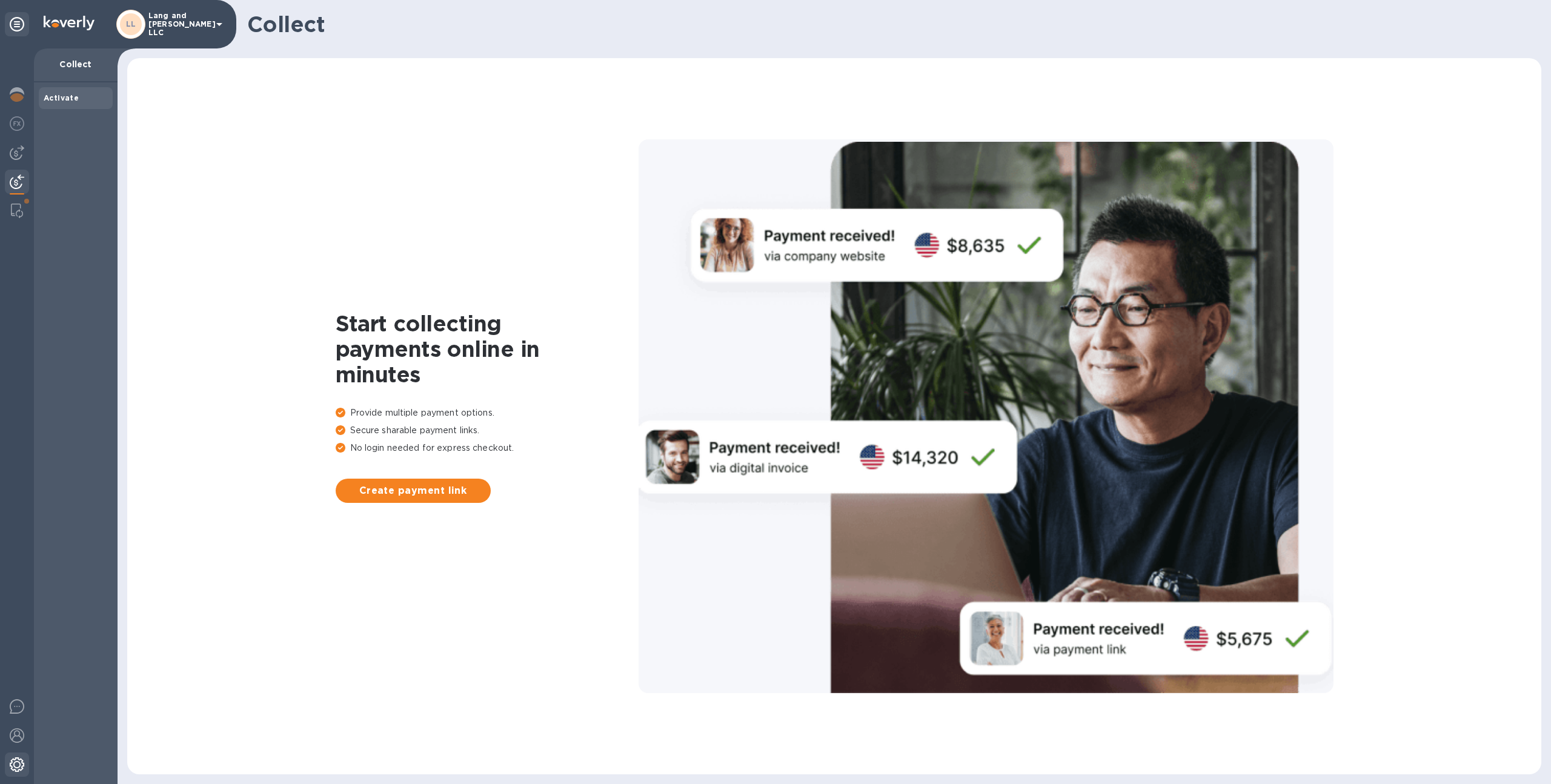
click at [7, 766] on div at bounding box center [17, 765] width 24 height 27
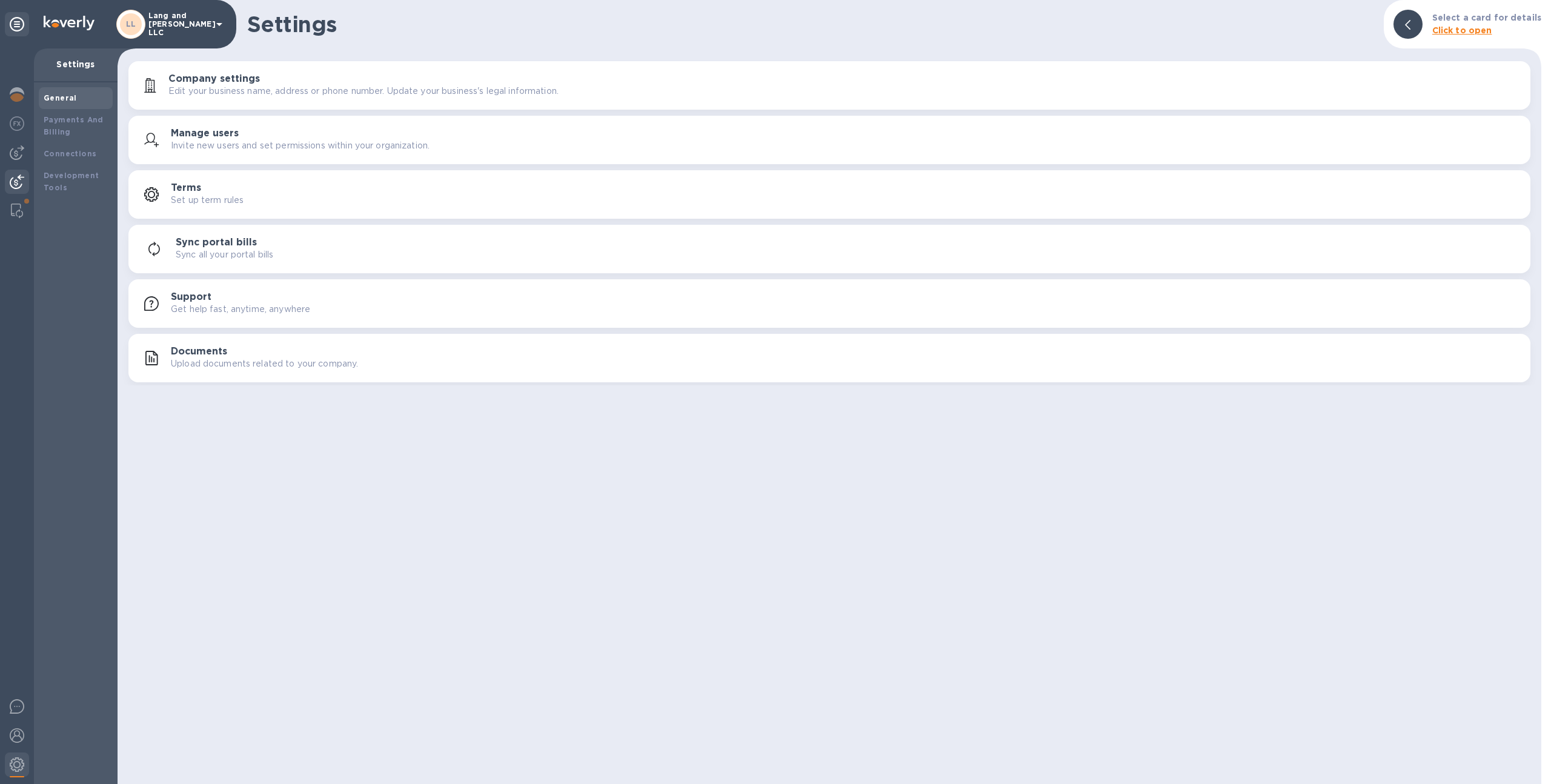
click at [17, 171] on div at bounding box center [17, 183] width 24 height 27
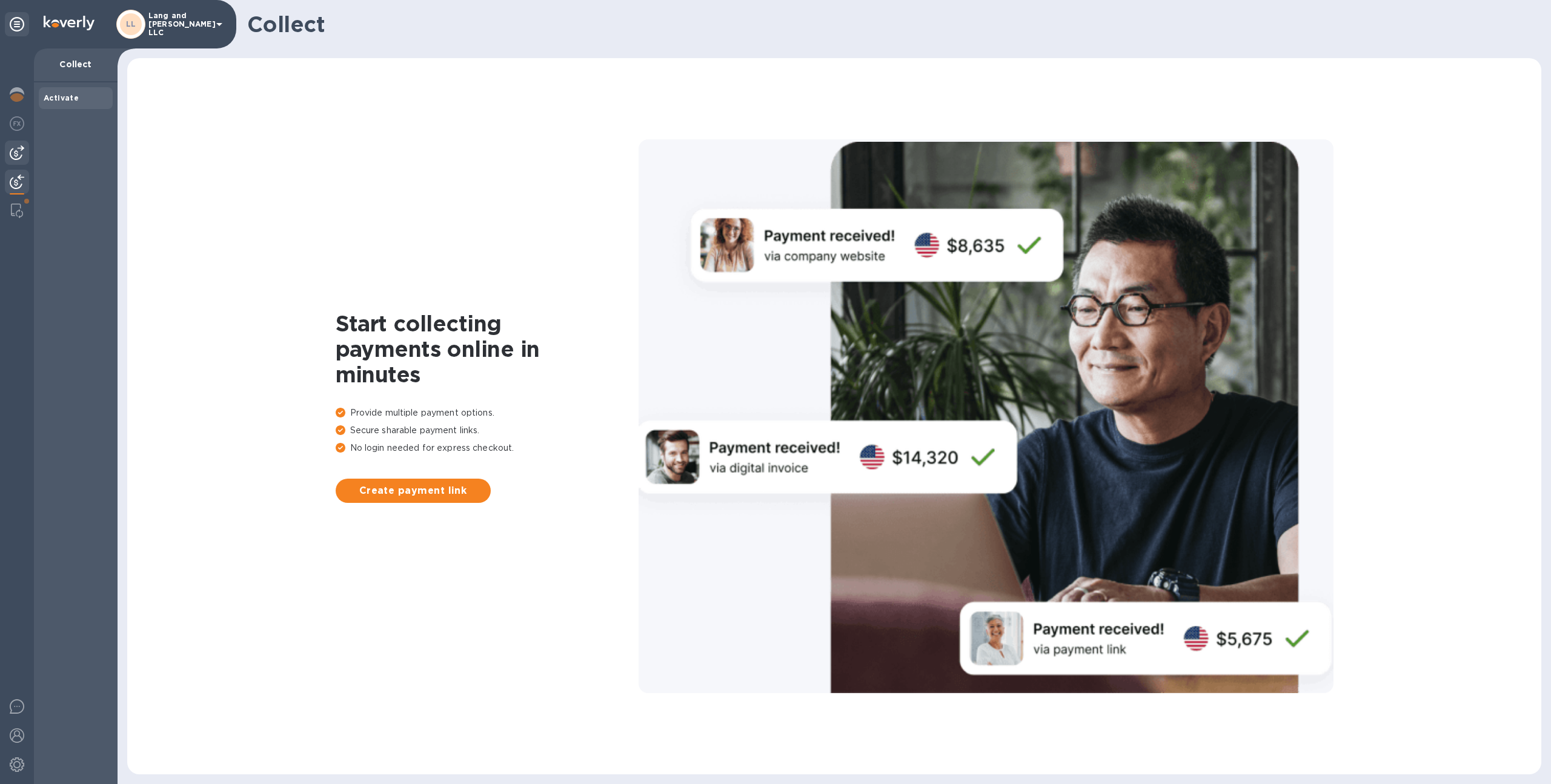
click at [12, 155] on img at bounding box center [17, 153] width 15 height 15
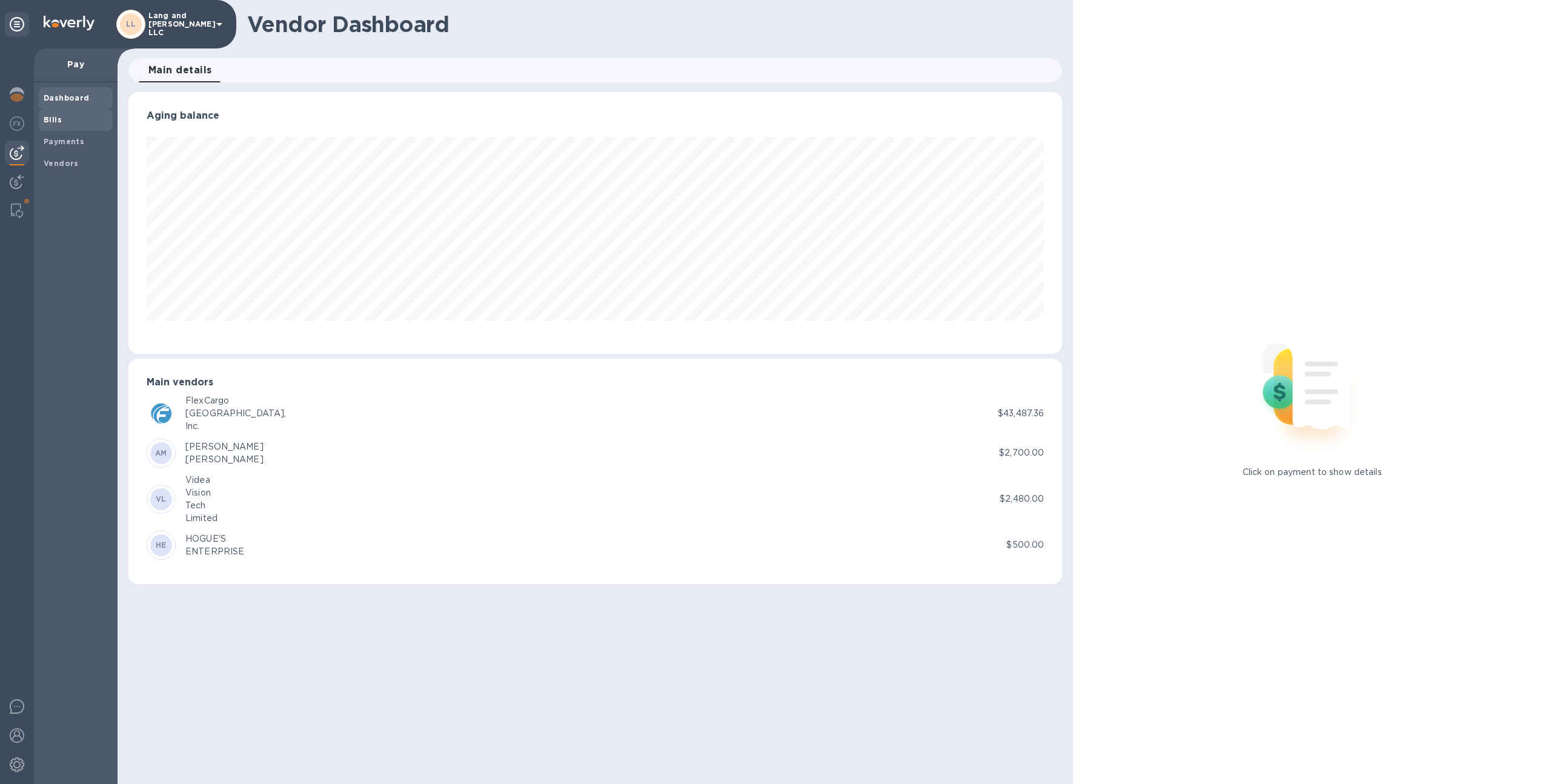
scroll to position [262, 934]
click at [73, 160] on b "Vendors" at bounding box center [61, 163] width 35 height 9
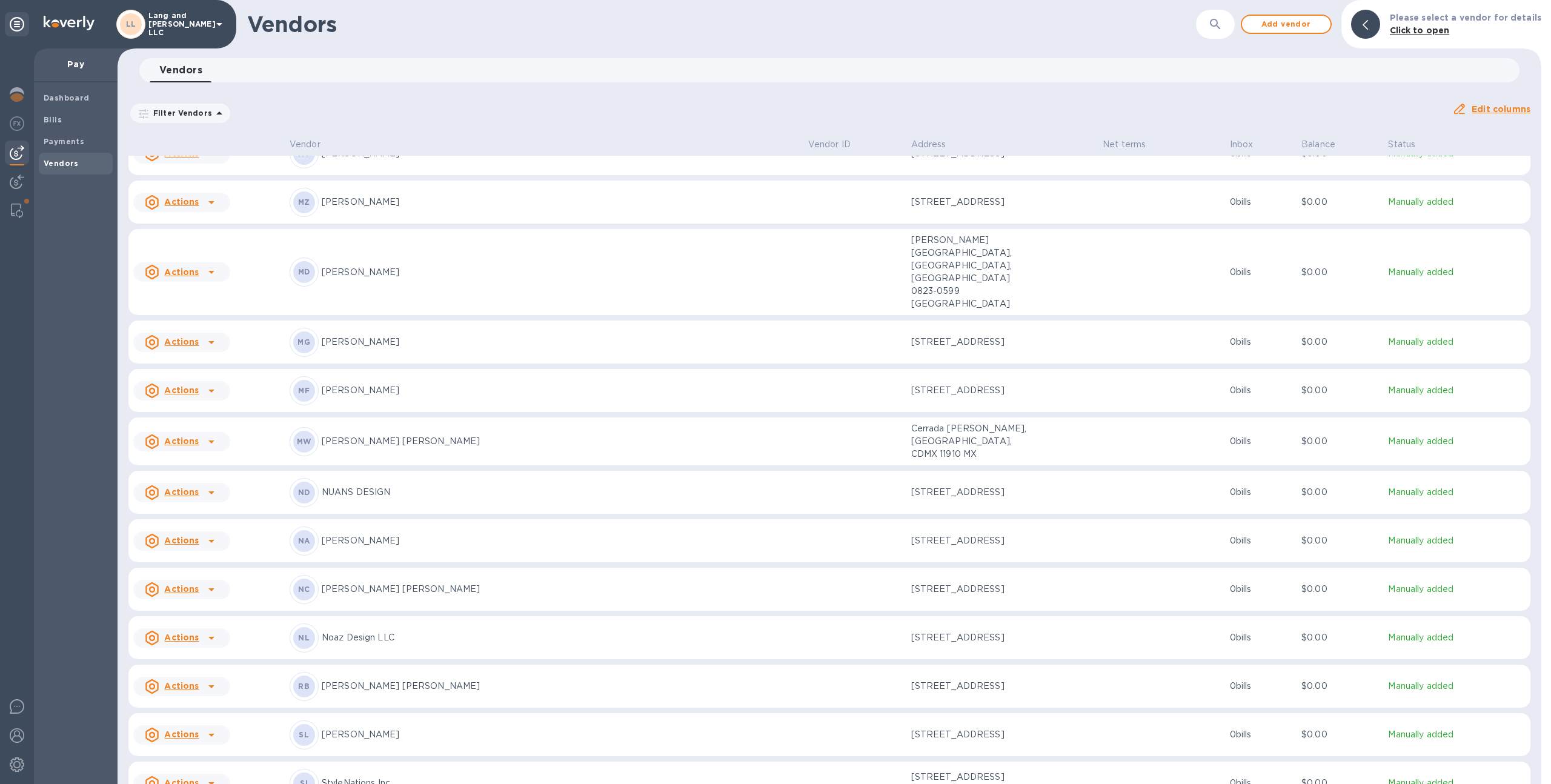
scroll to position [1342, 0]
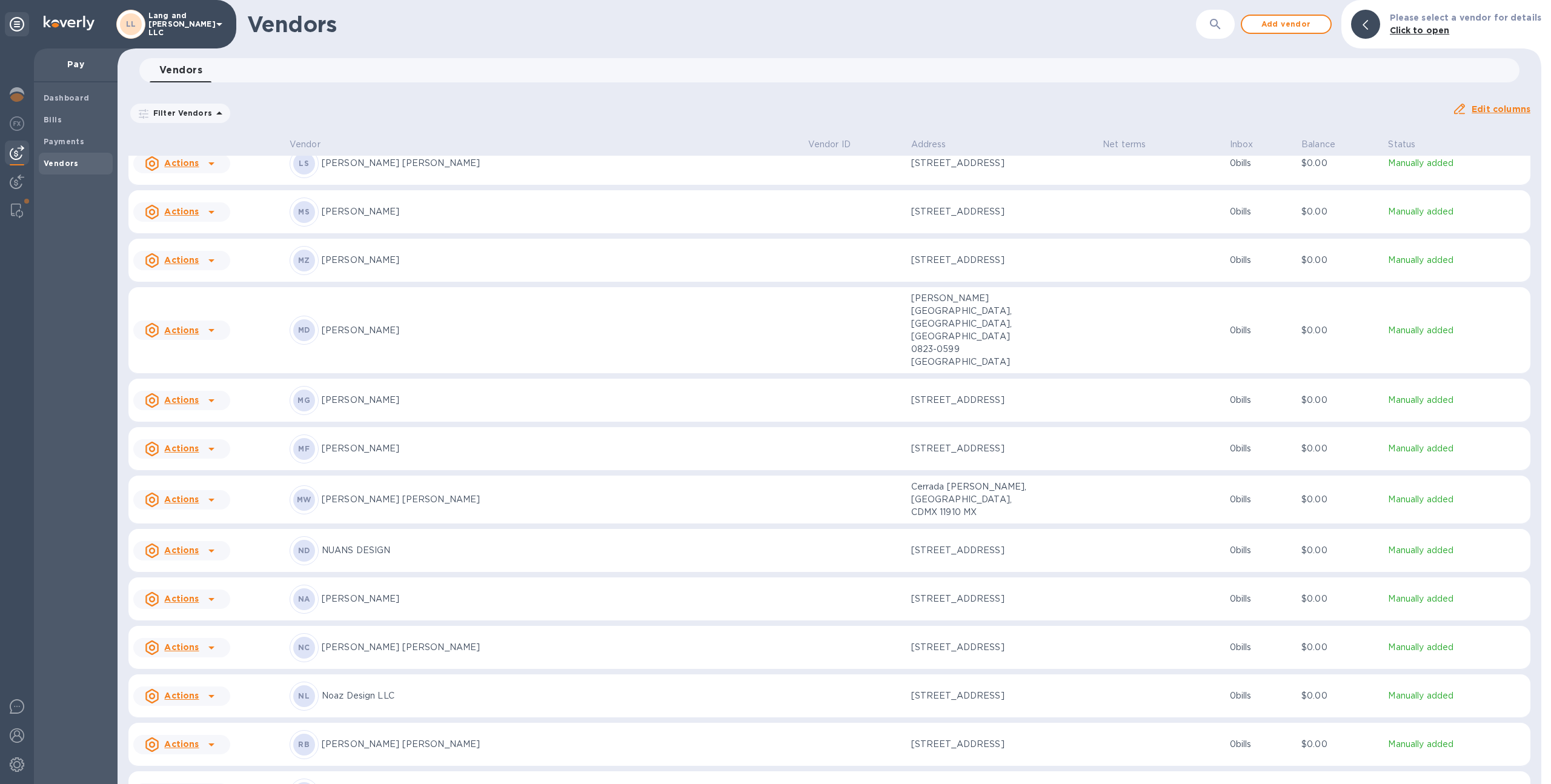
click at [470, 493] on p "[PERSON_NAME] [PERSON_NAME]" at bounding box center [560, 499] width 477 height 13
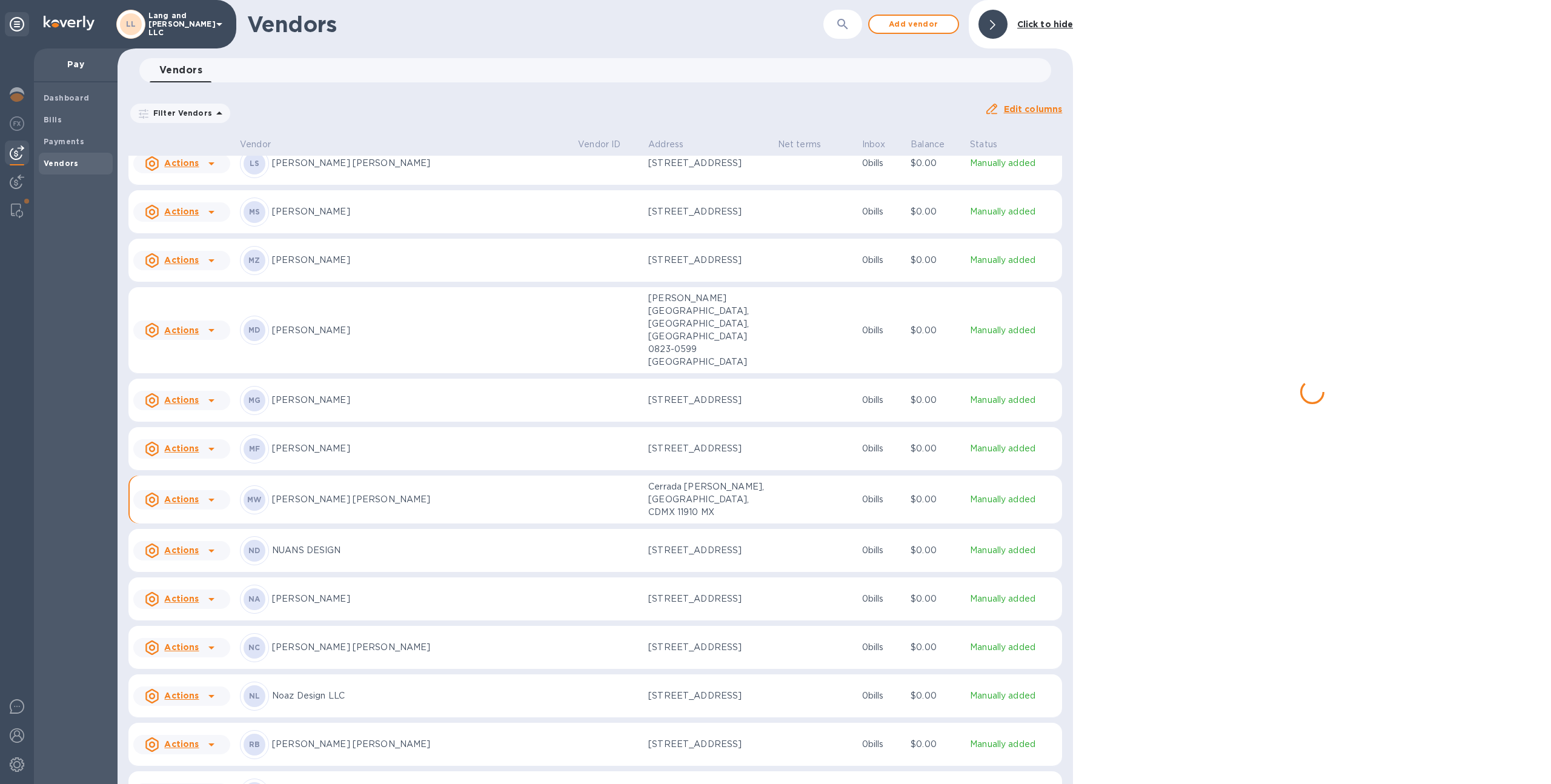
scroll to position [1134, 0]
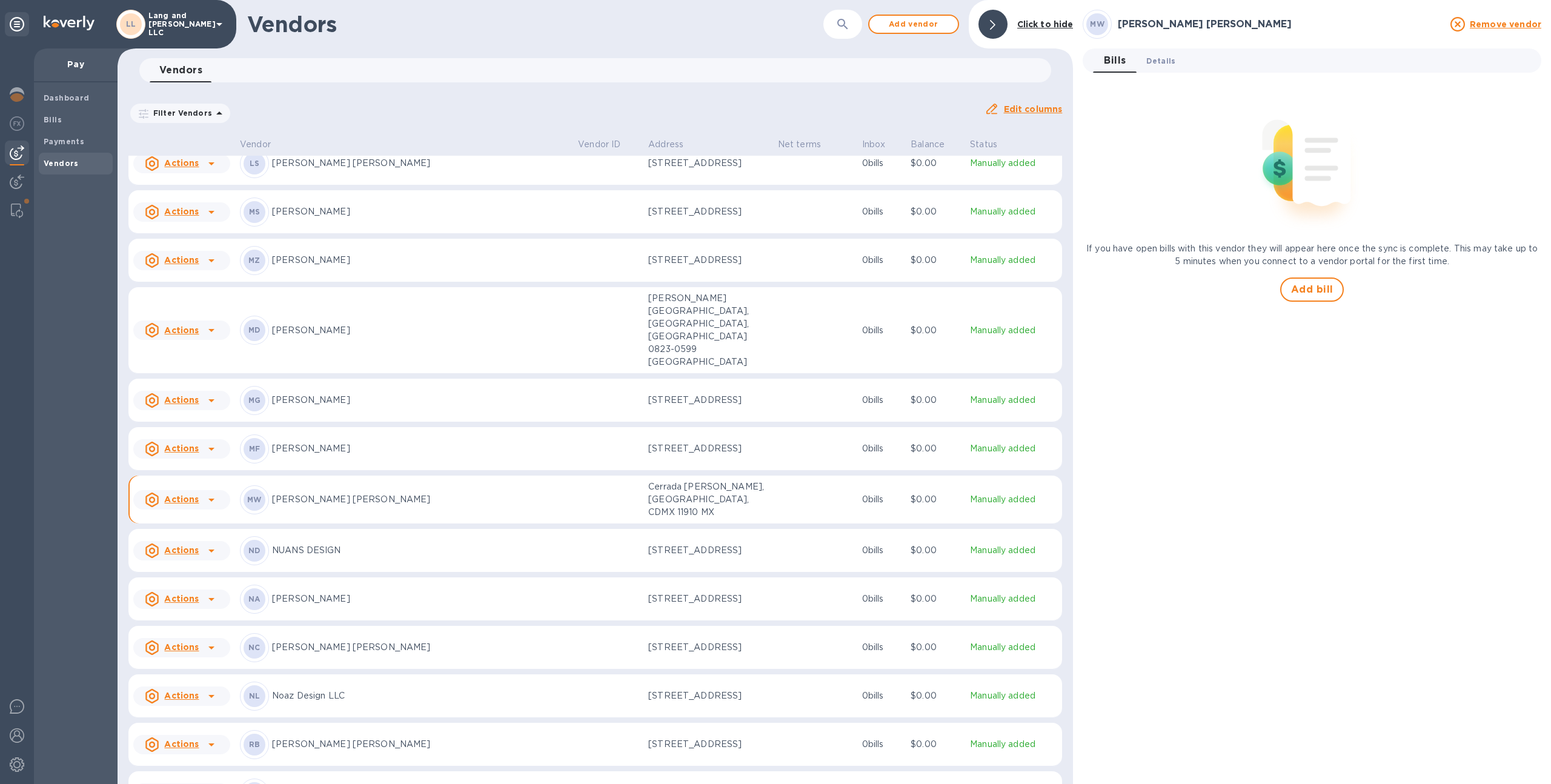
click at [1155, 56] on span "Details 0" at bounding box center [1161, 61] width 29 height 13
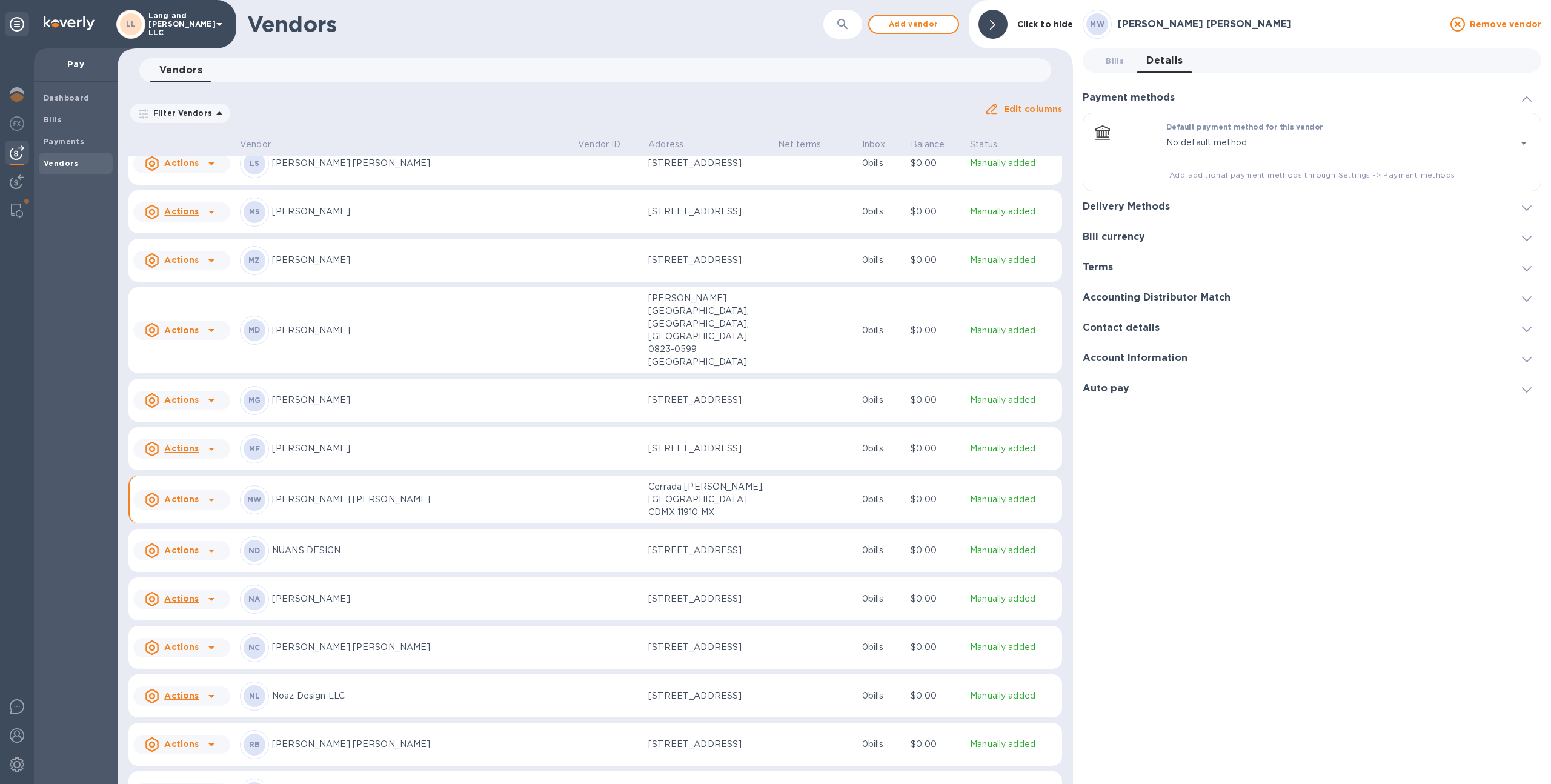
click at [1171, 191] on div "Delivery Methods" at bounding box center [1312, 206] width 458 height 30
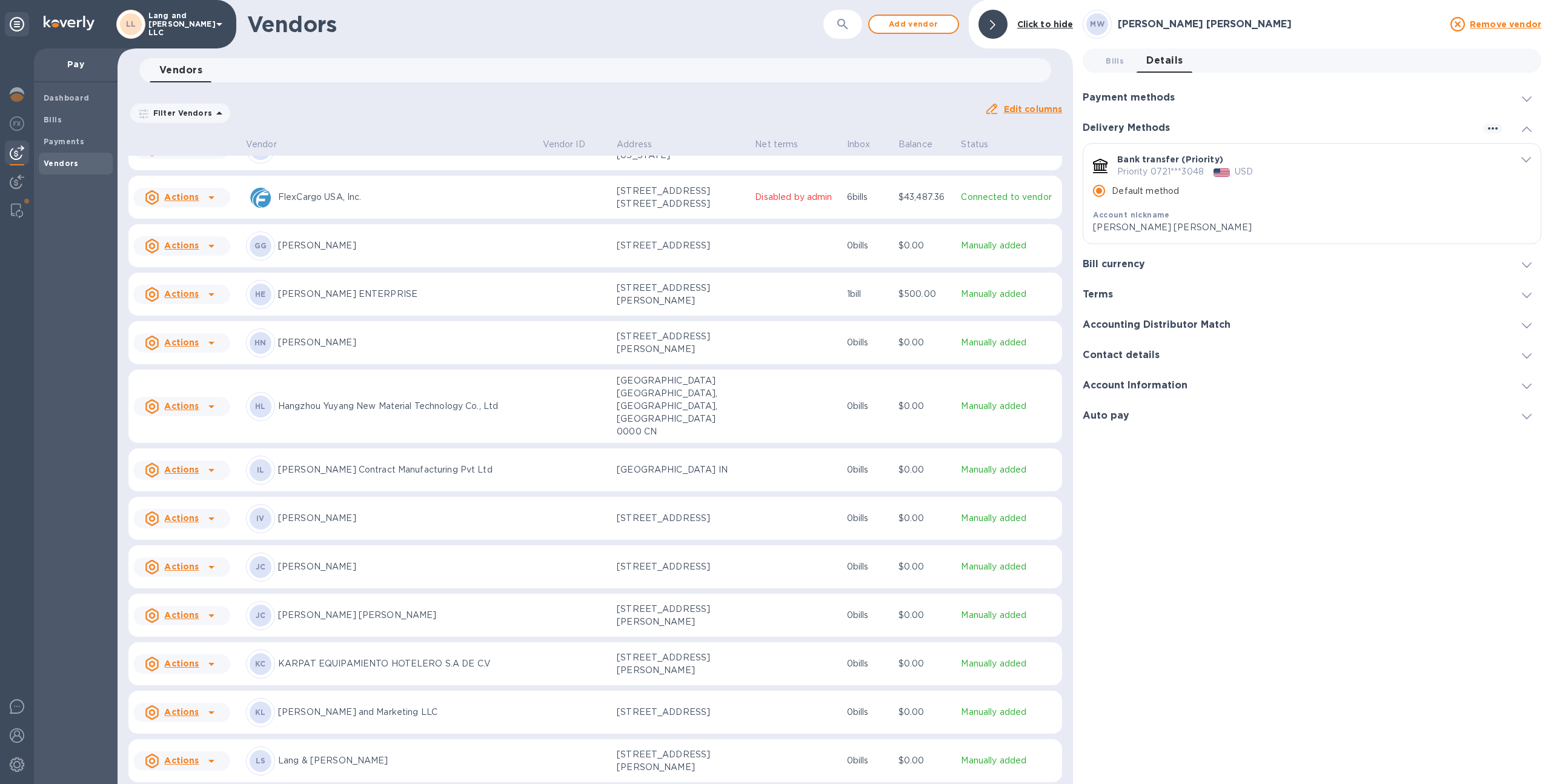
scroll to position [416, 0]
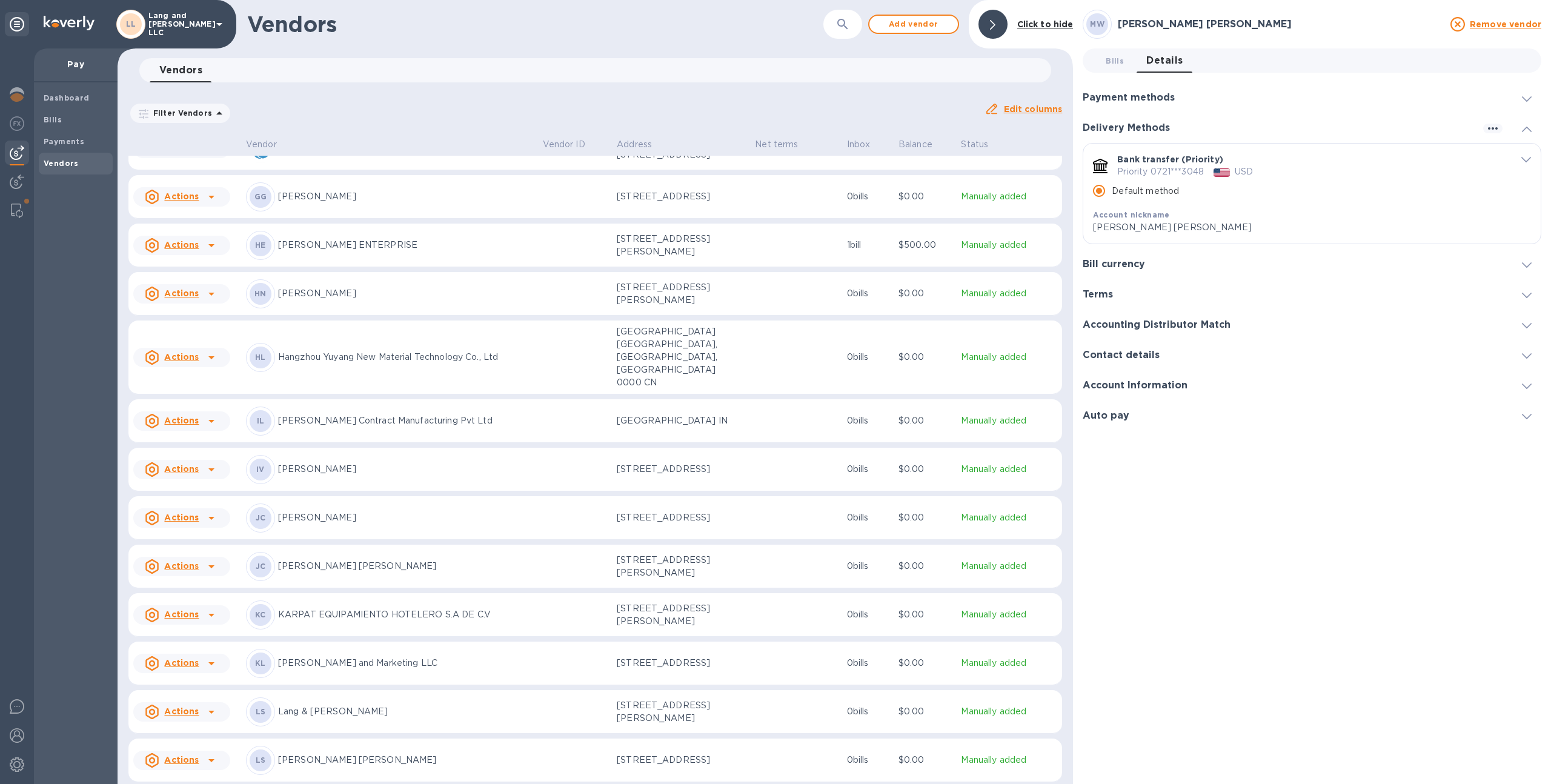
click at [396, 560] on p "[PERSON_NAME] [PERSON_NAME]" at bounding box center [405, 566] width 255 height 13
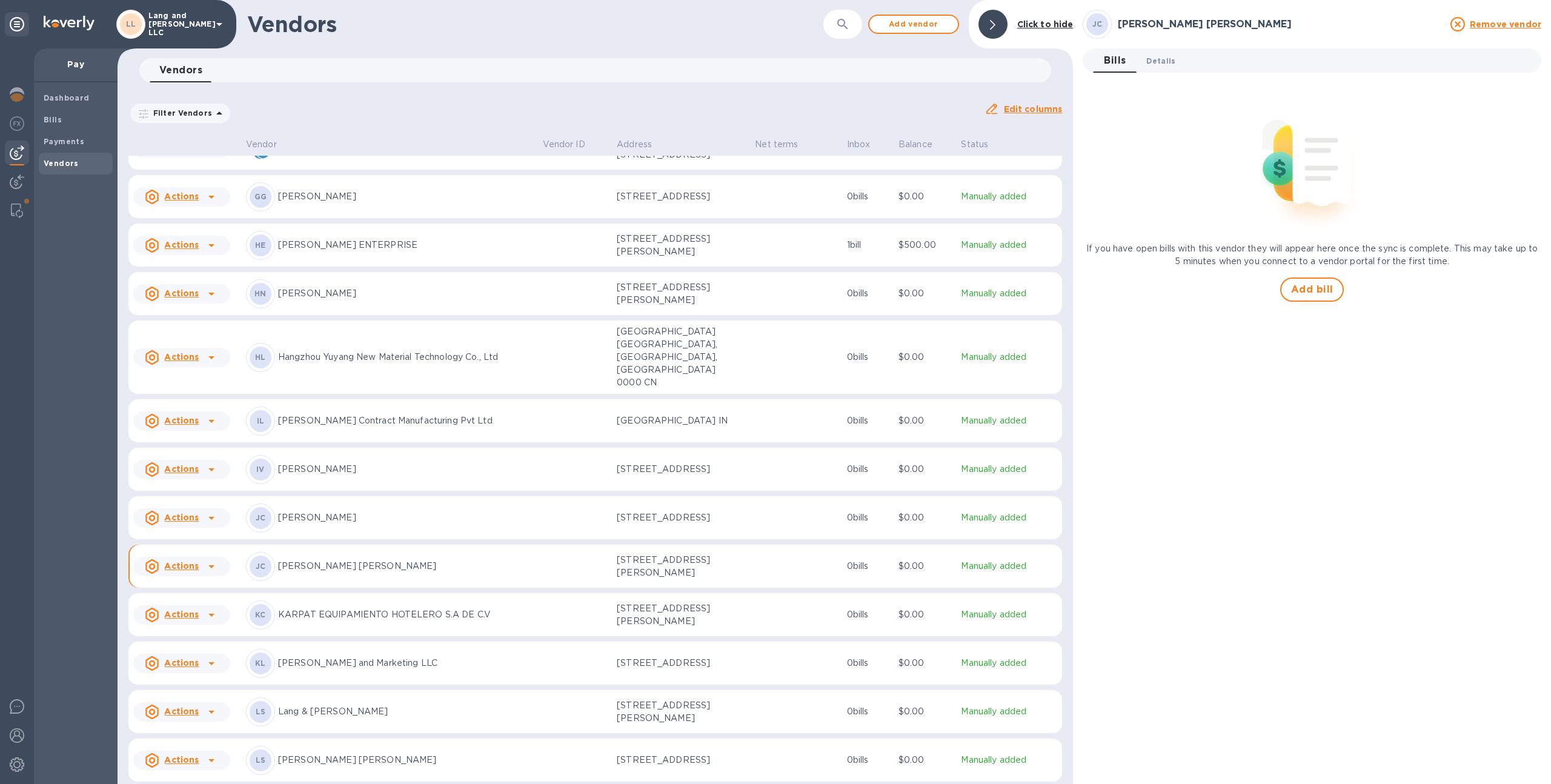
click at [1169, 57] on span "Details 0" at bounding box center [1161, 61] width 29 height 13
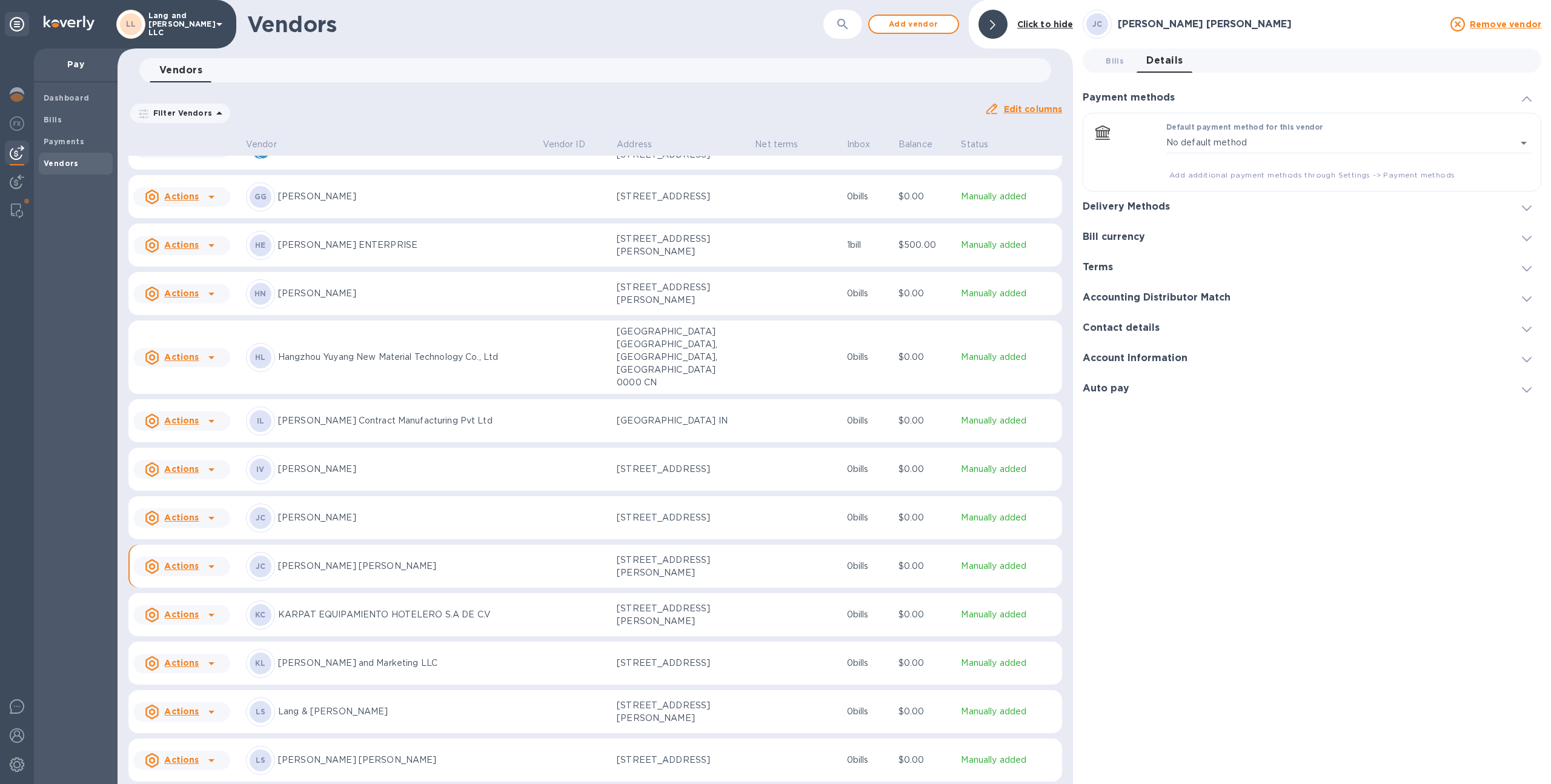
click at [1181, 204] on div "Delivery Methods" at bounding box center [1312, 206] width 458 height 30
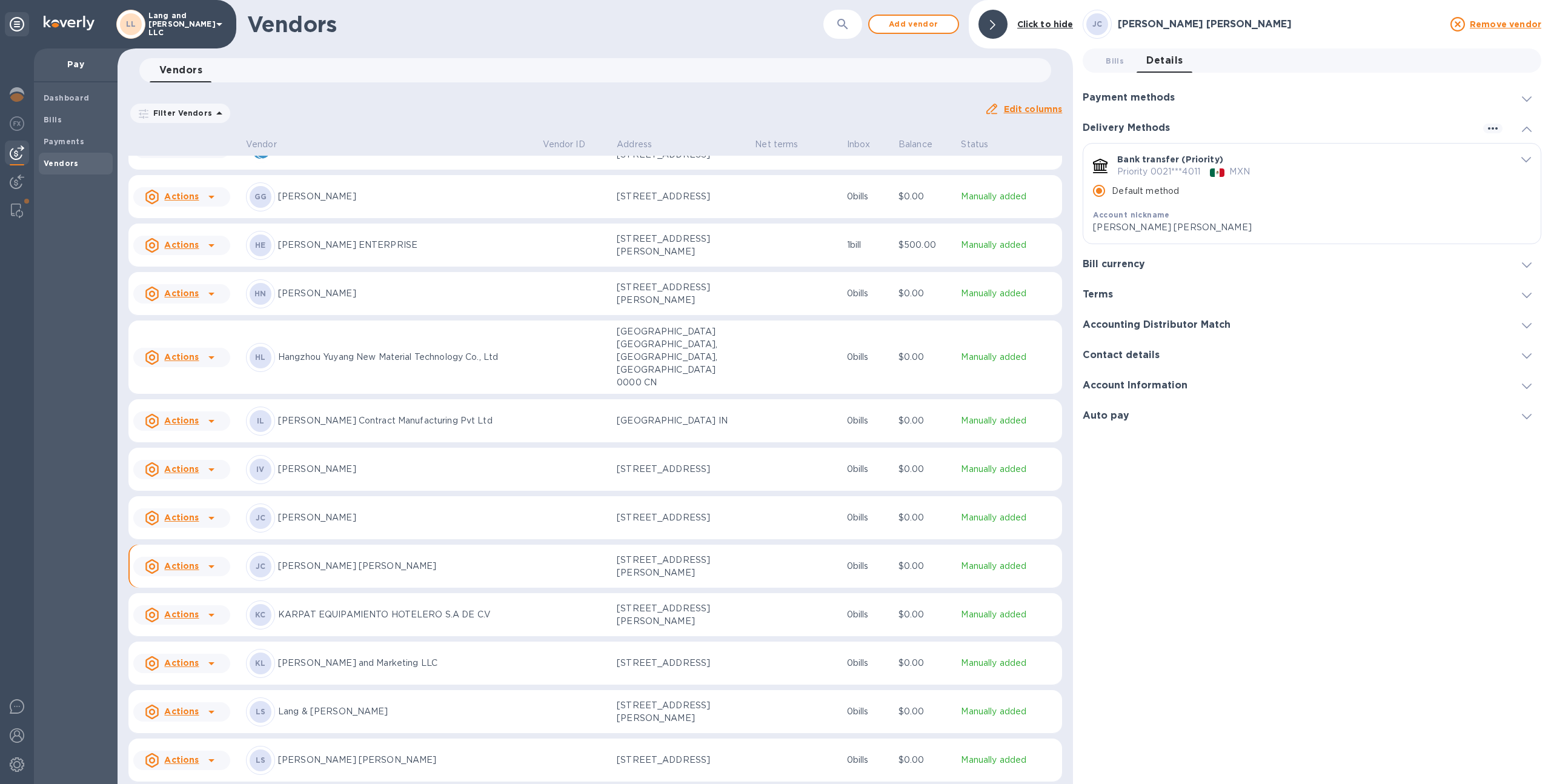
click at [1158, 92] on h3 "Payment methods" at bounding box center [1129, 97] width 92 height 11
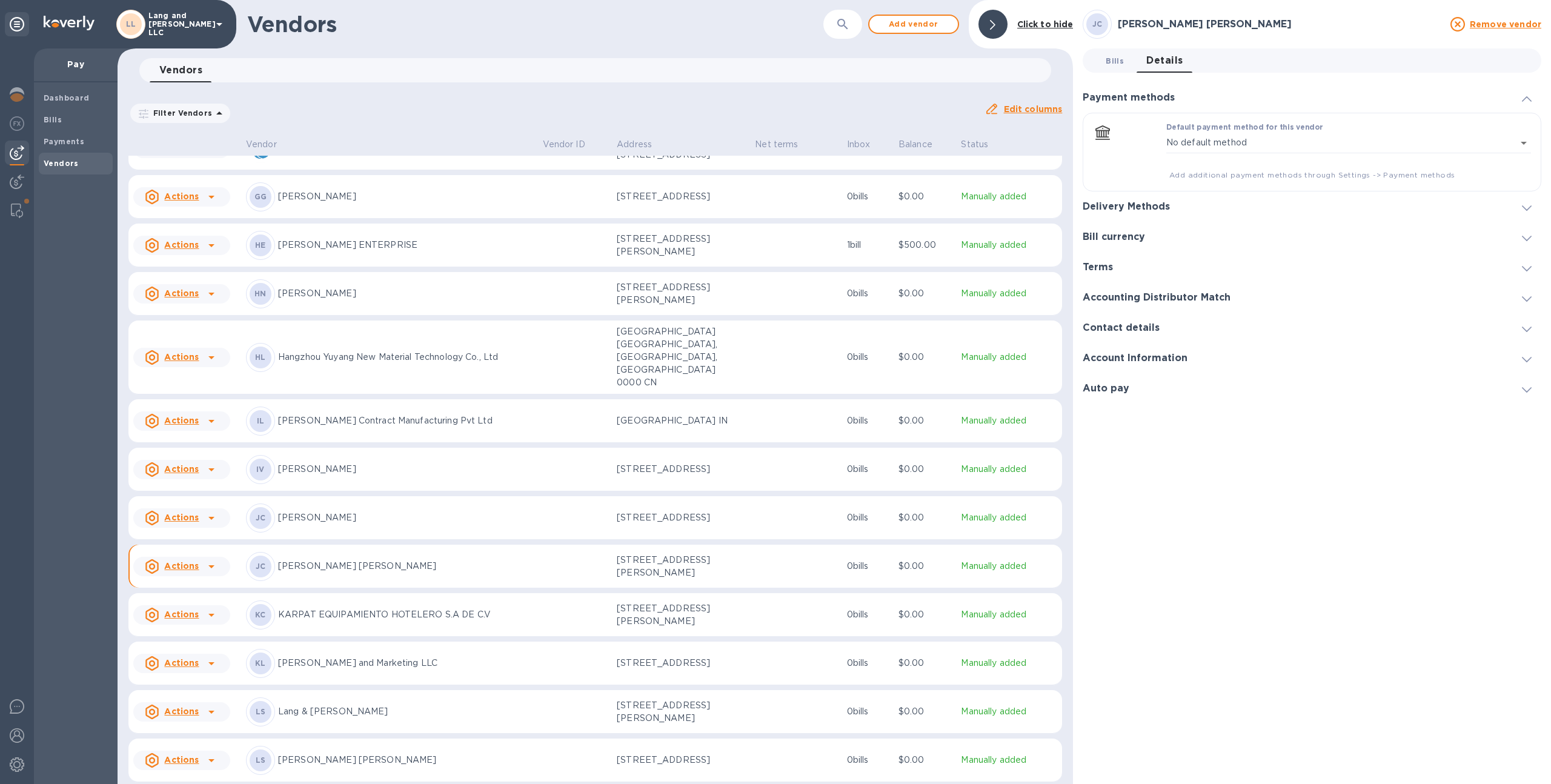
click at [1113, 61] on span "Bills 0" at bounding box center [1114, 61] width 18 height 13
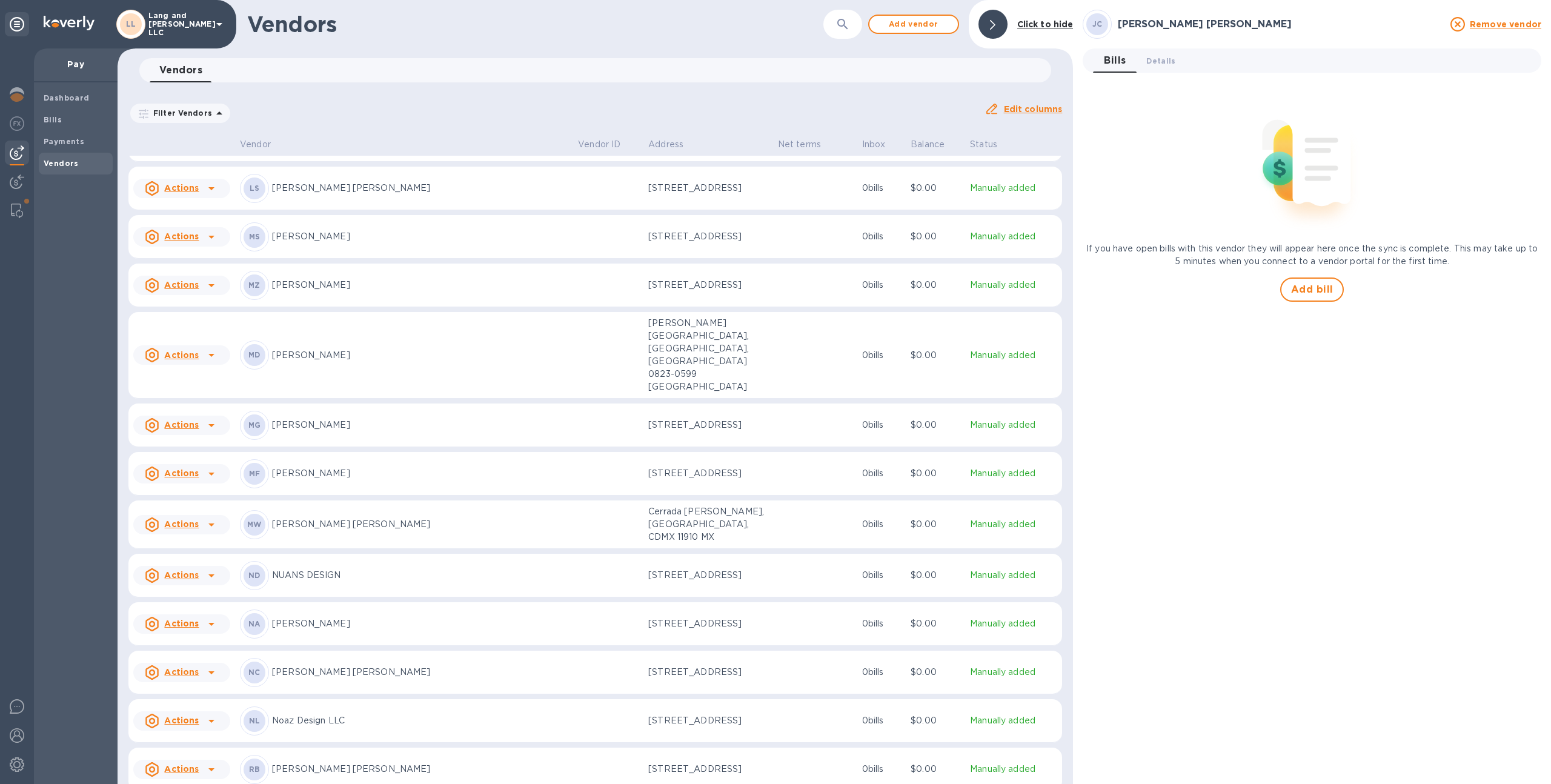
scroll to position [1352, 0]
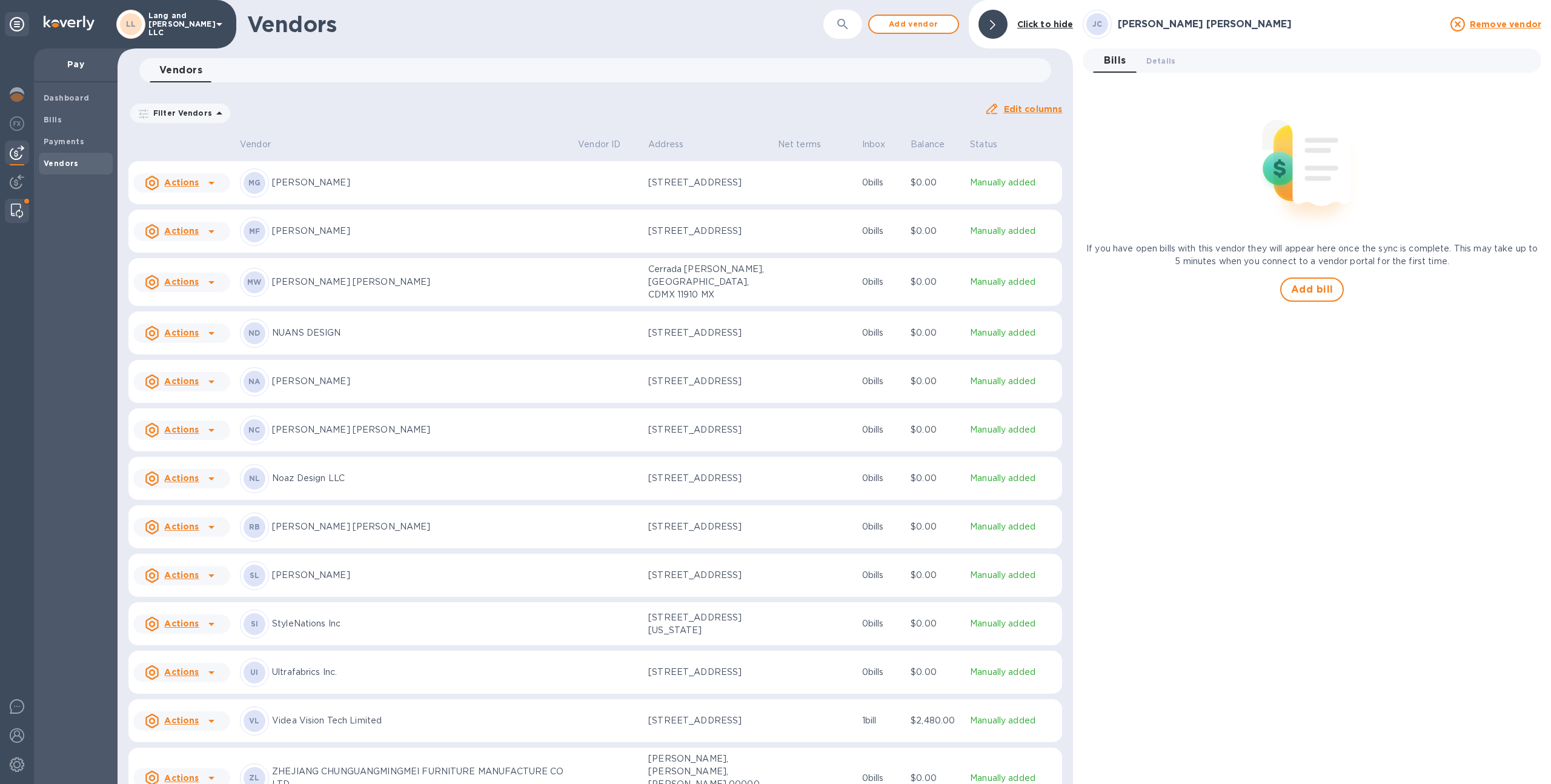
click at [15, 200] on div at bounding box center [17, 210] width 22 height 24
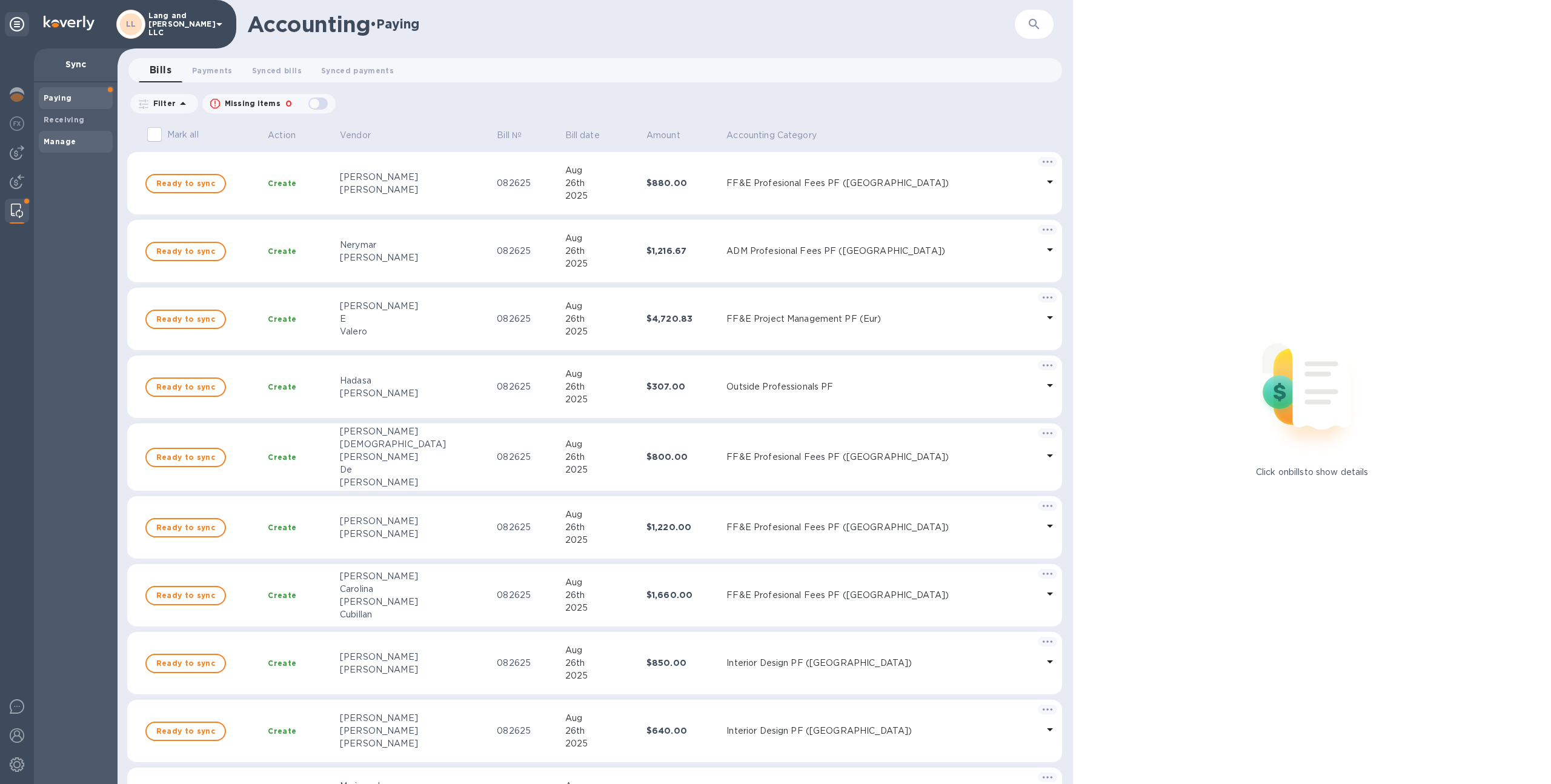
click at [84, 140] on span "Manage" at bounding box center [75, 142] width 64 height 12
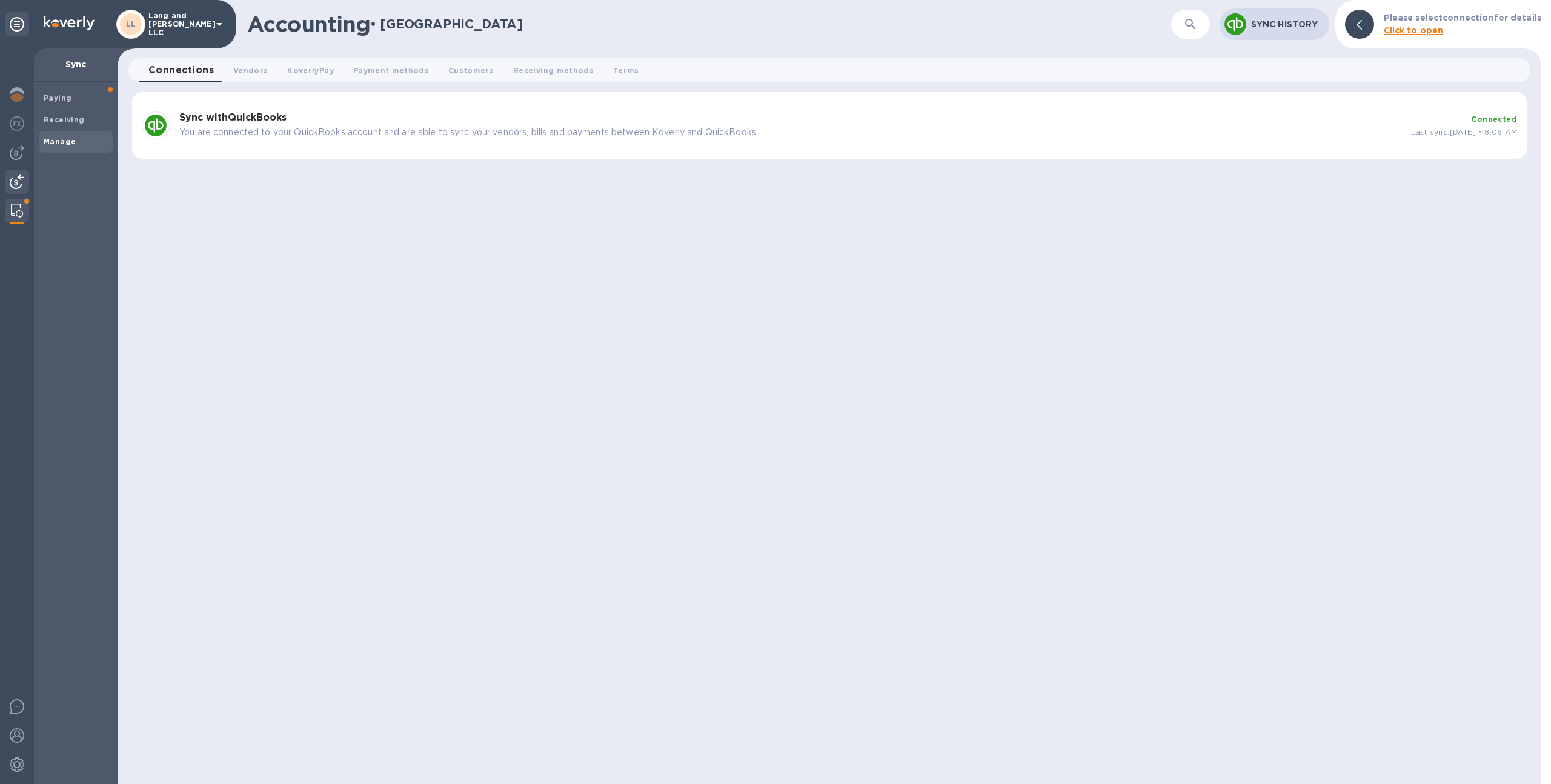
click at [16, 188] on img at bounding box center [17, 182] width 15 height 15
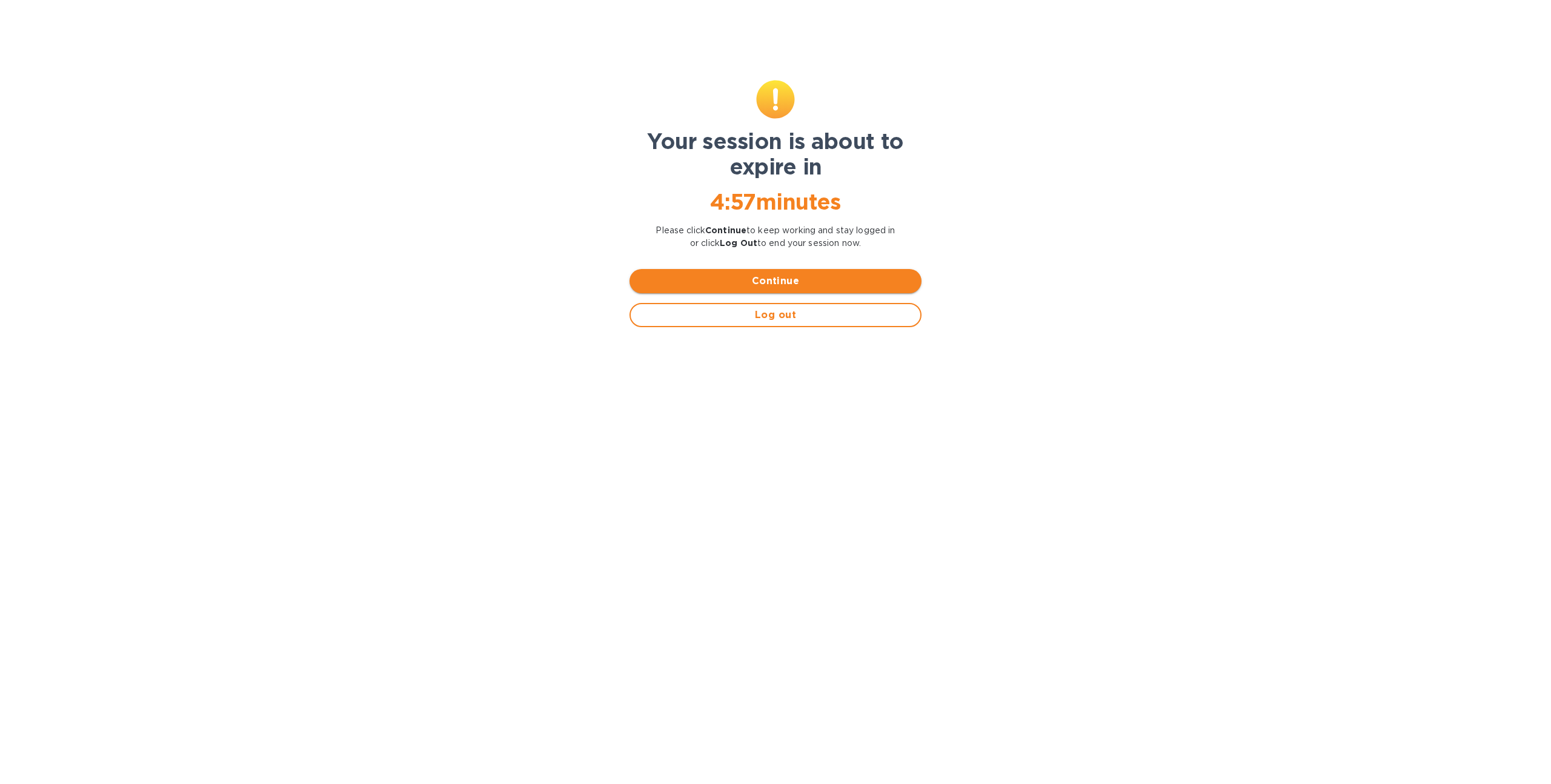
click at [799, 279] on span "Continue" at bounding box center [775, 281] width 272 height 15
click at [762, 276] on span "Continue" at bounding box center [775, 281] width 272 height 15
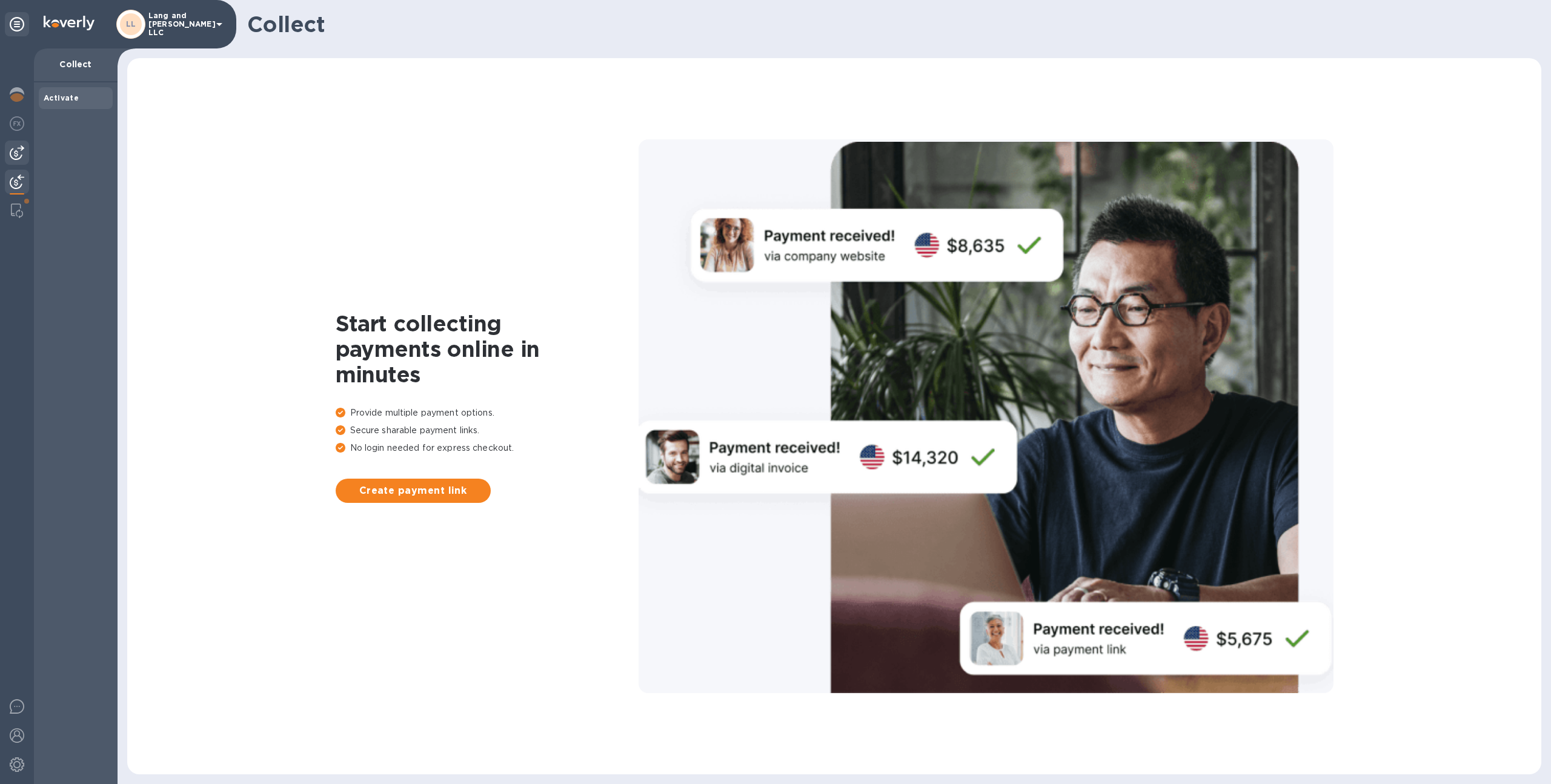
click at [10, 151] on img at bounding box center [17, 153] width 15 height 15
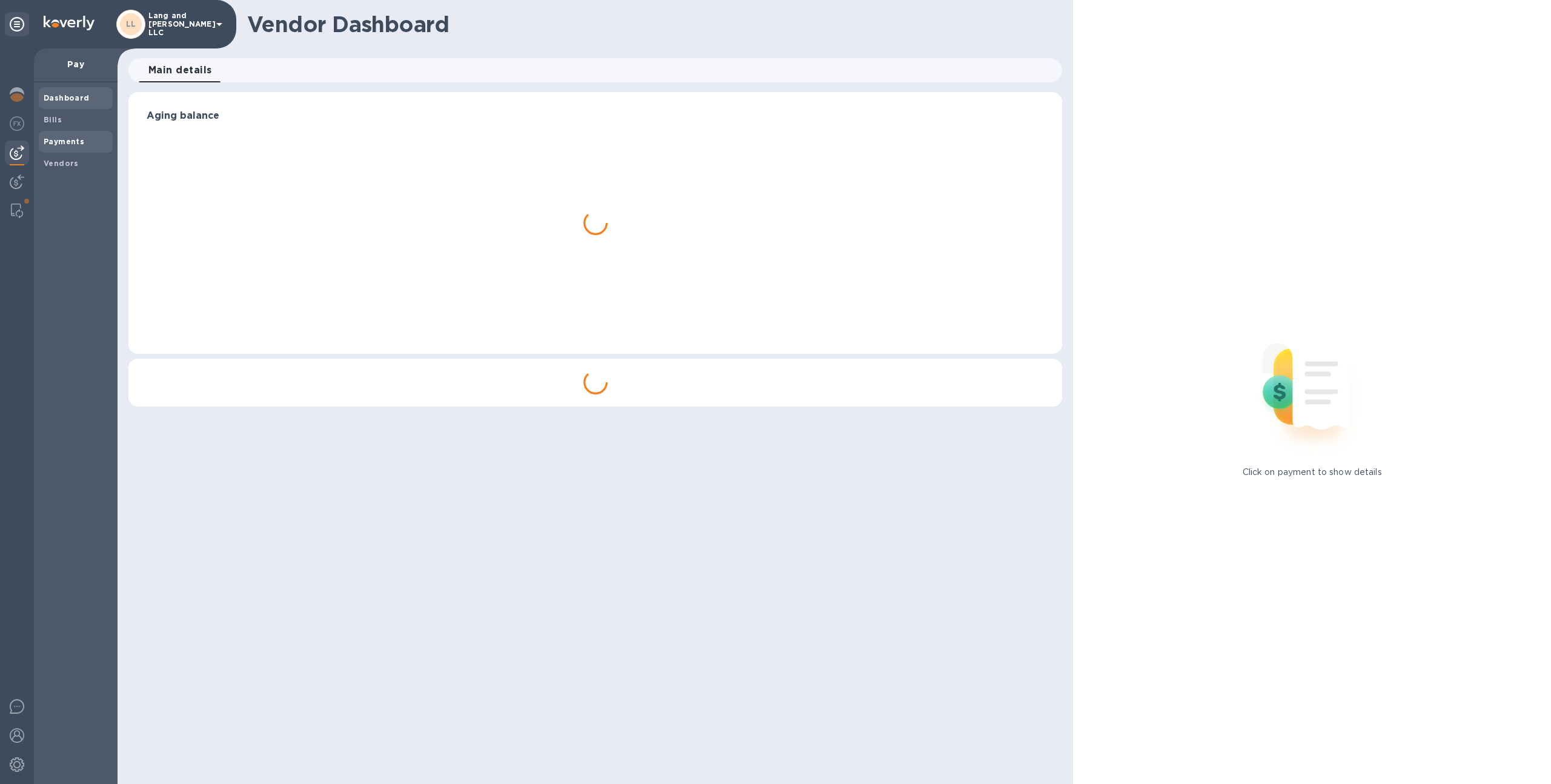
click at [90, 136] on span "Payments" at bounding box center [75, 142] width 64 height 12
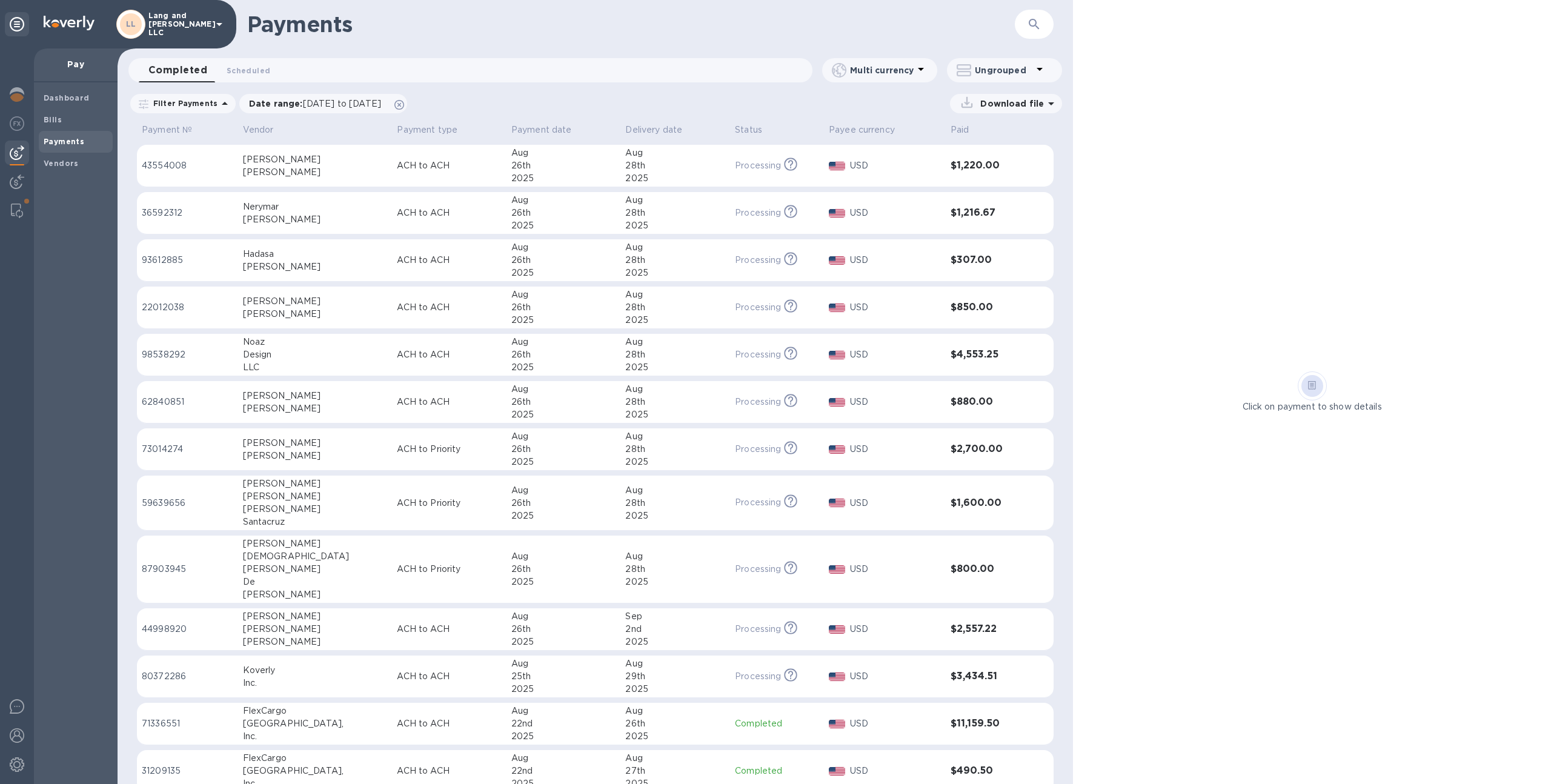
scroll to position [400, 0]
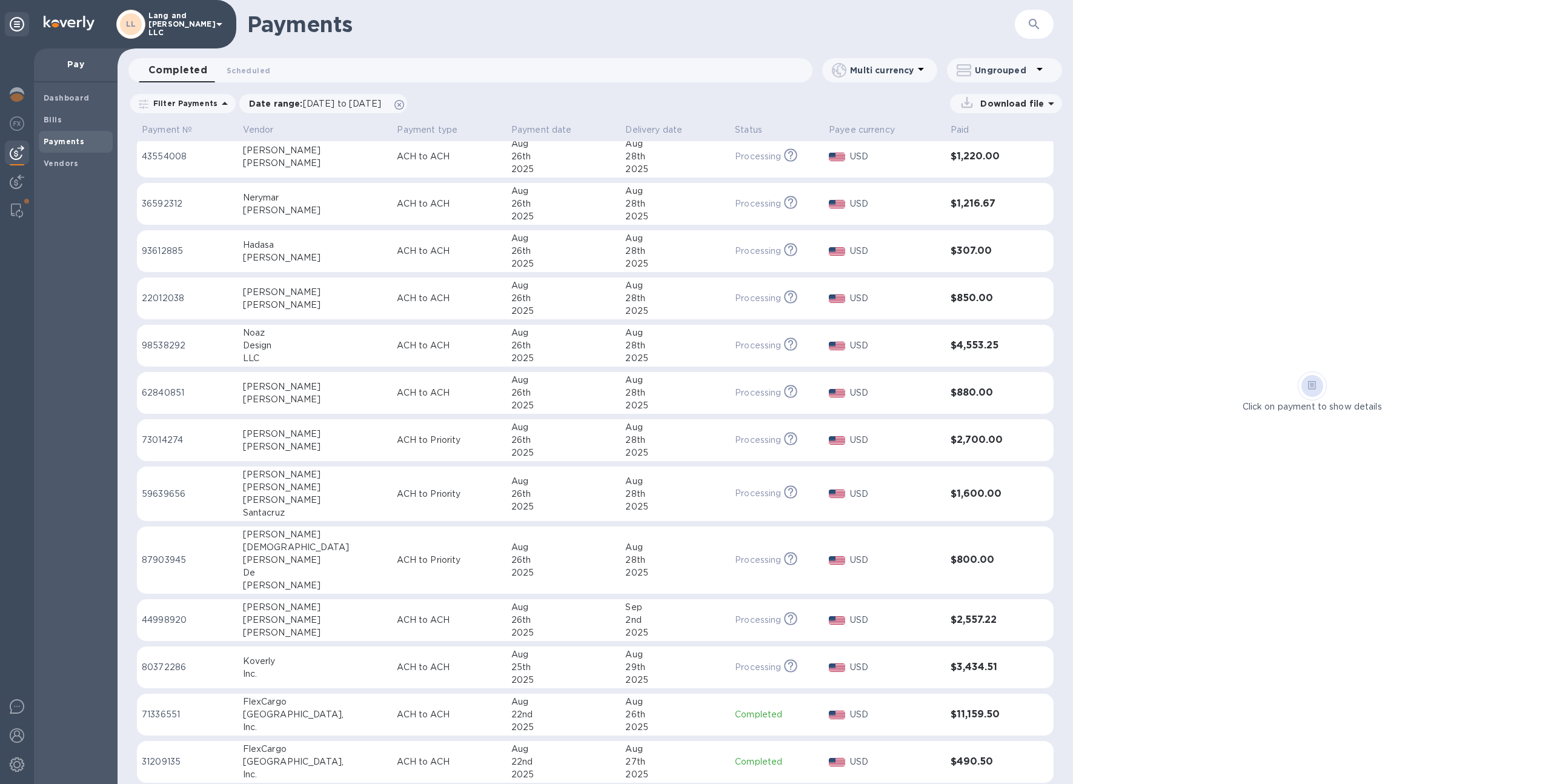
click at [512, 615] on div "26th" at bounding box center [563, 619] width 105 height 13
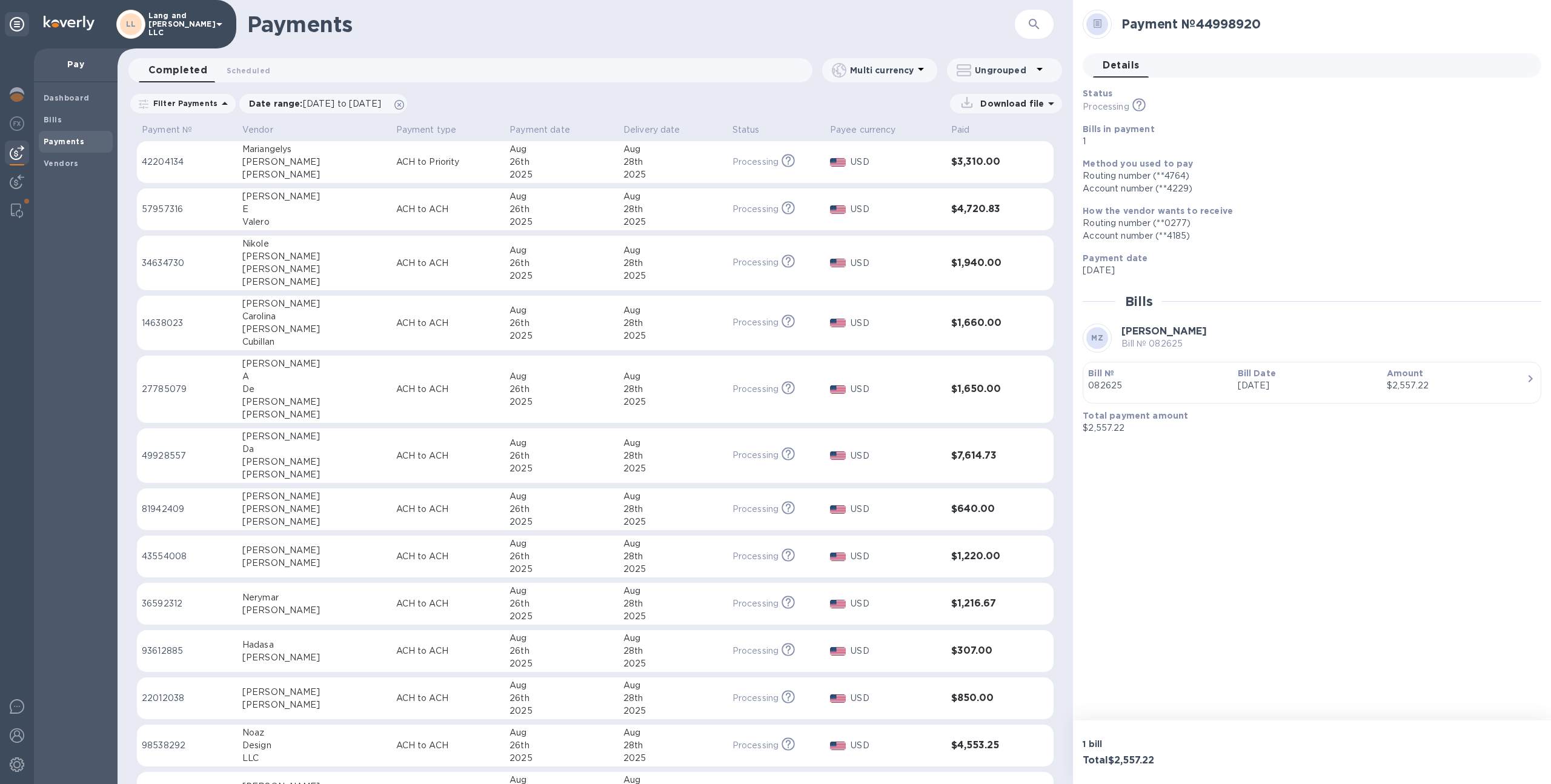
click at [510, 200] on div "Aug" at bounding box center [562, 196] width 104 height 13
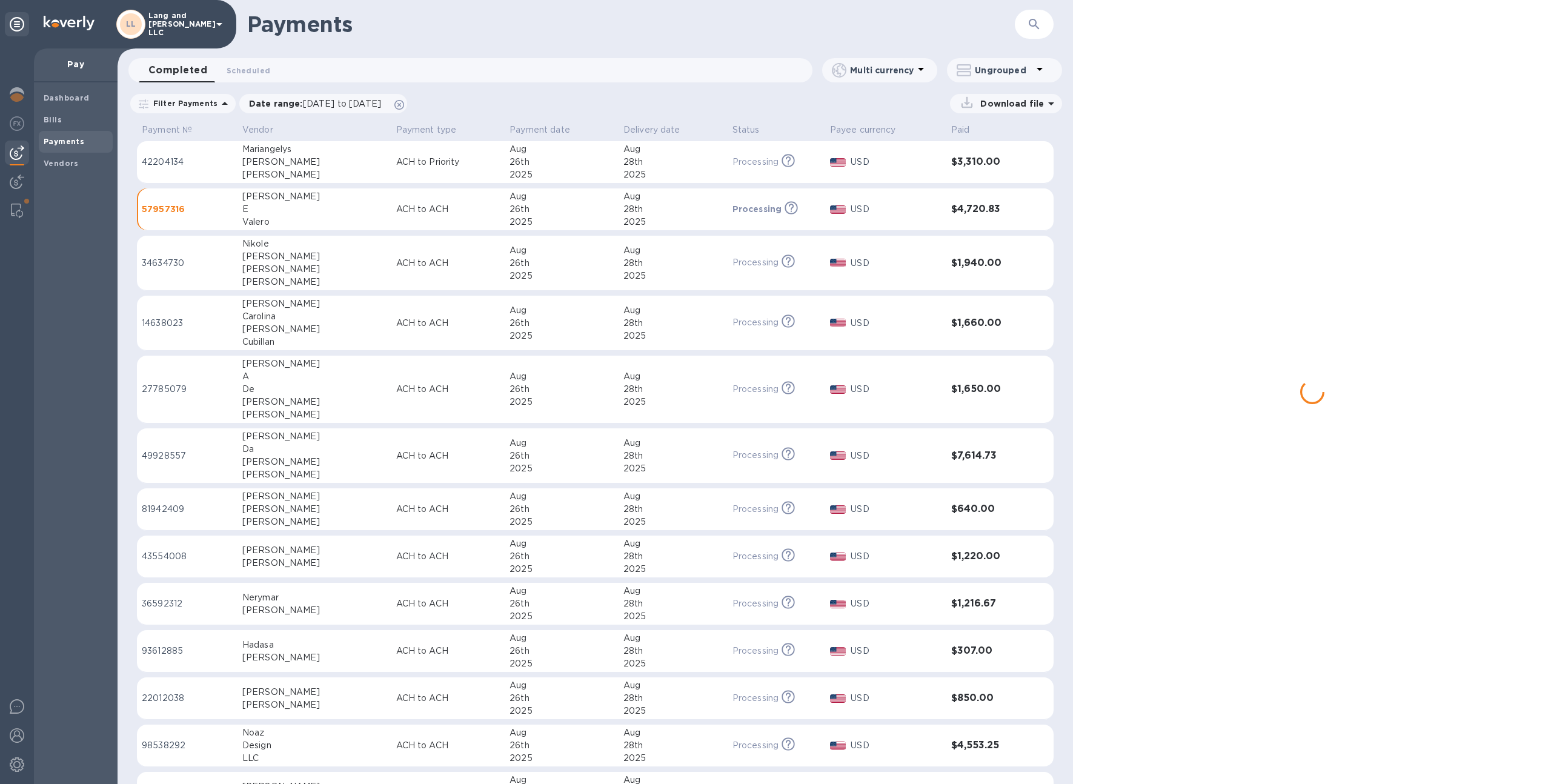
click at [526, 163] on div "26th" at bounding box center [562, 162] width 104 height 13
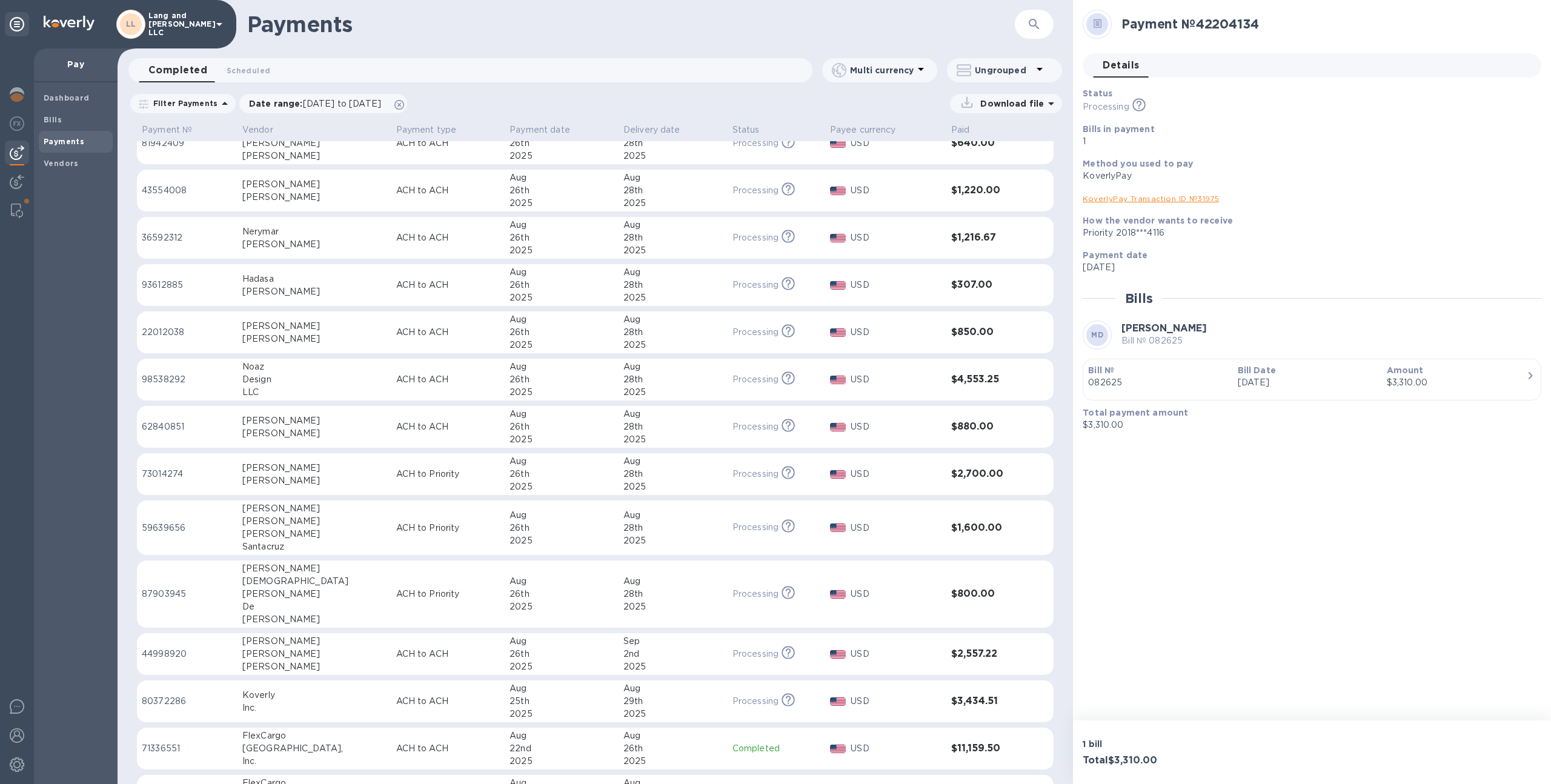
scroll to position [376, 0]
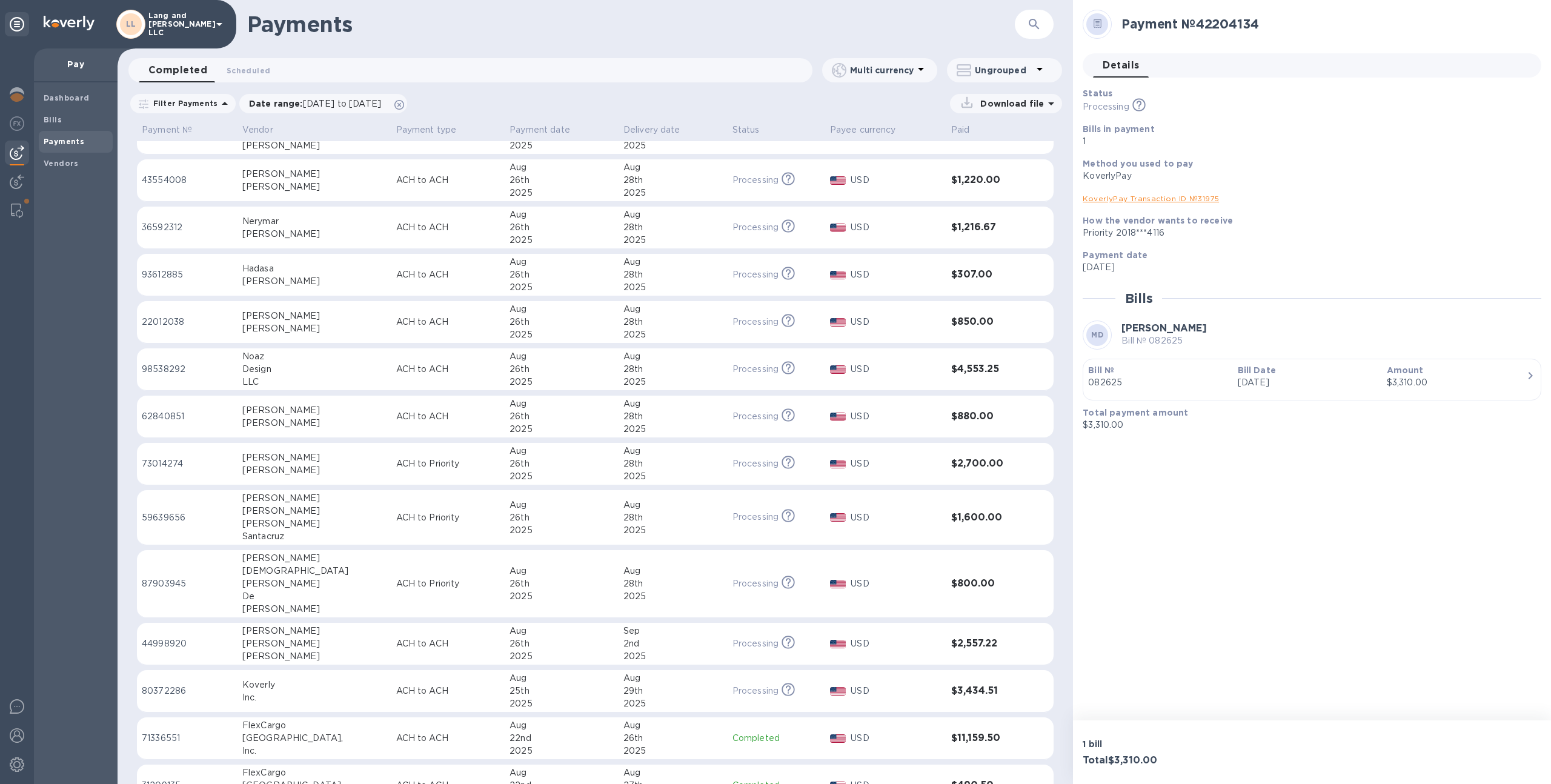
click at [557, 645] on div "26th" at bounding box center [562, 643] width 104 height 13
click at [682, 643] on div "2nd" at bounding box center [673, 643] width 99 height 13
click at [641, 639] on div "2nd" at bounding box center [673, 643] width 99 height 13
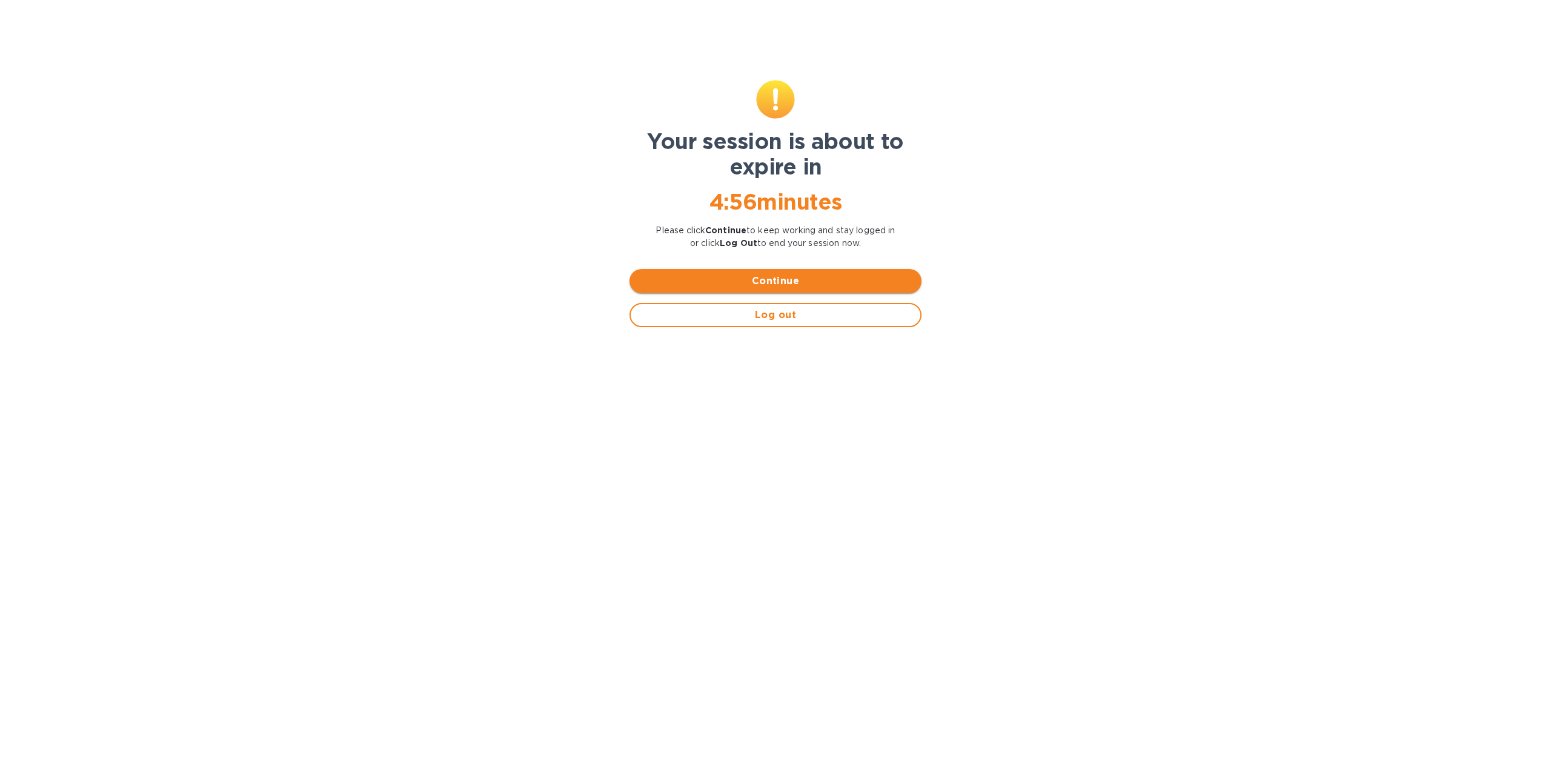
click at [808, 275] on span "Continue" at bounding box center [775, 281] width 272 height 15
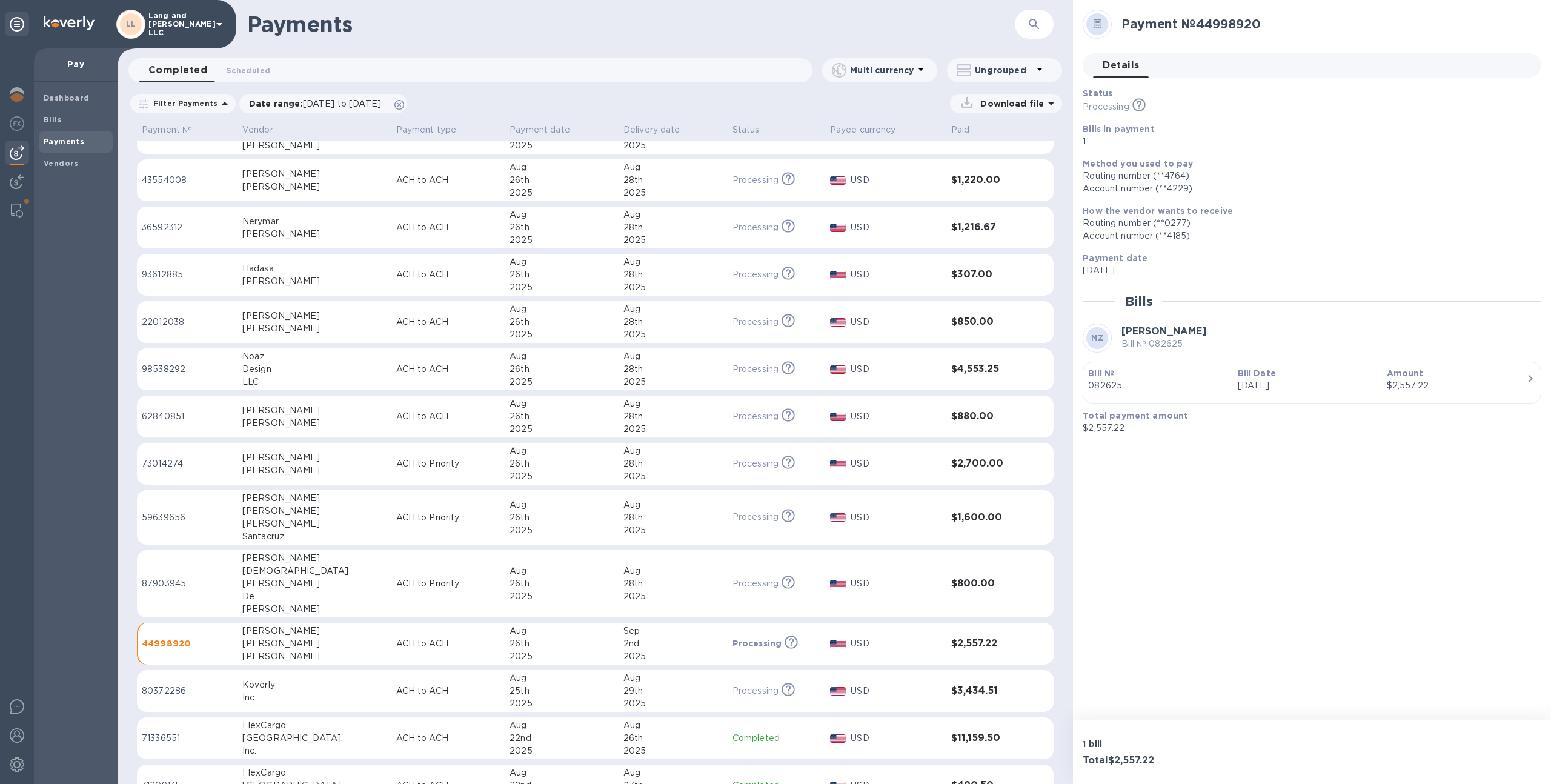
click at [650, 638] on div "2nd" at bounding box center [673, 643] width 99 height 13
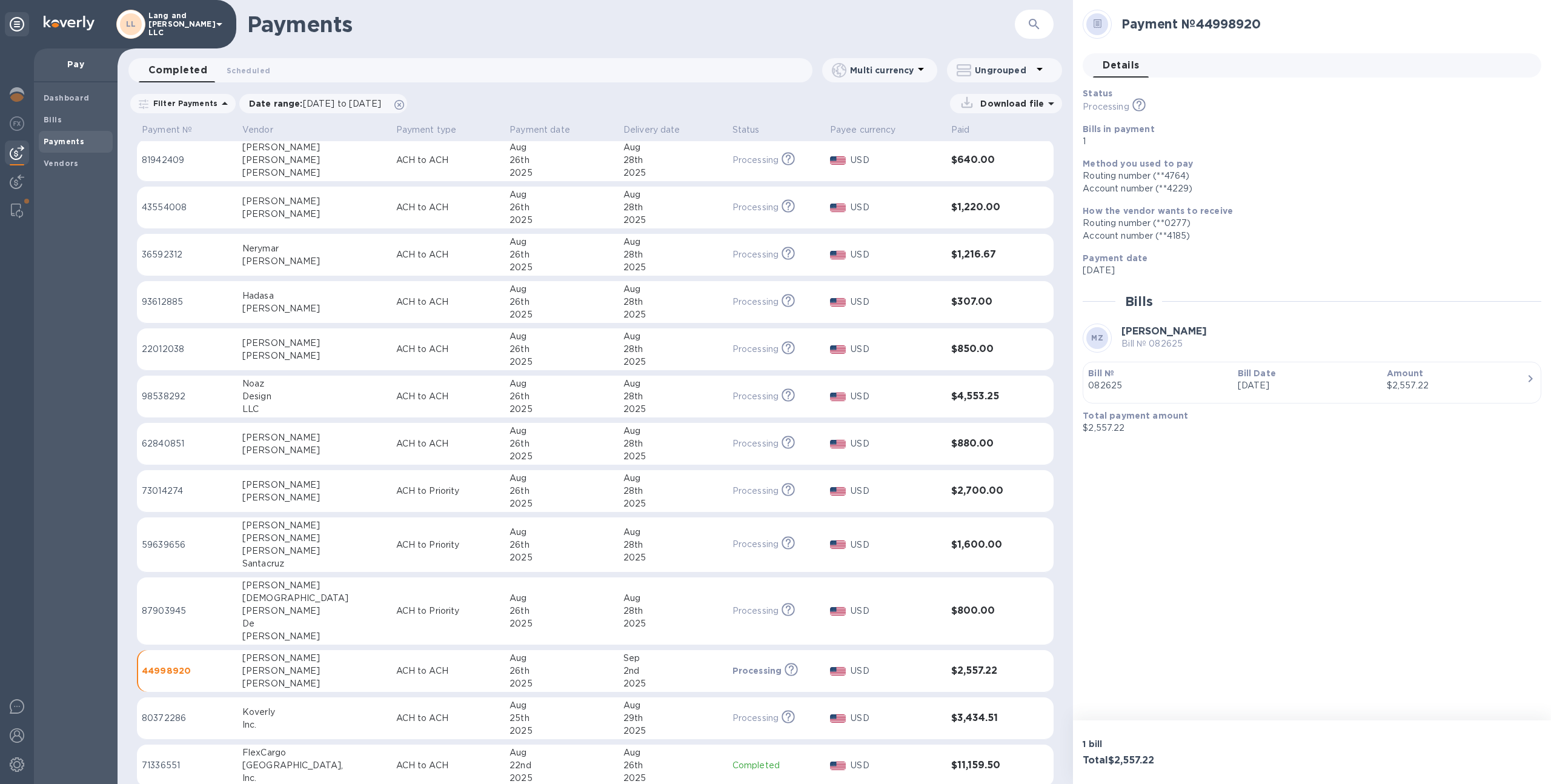
scroll to position [410, 0]
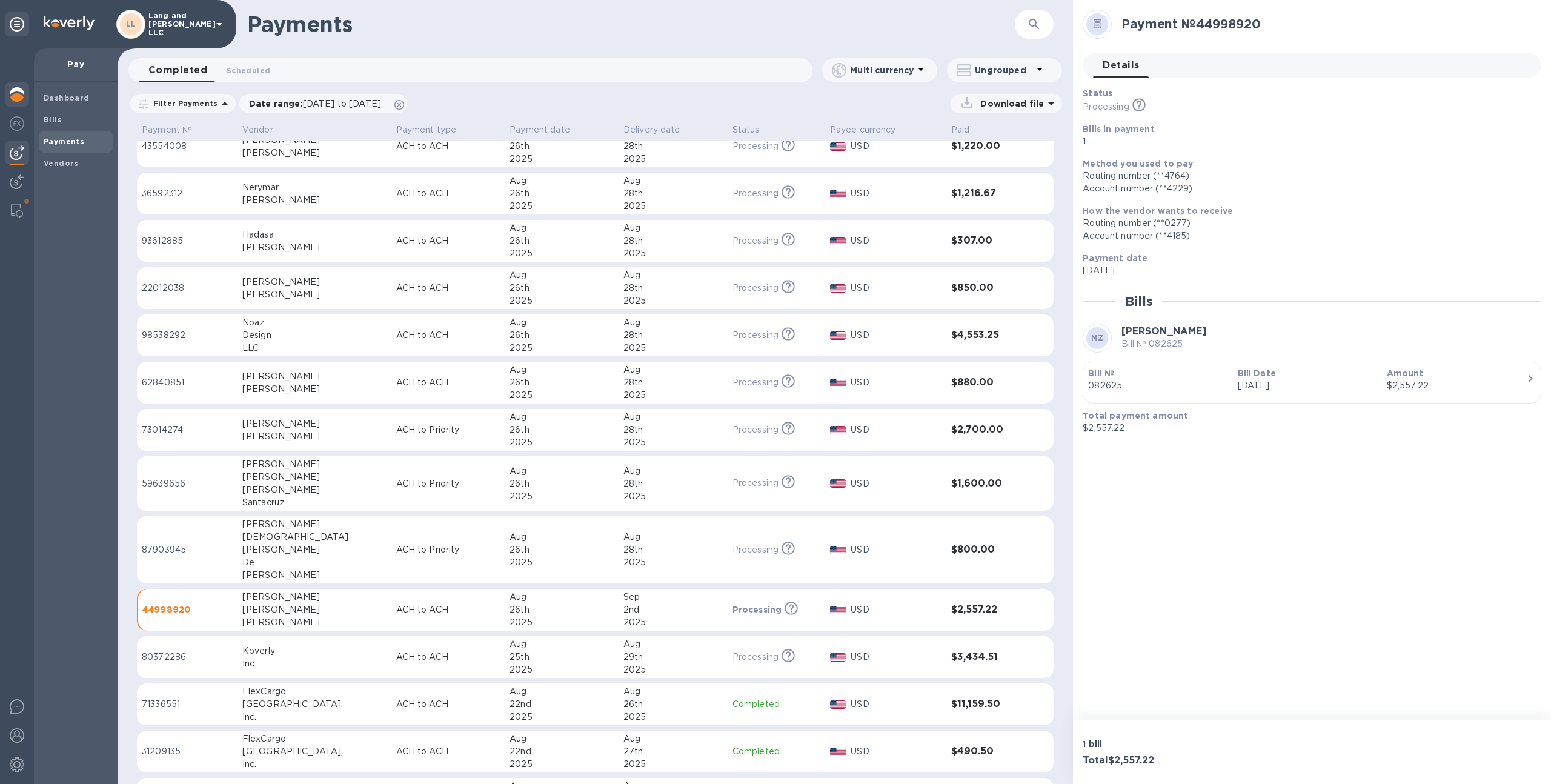
click at [27, 97] on div at bounding box center [17, 96] width 24 height 27
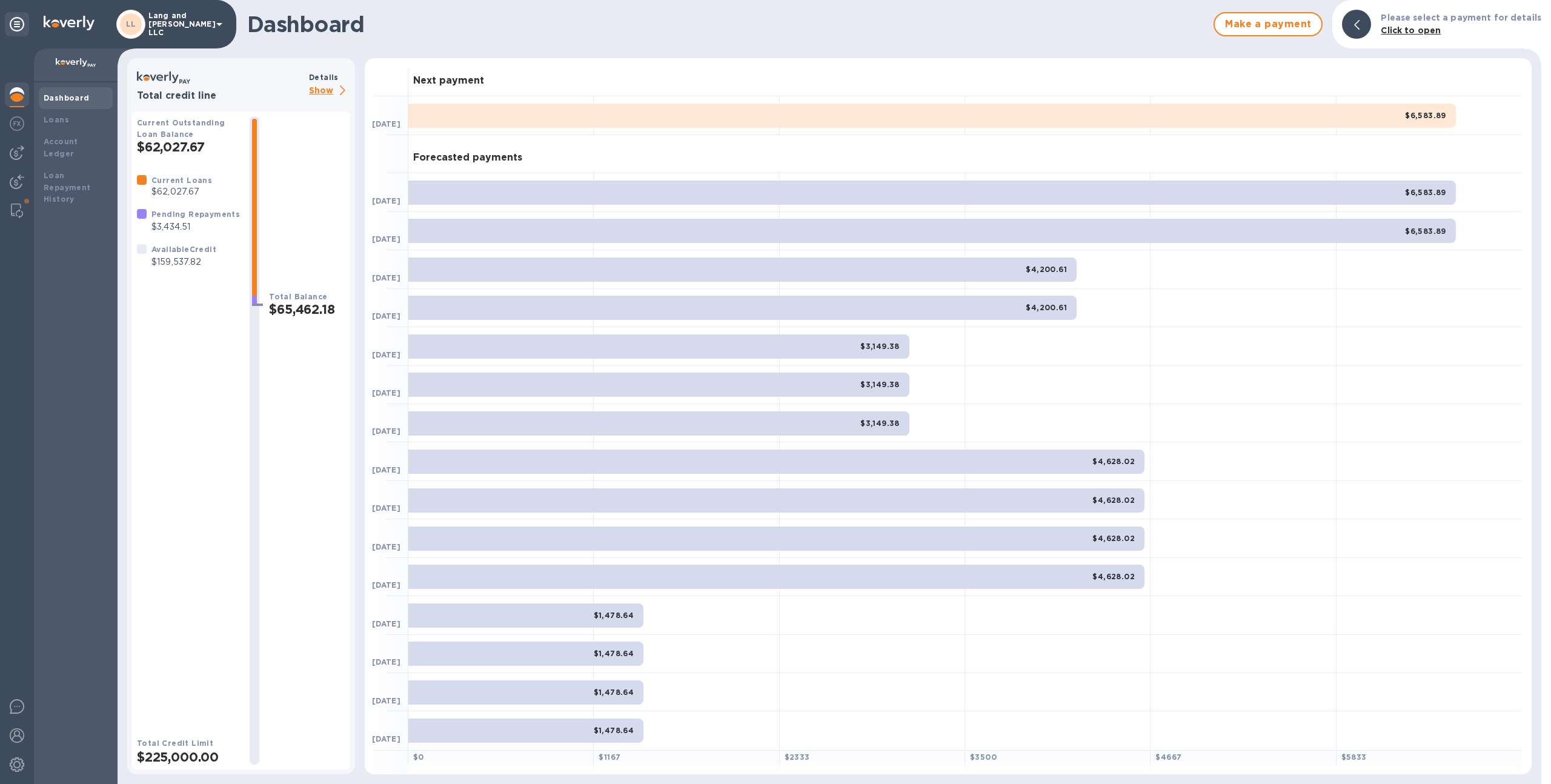
click at [311, 88] on p "Show" at bounding box center [330, 91] width 41 height 15
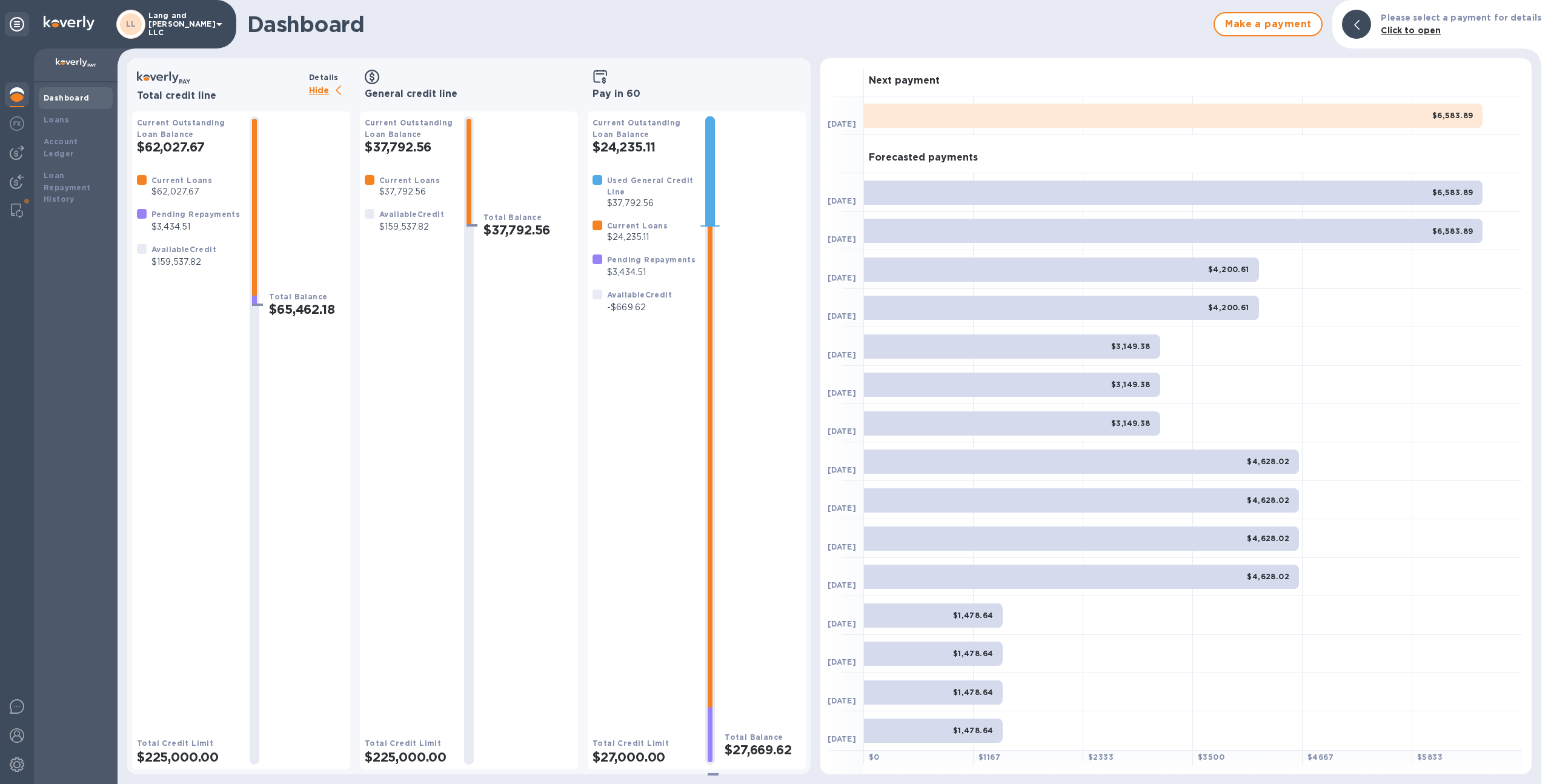
click at [321, 90] on p "Hide" at bounding box center [330, 91] width 41 height 15
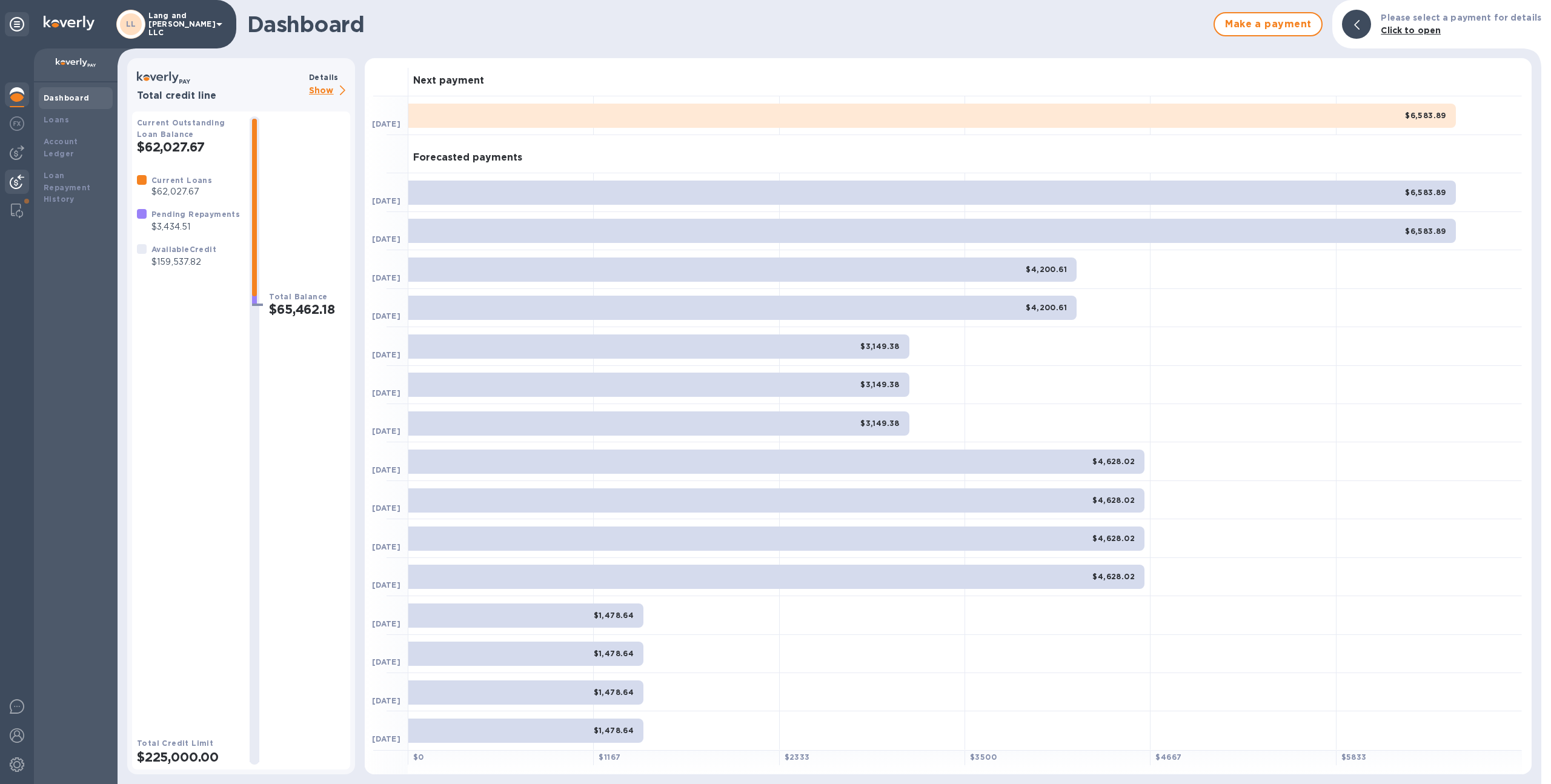
click at [15, 190] on div at bounding box center [17, 183] width 24 height 27
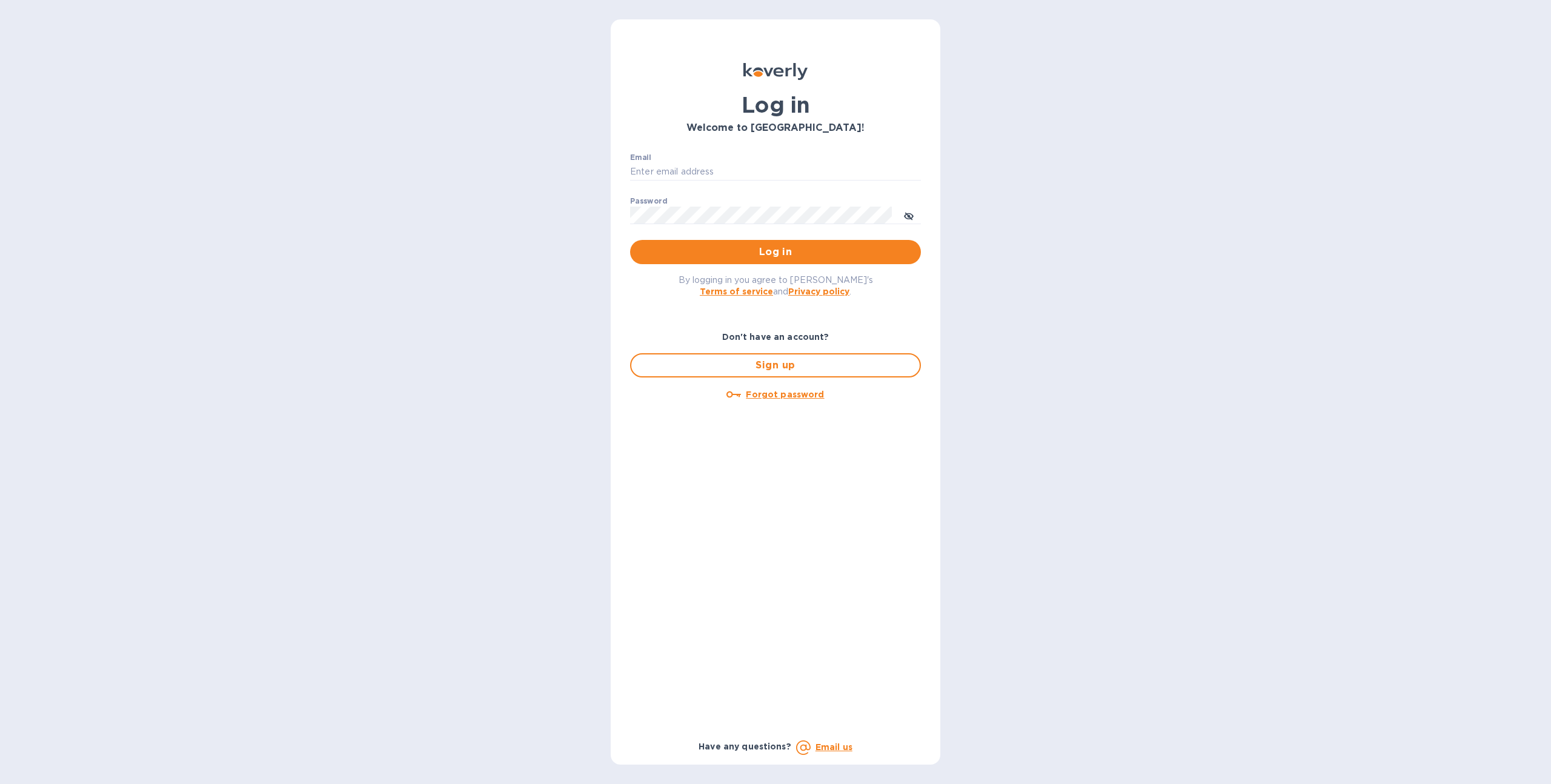
type input "[EMAIL_ADDRESS][DOMAIN_NAME]"
